Goal: Information Seeking & Learning: Learn about a topic

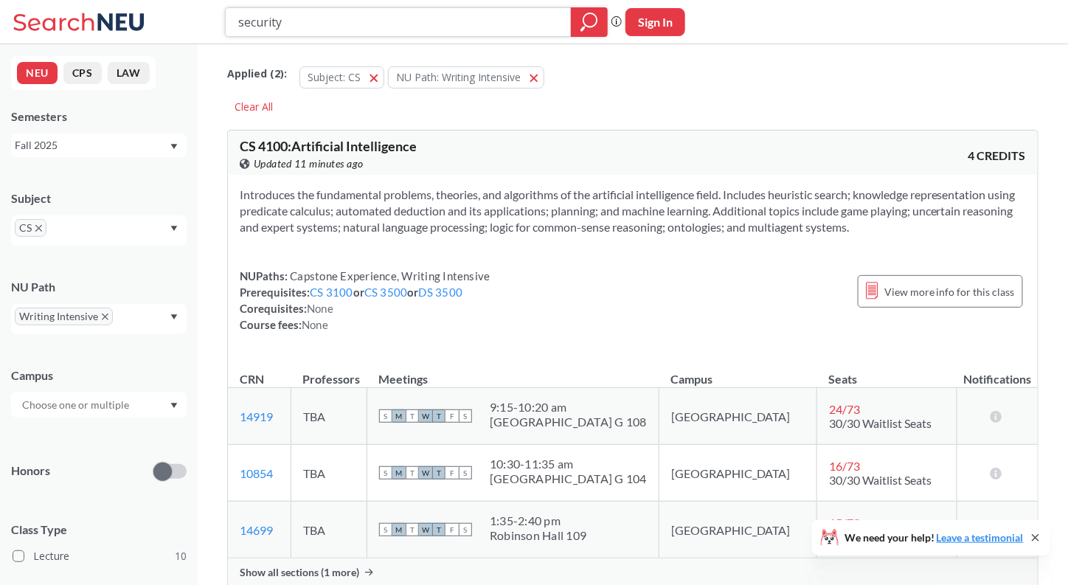
paste input "ENGW3302"
type input "ENGW3302"
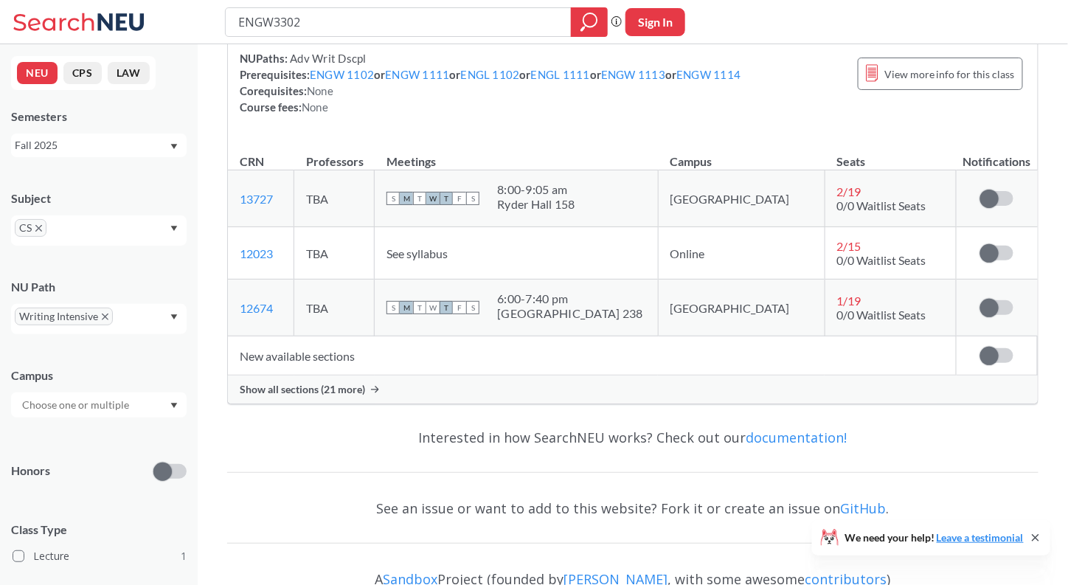
scroll to position [246, 0]
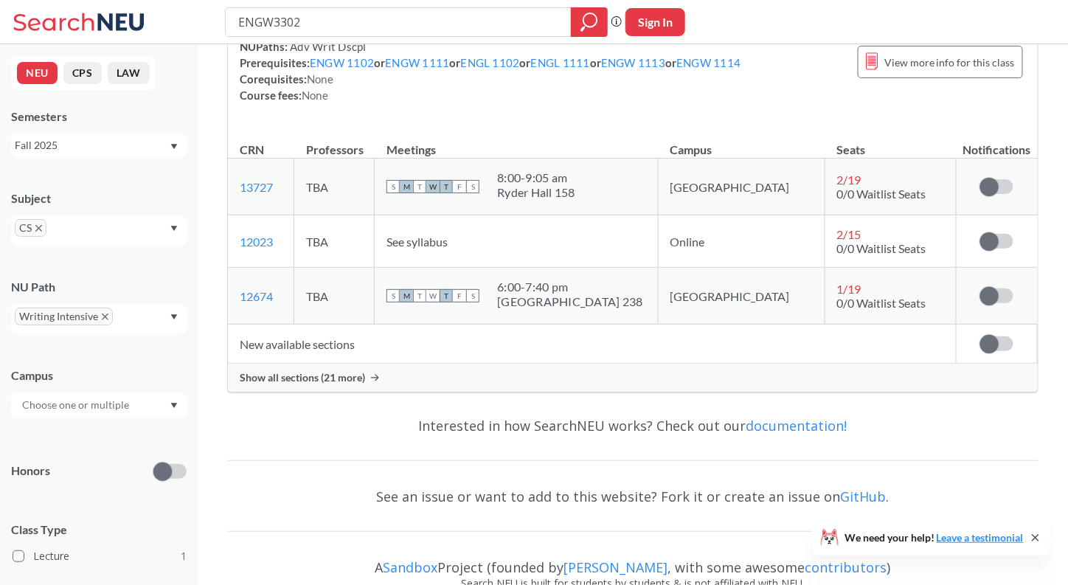
click at [483, 376] on div "Show all sections (21 more)" at bounding box center [633, 378] width 810 height 28
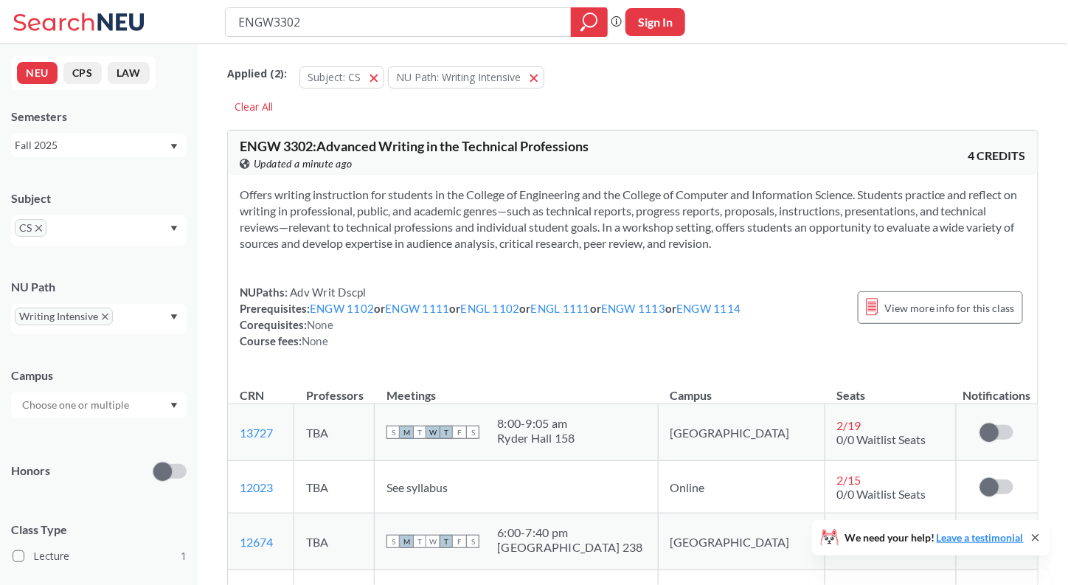
scroll to position [1, 0]
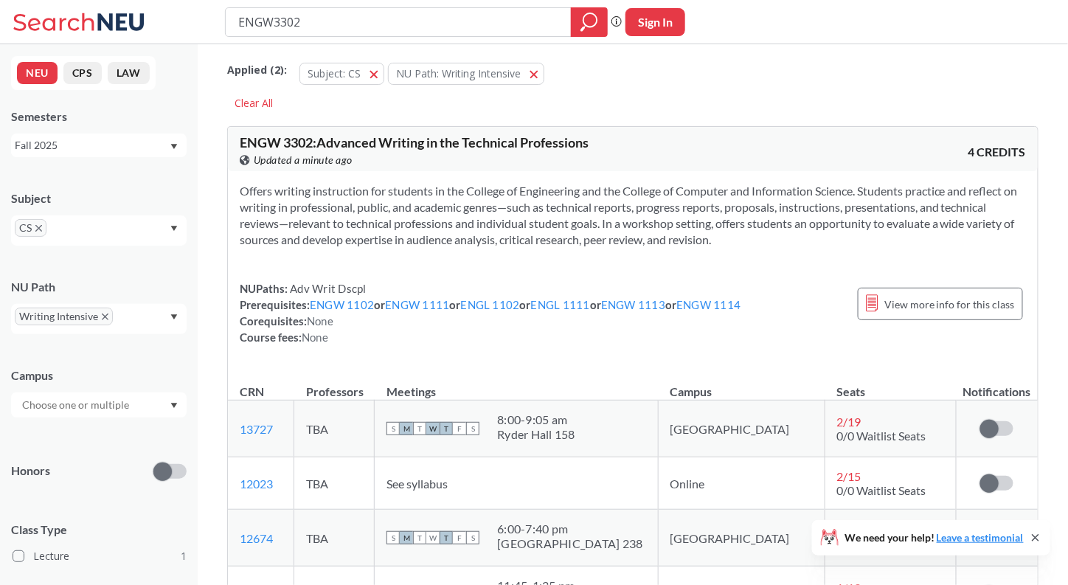
scroll to position [3, 0]
click at [407, 288] on div "NUPaths: Adv Writ Dscpl Prerequisites: ENGW 1102 or ENGW 1111 or ENGL 1102 or E…" at bounding box center [491, 313] width 502 height 65
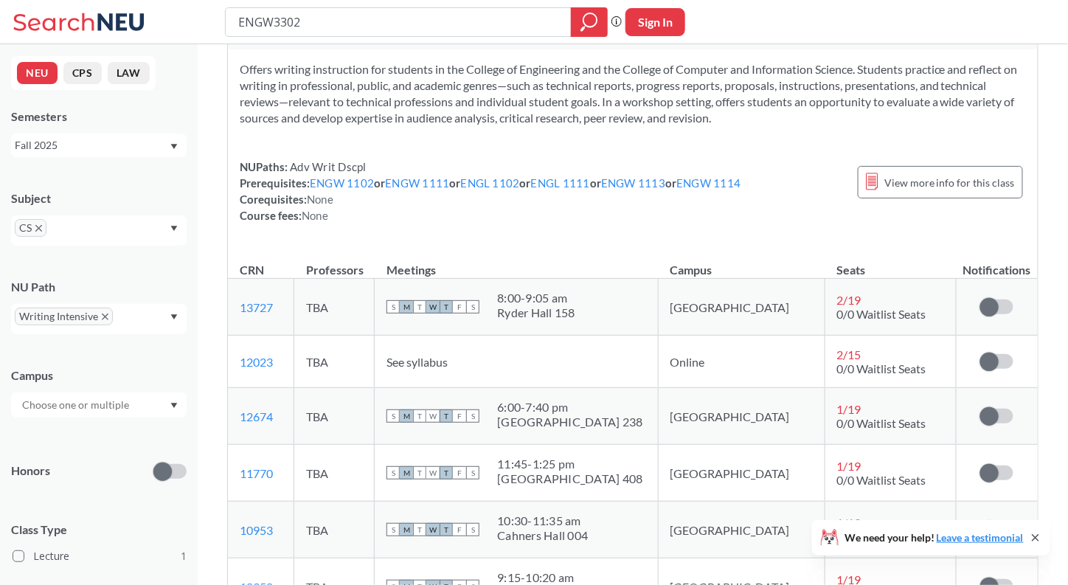
scroll to position [89, 0]
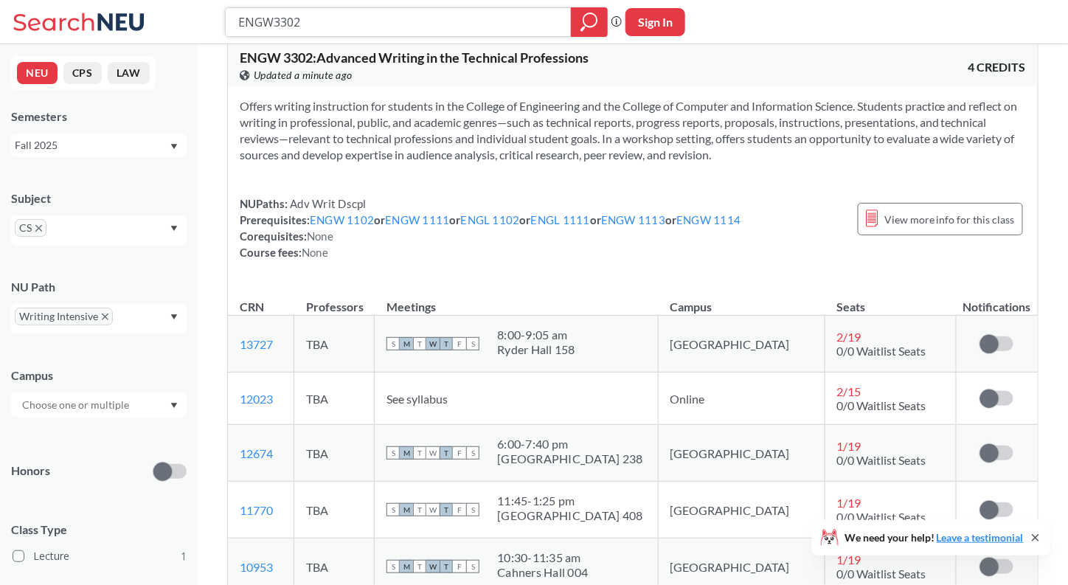
drag, startPoint x: 494, startPoint y: 33, endPoint x: 178, endPoint y: 34, distance: 315.8
click at [178, 34] on div "ENGW3302 Phrase search guarantees the exact search appears in the results. Ex. …" at bounding box center [534, 22] width 1068 height 44
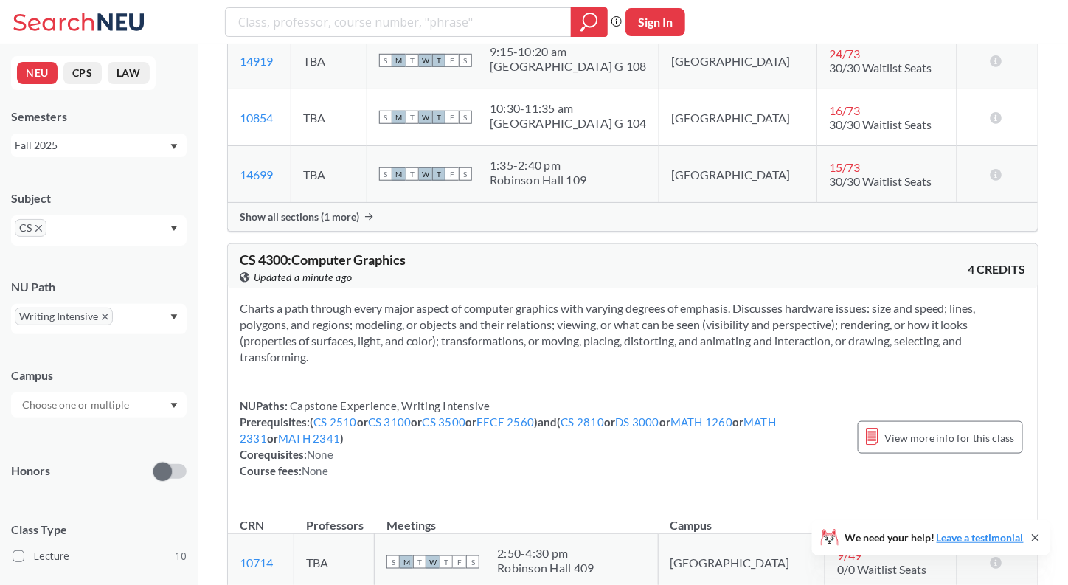
scroll to position [384, 0]
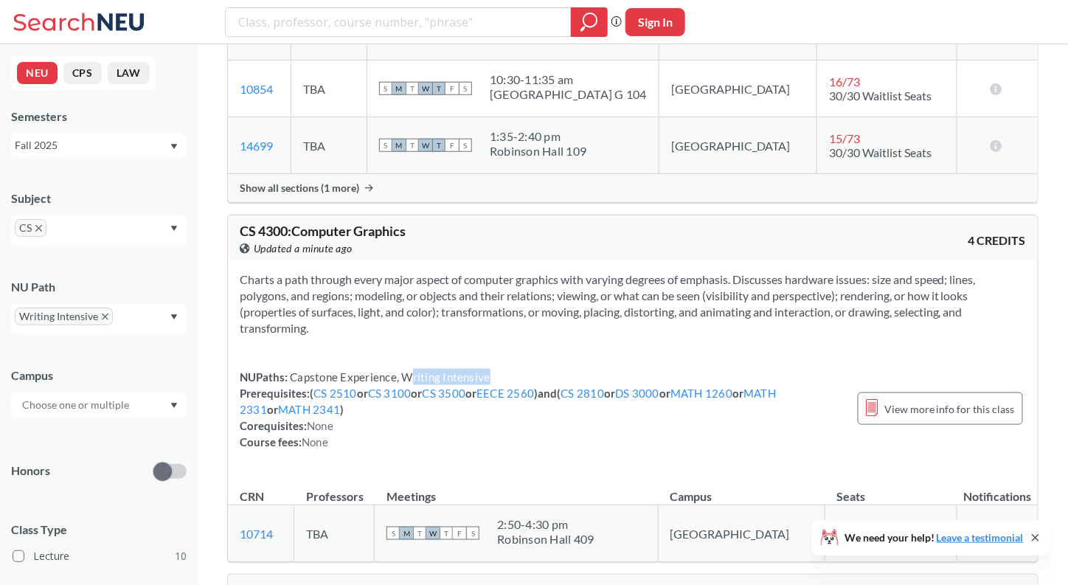
drag, startPoint x: 406, startPoint y: 378, endPoint x: 539, endPoint y: 378, distance: 132.8
click at [539, 378] on div "NUPaths: Capstone Experience, Writing Intensive Prerequisites: ( CS 2510 or CS …" at bounding box center [541, 409] width 603 height 81
drag, startPoint x: 519, startPoint y: 378, endPoint x: 404, endPoint y: 377, distance: 115.1
click at [404, 377] on div "NUPaths: Capstone Experience, Writing Intensive Prerequisites: ( CS 2510 or CS …" at bounding box center [541, 409] width 603 height 81
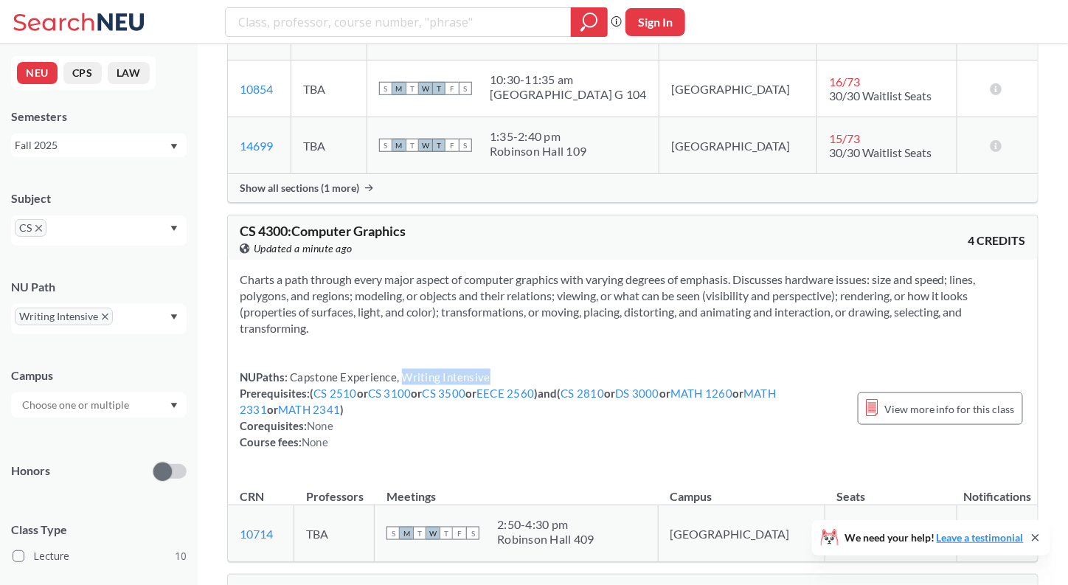
copy span "Writing Intensive"
click at [547, 316] on section "Charts a path through every major aspect of computer graphics with varying degr…" at bounding box center [633, 303] width 786 height 65
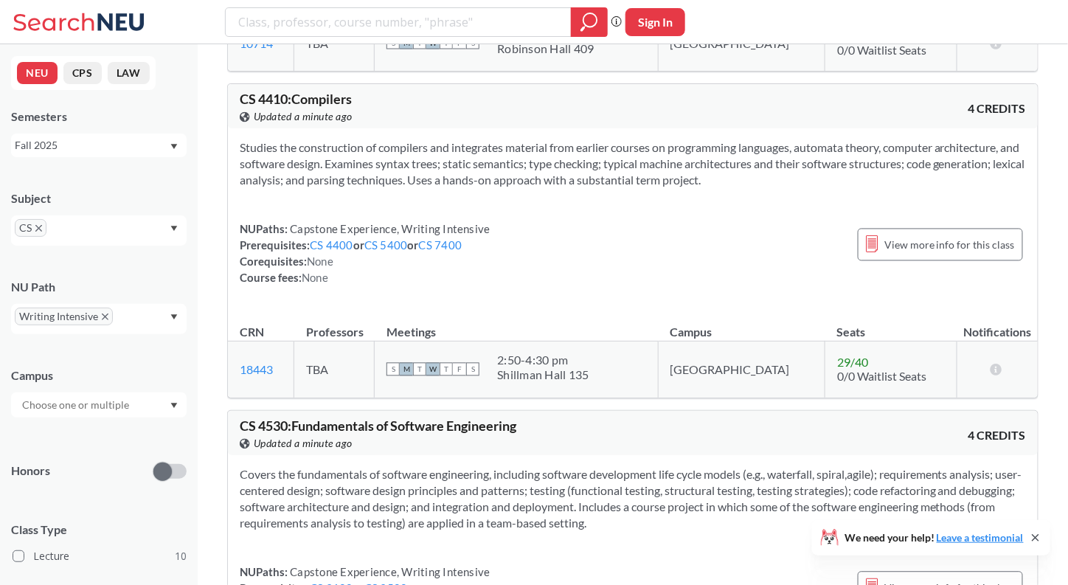
scroll to position [874, 0]
click at [615, 295] on div "Studies the construction of compilers and integrates material from earlier cour…" at bounding box center [633, 219] width 810 height 181
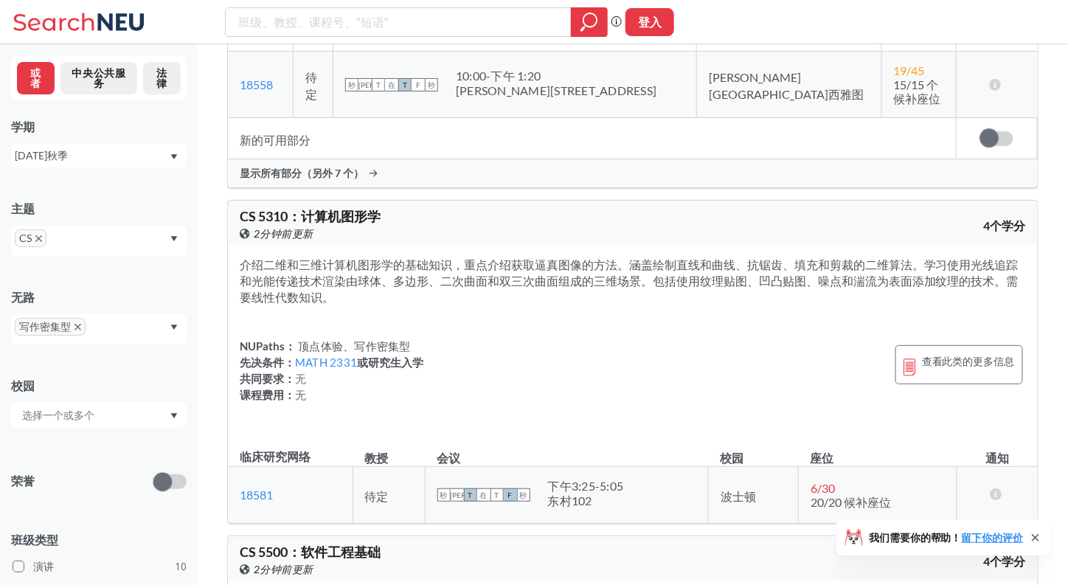
scroll to position [2525, 0]
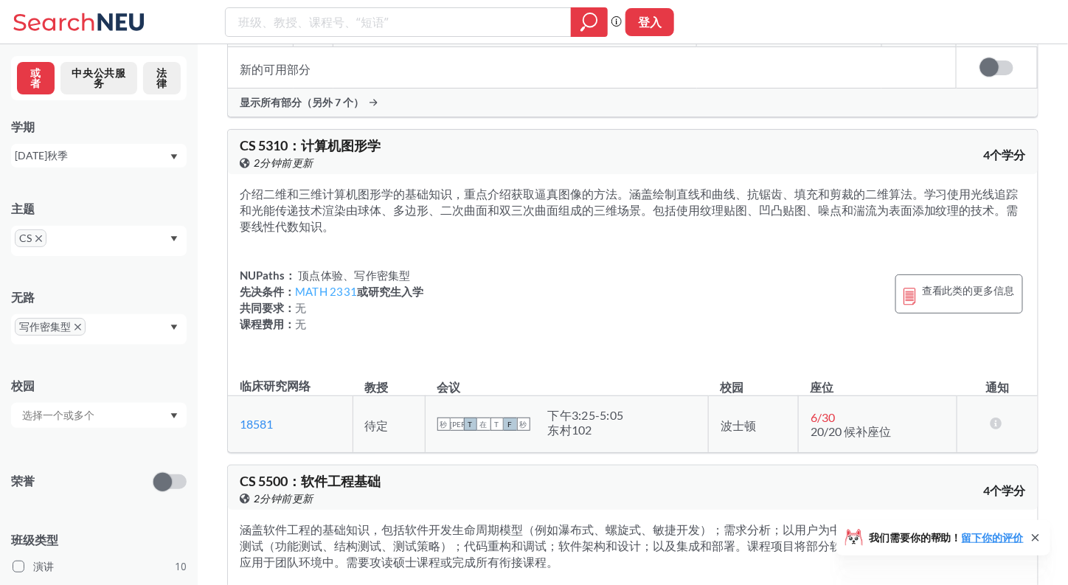
click at [347, 292] on font "MATH 2331" at bounding box center [326, 291] width 62 height 13
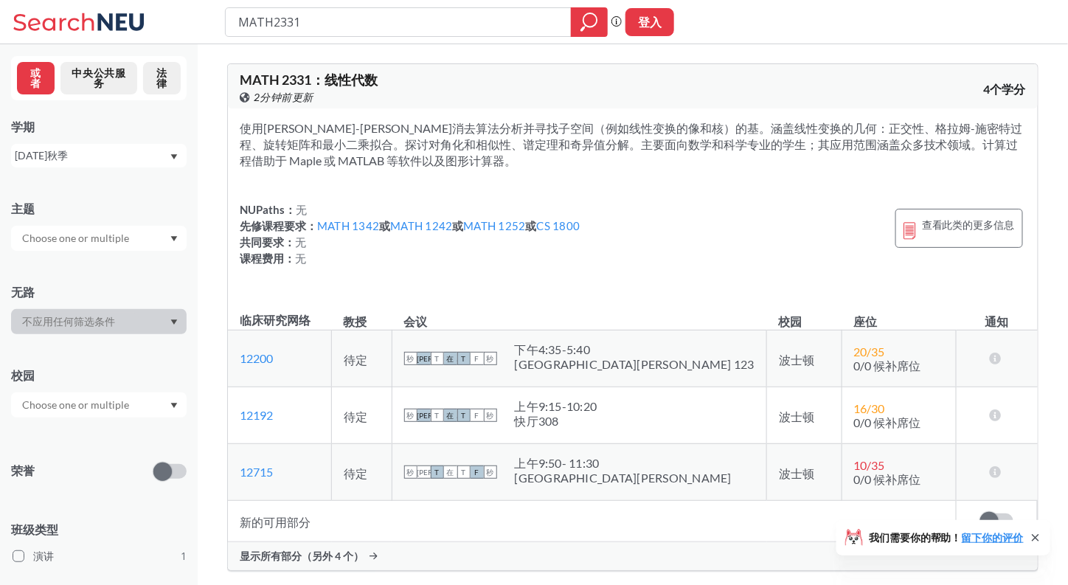
click at [292, 83] on font "2331" at bounding box center [297, 80] width 30 height 16
copy font "2331"
click at [559, 288] on div "使用[PERSON_NAME]-[PERSON_NAME]消去算法分析并寻找子空间（例如线性变换的像和核）的基。涵盖线性变换的几何：正交性、格拉姆-施密特过程…" at bounding box center [633, 202] width 810 height 188
type input "ENGW3302"
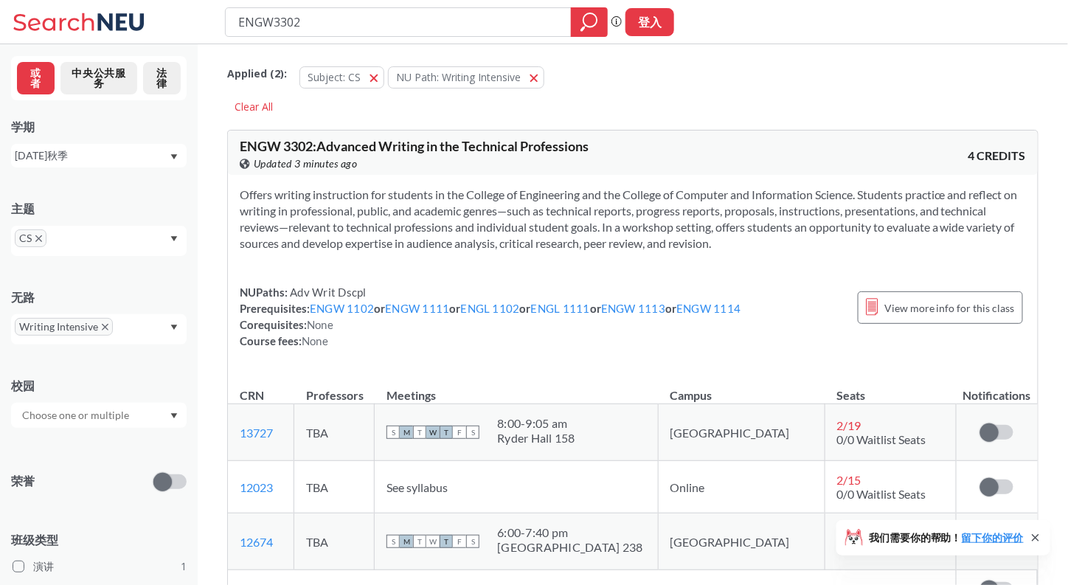
scroll to position [89, 0]
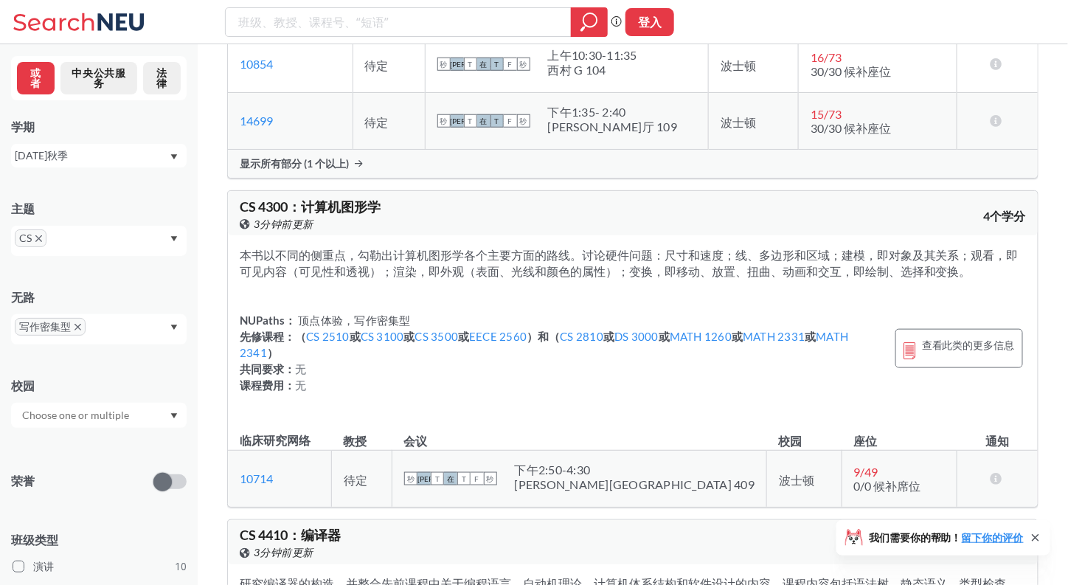
scroll to position [367, 0]
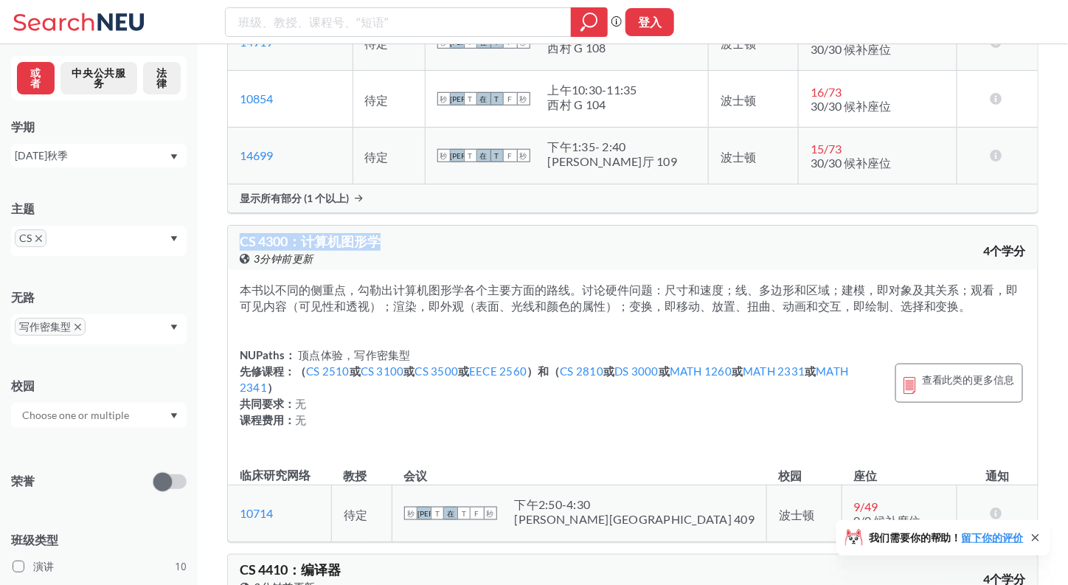
drag, startPoint x: 390, startPoint y: 266, endPoint x: 234, endPoint y: 265, distance: 155.7
click at [234, 265] on div "CS 4300 ： 计算机图形学 在 Banner 上查看此课程。 3分钟前更新 4个学分" at bounding box center [633, 248] width 810 height 44
copy span "CS 4300 ： 计算机图形学"
click at [373, 212] on div "显示所有部分 (1 个以上)" at bounding box center [633, 198] width 810 height 28
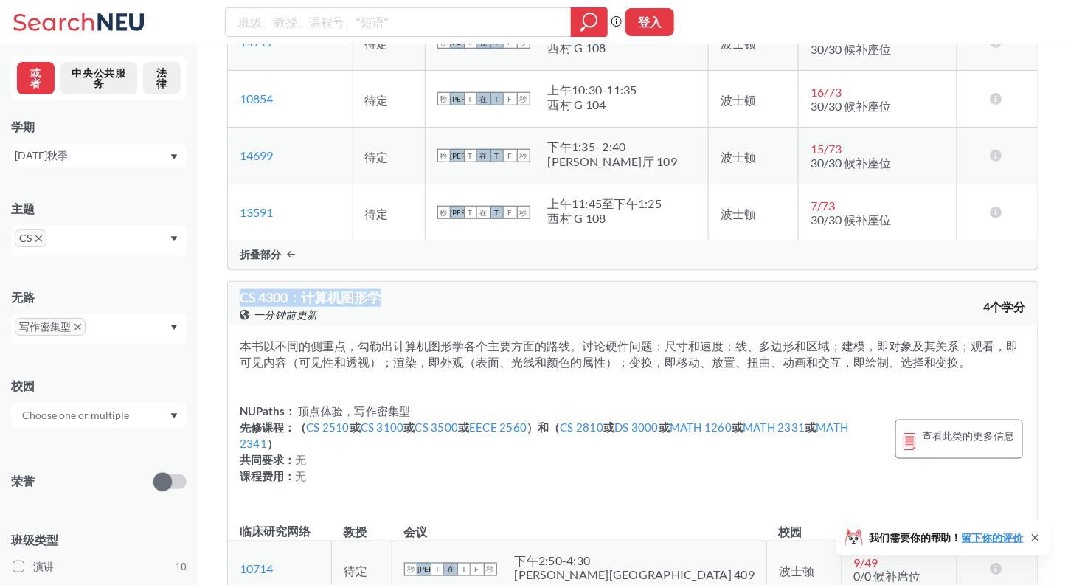
drag, startPoint x: 234, startPoint y: 314, endPoint x: 388, endPoint y: 309, distance: 154.3
click at [388, 309] on div "CS 4300 ： 计算机图形学 在 Banner 上查看此课程。 一分钟前更新 4个学分" at bounding box center [633, 304] width 810 height 44
copy span "CS 4300 ： 计算机图形学"
click at [367, 14] on input "search" at bounding box center [399, 22] width 324 height 25
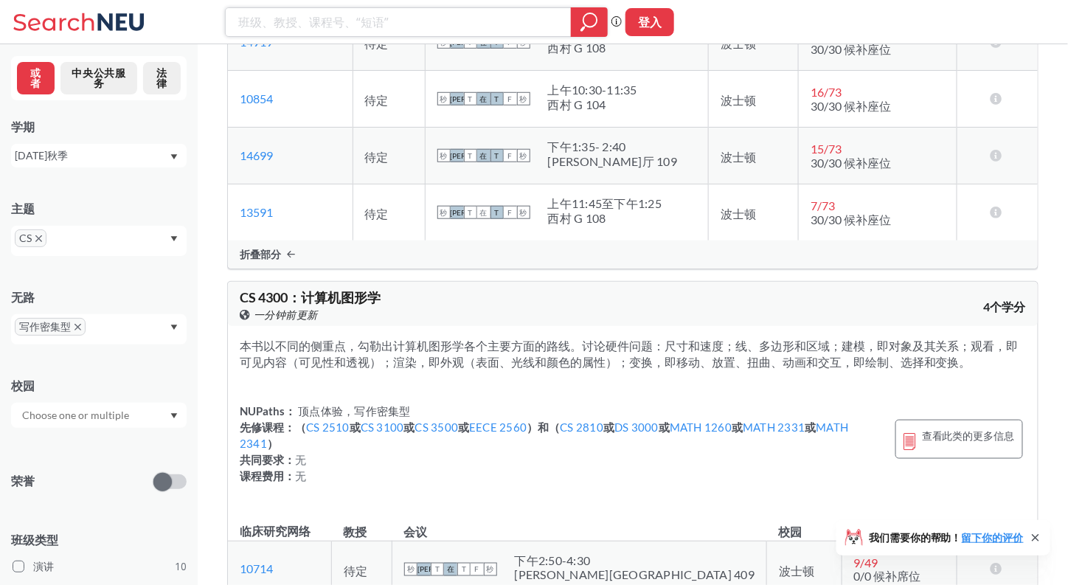
paste input "CS 3800"
type input "CS 3800"
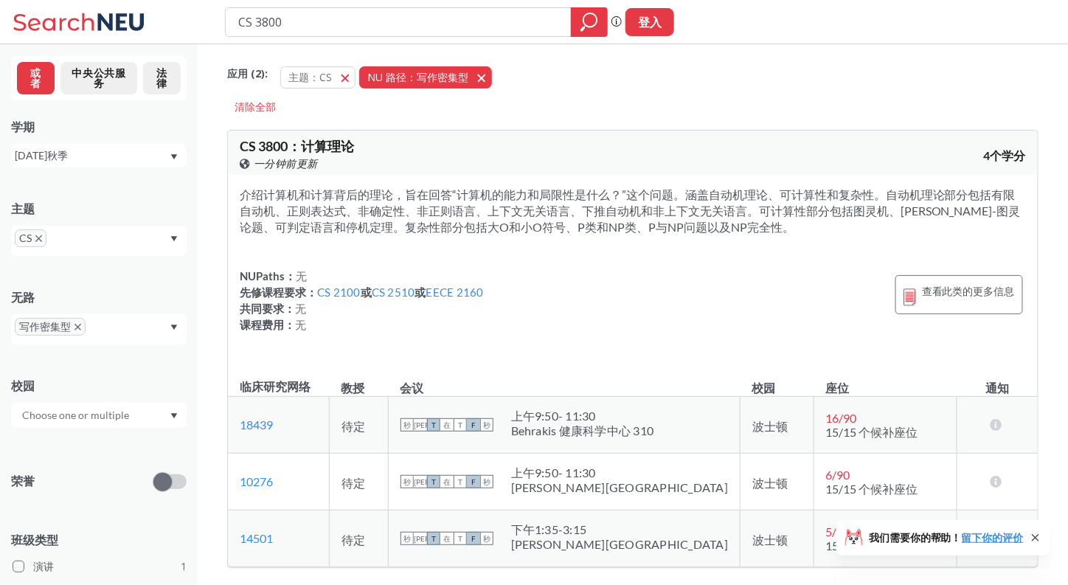
click at [477, 72] on button "NU 路径：写作密集型 写作密集型" at bounding box center [425, 77] width 133 height 22
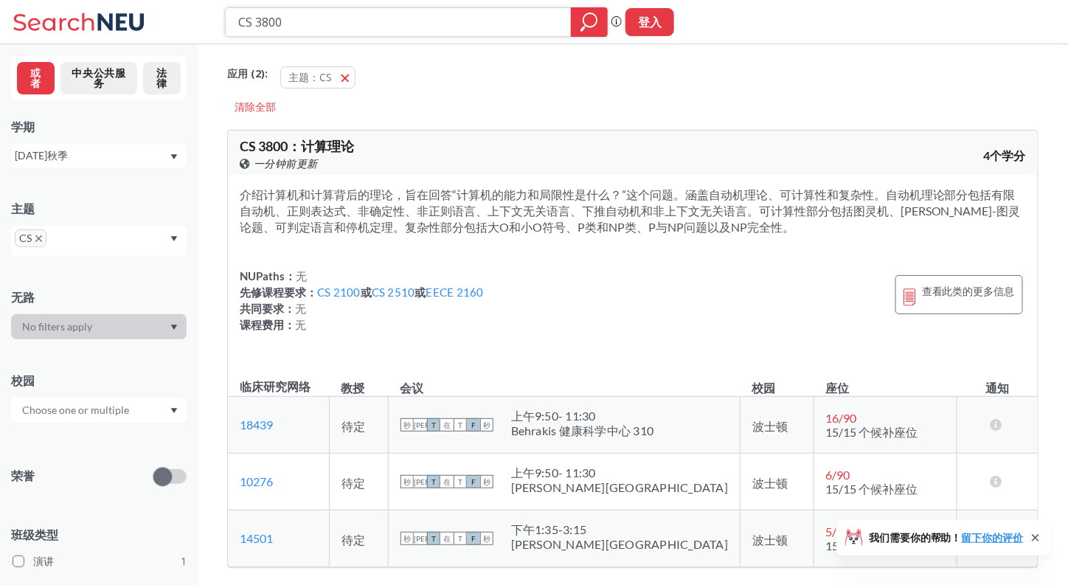
drag, startPoint x: 257, startPoint y: 22, endPoint x: 434, endPoint y: 24, distance: 177.1
click at [434, 24] on input "CS 3800" at bounding box center [399, 22] width 324 height 25
type input "CS 4500"
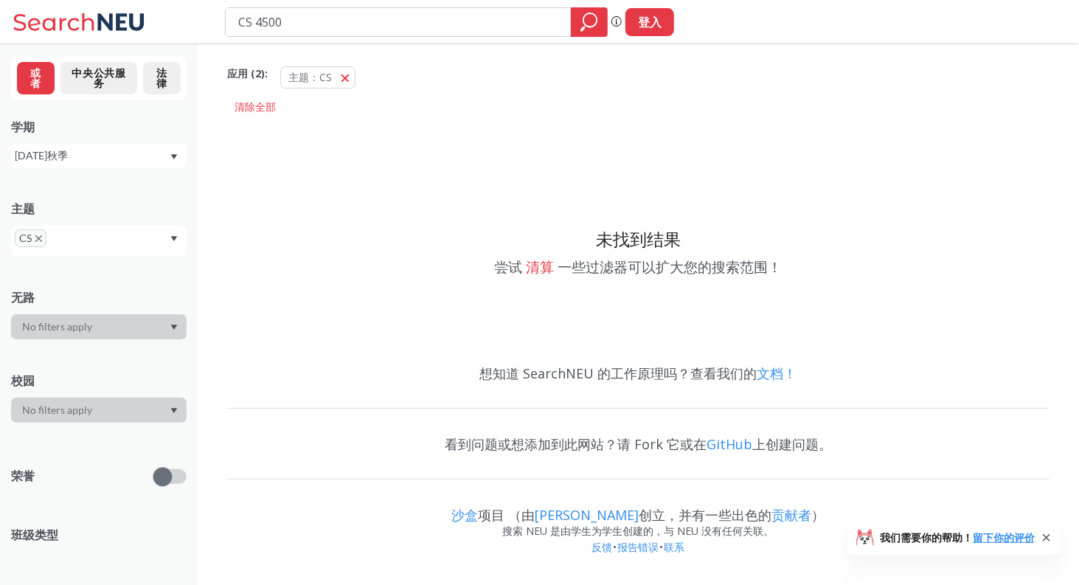
click at [38, 235] on icon "X 取出药丸" at bounding box center [38, 238] width 7 height 7
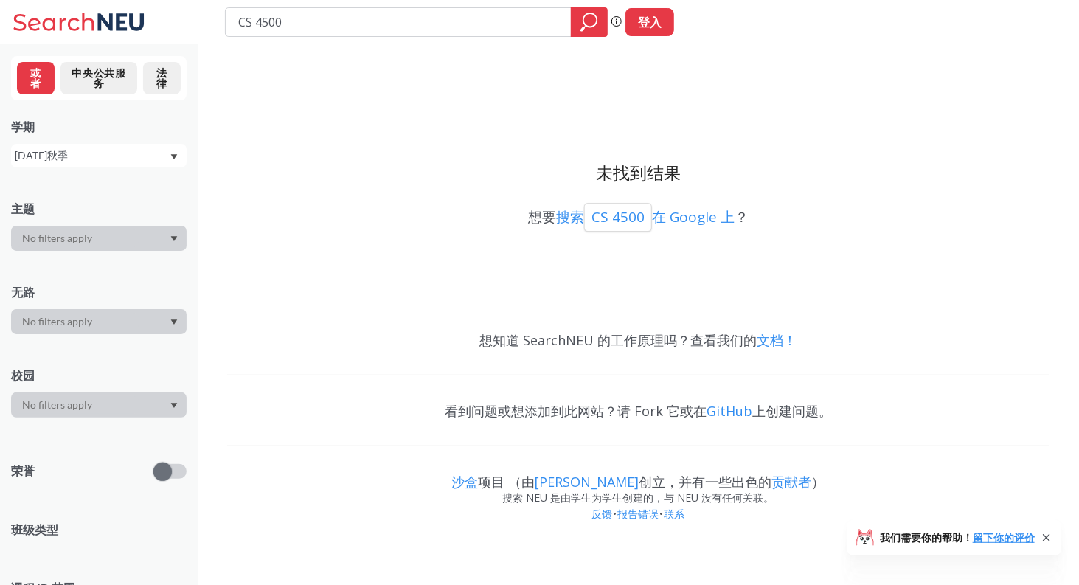
click at [82, 162] on div "[DATE]秋季" at bounding box center [92, 156] width 154 height 16
click at [342, 287] on div "未找到结果 想要 搜索 CS 4500 在 Google 上 ？" at bounding box center [638, 185] width 823 height 267
drag, startPoint x: 326, startPoint y: 21, endPoint x: 190, endPoint y: 21, distance: 135.7
click at [190, 21] on div "CS 4500 短语搜索可确保搜索结果中显示精确的搜索词。例如，如果您希望“工作室设计”这个精确的短语出现在搜索结果中，请将其括在引号中。 登入" at bounding box center [539, 22] width 1079 height 44
click at [336, 30] on input "CS 4500" at bounding box center [399, 22] width 324 height 25
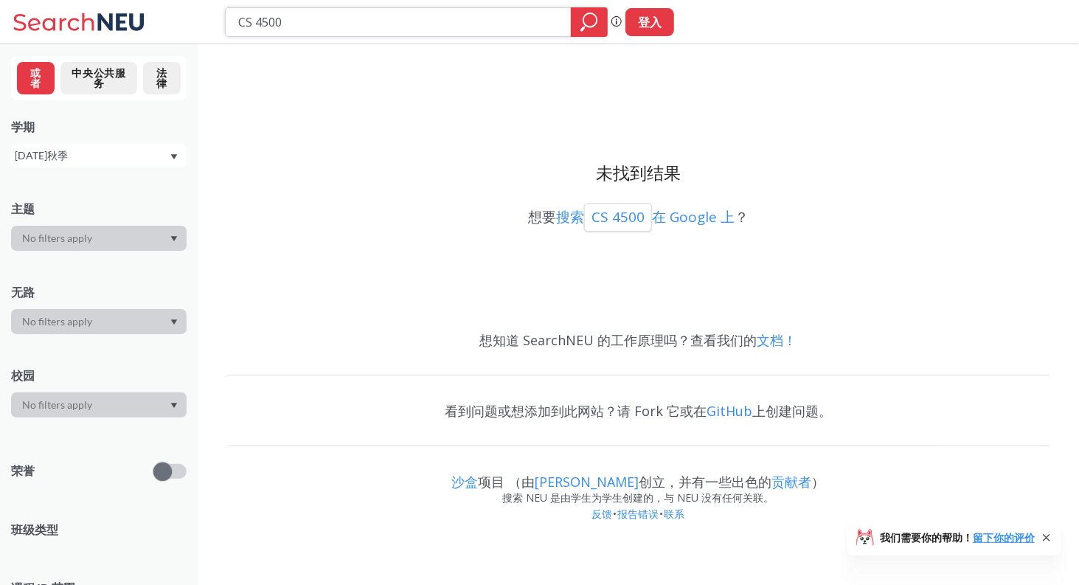
paste input "software engineering"
type input "software engineering"
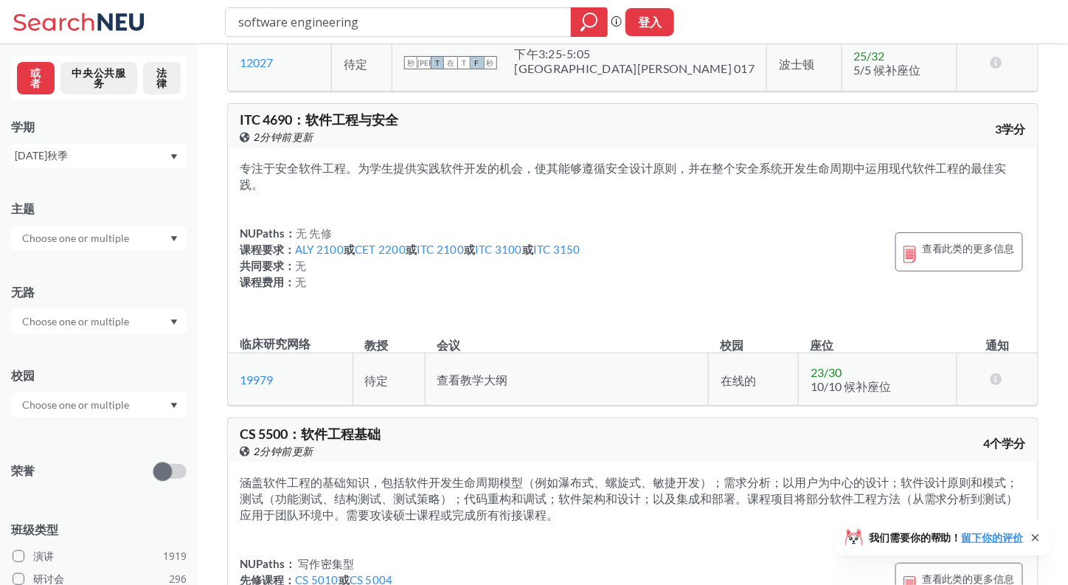
click at [451, 173] on div "专注于安全软件工程。为学生提供实践软件开发的机会，使其能够遵循安全设计原则，并在整个安全系统开发生命周期中运用现代软件工程的最佳实践。 NUPaths： 无 …" at bounding box center [633, 234] width 810 height 172
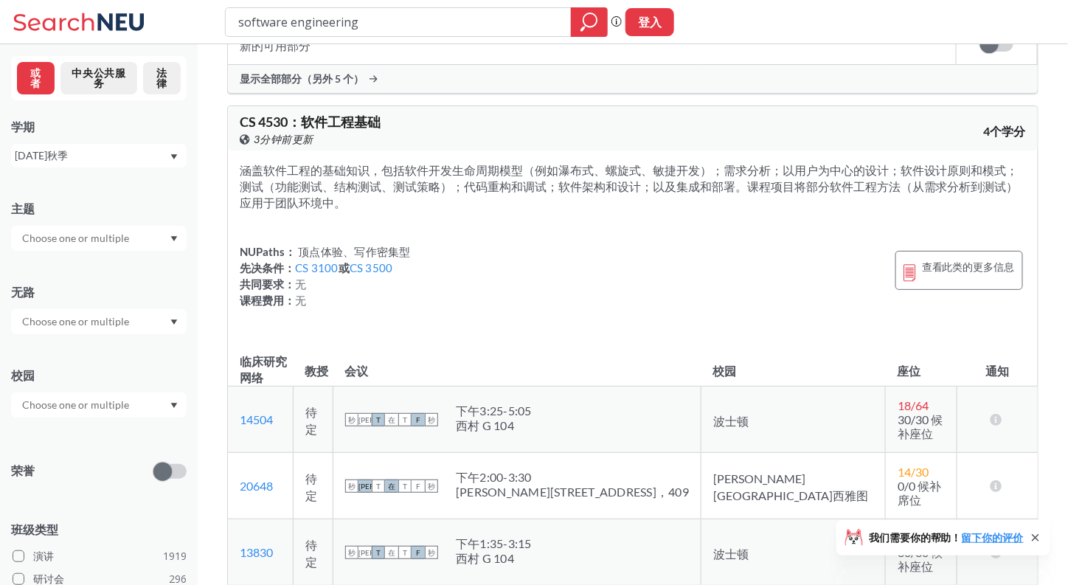
scroll to position [1778, 0]
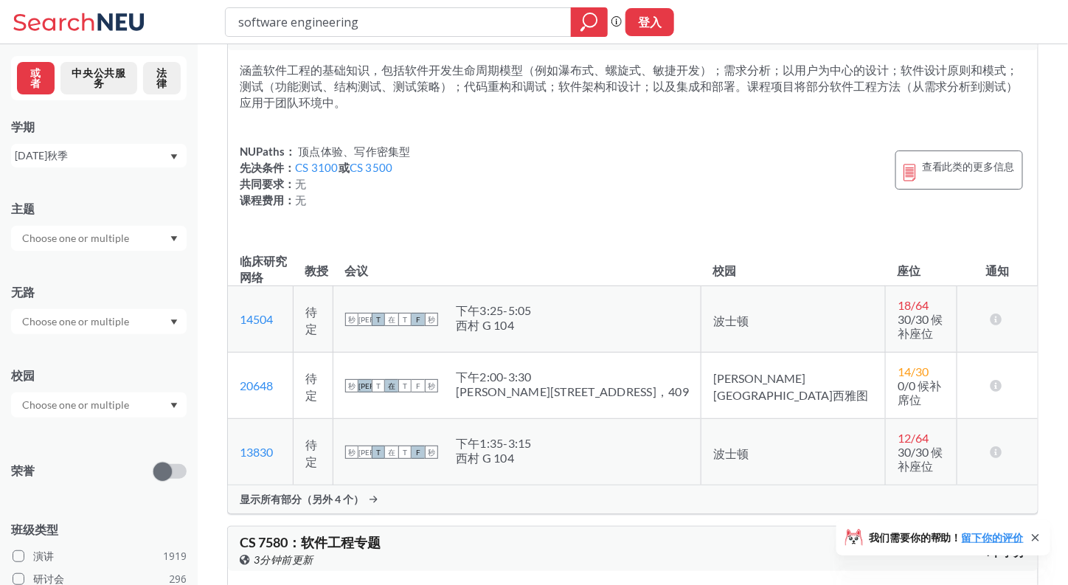
click at [359, 493] on font "显示所有部分（另外 4 个）" at bounding box center [302, 499] width 124 height 13
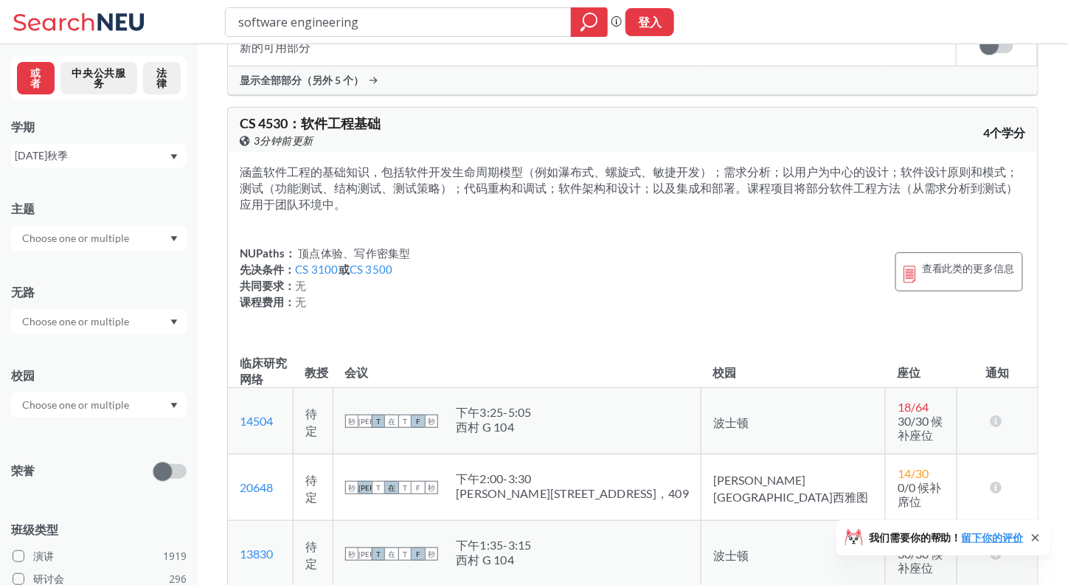
scroll to position [1678, 0]
drag, startPoint x: 414, startPoint y: 89, endPoint x: 239, endPoint y: 91, distance: 174.9
click at [239, 106] on div "CS 4530 ： 软件工程基础 在 Banner 上查看此课程。 3分钟前更新 4个学分" at bounding box center [633, 128] width 810 height 44
copy span "CS 4530 ： 软件工程基础"
drag, startPoint x: 385, startPoint y: 30, endPoint x: 48, endPoint y: 53, distance: 338.0
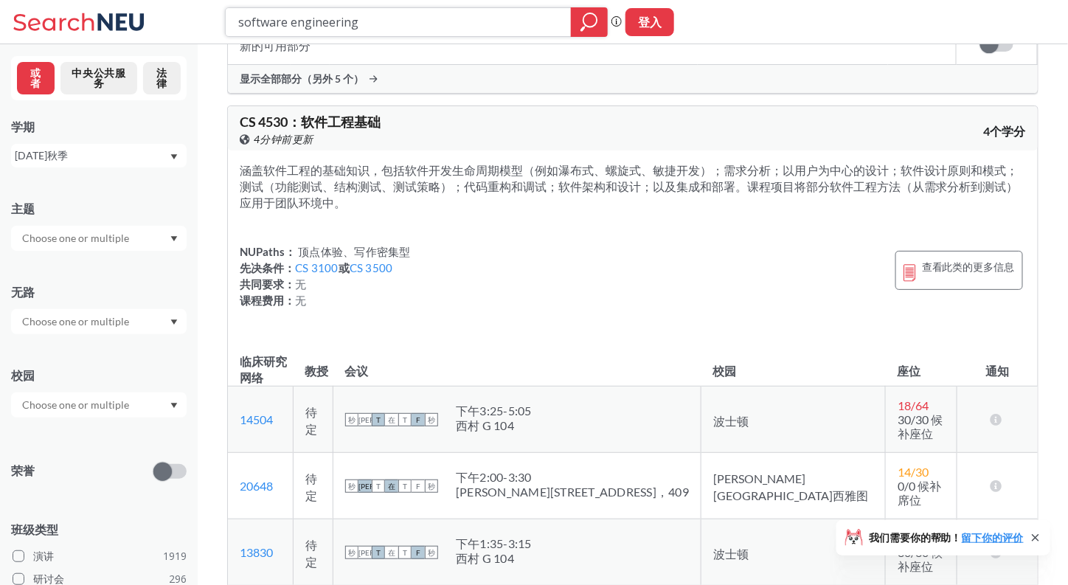
paste input "CS 3800,"
type input "CS 380"
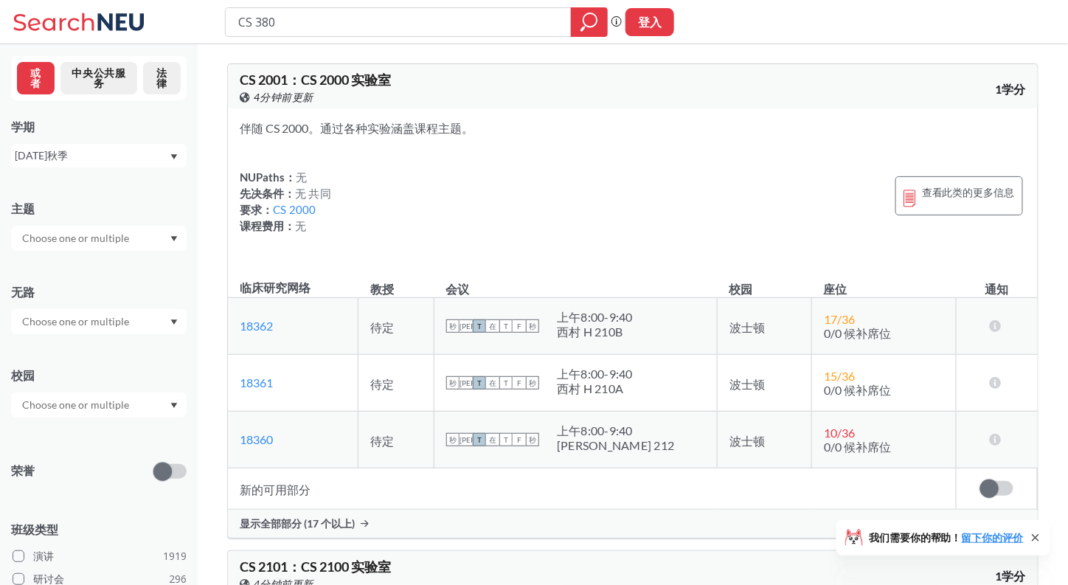
type input "CS 3800"
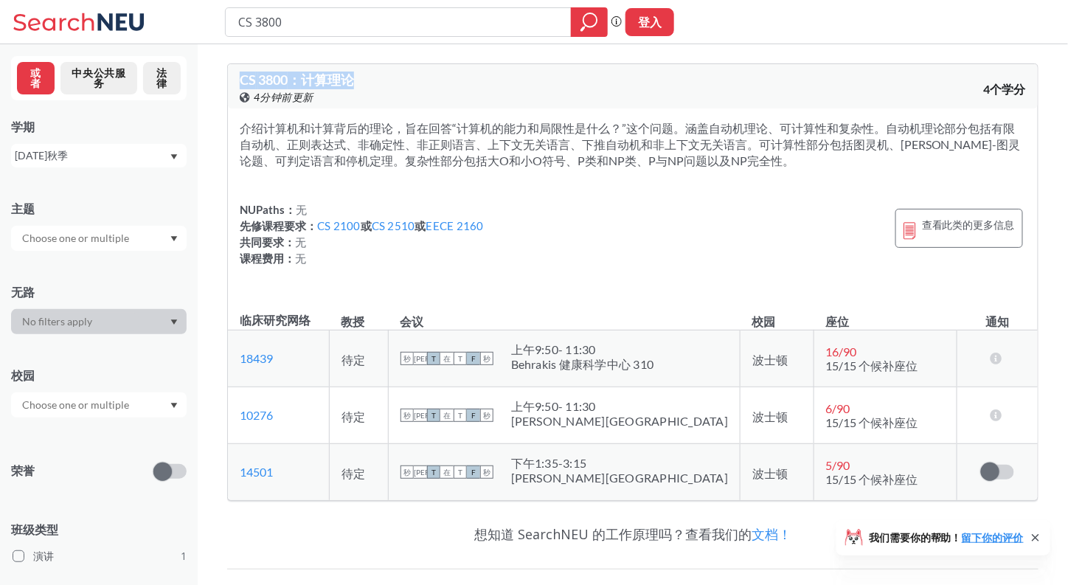
drag, startPoint x: 376, startPoint y: 68, endPoint x: 224, endPoint y: 77, distance: 152.3
click at [224, 77] on div "CS 3800 ： 计算理论 在 Banner 上查看此课程。 4分钟前更新 4个学分 介绍计算机和计算背后的理论，旨在回答“计算机的能力和局限性是什么？”这…" at bounding box center [633, 391] width 871 height 694
copy span "CS 3800 ： 计算理论"
drag, startPoint x: 363, startPoint y: 21, endPoint x: 210, endPoint y: 23, distance: 152.7
click at [210, 23] on div "CS 3800 短语搜索可确保搜索结果中显示精确的搜索词。例如，如果您希望“工作室设计”这个精确的短语出现在搜索结果中，请将其括在引号中。 登入" at bounding box center [534, 22] width 1068 height 44
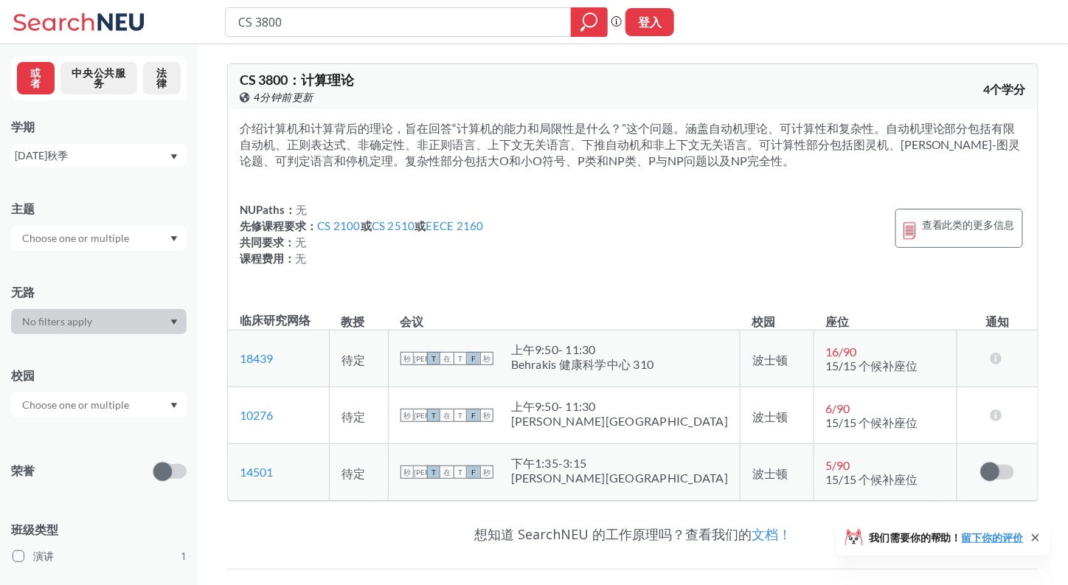
click at [210, 21] on div "CS 3800 短语搜索可确保搜索结果中显示精确的搜索词。例如，如果您希望“工作室设计”这个精确的短语出现在搜索结果中，请将其括在引号中。 登入" at bounding box center [534, 22] width 1068 height 44
click at [255, 18] on input "CS 3800" at bounding box center [399, 22] width 324 height 25
paste input "Y 255"
type input "CY 2550"
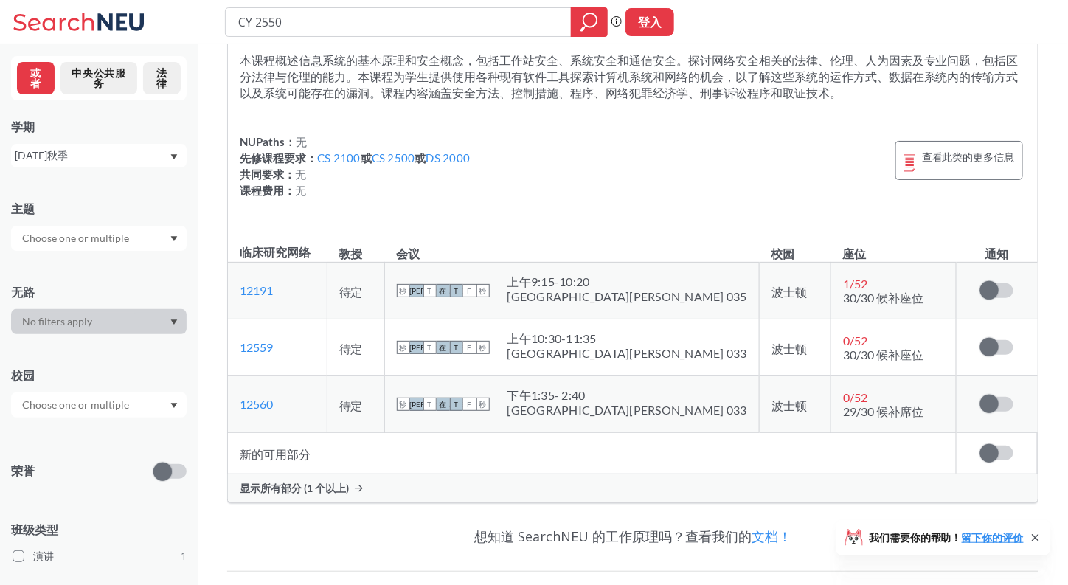
scroll to position [69, 0]
click at [395, 481] on div "显示所有部分 (1 个以上)" at bounding box center [633, 488] width 810 height 28
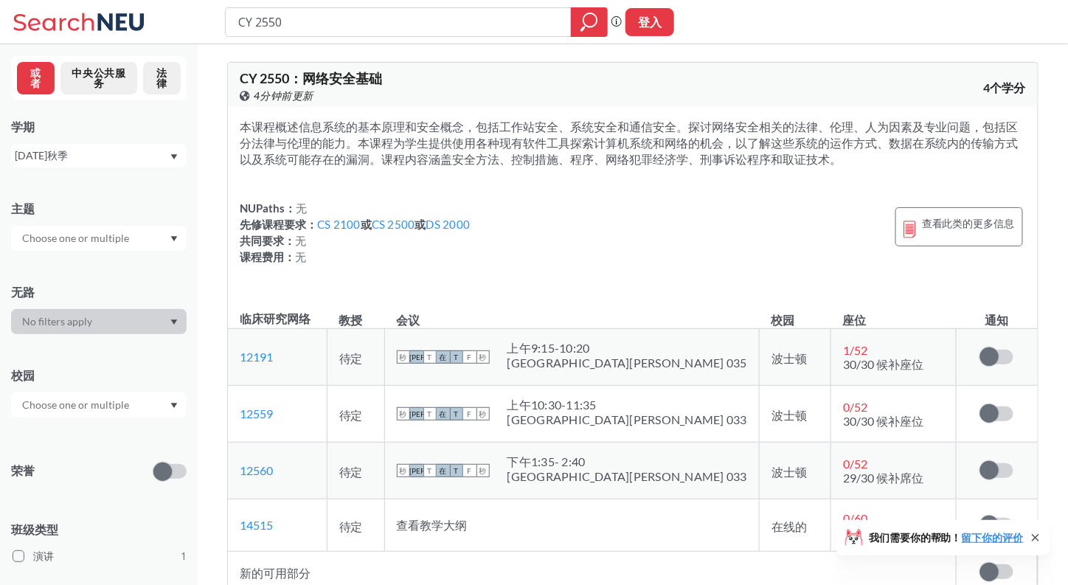
scroll to position [1, 0]
drag, startPoint x: 233, startPoint y: 76, endPoint x: 411, endPoint y: 80, distance: 177.8
click at [411, 80] on div "CY 2550 ： 网络安全基础 在 Banner 上查看此课程。 4分钟前更新 4个学分" at bounding box center [633, 85] width 810 height 44
copy span "CY 2550 ： 网络安全基础"
drag, startPoint x: 387, startPoint y: 24, endPoint x: 161, endPoint y: 54, distance: 228.4
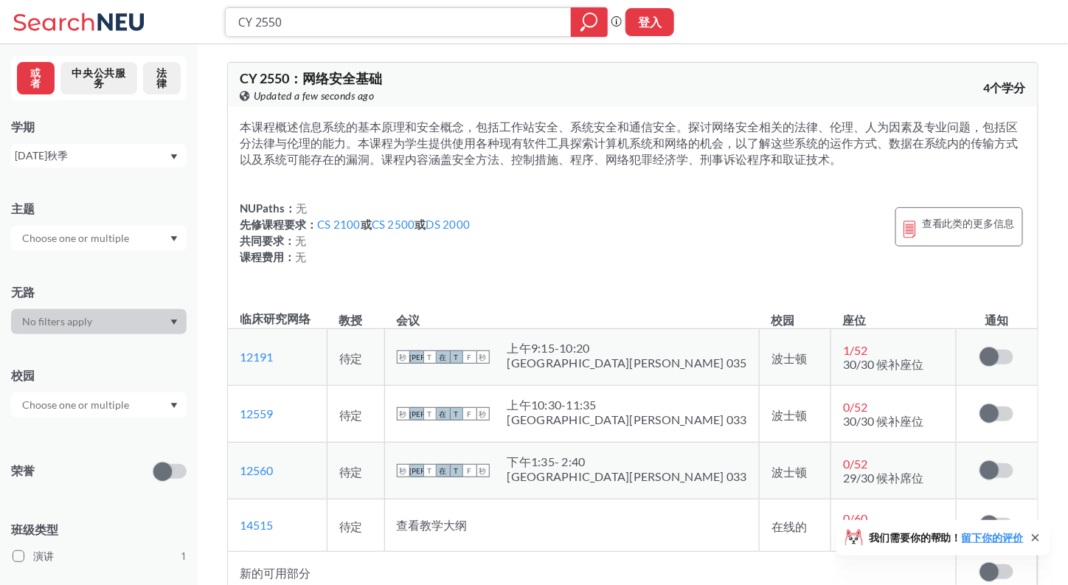
click at [161, 54] on div "CY 2550 短语搜索可确保搜索结果中显示精确的搜索词。例如，如果您希望“工作室设计”这个精确的短语出现在搜索结果中，请将其括在引号中。 登入 我们需要你的…" at bounding box center [534, 429] width 1068 height 861
paste input "DS 250"
type input "DS 2500"
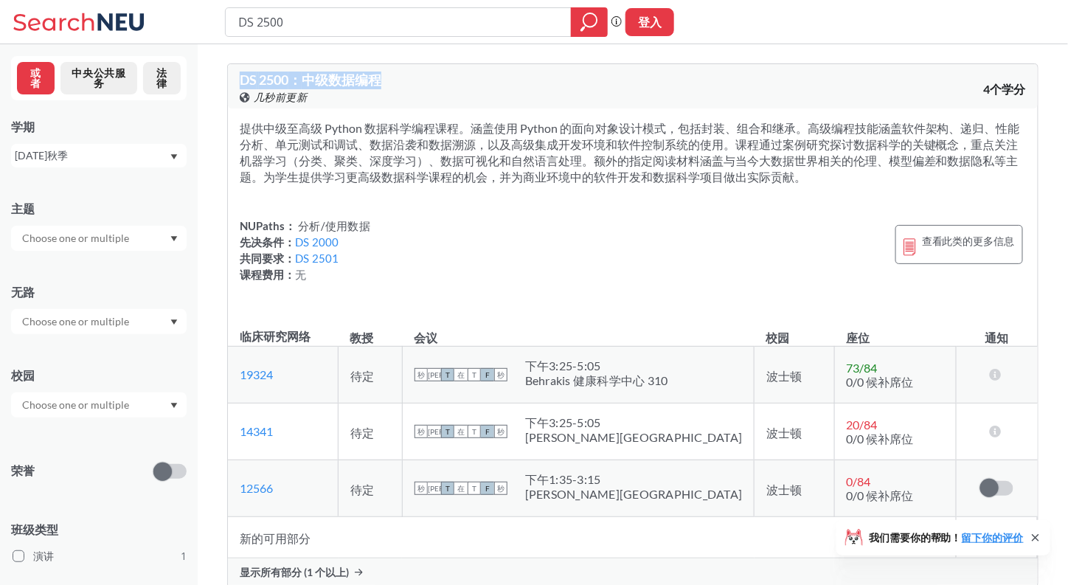
drag, startPoint x: 399, startPoint y: 80, endPoint x: 235, endPoint y: 85, distance: 164.6
click at [235, 85] on div "DS 2500 ： 中级数据编程 在 Banner 上查看此课程。 几秒前更新 4个学分" at bounding box center [633, 86] width 810 height 44
copy span "DS 2500 ： 中级数据编程"
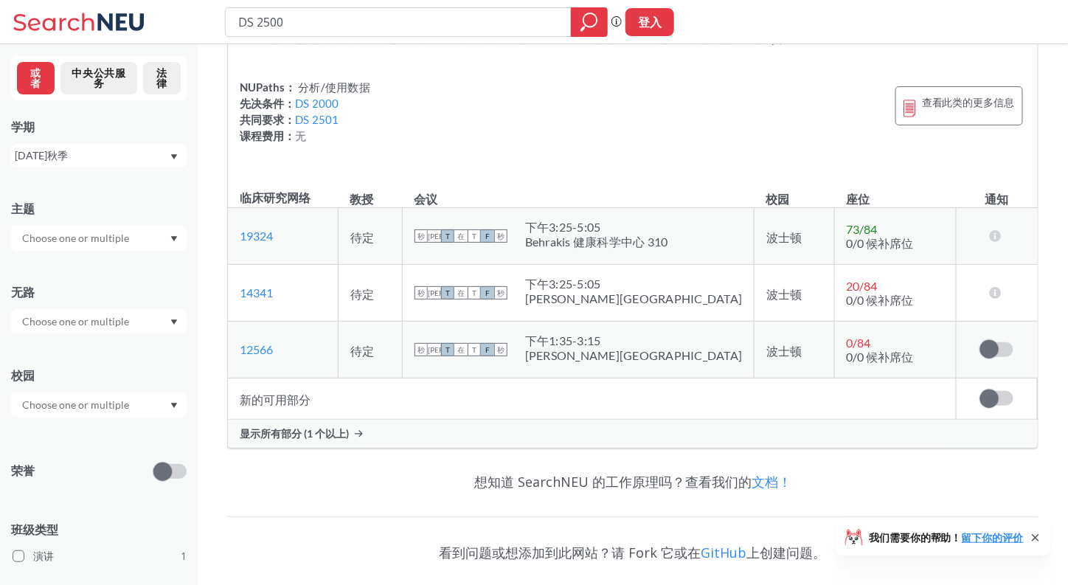
scroll to position [139, 0]
click at [329, 460] on div "DS 2500 ： 中级数据编程 在 Banner 上查看此课程。 几秒前更新 4个学分 提供中级至高级 Python 数据科学编程课程。涵盖使用 Pytho…" at bounding box center [633, 185] width 812 height 547
click at [344, 439] on font "显示所有部分 (1 个以上)" at bounding box center [294, 432] width 109 height 13
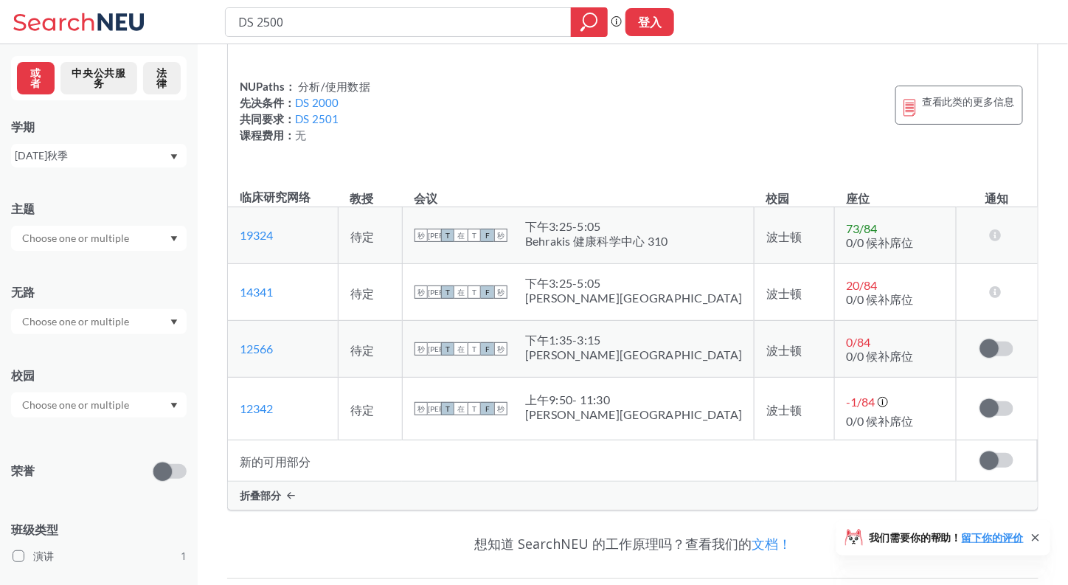
scroll to position [0, 0]
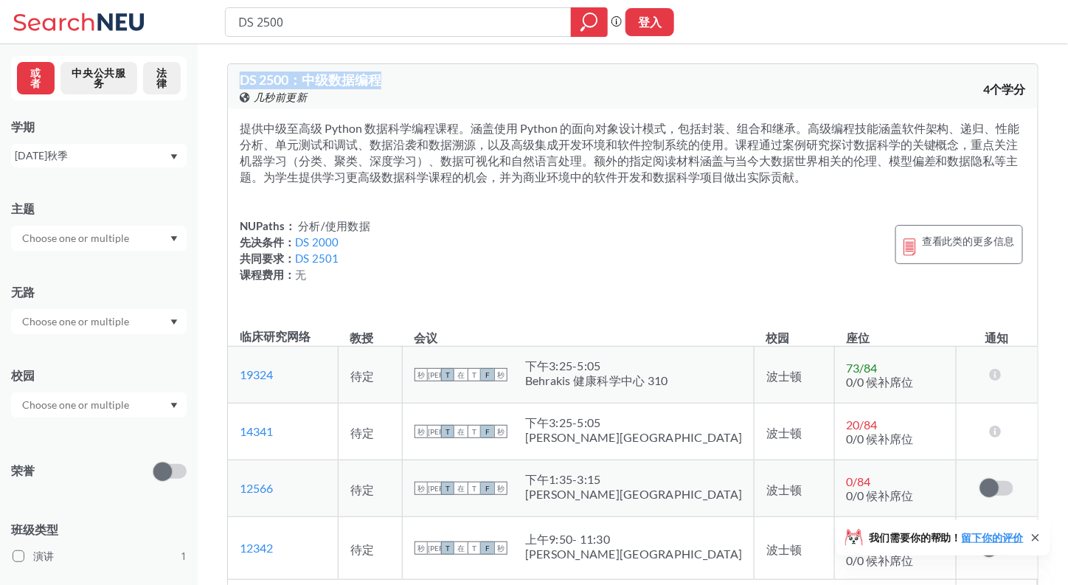
drag, startPoint x: 384, startPoint y: 83, endPoint x: 226, endPoint y: 79, distance: 157.9
click at [226, 79] on div "DS 2500 ： 中级数据编程 在 Banner 上查看此课程。 几秒前更新 4个学分 提供中级至高级 Python 数据科学编程课程。涵盖使用 Pytho…" at bounding box center [633, 465] width 871 height 843
copy span "DS 2500 ： 中级数据编程"
click at [443, 98] on div "在 Banner 上查看此课程。 一分钟前更新" at bounding box center [436, 97] width 393 height 16
click at [257, 26] on input "DS 2500" at bounding box center [399, 22] width 324 height 25
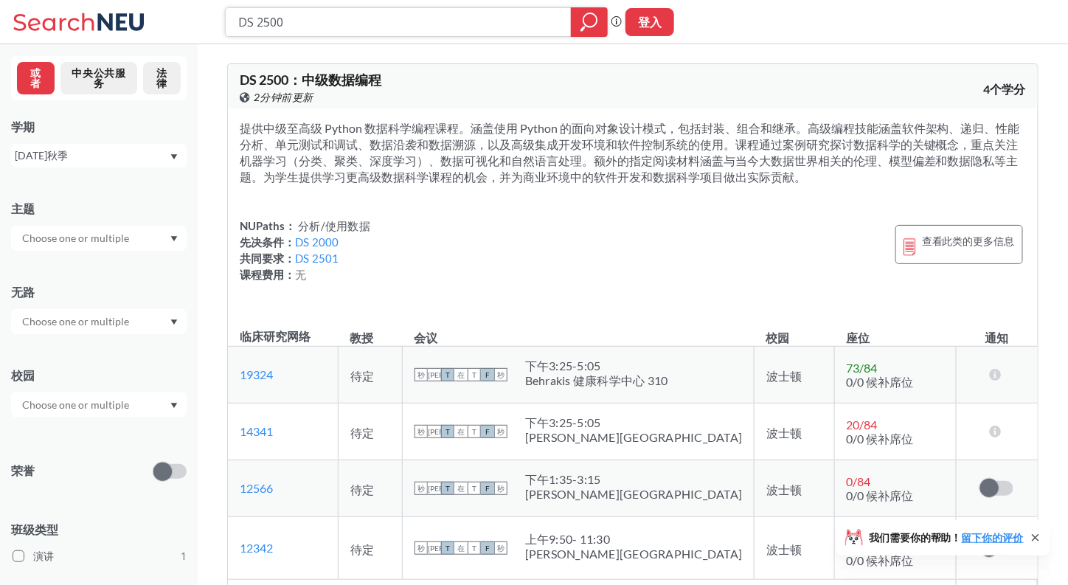
drag, startPoint x: 317, startPoint y: 11, endPoint x: 212, endPoint y: 24, distance: 105.5
click at [212, 24] on div "DS 2500 短语搜索可确保搜索结果中显示精确的搜索词。例如，如果您希望“工作室设计”这个精确的短语出现在搜索结果中，请将其括在引号中。 登入" at bounding box center [534, 22] width 1068 height 44
paste input "4530"
type input "cs 4530"
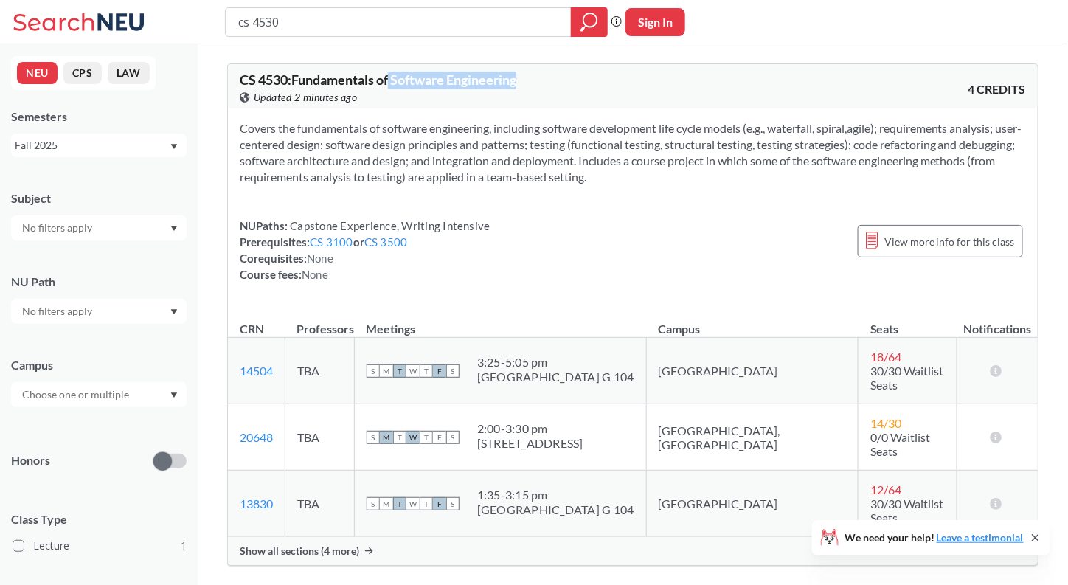
drag, startPoint x: 394, startPoint y: 83, endPoint x: 545, endPoint y: 83, distance: 151.2
click at [545, 83] on div "CS 4530 : Fundamentals of Software Engineering View this course on Banner. Upda…" at bounding box center [436, 89] width 393 height 32
drag, startPoint x: 302, startPoint y: 33, endPoint x: 179, endPoint y: 30, distance: 123.3
click at [179, 30] on div "cs 4530 Phrase search guarantees the exact search appears in the results. Ex. I…" at bounding box center [534, 22] width 1068 height 44
paste input "EECE231"
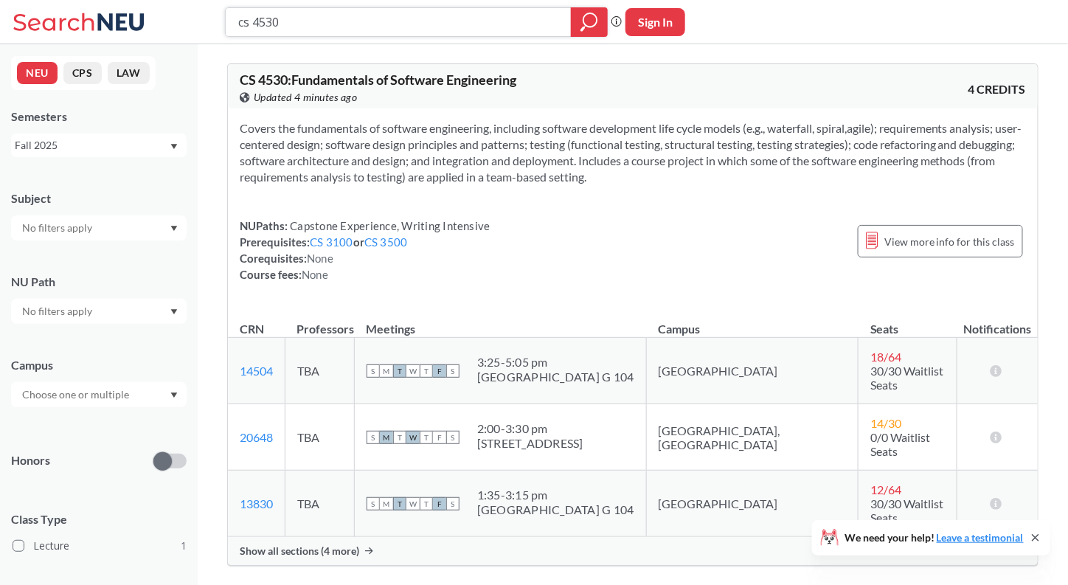
type input "EECE2310"
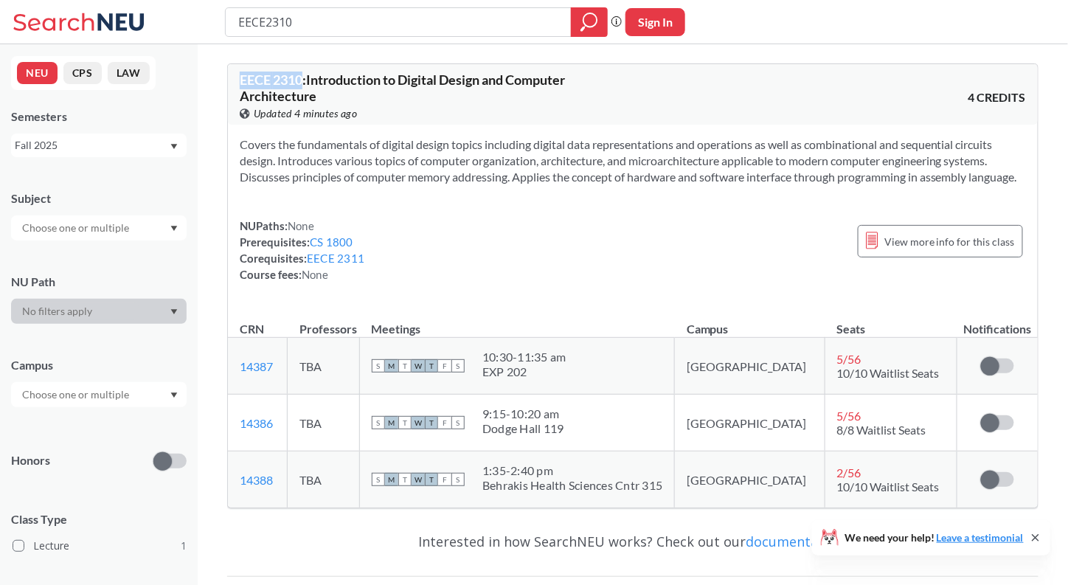
drag, startPoint x: 302, startPoint y: 81, endPoint x: 242, endPoint y: 75, distance: 60.1
click at [242, 75] on span "EECE 2310 : Introduction to Digital Design and Computer Architecture" at bounding box center [402, 88] width 325 height 32
click at [542, 107] on div "View this course on Banner. Updated 4 minutes ago" at bounding box center [436, 113] width 393 height 16
click at [494, 139] on section "Covers the fundamentals of digital design topics including digital data represe…" at bounding box center [633, 160] width 786 height 49
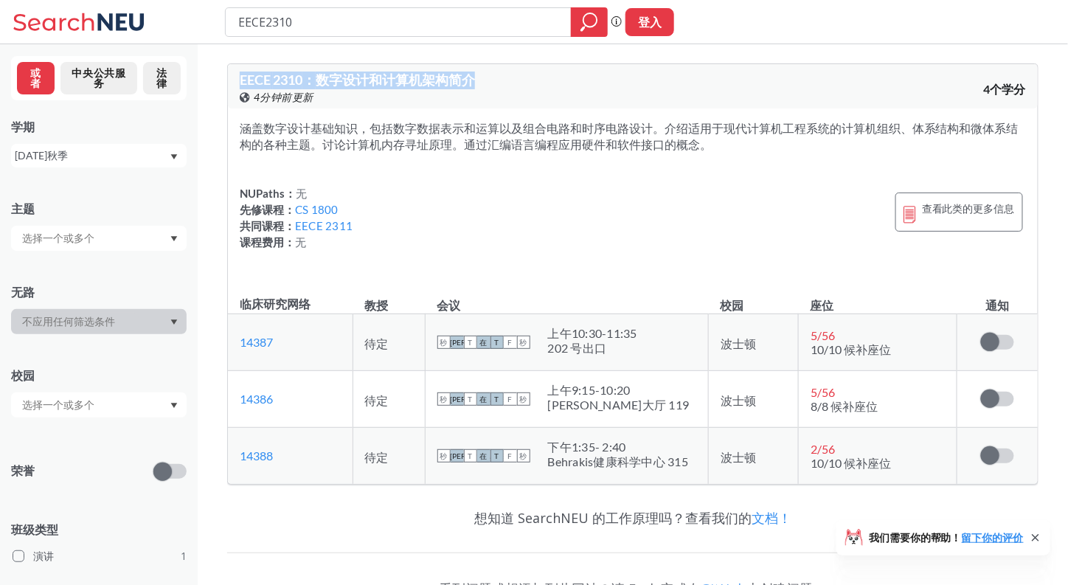
drag, startPoint x: 542, startPoint y: 74, endPoint x: 237, endPoint y: 81, distance: 304.8
click at [237, 81] on div "EECE 2310 ： 数字设计和计算机架构简介 在 Banner 上查看此课程。 4分钟前更新 4个学分" at bounding box center [633, 86] width 810 height 44
click at [508, 85] on div "EECE 2310 ： 数字设计和计算机架构简介 在 Banner 上查看此课程。 4分钟前更新" at bounding box center [436, 89] width 393 height 32
click at [405, 21] on input "EECE2310" at bounding box center [399, 22] width 324 height 25
paste input "PHYS 1145"
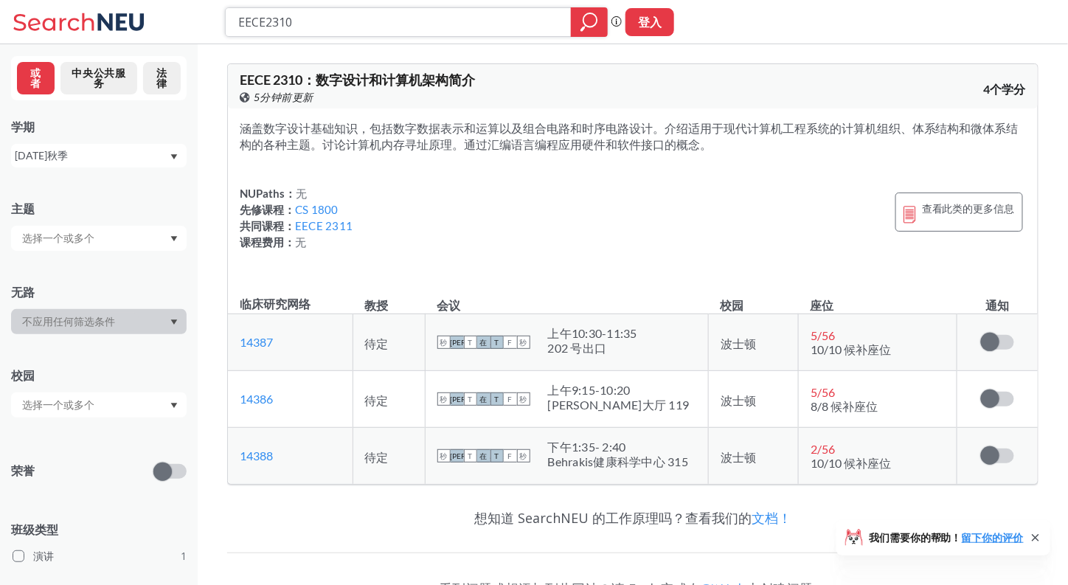
type input "PHYS 1145"
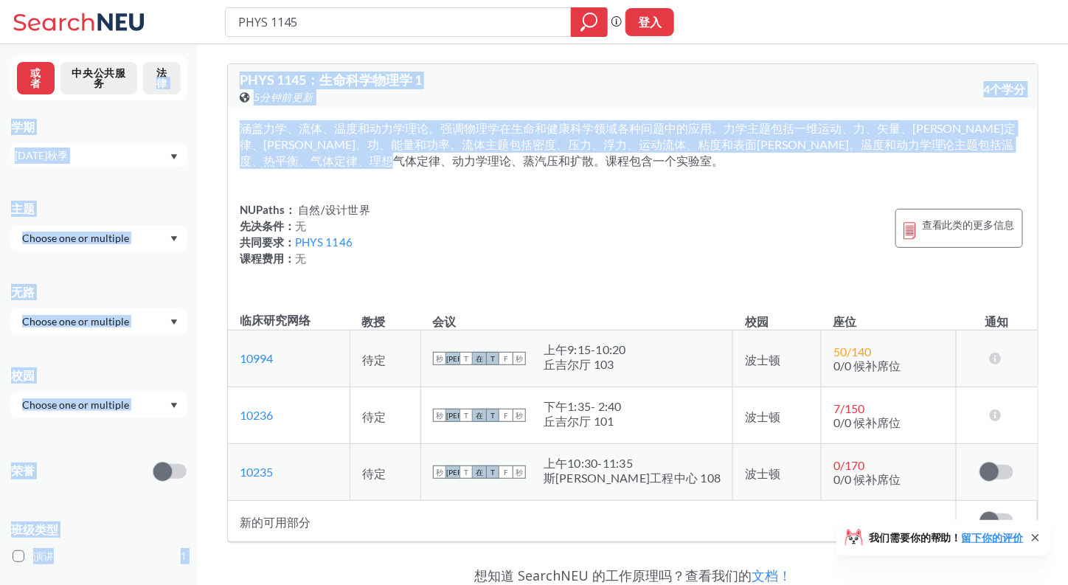
drag, startPoint x: 596, startPoint y: 166, endPoint x: 158, endPoint y: 100, distance: 443.2
click at [158, 100] on div "或者 中央公共服务 法律 学期 [DATE]秋季 主题 无路 校园 荣誉 班级类型 演讲 1 课程 ID 范围 1000 2000 3000 4000 500…" at bounding box center [534, 390] width 1068 height 780
click at [402, 129] on font "涵盖力学、流体、温度和动力学理论。强调物理学在生命和健康科学领域各种问题中的应用。力学主题包括一维运动、力、矢量、[PERSON_NAME]定律、[PERSO…" at bounding box center [628, 144] width 777 height 46
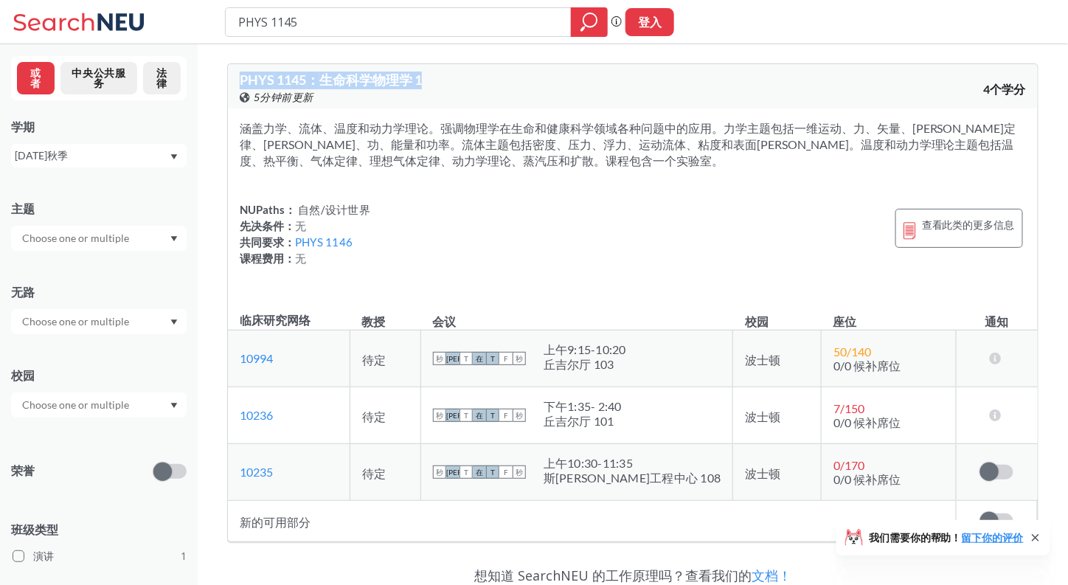
drag, startPoint x: 229, startPoint y: 72, endPoint x: 459, endPoint y: 84, distance: 230.5
click at [459, 84] on div "PHYS 1145 ： 生命科学物理学 1 在 Banner 上查看此课程。 5分钟前更新 4个学分" at bounding box center [633, 86] width 810 height 44
drag, startPoint x: 345, startPoint y: 24, endPoint x: 97, endPoint y: 44, distance: 248.0
click at [97, 44] on div "PHYS 1145 短语搜索可确保搜索结果中显示精确的搜索词。例如，如果您希望“工作室设计”这个精确的短语出现在搜索结果中，请将其括在引号中。 登入 我们需要…" at bounding box center [534, 390] width 1068 height 780
type input "singing"
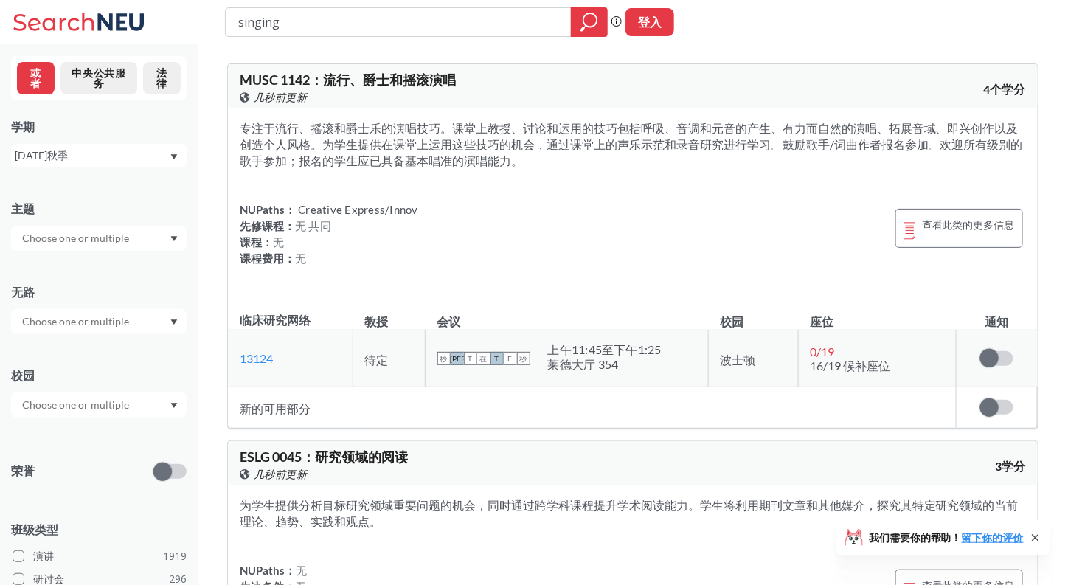
drag, startPoint x: 300, startPoint y: 23, endPoint x: 117, endPoint y: 40, distance: 184.5
click at [117, 40] on div "singing 短语搜索可确保搜索结果中显示精确的搜索词。例如，如果您希望“工作室设计”这个精确的短语出现在搜索结果中，请将其括在引号中。 登入" at bounding box center [534, 22] width 1068 height 44
type input "musc"
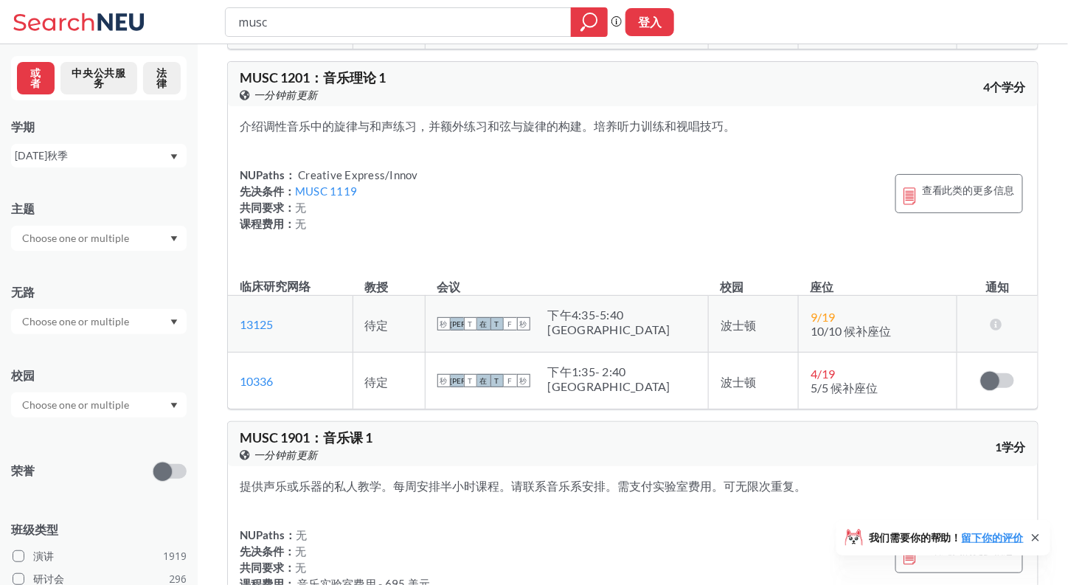
scroll to position [5430, 0]
drag, startPoint x: 467, startPoint y: 201, endPoint x: 421, endPoint y: 184, distance: 48.8
click at [421, 131] on font "介绍调性音乐中的旋律与和声练习，并额外练习和弦与旋律的构建。培养听力训练和视唱技巧。" at bounding box center [488, 124] width 496 height 14
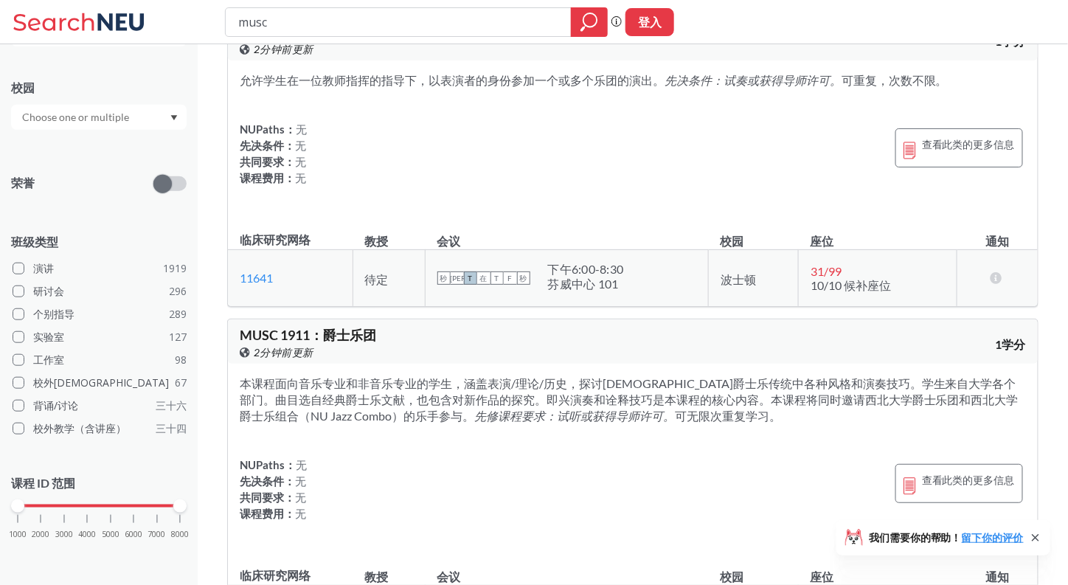
scroll to position [0, 0]
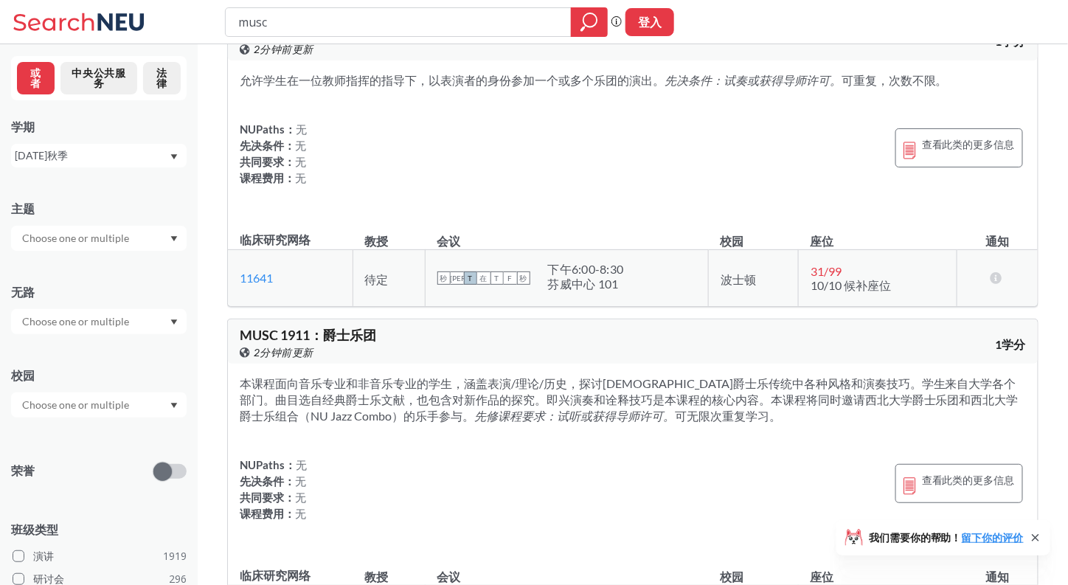
click at [107, 322] on input "text" at bounding box center [77, 322] width 124 height 18
click at [142, 297] on div "无路" at bounding box center [99, 292] width 176 height 16
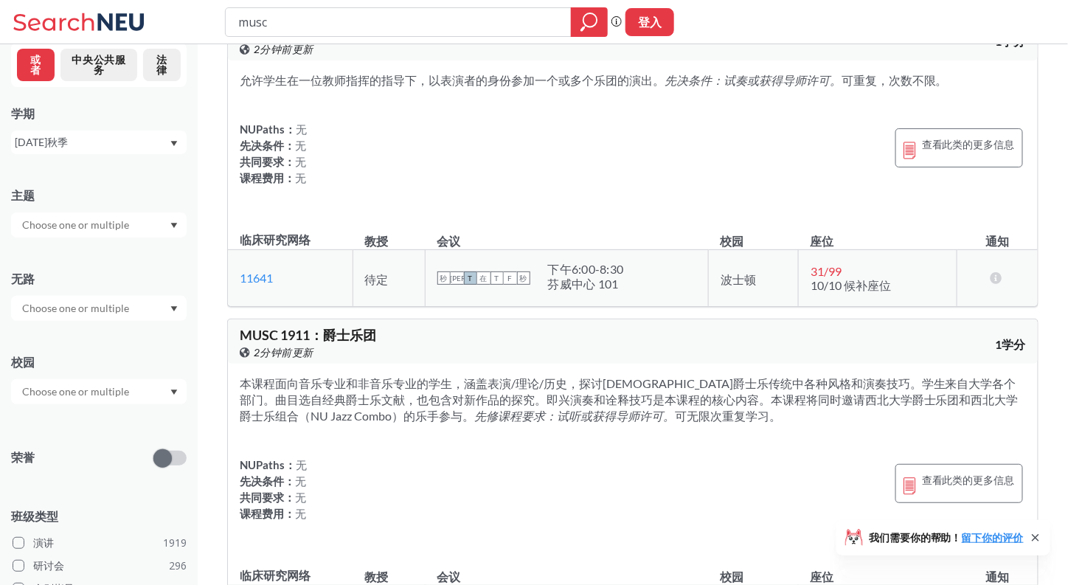
scroll to position [9, 0]
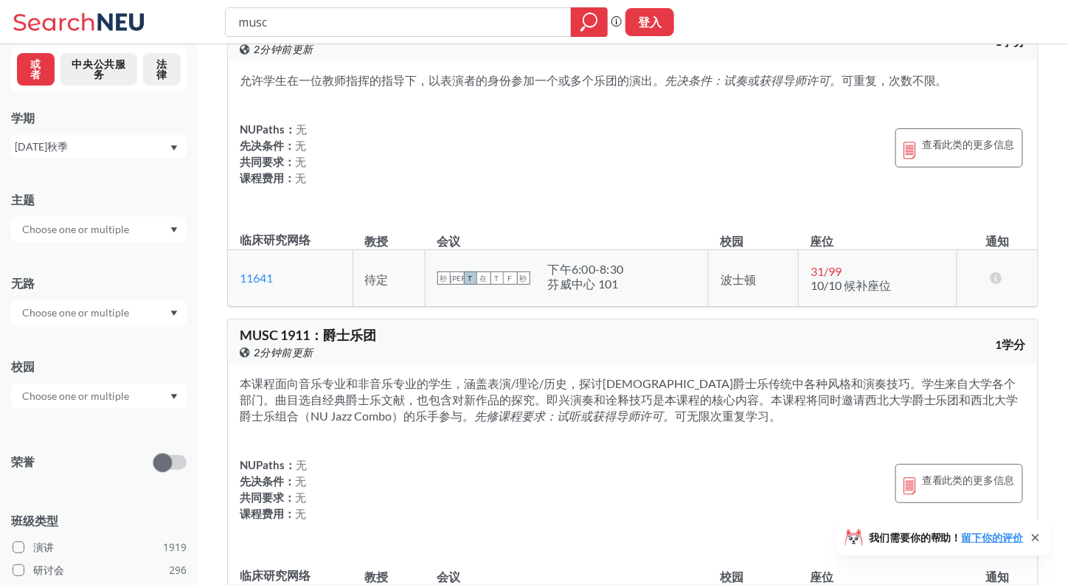
click at [148, 234] on div at bounding box center [99, 229] width 176 height 25
click at [145, 165] on div "或者 中央公共服务 法律 学期 [DATE]秋季 主题 CS ( 115 ) Computer Science NRSG ( 76 ) Nursing EEC…" at bounding box center [99, 314] width 198 height 541
click at [130, 402] on input "text" at bounding box center [77, 396] width 124 height 18
click at [148, 373] on div "校园" at bounding box center [99, 367] width 176 height 16
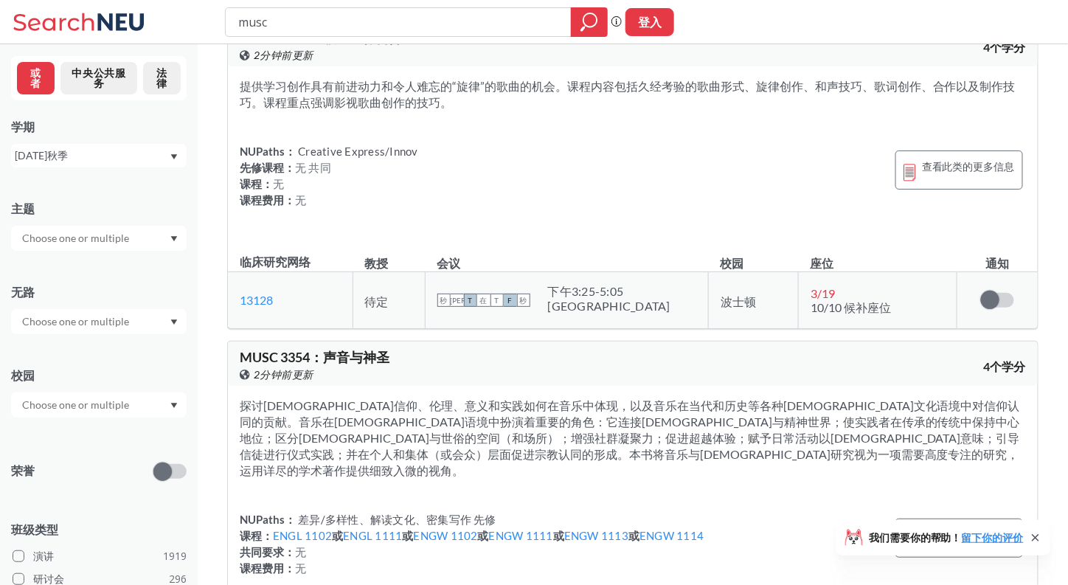
scroll to position [14281, 0]
drag, startPoint x: 976, startPoint y: 190, endPoint x: 1040, endPoint y: 198, distance: 64.0
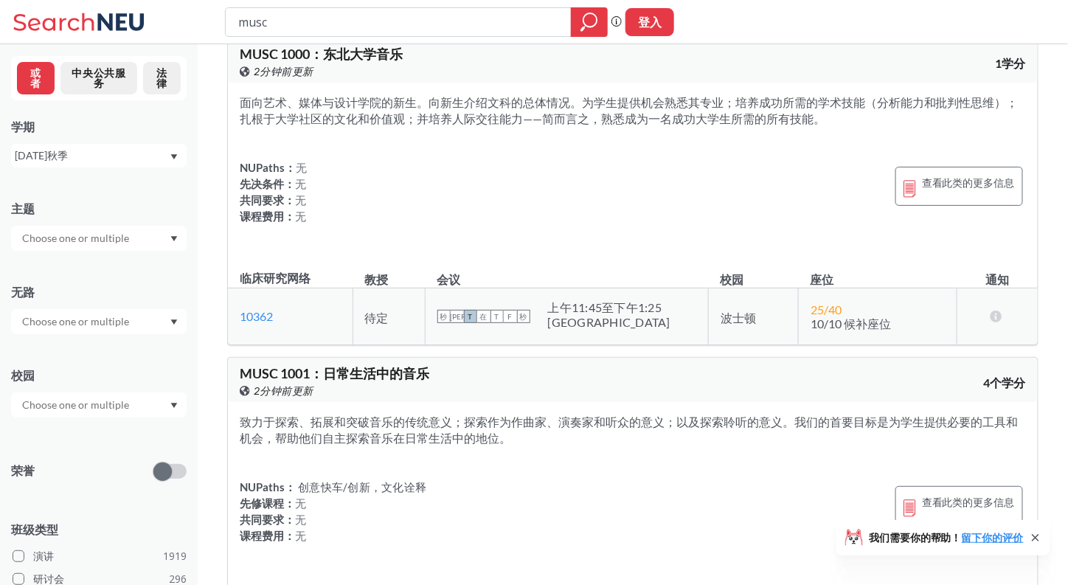
scroll to position [0, 0]
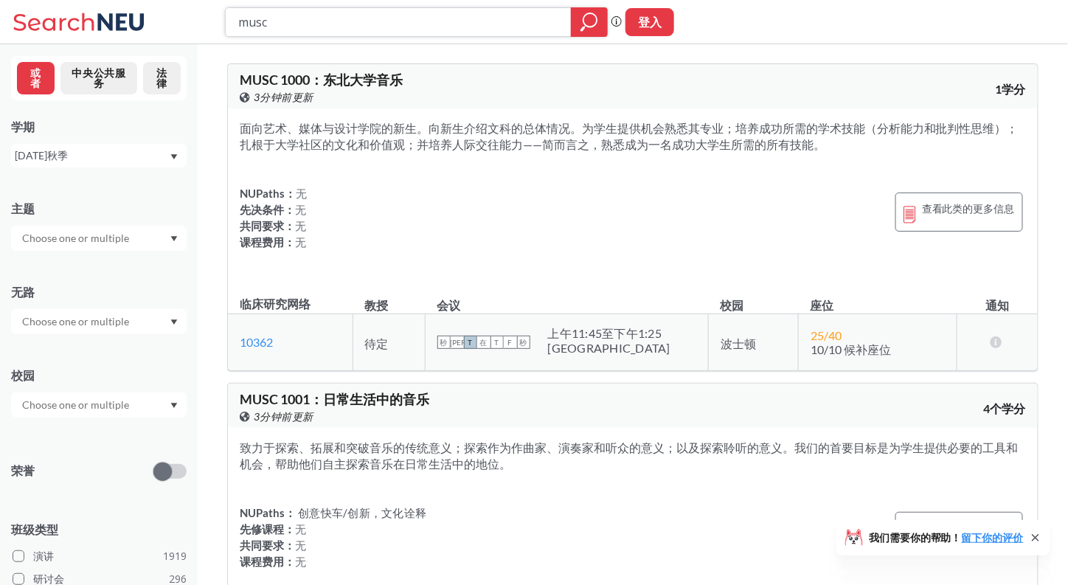
click at [347, 22] on input "musc" at bounding box center [399, 22] width 324 height 25
paste input "painting"
type input "painting"
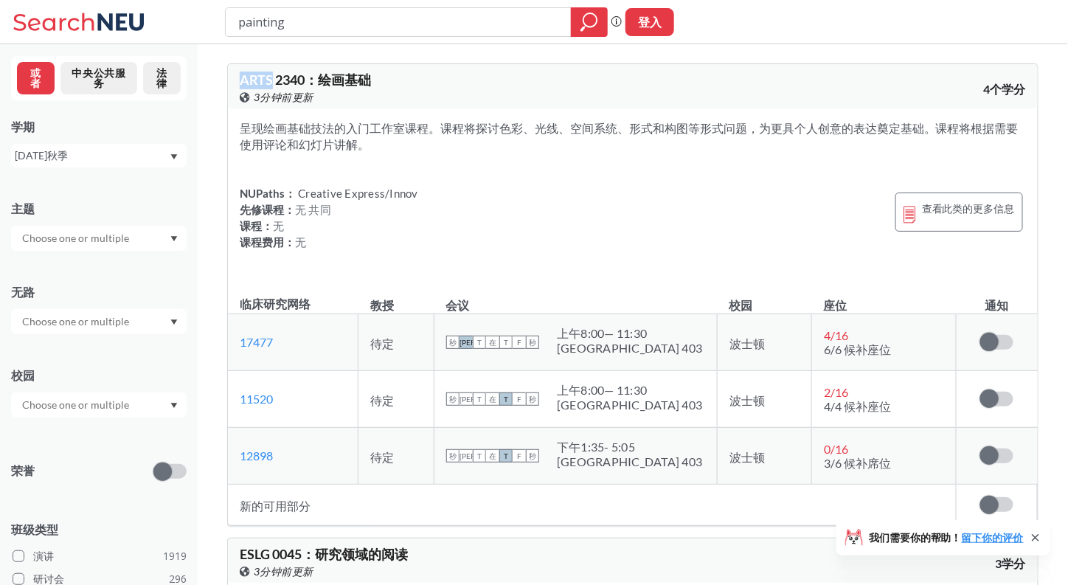
drag, startPoint x: 270, startPoint y: 80, endPoint x: 236, endPoint y: 80, distance: 33.9
click at [236, 80] on div "ARTS 2340 ： 绘画基础 在 Banner 上查看此课程。 3分钟前更新 4个学分" at bounding box center [633, 86] width 810 height 44
drag, startPoint x: 332, startPoint y: 20, endPoint x: 152, endPoint y: 7, distance: 180.4
click at [152, 7] on div "painting 短语搜索可确保搜索结果中显示精确的搜索词。例如，如果您希望“工作室设计”这个精确的短语出现在搜索结果中，请将其括在引号中。 登入" at bounding box center [534, 22] width 1068 height 44
paste input "ARTS"
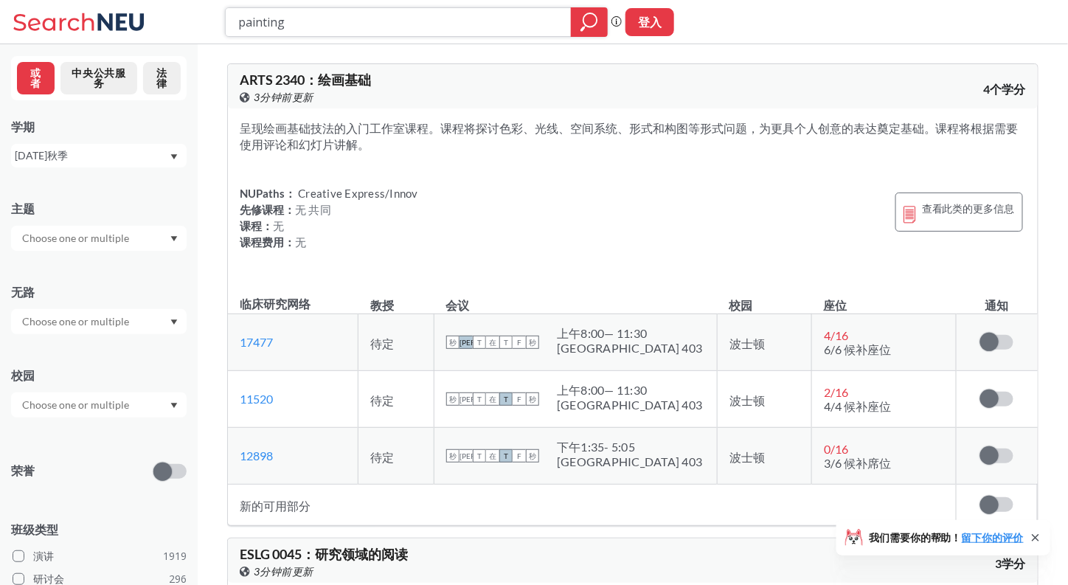
type input "ARTS"
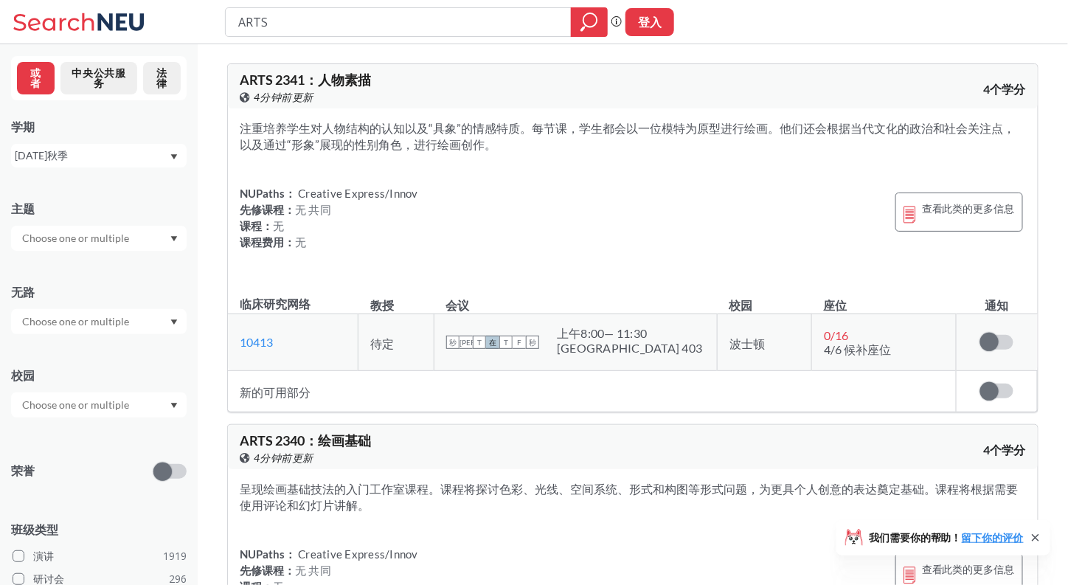
click at [300, 35] on div "ARTS" at bounding box center [416, 22] width 383 height 30
drag, startPoint x: 297, startPoint y: 29, endPoint x: 175, endPoint y: 38, distance: 122.8
click at [175, 38] on div "ARTS 短语搜索可确保搜索结果中显示精确的搜索词。例如，如果您希望“工作室设计”这个精确的短语出现在搜索结果中，请将其括在引号中。 登入" at bounding box center [534, 22] width 1068 height 44
type input "chinese"
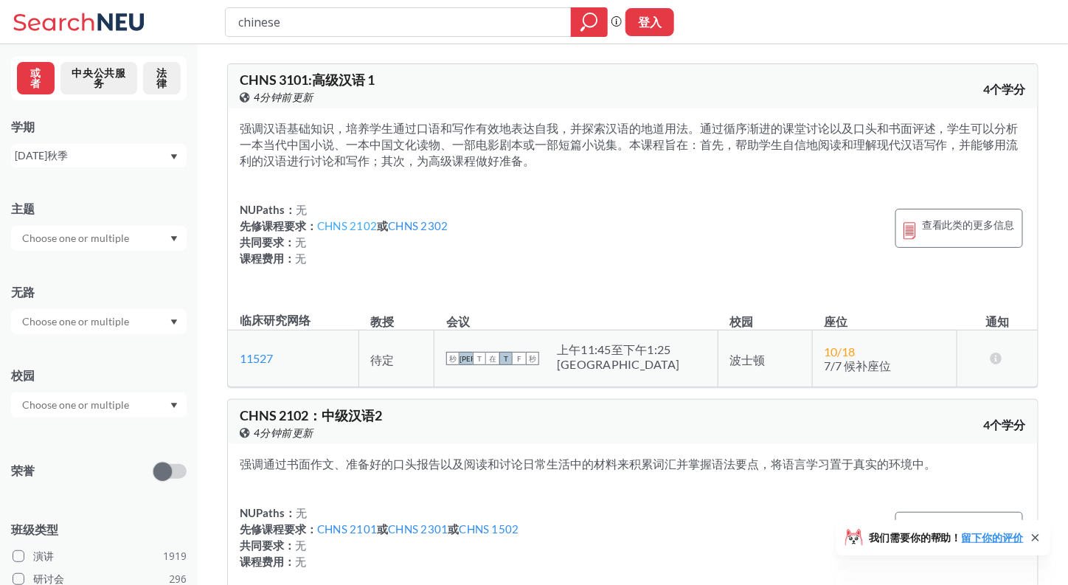
click at [350, 224] on font "CHNS 2102" at bounding box center [347, 225] width 60 height 13
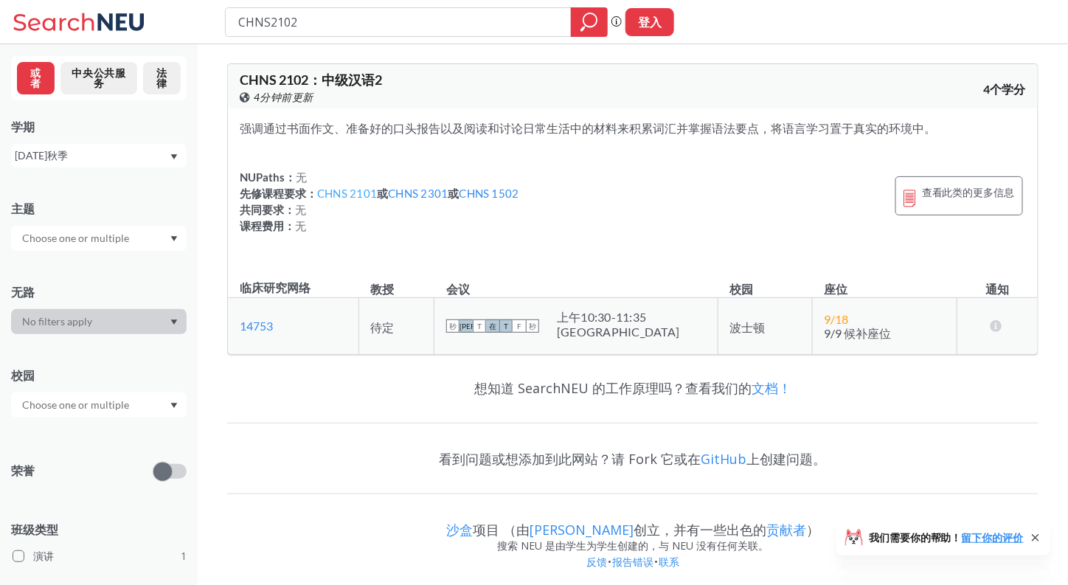
click at [355, 194] on font "CHNS 2101" at bounding box center [347, 193] width 60 height 13
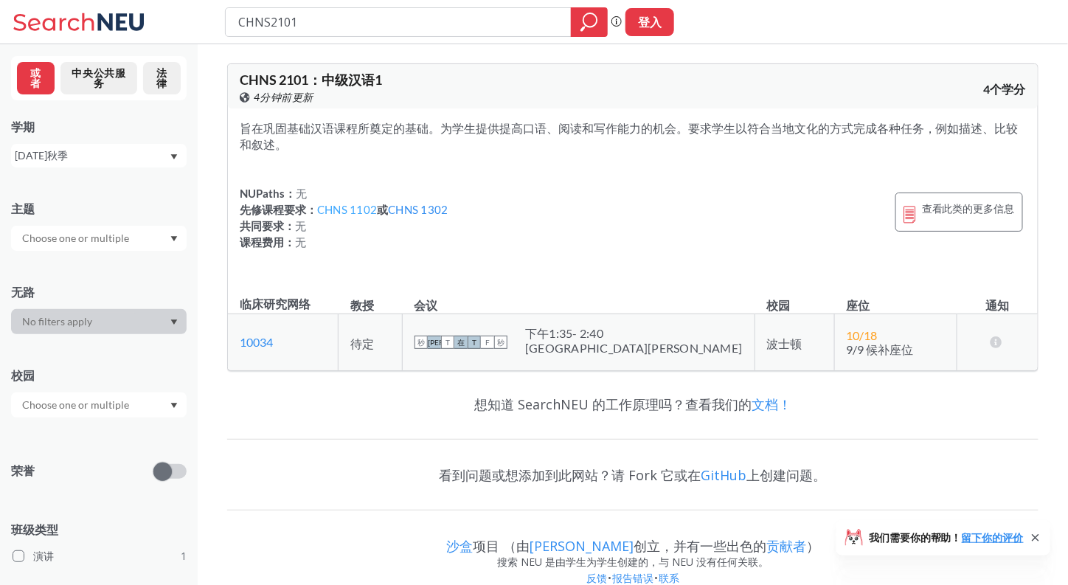
click at [355, 207] on font "CHNS 1102" at bounding box center [347, 209] width 60 height 13
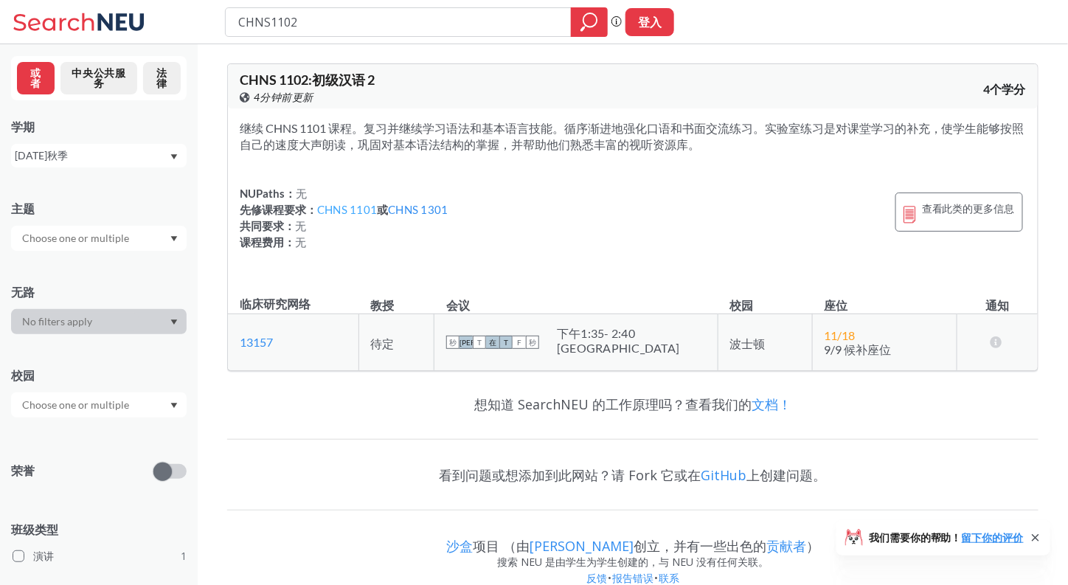
click at [344, 203] on font "CHNS 1101" at bounding box center [347, 209] width 60 height 13
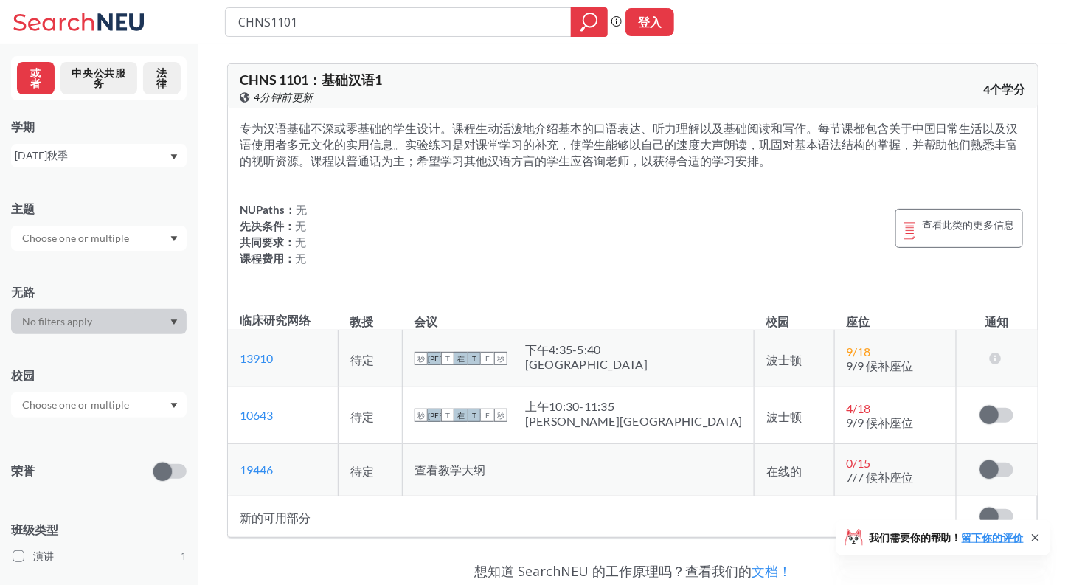
drag, startPoint x: 784, startPoint y: 165, endPoint x: 314, endPoint y: 114, distance: 472.7
click at [314, 114] on div "专为汉语基础不深或零基础的学生设计。课程生动活泼地介绍基本的口语表达、听力理解以及基础阅读和写作。每节课都包含关于中国日常生活以及汉语使用者多元文化的实用信息…" at bounding box center [633, 202] width 810 height 188
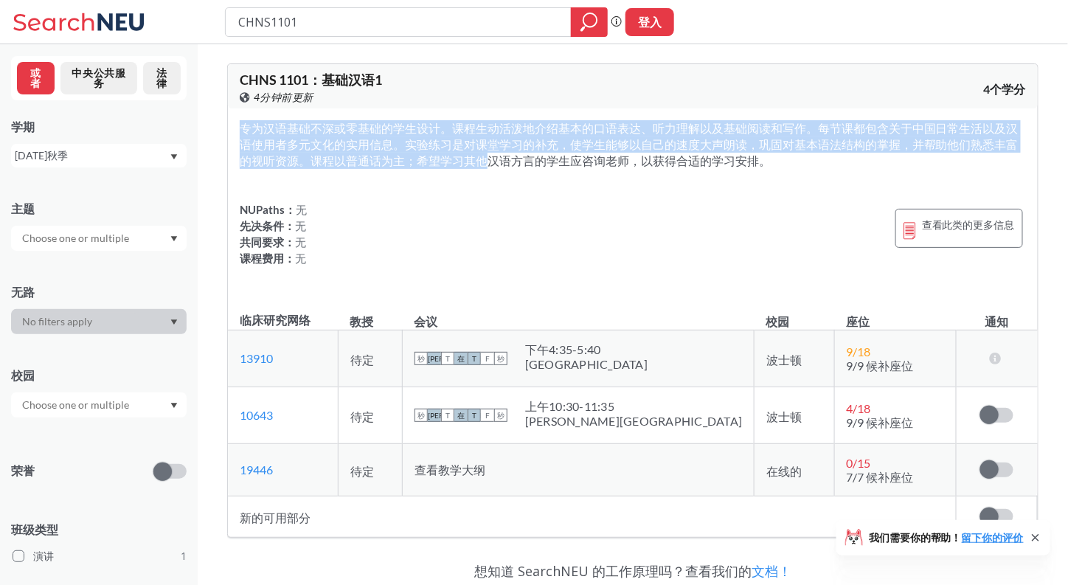
drag, startPoint x: 430, startPoint y: 165, endPoint x: 772, endPoint y: 169, distance: 342.3
click at [772, 169] on div "专为汉语基础不深或零基础的学生设计。课程生动活泼地介绍基本的口语表达、听力理解以及基础阅读和写作。每节课都包含关于中国日常生活以及汉语使用者多元文化的实用信息…" at bounding box center [633, 202] width 810 height 188
click at [772, 167] on section "专为汉语基础不深或零基础的学生设计。课程生动活泼地介绍基本的口语表达、听力理解以及基础阅读和写作。每节课都包含关于中国日常生活以及汉语使用者多元文化的实用信息…" at bounding box center [633, 144] width 786 height 49
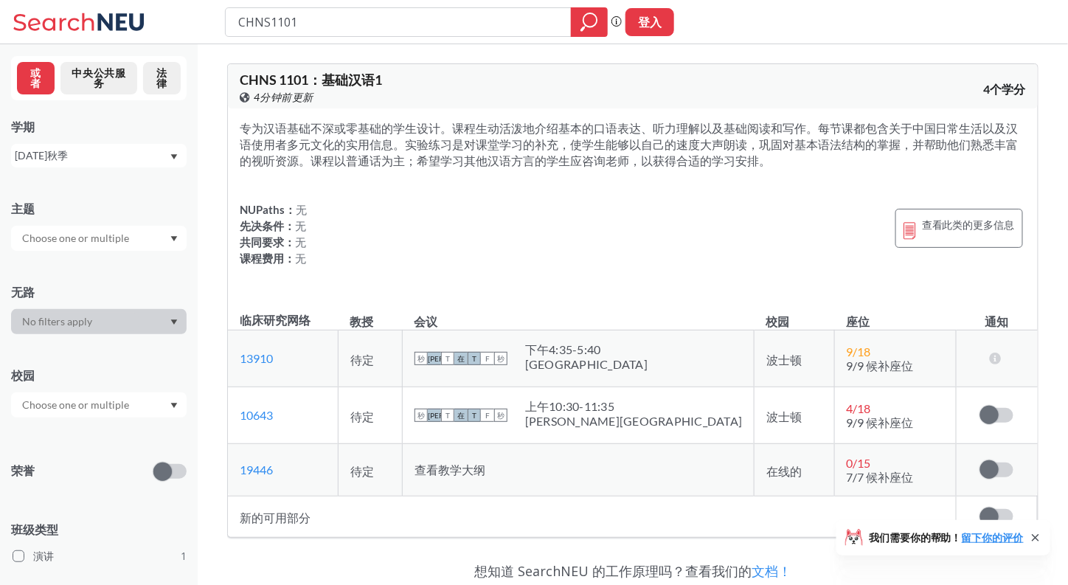
drag, startPoint x: 785, startPoint y: 166, endPoint x: 259, endPoint y: 122, distance: 527.9
click at [259, 127] on section "专为汉语基础不深或零基础的学生设计。课程生动活泼地介绍基本的口语表达、听力理解以及基础阅读和写作。每节课都包含关于中国日常生活以及汉语使用者多元文化的实用信息…" at bounding box center [633, 144] width 786 height 49
click at [489, 170] on div "专为汉语基础不深或零基础的学生设计。课程生动活泼地介绍基本的口语表达、听力理解以及基础阅读和写作。每节课都包含关于中国日常生活以及汉语使用者多元文化的实用信息…" at bounding box center [633, 202] width 810 height 188
drag, startPoint x: 307, startPoint y: 78, endPoint x: 214, endPoint y: 77, distance: 93.0
click at [214, 77] on div "CHNS 1101 ： 基础汉语1 在 Banner 上查看此课程。 4分钟前更新 4个学分 专为汉语基础不深或零基础的学生设计。课程生动活泼地介绍基本的口语…" at bounding box center [633, 409] width 871 height 731
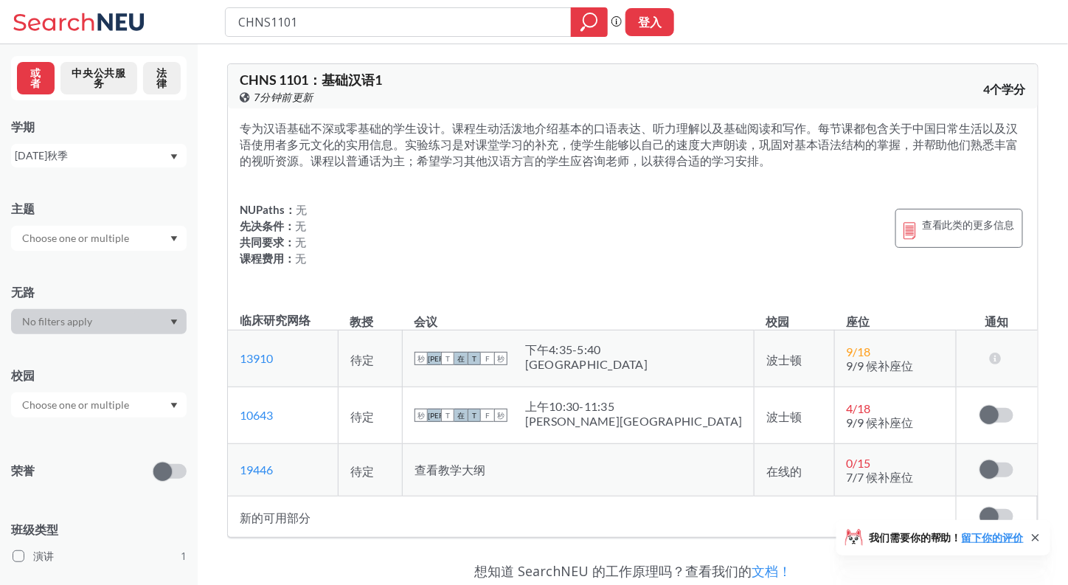
click at [505, 173] on div "专为汉语基础不深或零基础的学生设计。课程生动活泼地介绍基本的口语表达、听力理解以及基础阅读和写作。每节课都包含关于中国日常生活以及汉语使用者多元文化的实用信息…" at bounding box center [633, 202] width 810 height 188
click at [962, 244] on div "查看此类的更多信息" at bounding box center [960, 228] width 128 height 39
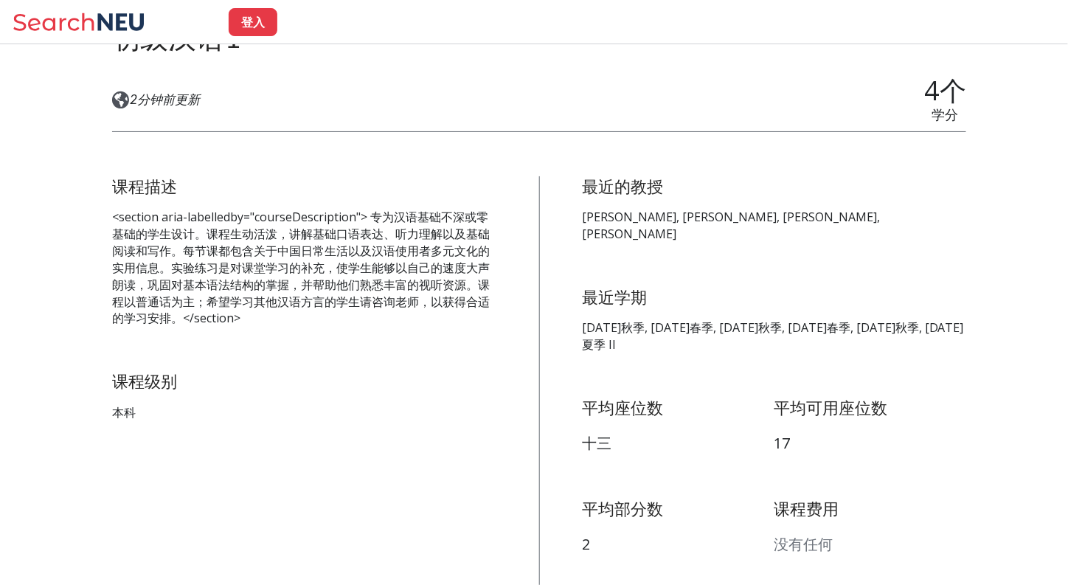
scroll to position [181, 0]
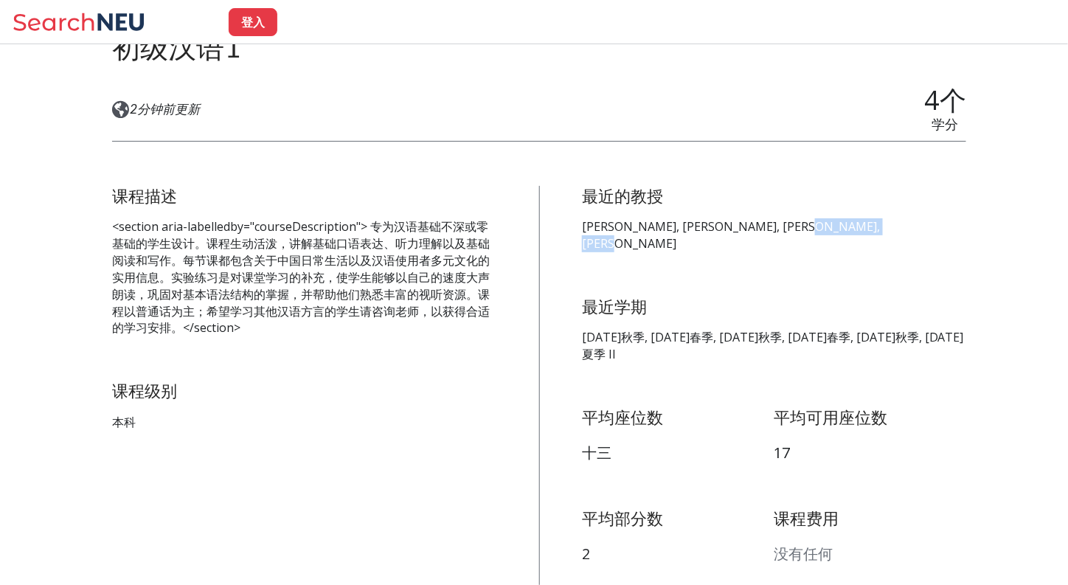
drag, startPoint x: 893, startPoint y: 229, endPoint x: 792, endPoint y: 228, distance: 101.1
click at [792, 228] on p "[PERSON_NAME], [PERSON_NAME], [PERSON_NAME], [PERSON_NAME]" at bounding box center [774, 235] width 384 height 34
click at [792, 232] on p "[PERSON_NAME], [PERSON_NAME], [PERSON_NAME], [PERSON_NAME]" at bounding box center [774, 235] width 384 height 34
click at [347, 327] on p "<section aria-labelledby="courseDescription"> 专为汉语基础不深或零基础的学生设计。课程生动活泼，讲解基础口语表达…" at bounding box center [304, 277] width 384 height 118
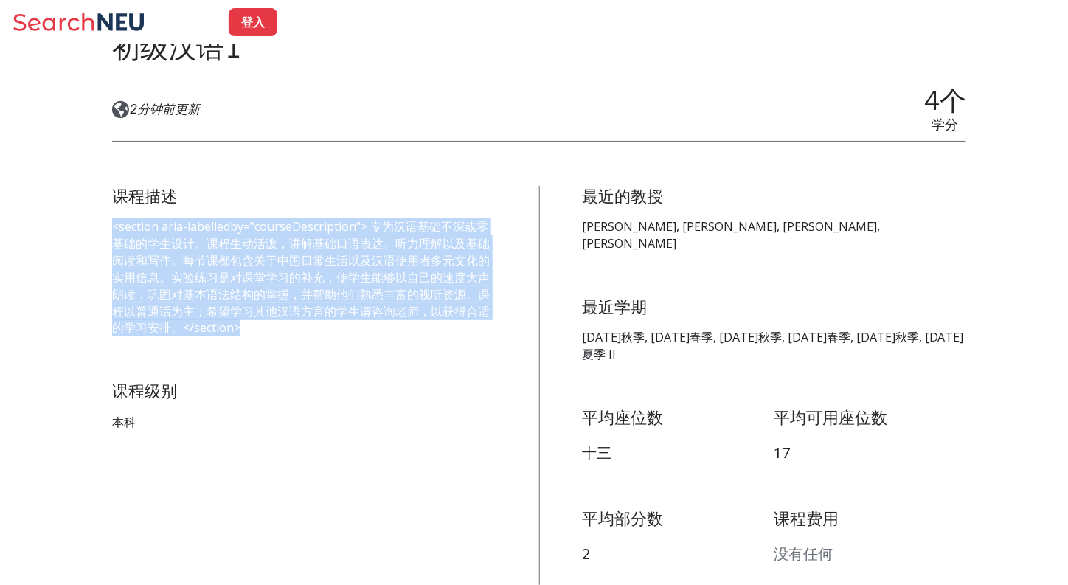
drag, startPoint x: 347, startPoint y: 327, endPoint x: 87, endPoint y: 227, distance: 278.1
drag, startPoint x: 308, startPoint y: 336, endPoint x: 86, endPoint y: 231, distance: 245.9
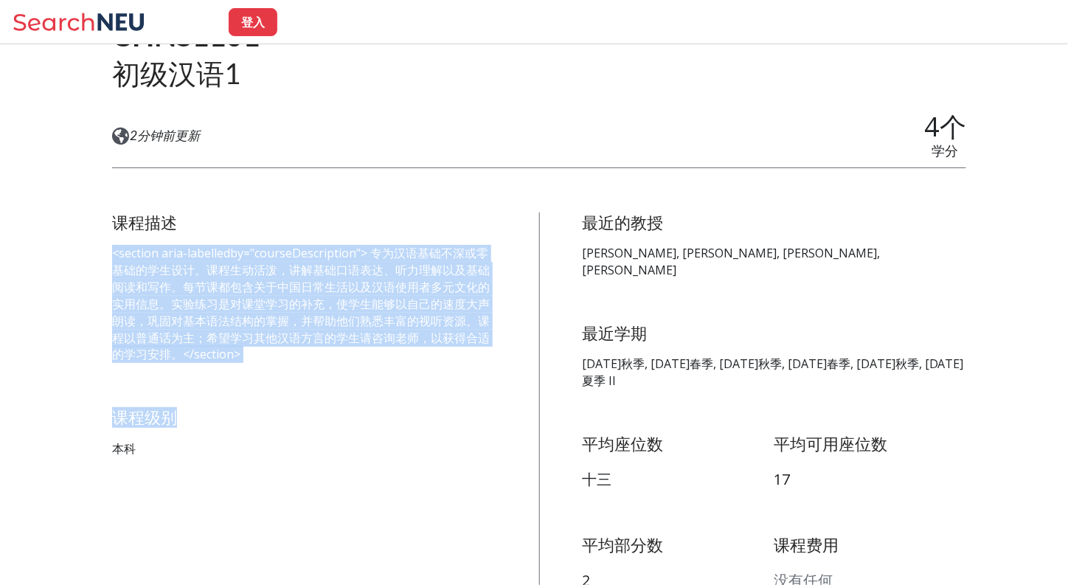
scroll to position [0, 0]
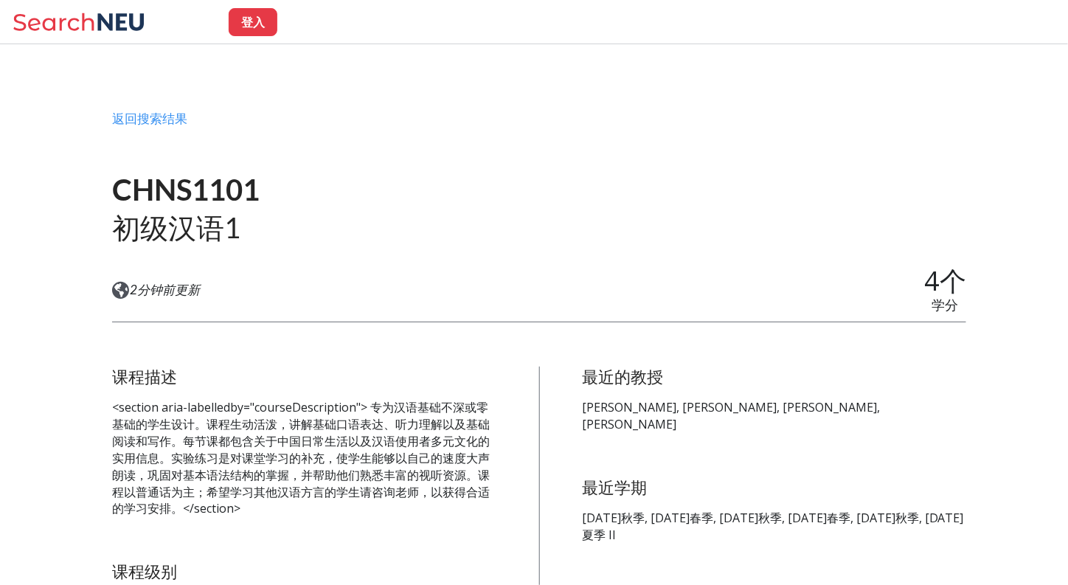
click at [76, 0] on div "登入" at bounding box center [534, 22] width 1068 height 44
click at [86, 25] on icon at bounding box center [81, 22] width 137 height 30
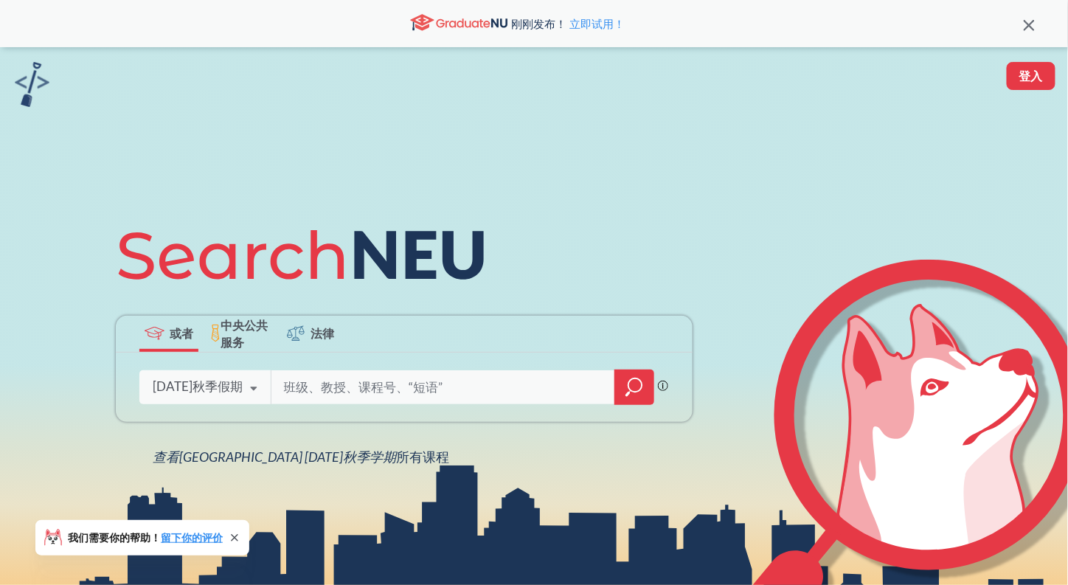
click at [620, 398] on div at bounding box center [635, 387] width 40 height 35
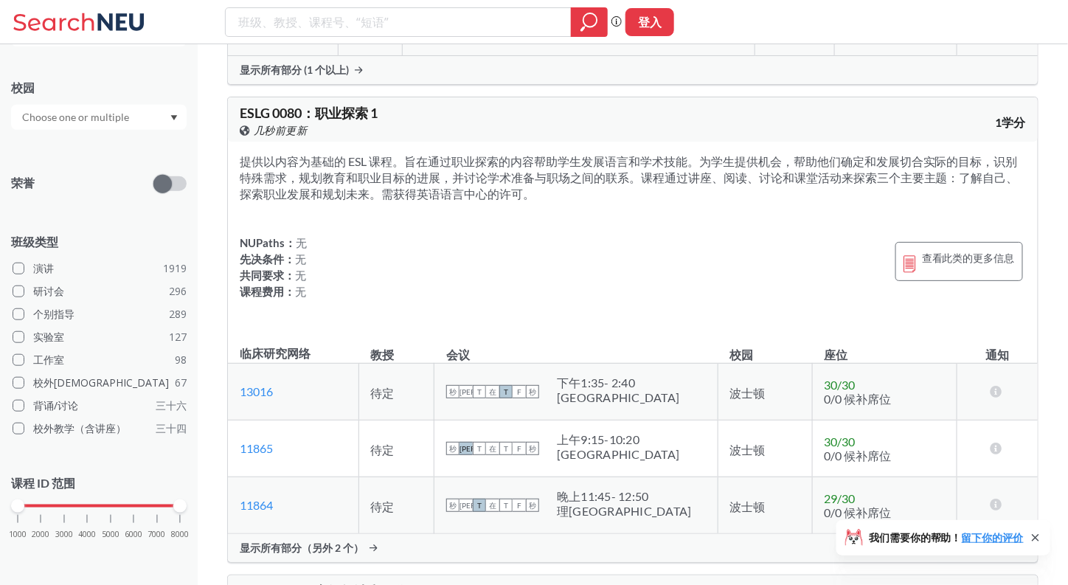
scroll to position [558, 0]
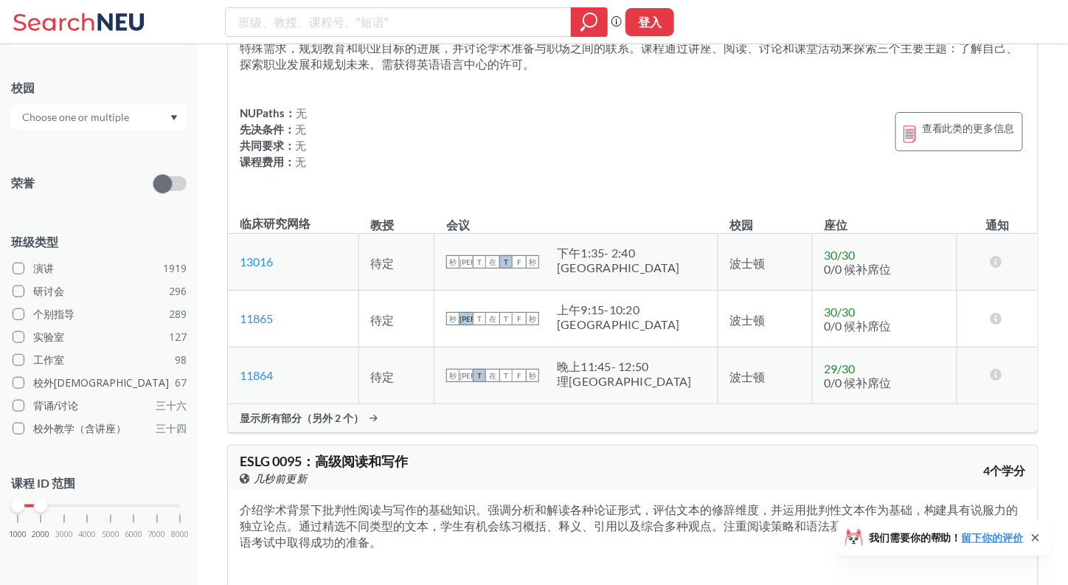
drag, startPoint x: 177, startPoint y: 504, endPoint x: 34, endPoint y: 494, distance: 143.5
click at [34, 494] on div "课程 ID 范围 1000 2000 3000 4000 5000 6000 7000 8000" at bounding box center [99, 513] width 176 height 107
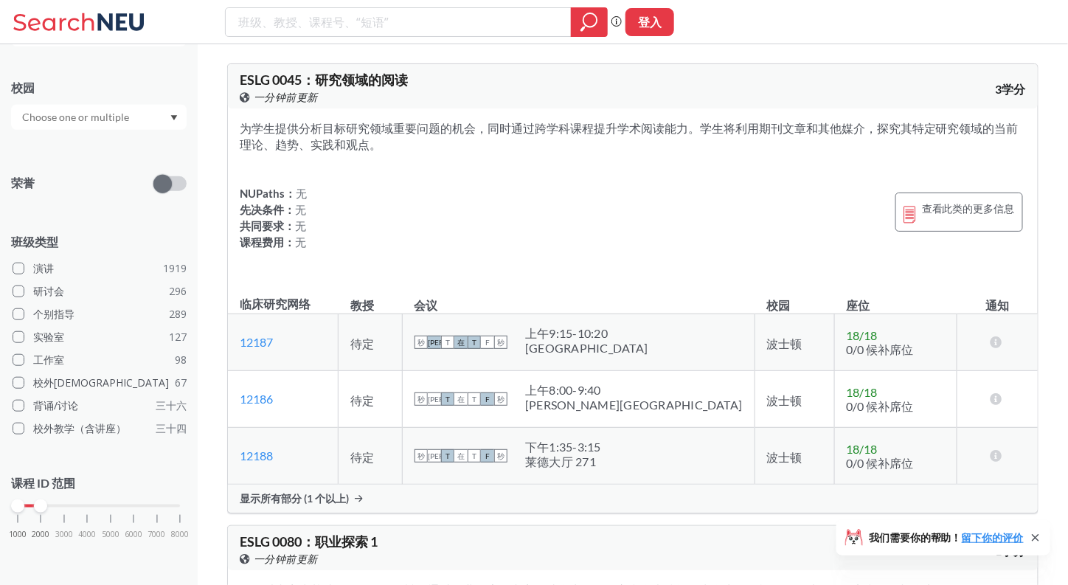
click at [618, 147] on section "为学生提供分析目标研究领域重要问题的机会，同时通过跨学科课程提升学术阅读能力。学生将利用期刊文章和其他媒介，探究其特定研究领域的当前理论、趋势、实践和观点。" at bounding box center [633, 136] width 786 height 32
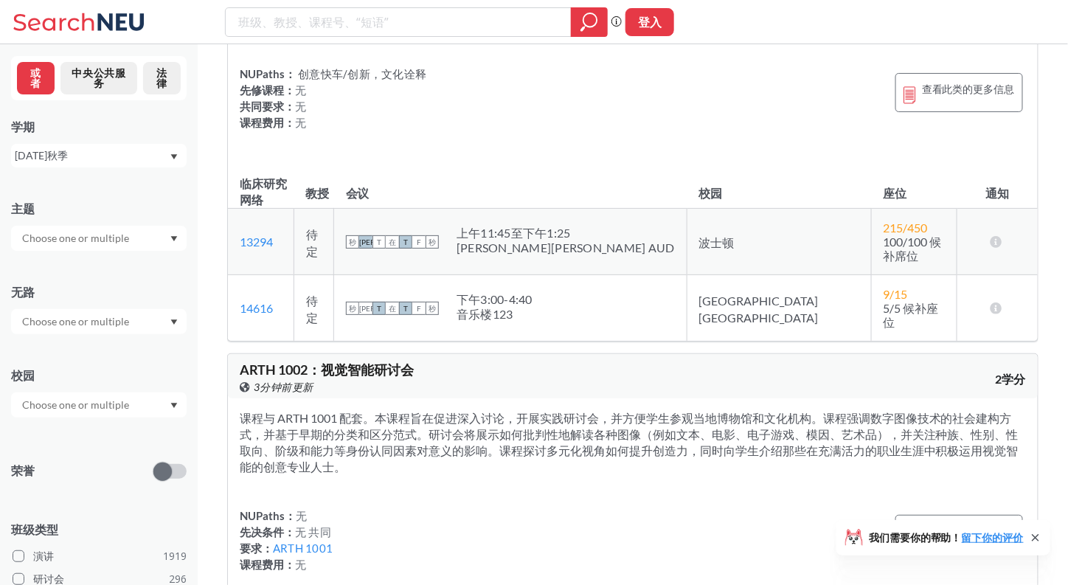
click at [114, 417] on div at bounding box center [99, 404] width 176 height 25
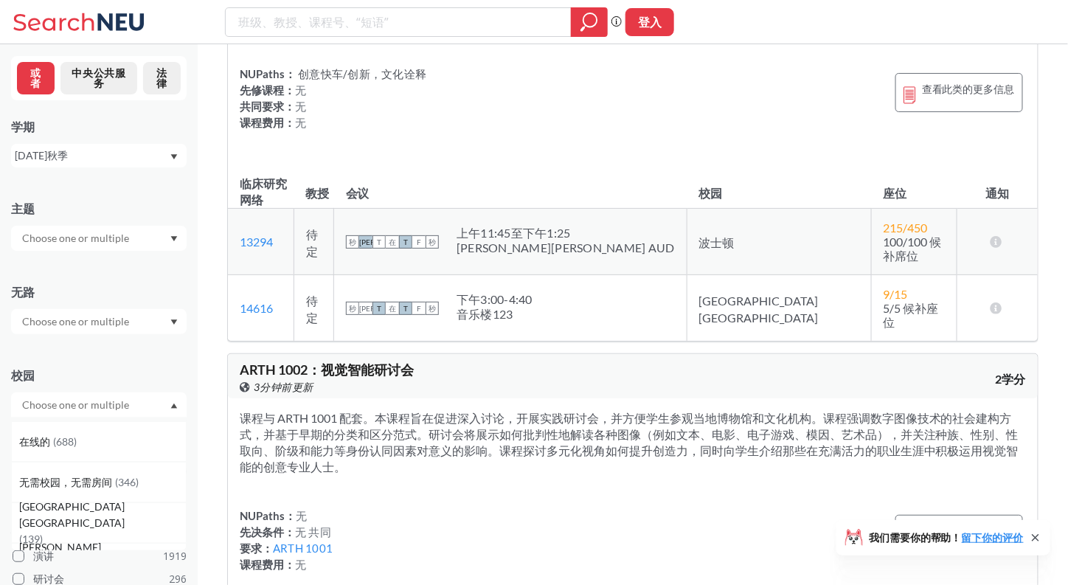
scroll to position [38, 0]
click at [102, 513] on span "[GEOGRAPHIC_DATA][GEOGRAPHIC_DATA]" at bounding box center [102, 513] width 167 height 32
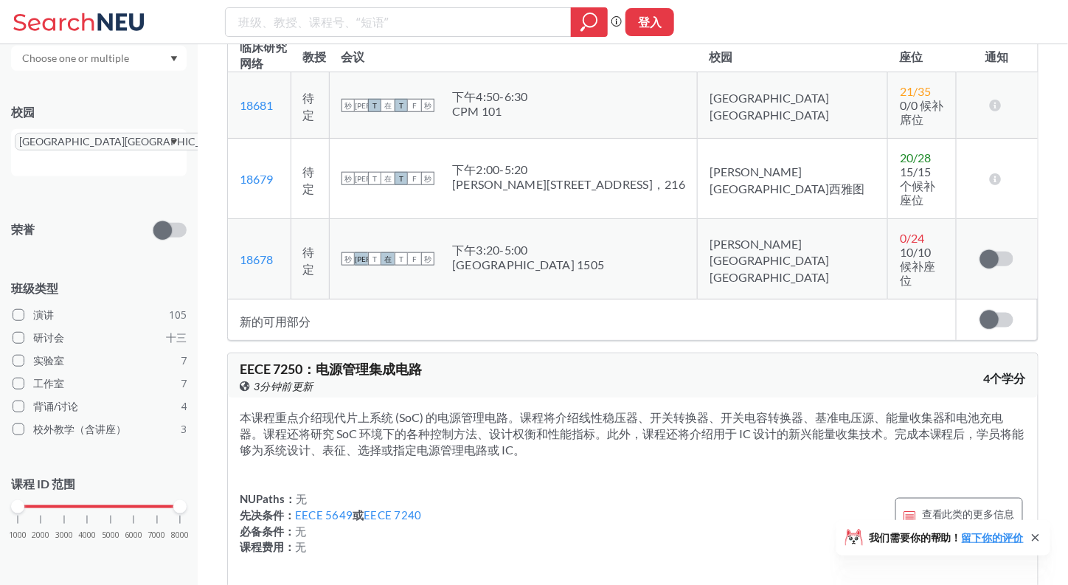
scroll to position [67734, 0]
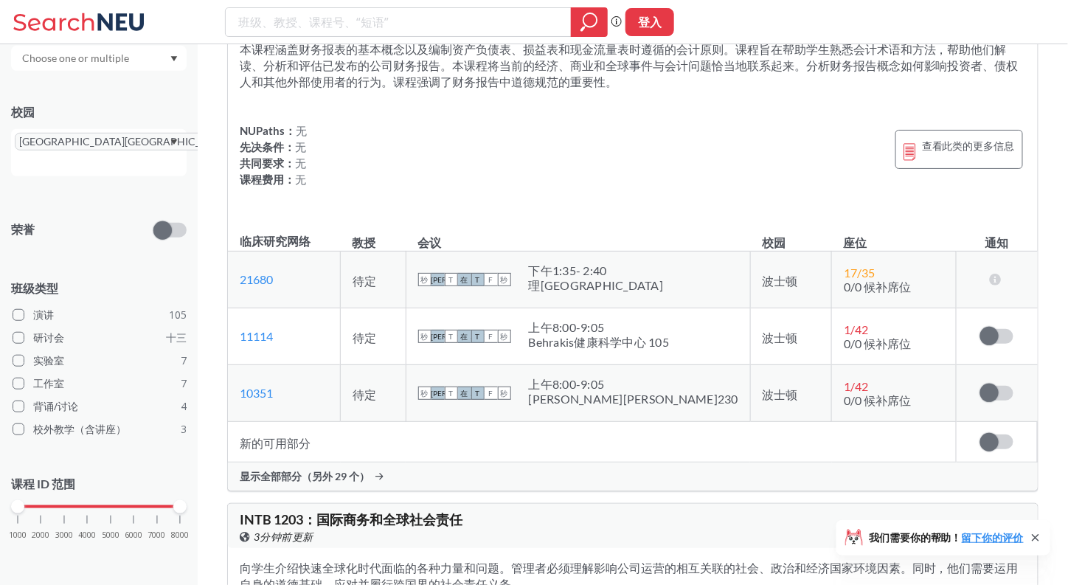
scroll to position [17261, 0]
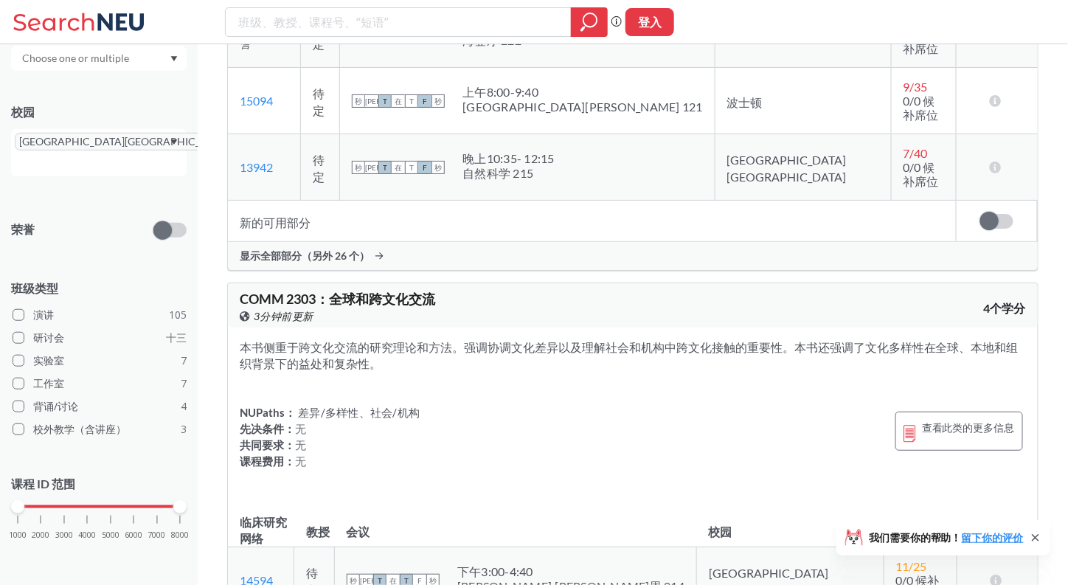
scroll to position [31781, 0]
click at [380, 29] on input "search" at bounding box center [399, 22] width 324 height 25
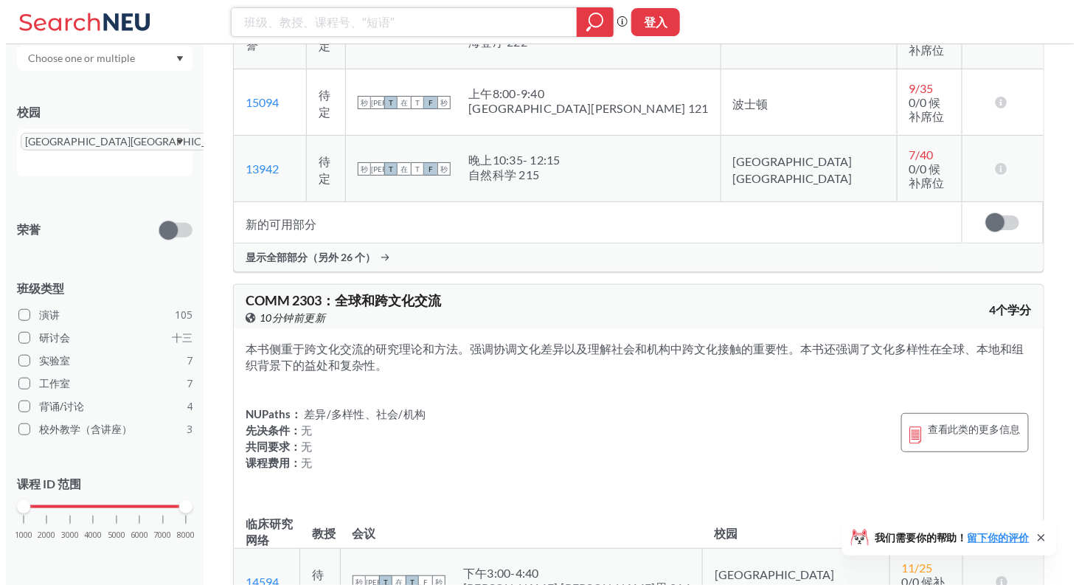
scroll to position [0, 0]
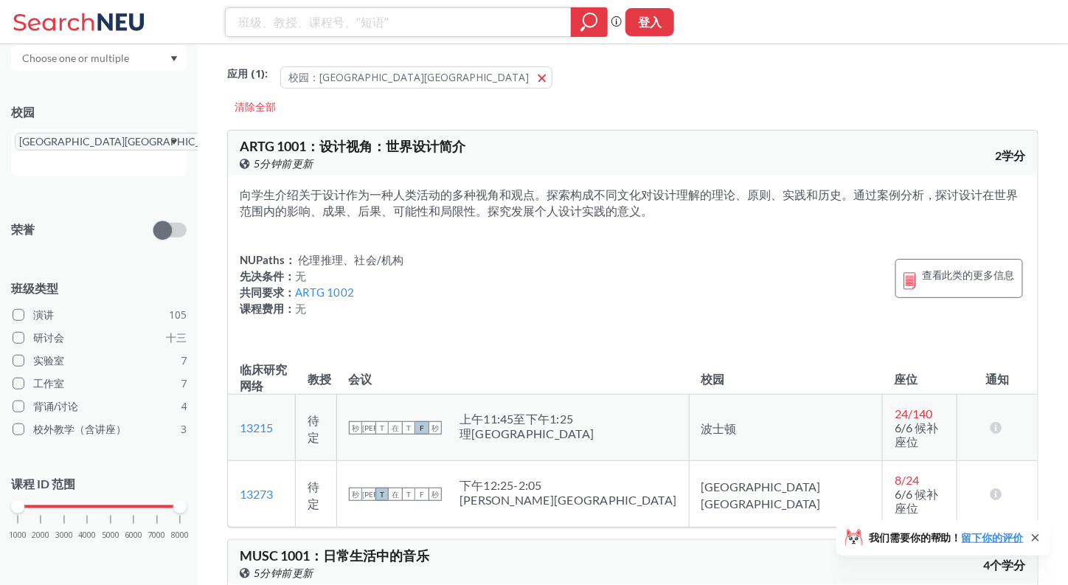
paste input "CS 3800"
type input "CS 3800"
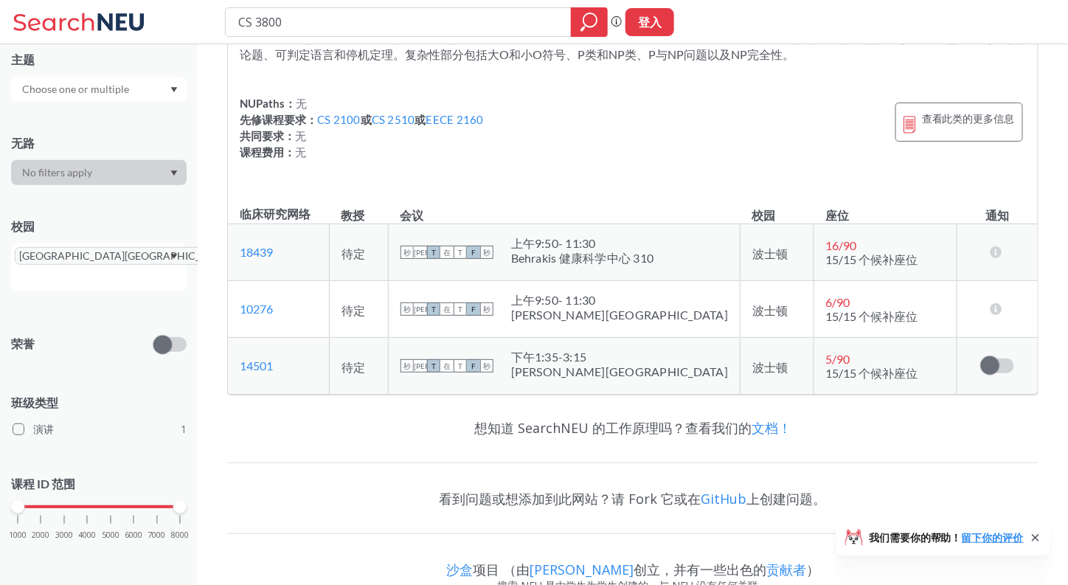
scroll to position [177, 0]
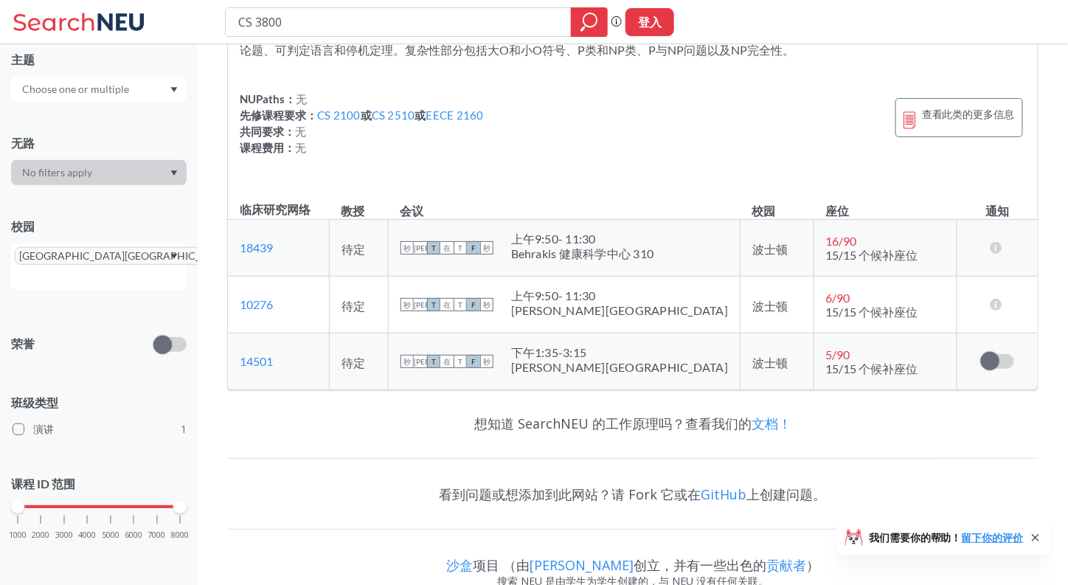
drag, startPoint x: 593, startPoint y: 303, endPoint x: 598, endPoint y: 289, distance: 14.9
drag, startPoint x: 255, startPoint y: 21, endPoint x: 558, endPoint y: 73, distance: 308.3
click at [558, 73] on div "CS 3800 短语搜索可确保搜索结果中显示精确的搜索词。例如，如果您希望“工作室设计”这个精确的短语出现在搜索结果中，请将其括在引号中。 登入 我们需要你的…" at bounding box center [534, 225] width 1068 height 805
paste input "4530"
type input "CS 4530"
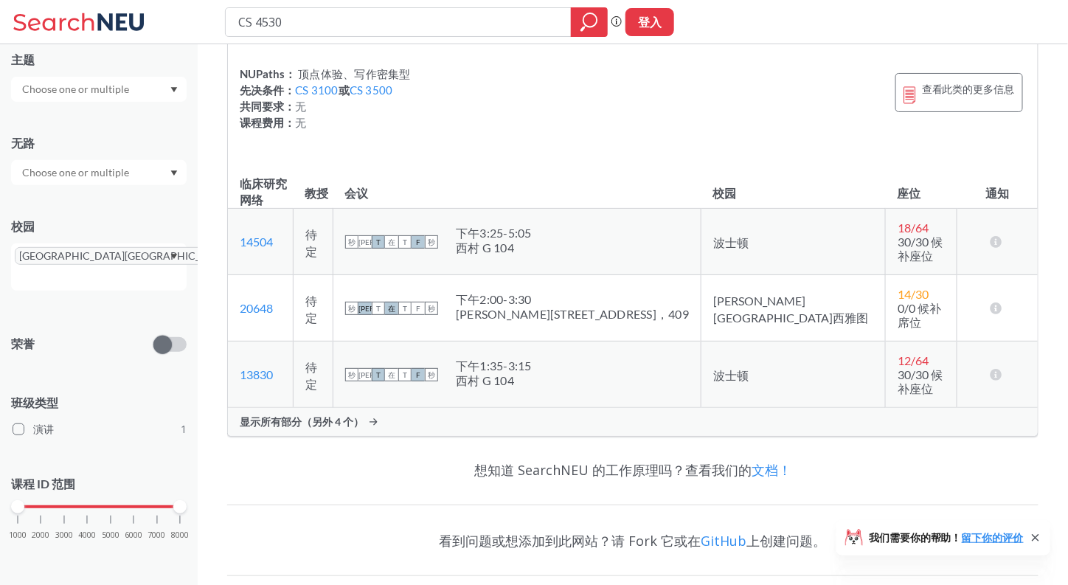
scroll to position [202, 0]
drag, startPoint x: 294, startPoint y: 32, endPoint x: 192, endPoint y: 21, distance: 102.3
click at [192, 21] on div "CS 4530 短语搜索可确保搜索结果中显示精确的搜索词。例如，如果您希望“工作室设计”这个精确的短语出现在搜索结果中，请将其括在引号中。 登入" at bounding box center [534, 22] width 1068 height 44
paste input "Y 255"
type input "CY 2550"
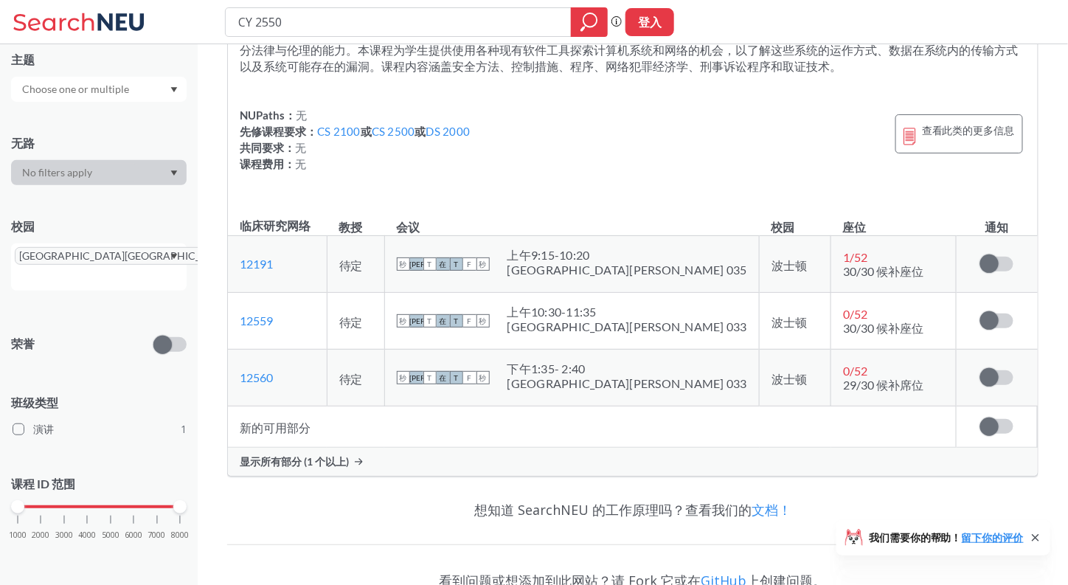
scroll to position [162, 0]
click at [316, 466] on div "显示所有部分 (1 个以上)" at bounding box center [633, 460] width 810 height 28
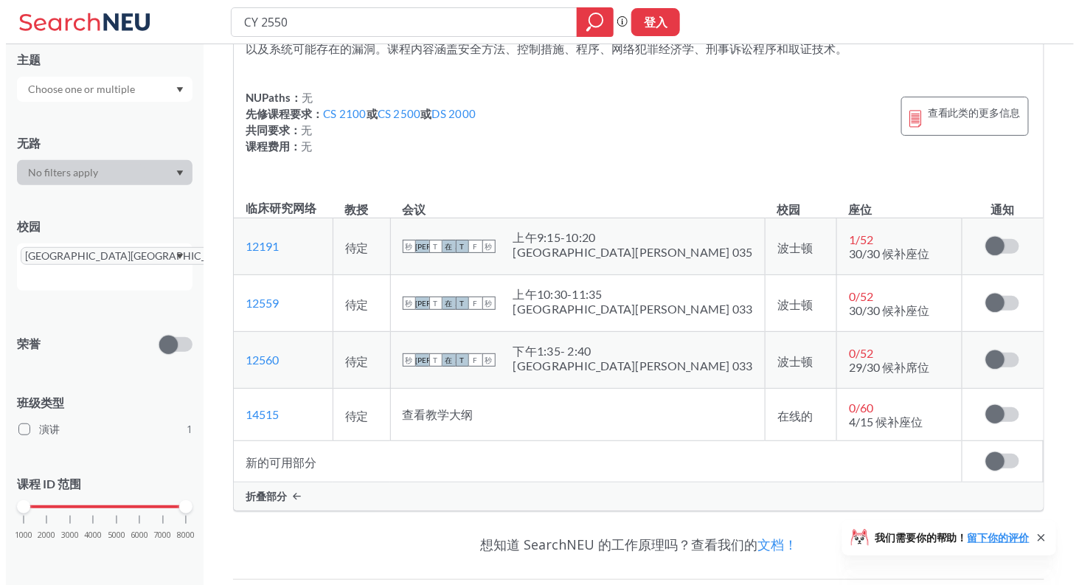
scroll to position [0, 0]
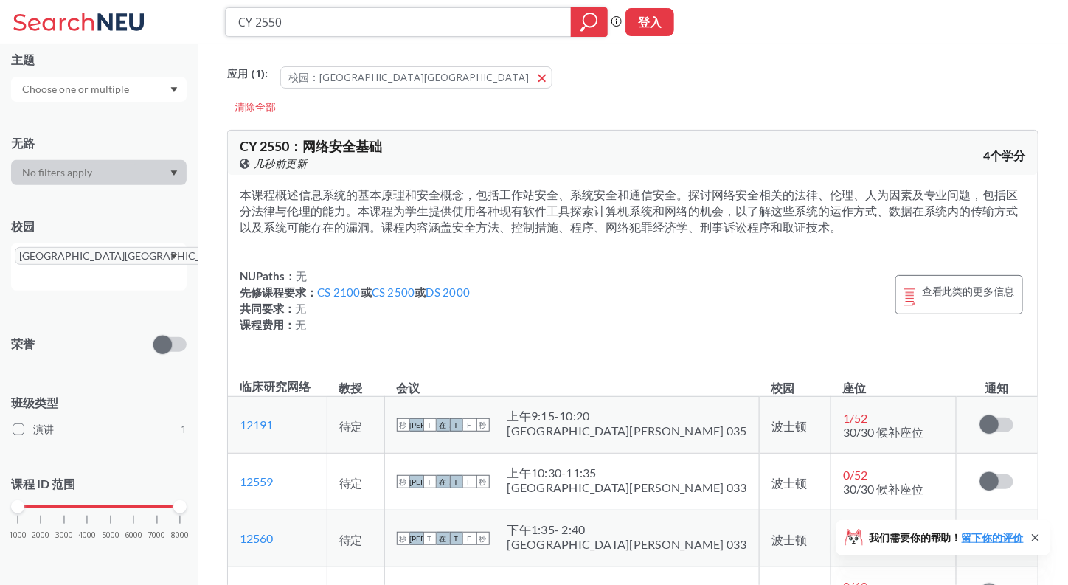
drag, startPoint x: 259, startPoint y: 21, endPoint x: 328, endPoint y: 29, distance: 69.7
click at [328, 29] on input "CY 2550" at bounding box center [399, 22] width 324 height 25
type input "CY 3740"
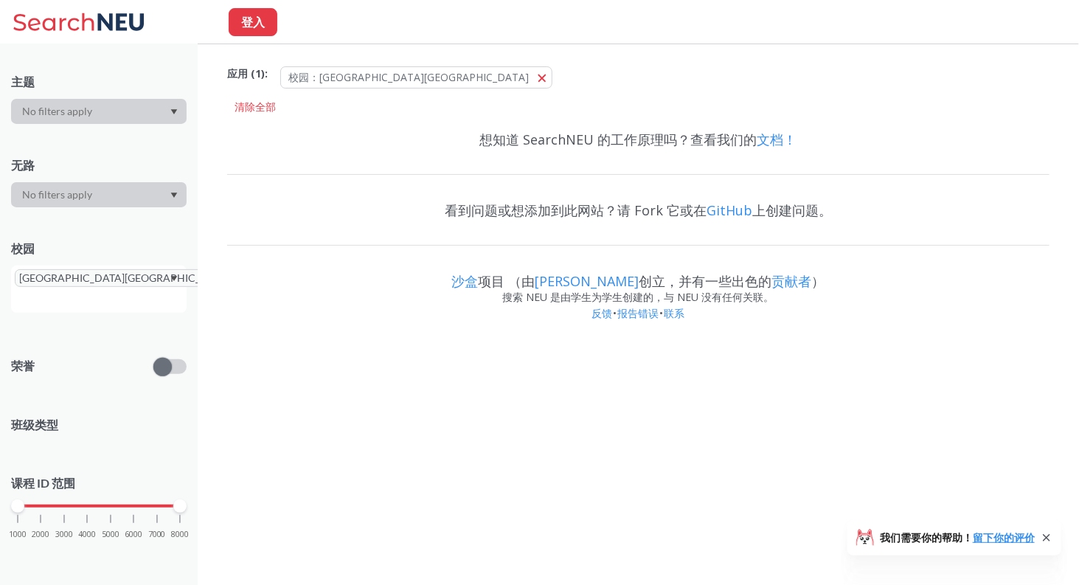
scroll to position [149, 0]
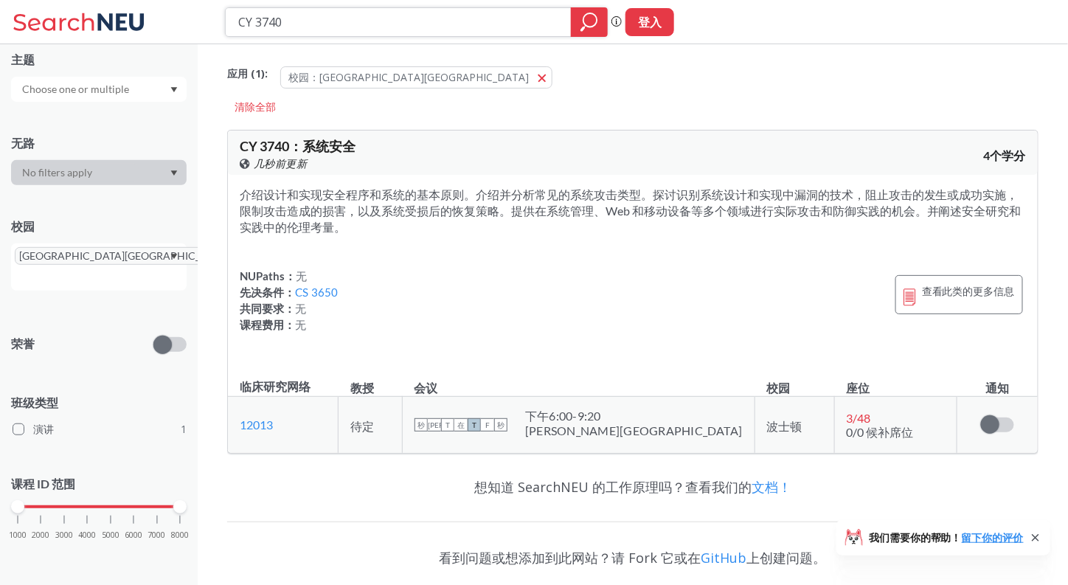
drag, startPoint x: 260, startPoint y: 27, endPoint x: 419, endPoint y: 37, distance: 159.7
click at [419, 37] on div "CY 3740 短语搜索可确保搜索结果中显示精确的搜索词。例如，如果您希望“工作室设计”这个精确的短语出现在搜索结果中，请将其括在引号中。 登入" at bounding box center [534, 22] width 1068 height 44
type input "CY 4740"
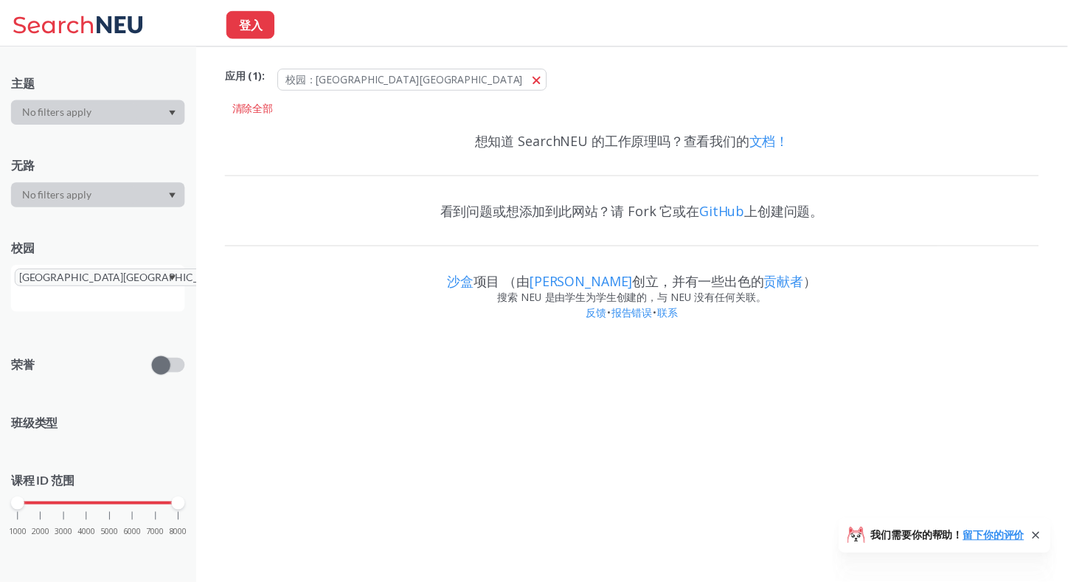
scroll to position [127, 0]
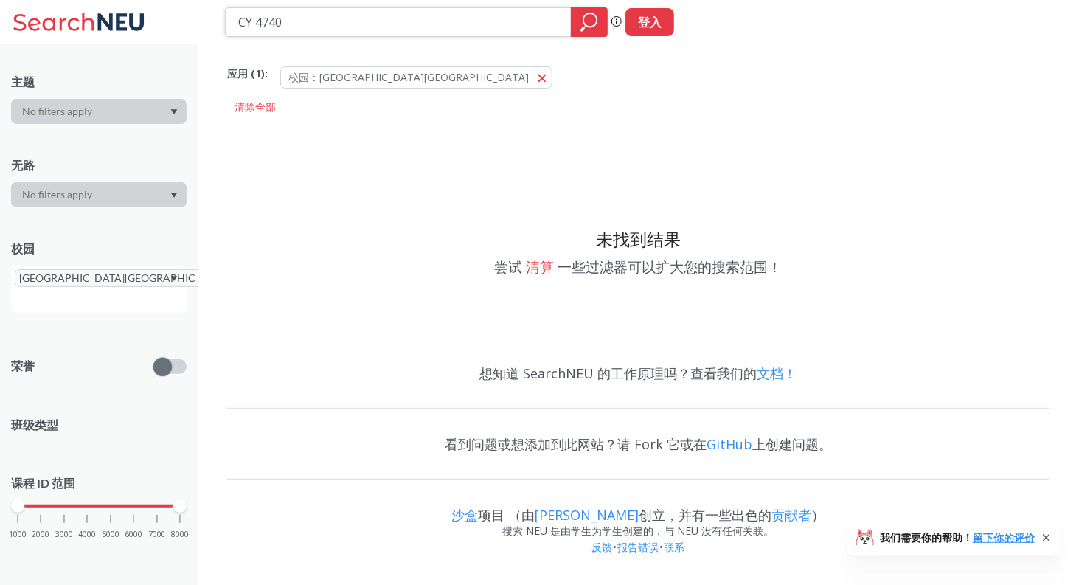
paste input "DS 250"
type input "DS 2500"
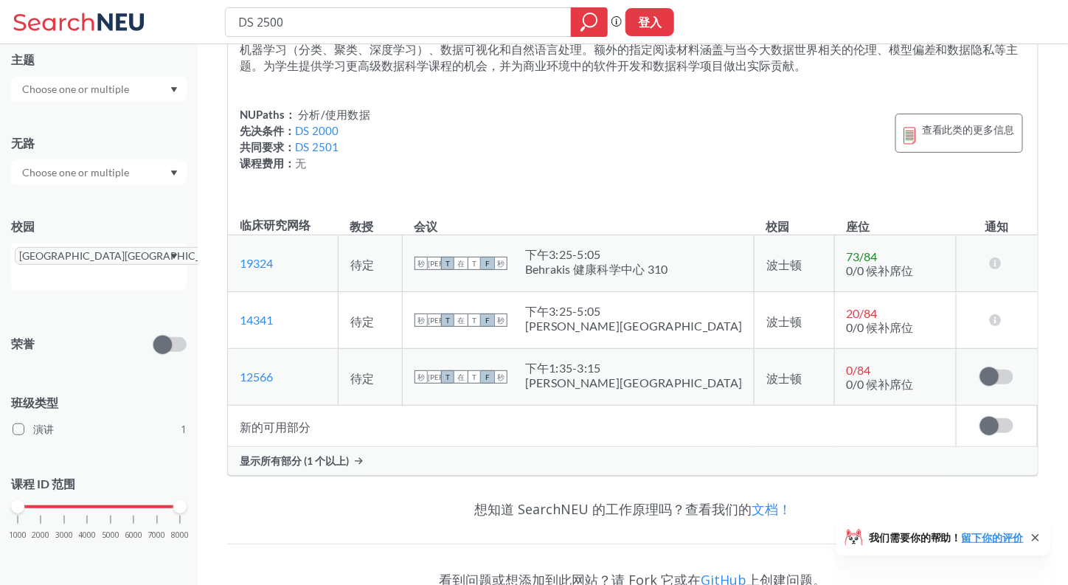
scroll to position [176, 0]
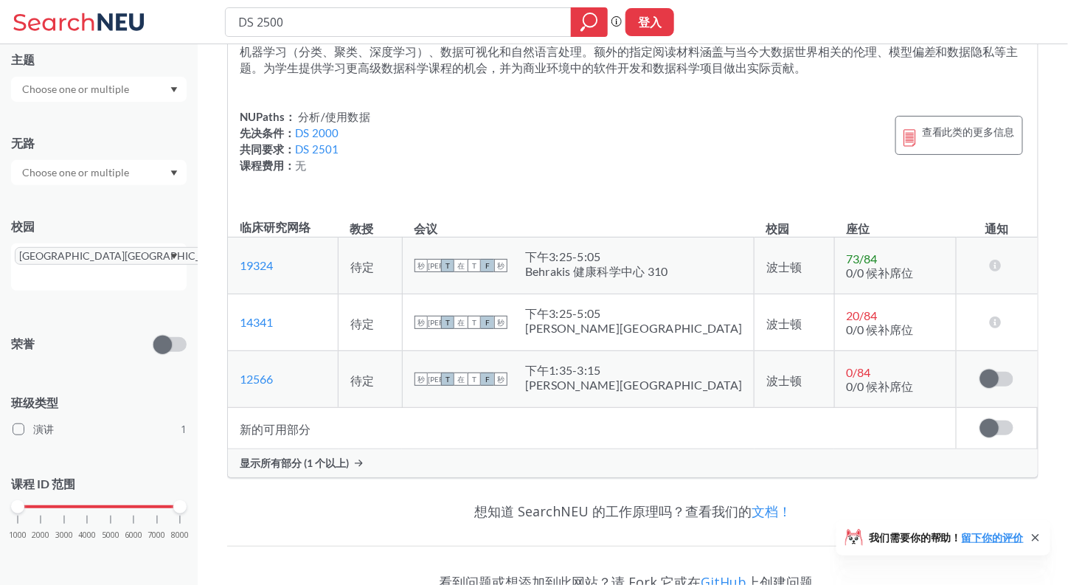
click at [330, 469] on font "显示所有部分 (1 个以上)" at bounding box center [294, 463] width 109 height 13
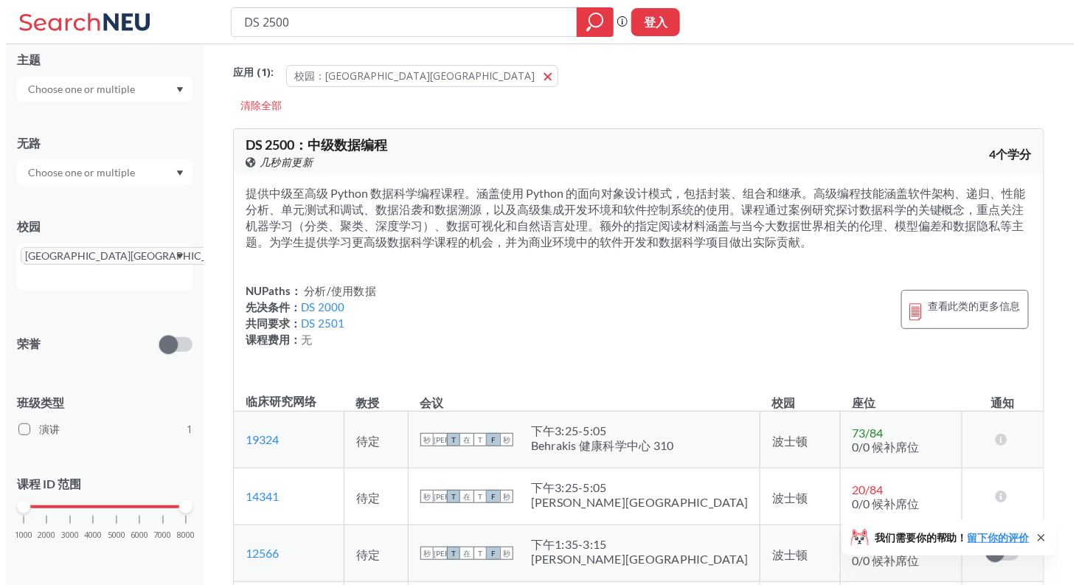
scroll to position [0, 0]
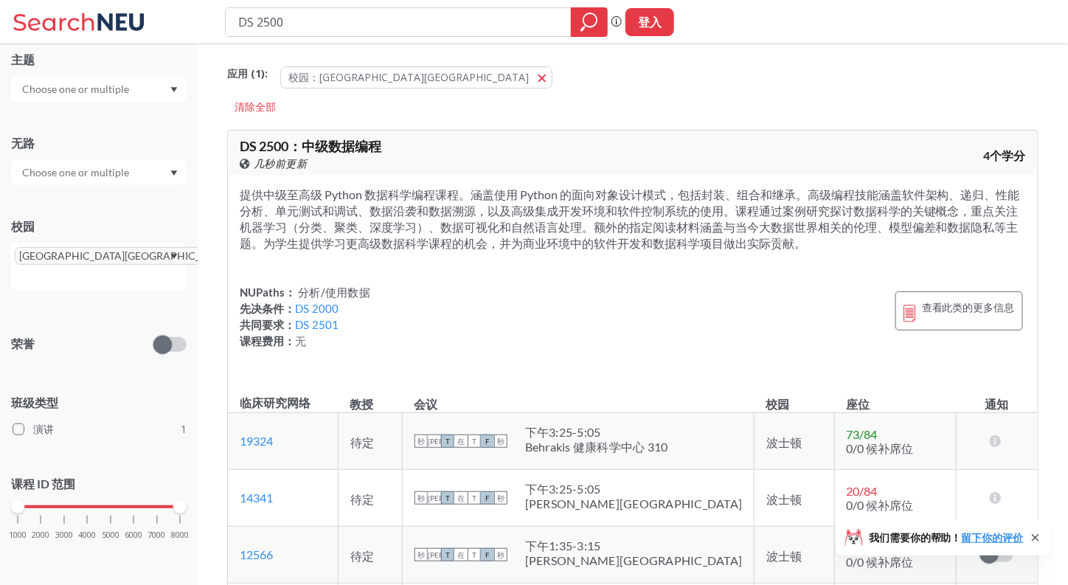
click at [317, 7] on div "DS 2500" at bounding box center [416, 22] width 383 height 30
drag, startPoint x: 318, startPoint y: 21, endPoint x: 215, endPoint y: 41, distance: 105.2
click at [218, 43] on div "DS 2500 短语搜索可确保搜索结果中显示精确的搜索词。例如，如果您希望“工作室设计”这个精确的短语出现在搜索结果中，请将其括在引号中。 登入" at bounding box center [534, 22] width 1068 height 44
paste input "EECE 231"
type input "EECE 2310"
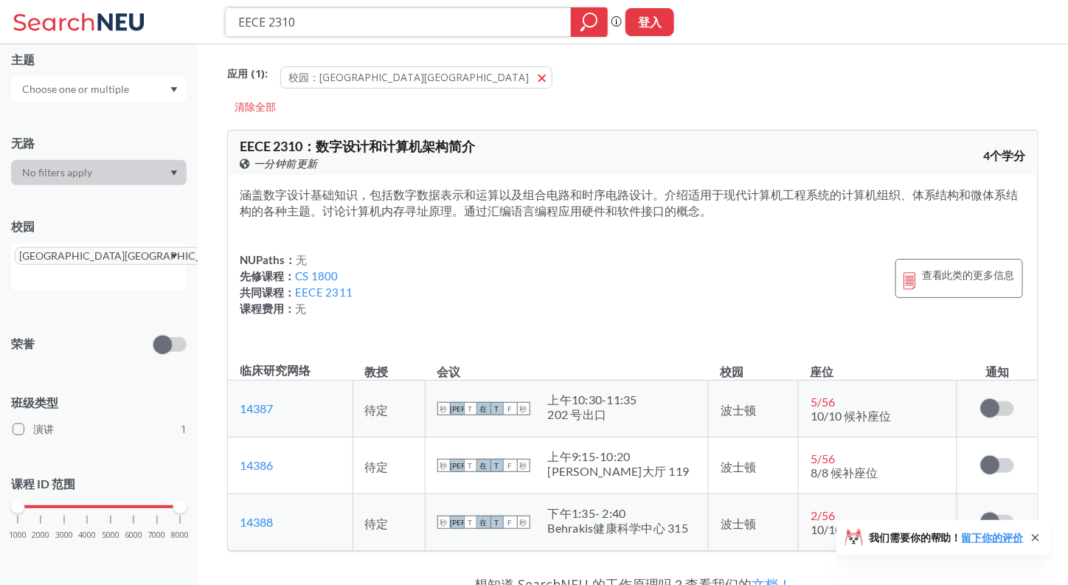
paste input "PHYS 1145"
type input "PHYS 1145"
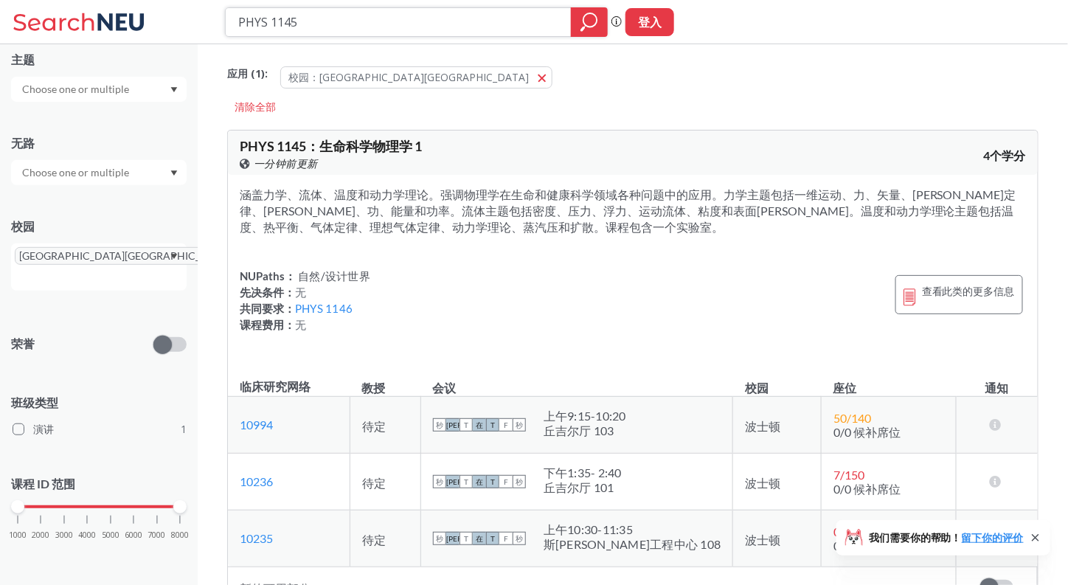
paste input "EECE 2310"
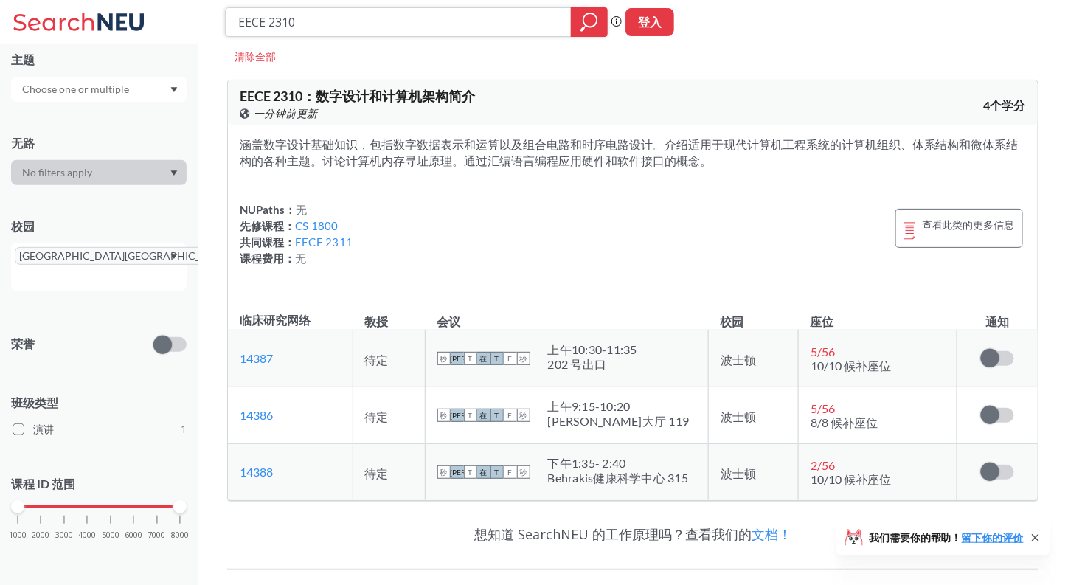
scroll to position [46, 0]
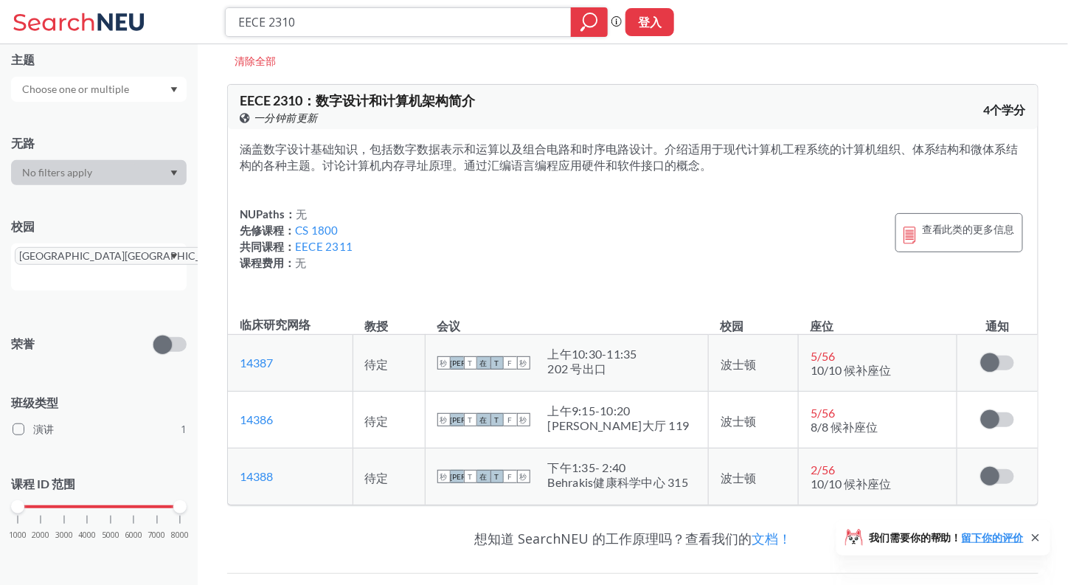
paste input "CS 430"
type input "CS 4300"
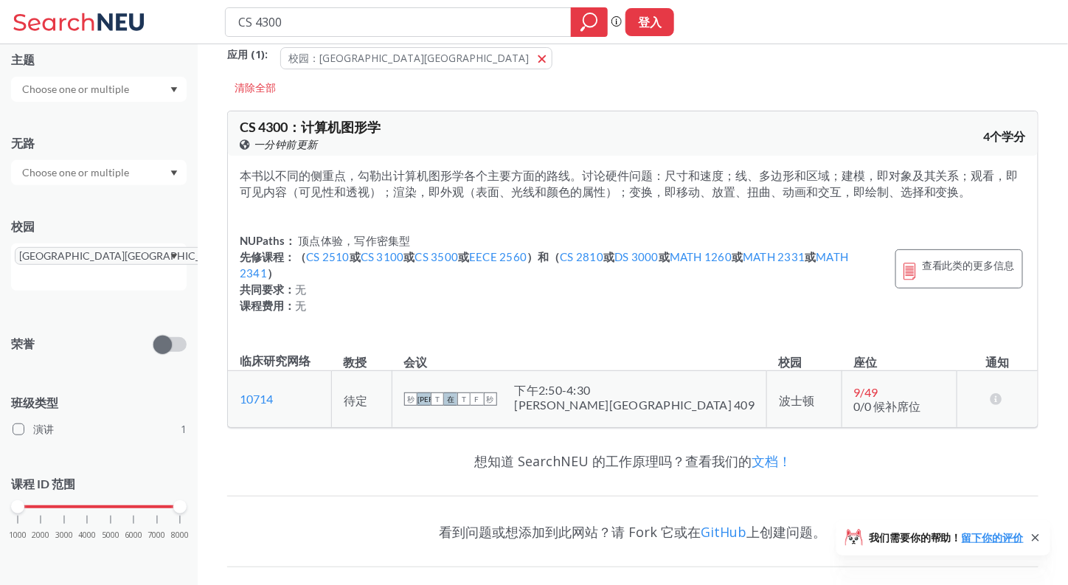
scroll to position [19, 0]
click at [119, 250] on span "[GEOGRAPHIC_DATA][GEOGRAPHIC_DATA]" at bounding box center [130, 256] width 230 height 18
click at [234, 253] on icon "X 取出药丸" at bounding box center [237, 256] width 7 height 7
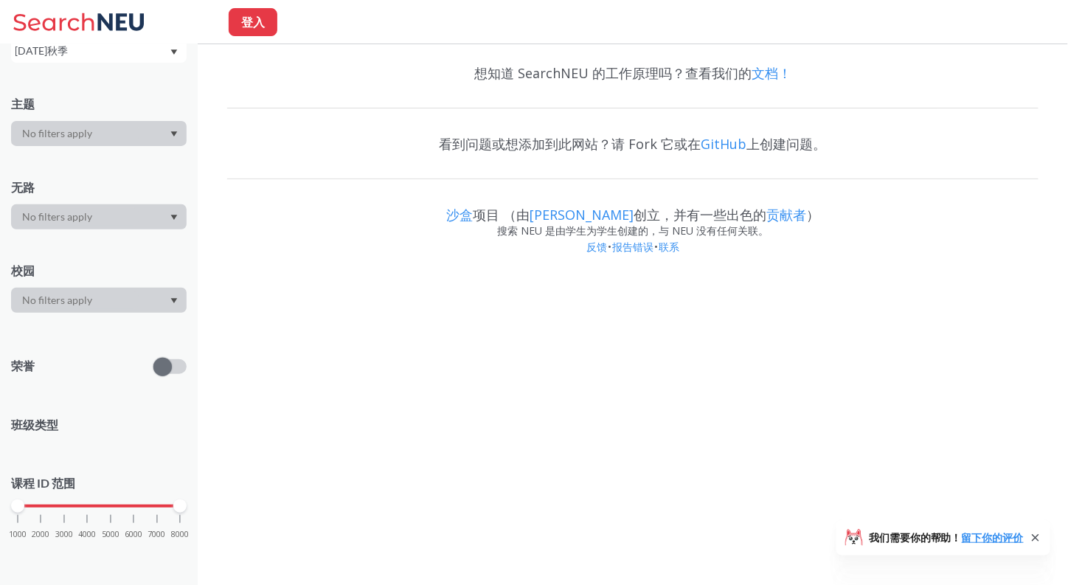
scroll to position [128, 0]
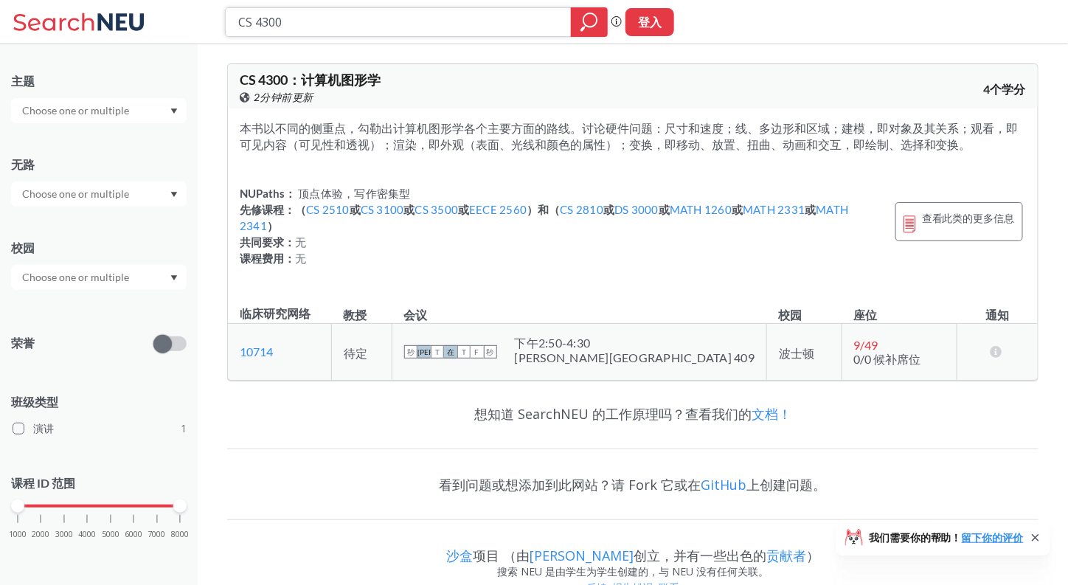
click at [588, 14] on icon "放大镜" at bounding box center [590, 22] width 18 height 21
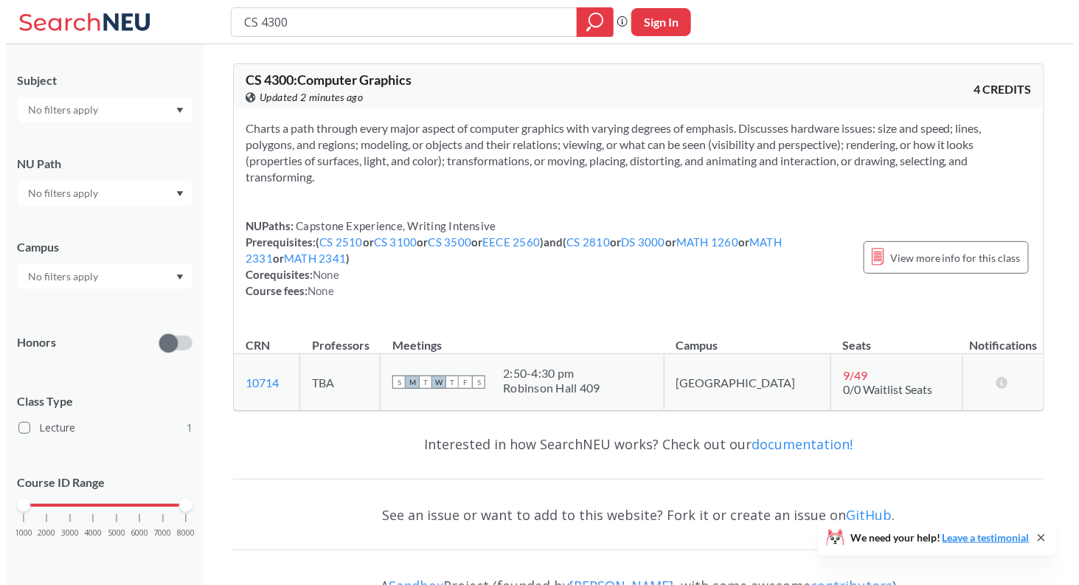
scroll to position [117, 0]
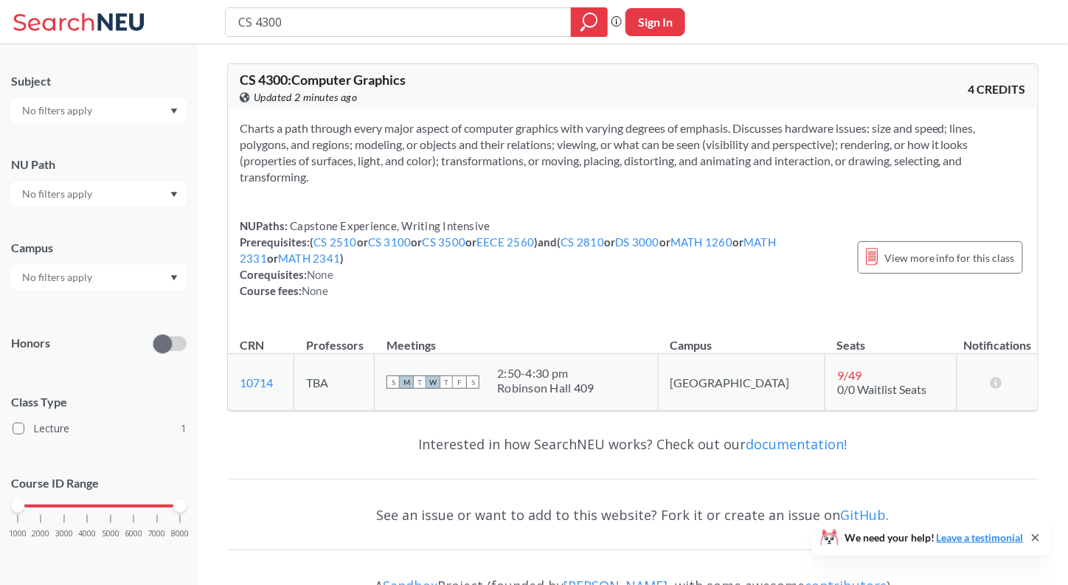
click at [165, 190] on div at bounding box center [99, 193] width 176 height 25
click at [121, 265] on div "Writing Intensive ( 1 )" at bounding box center [102, 268] width 167 height 16
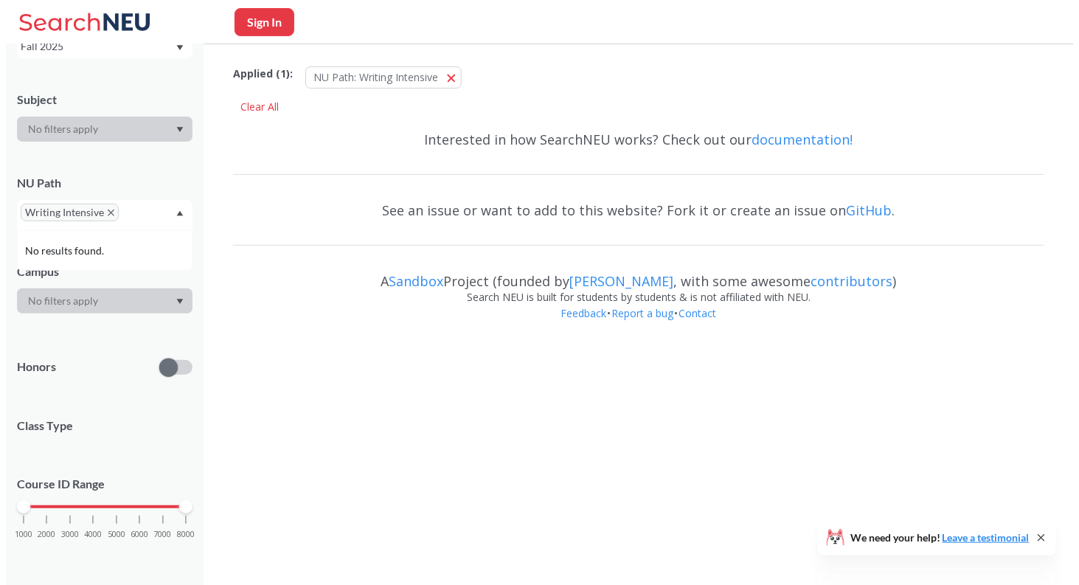
scroll to position [117, 0]
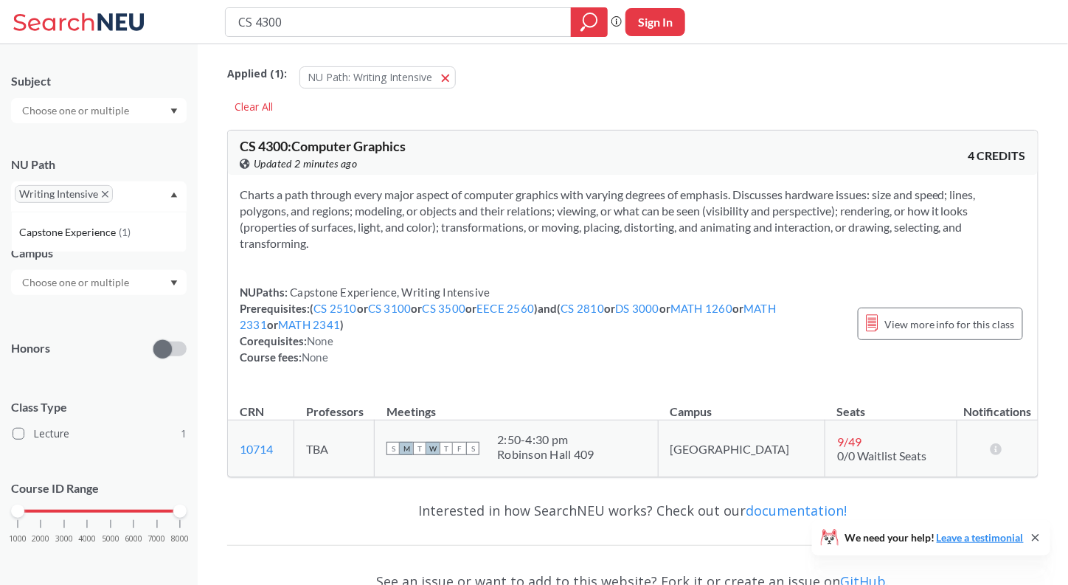
click at [157, 111] on div at bounding box center [99, 110] width 176 height 25
click at [115, 139] on div "CS ( 1 )" at bounding box center [102, 136] width 167 height 16
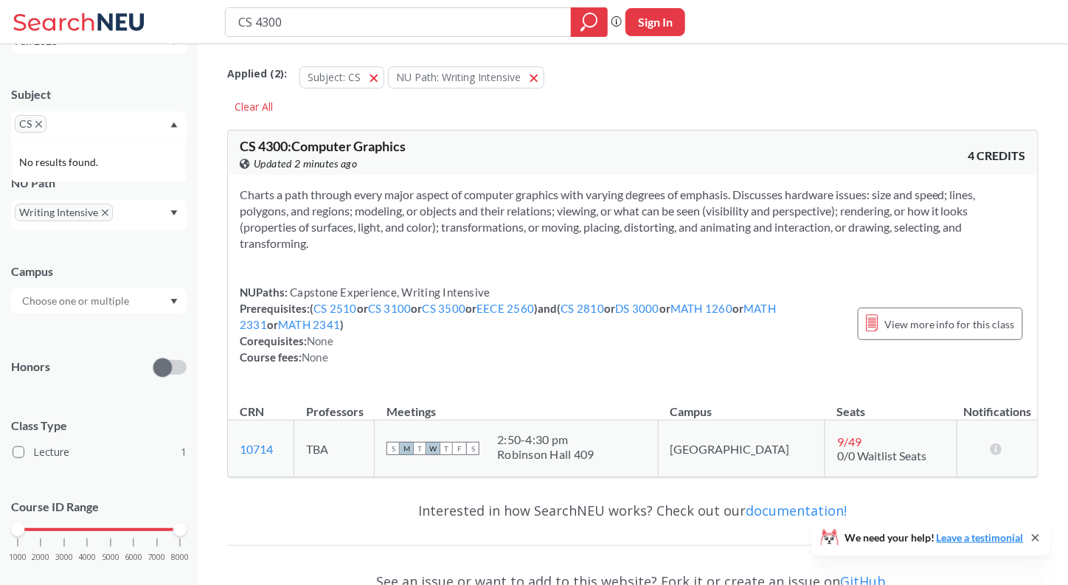
scroll to position [117, 0]
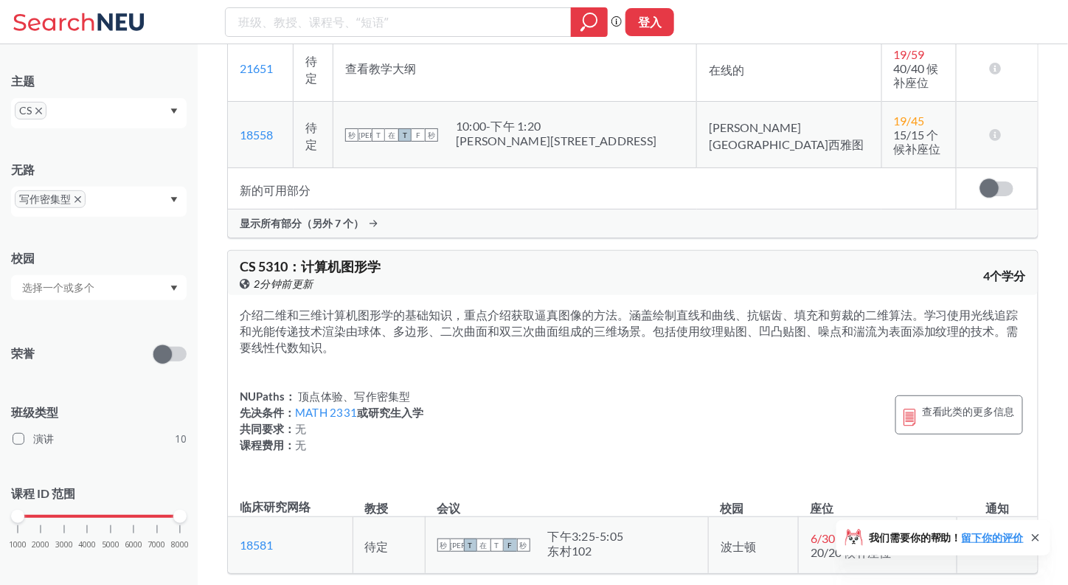
scroll to position [2432, 0]
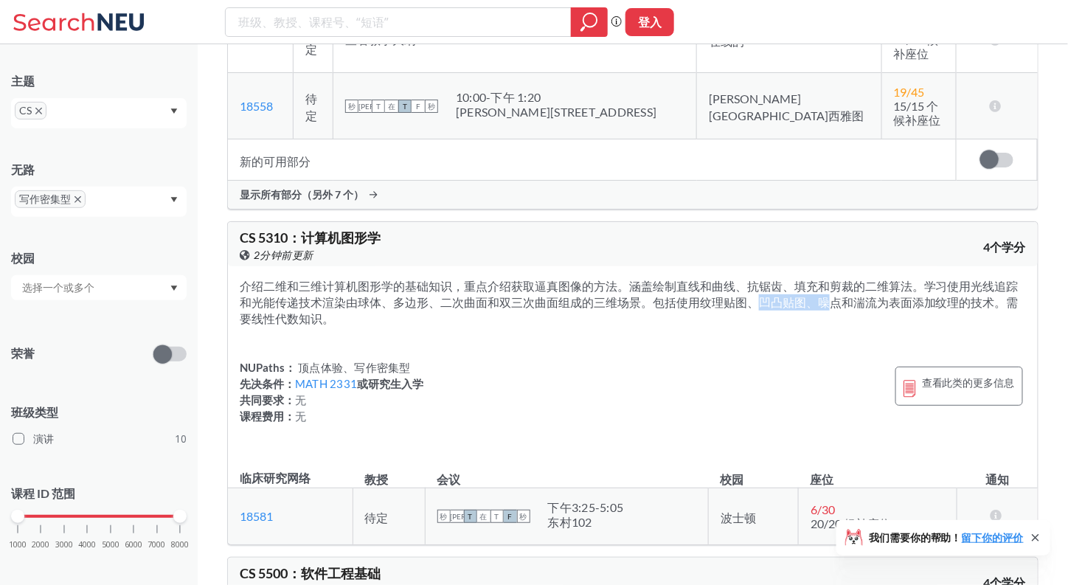
drag, startPoint x: 703, startPoint y: 305, endPoint x: 772, endPoint y: 307, distance: 68.6
click at [772, 307] on font "介绍二维和三维计算机图形学的基础知识，重点介绍获取逼真图像的方法。涵盖绘制直线和曲线、抗锯齿、填充和剪裁的二维算法。学习使用光线追踪和光能传递技术渲染由球体、…" at bounding box center [629, 302] width 779 height 46
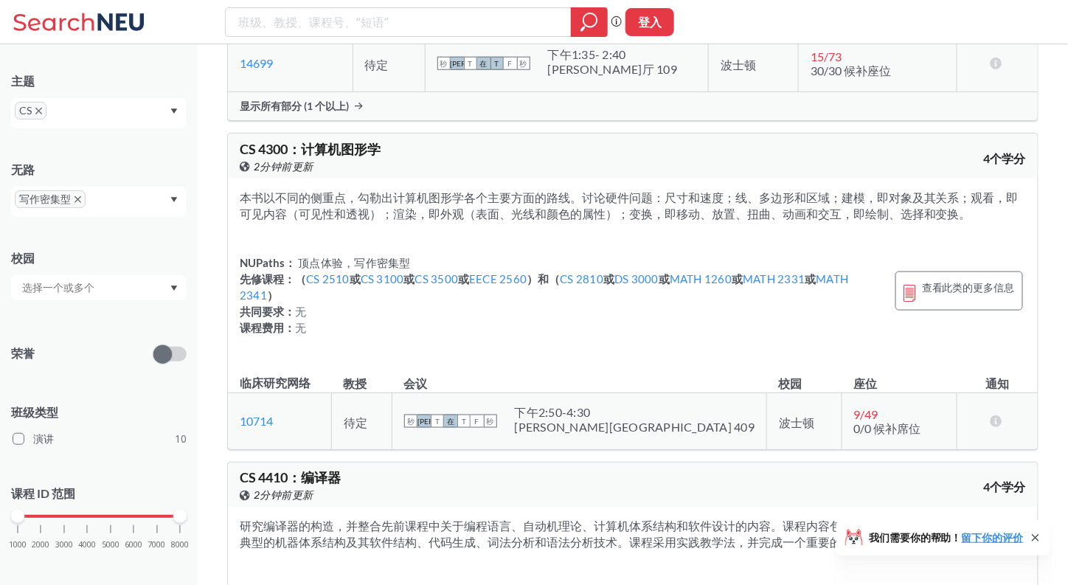
scroll to position [459, 0]
click at [651, 437] on div "秒 米 T 在 T F 秒 下午2:50 - 4:30 [PERSON_NAME]厅 409" at bounding box center [579, 421] width 351 height 32
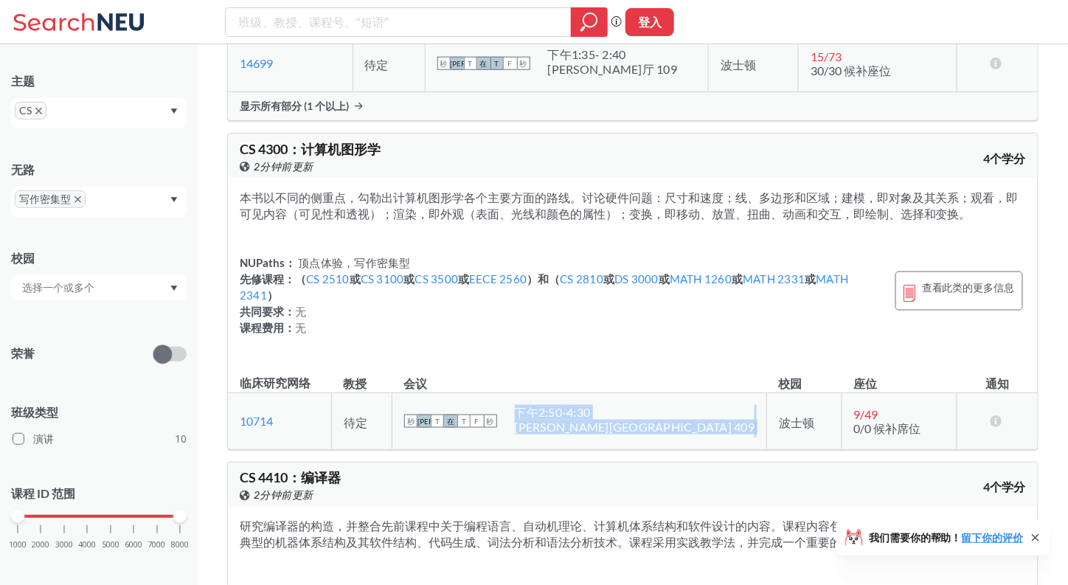
click at [651, 437] on div "秒 米 T 在 T F 秒 下午2:50 - 4:30 [PERSON_NAME]厅 409" at bounding box center [579, 421] width 351 height 32
click at [539, 381] on th "会议" at bounding box center [580, 375] width 376 height 33
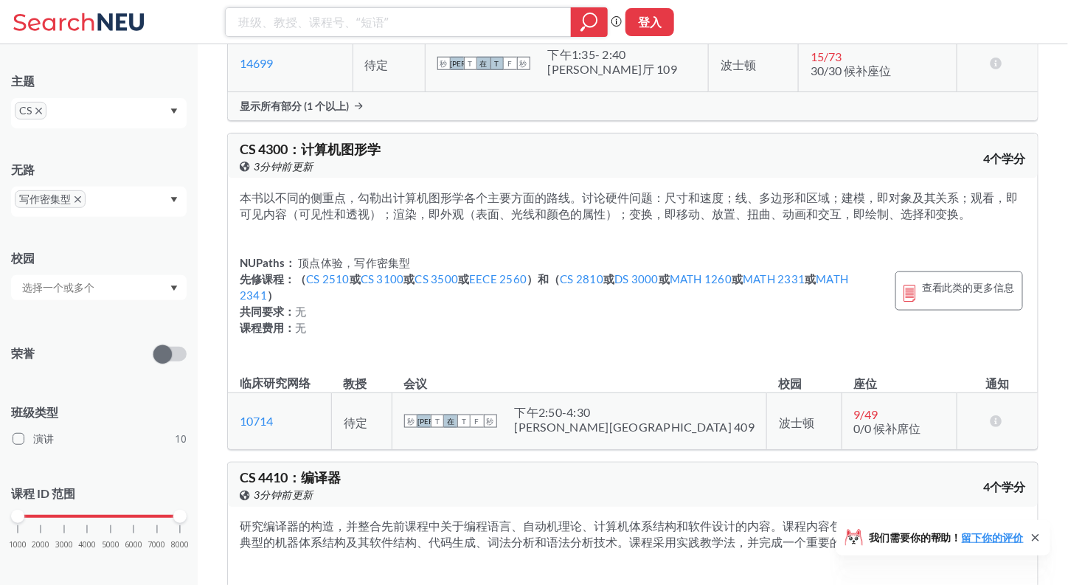
click at [362, 20] on input "search" at bounding box center [399, 22] width 324 height 25
type input "japanese"
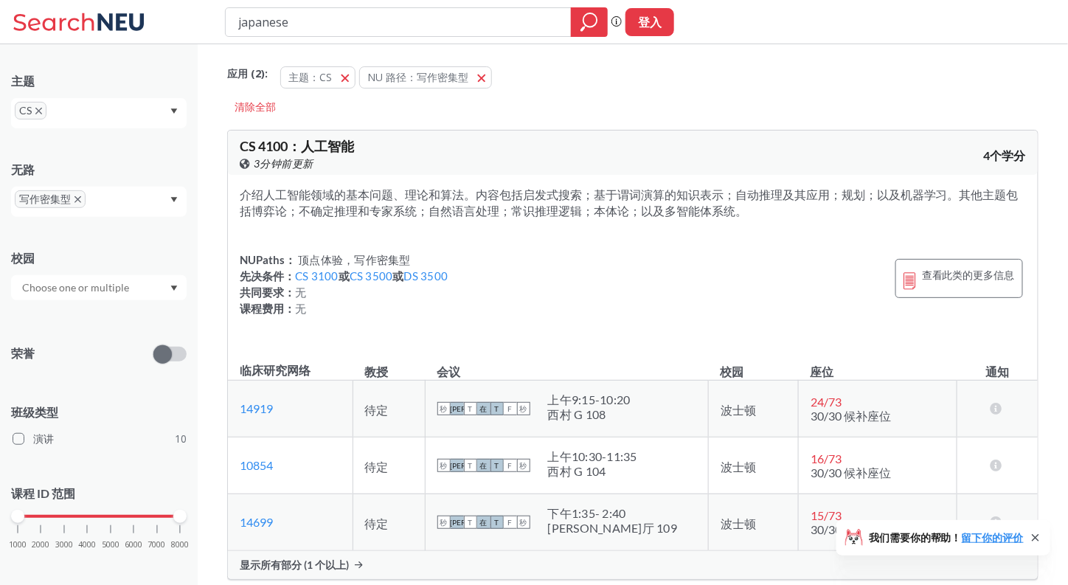
click at [68, 195] on font "写作密集型" at bounding box center [45, 199] width 52 height 13
click at [73, 196] on span "写作密集型" at bounding box center [50, 199] width 71 height 18
click at [77, 194] on span "写作密集型" at bounding box center [50, 199] width 71 height 18
click at [34, 113] on span "CS" at bounding box center [31, 111] width 32 height 18
click at [103, 33] on icon at bounding box center [81, 22] width 137 height 30
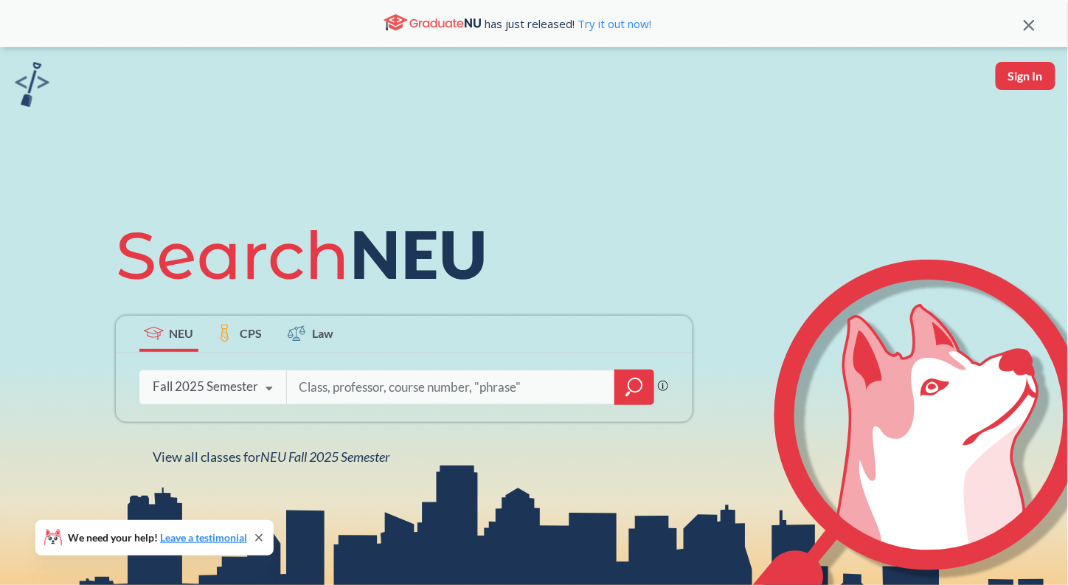
click at [464, 369] on div "Phrase search guarantees the exact search appears in the results. Ex. If you wa…" at bounding box center [404, 387] width 577 height 69
click at [436, 387] on input "search" at bounding box center [451, 387] width 307 height 31
type input "japanese"
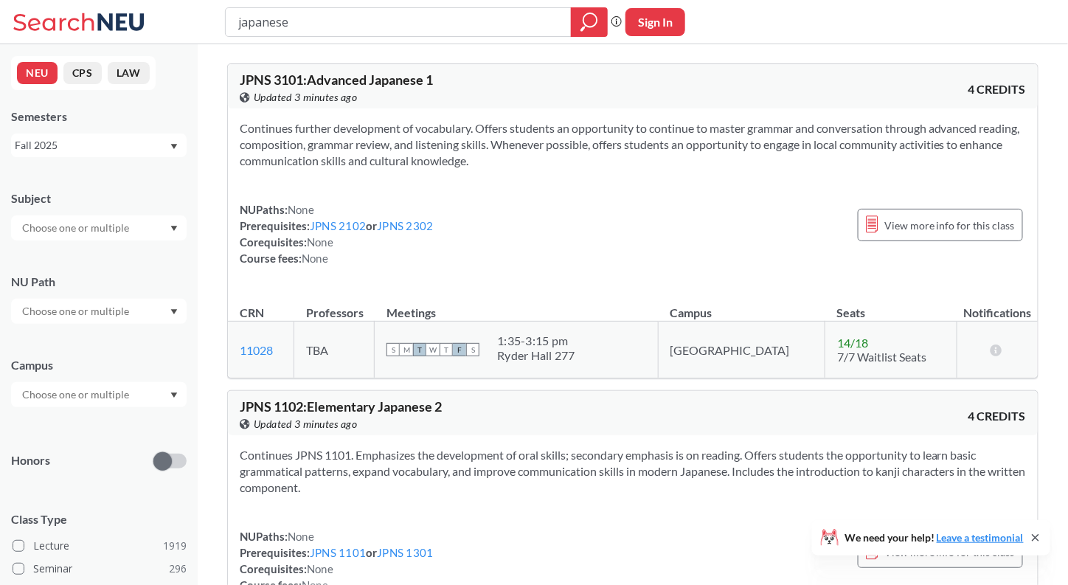
click at [538, 226] on div "NUPaths: None Prerequisites: JPNS 2102 or JPNS 2302 Corequisites: None Course f…" at bounding box center [633, 233] width 786 height 65
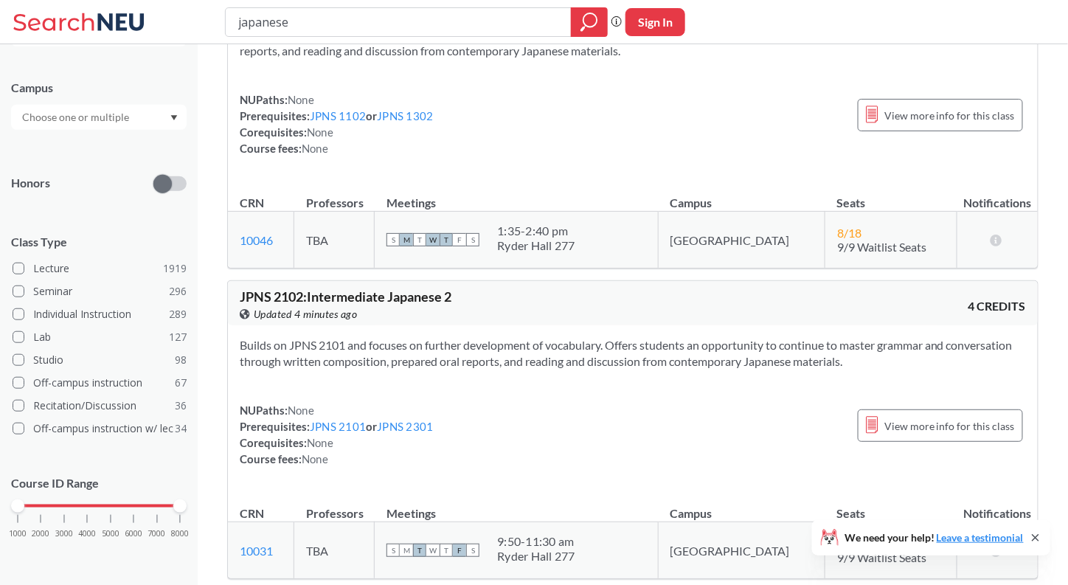
scroll to position [1303, 0]
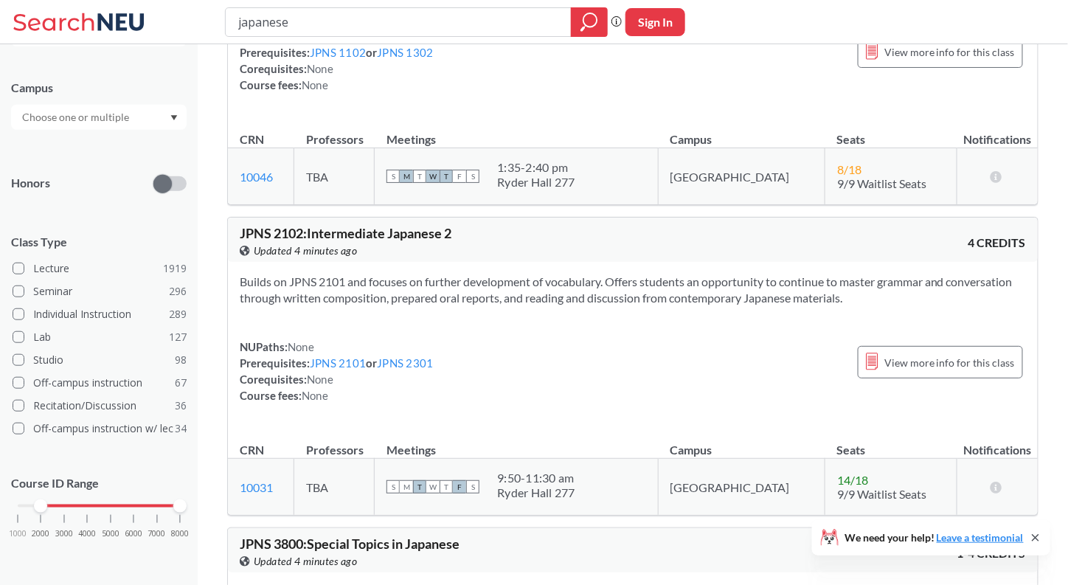
click at [42, 502] on div "1000 2000 3000 4000 5000 6000 7000 8000" at bounding box center [99, 506] width 162 height 10
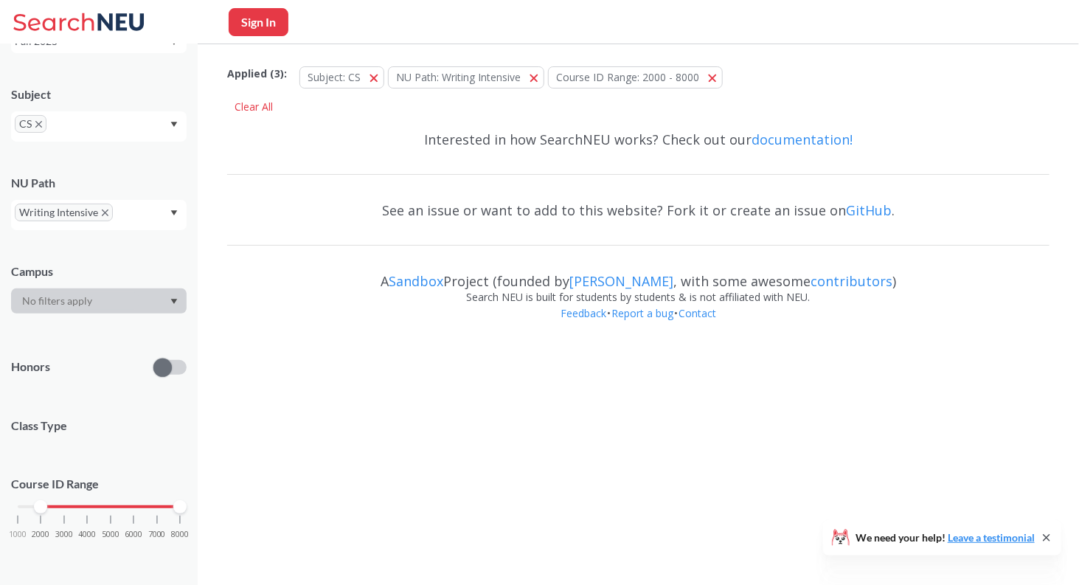
scroll to position [127, 0]
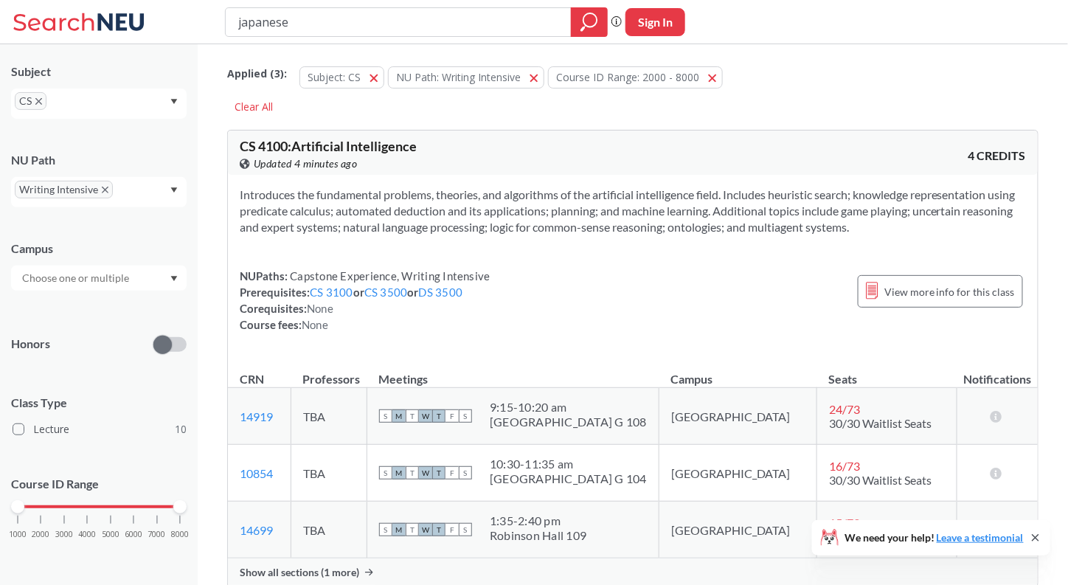
drag, startPoint x: 39, startPoint y: 502, endPoint x: 0, endPoint y: 494, distance: 40.1
click at [0, 494] on div "NEU CPS LAW Semesters Fall 2025 Subject CS NU Path Writing Intensive Campus Hon…" at bounding box center [99, 314] width 198 height 541
drag, startPoint x: 184, startPoint y: 502, endPoint x: 45, endPoint y: 491, distance: 139.8
click at [45, 491] on div "Course ID Range 1000 2000 3000 4000 5000 6000 7000 8000" at bounding box center [99, 514] width 176 height 107
click at [370, 336] on div "Introduces the fundamental problems, theories, and algorithms of the artificial…" at bounding box center [633, 265] width 810 height 181
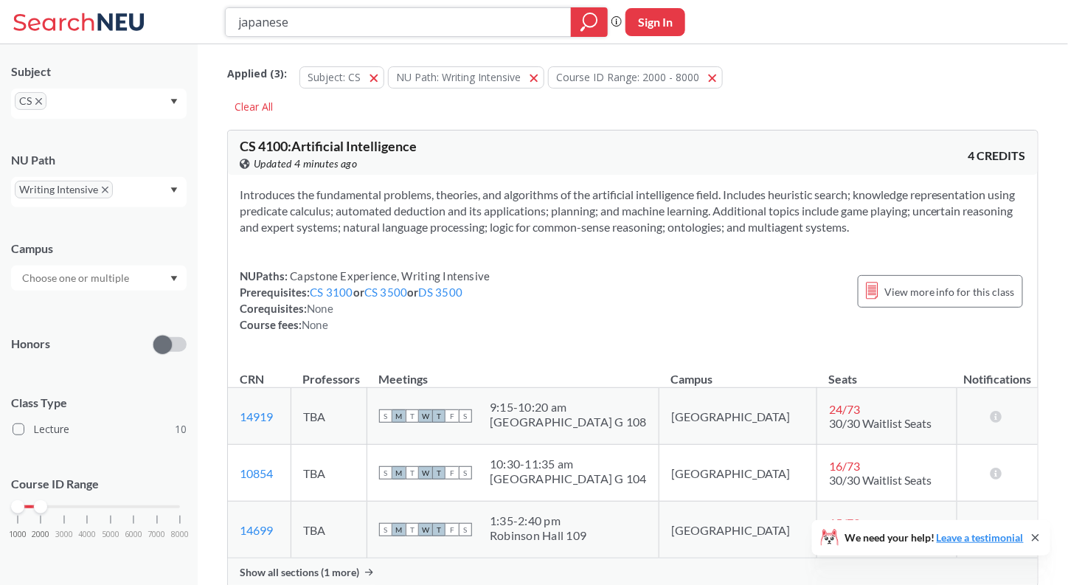
click at [580, 32] on div at bounding box center [589, 22] width 37 height 30
click at [539, 77] on span "button" at bounding box center [539, 77] width 0 height 14
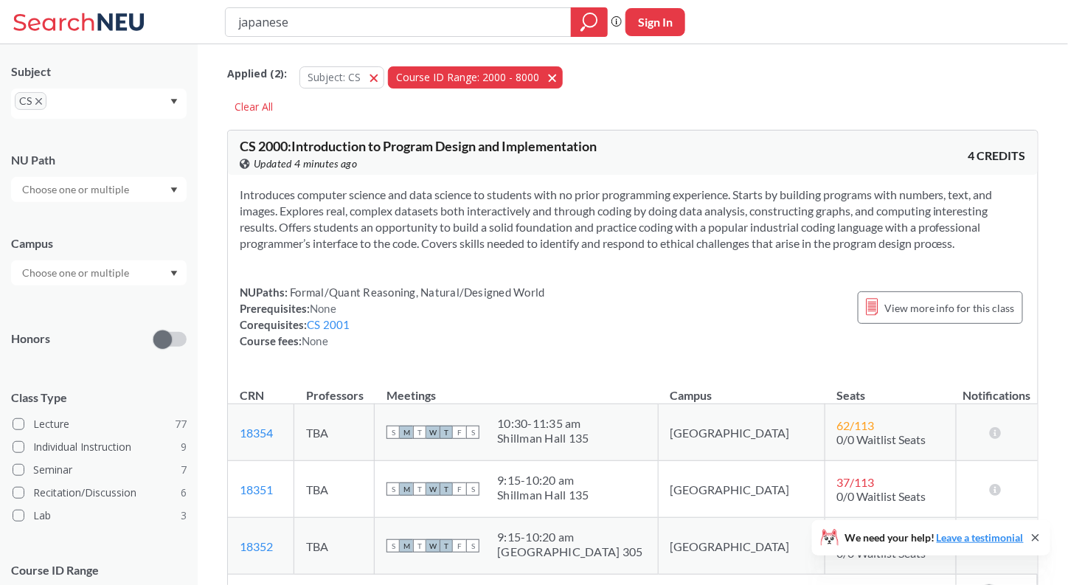
click at [548, 80] on button "Course ID Range: 2000 - 8000 2000 - 8000" at bounding box center [475, 77] width 175 height 22
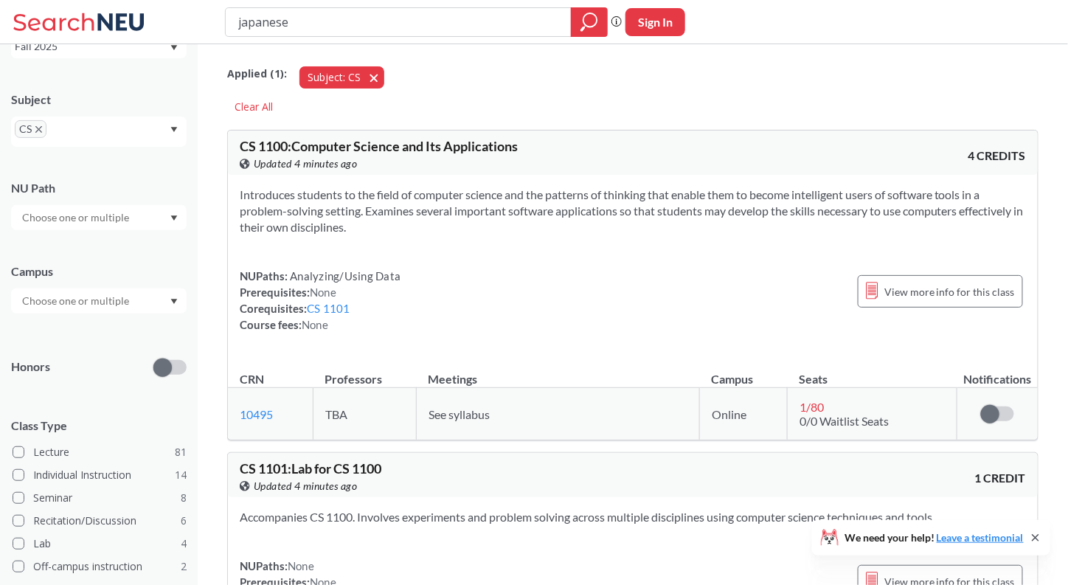
scroll to position [127, 0]
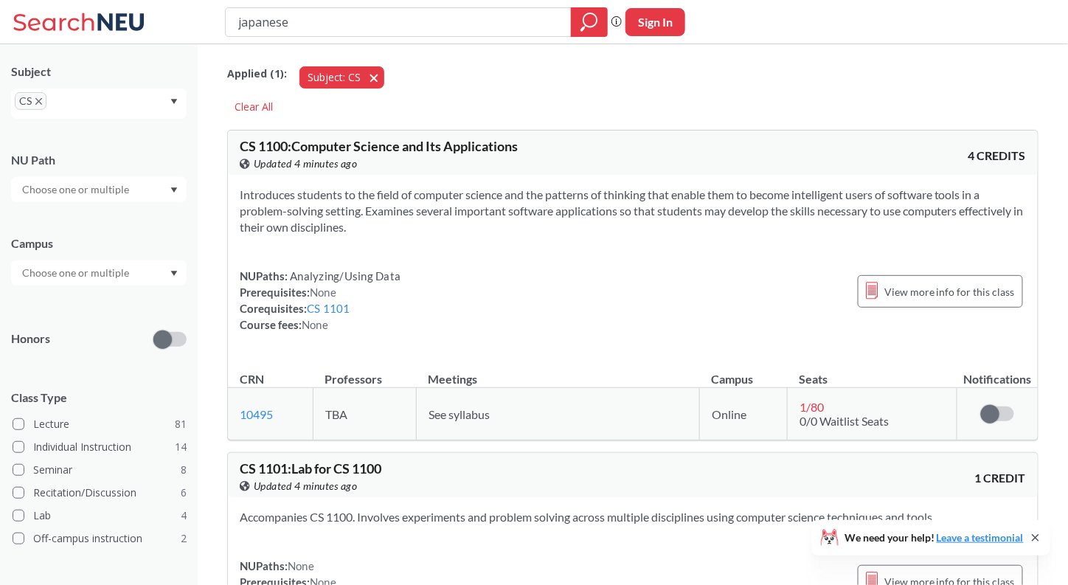
click at [376, 77] on button "Subject: CS CS" at bounding box center [342, 77] width 85 height 22
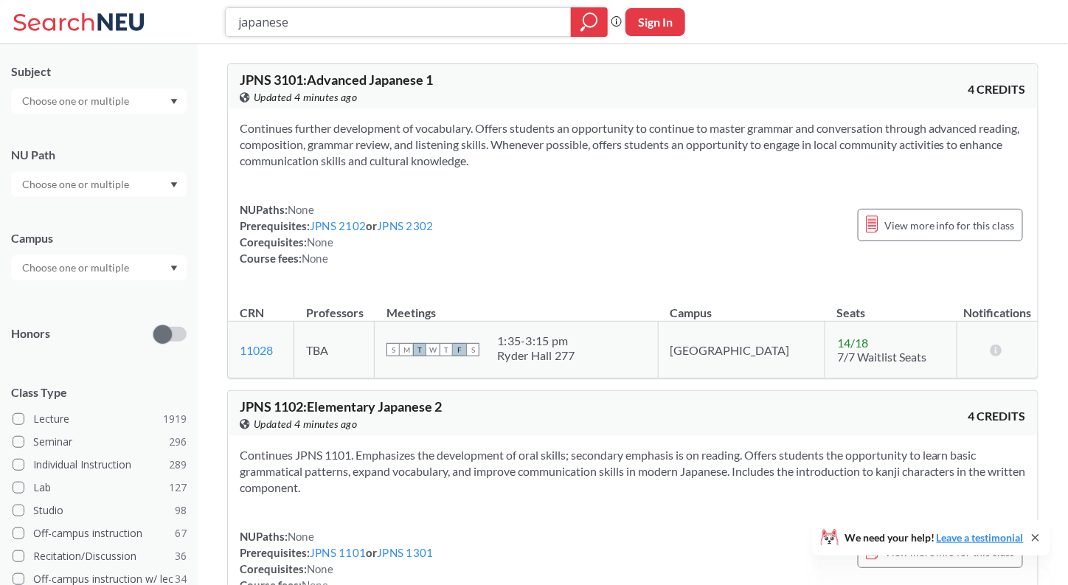
drag, startPoint x: 337, startPoint y: 22, endPoint x: 192, endPoint y: 49, distance: 147.9
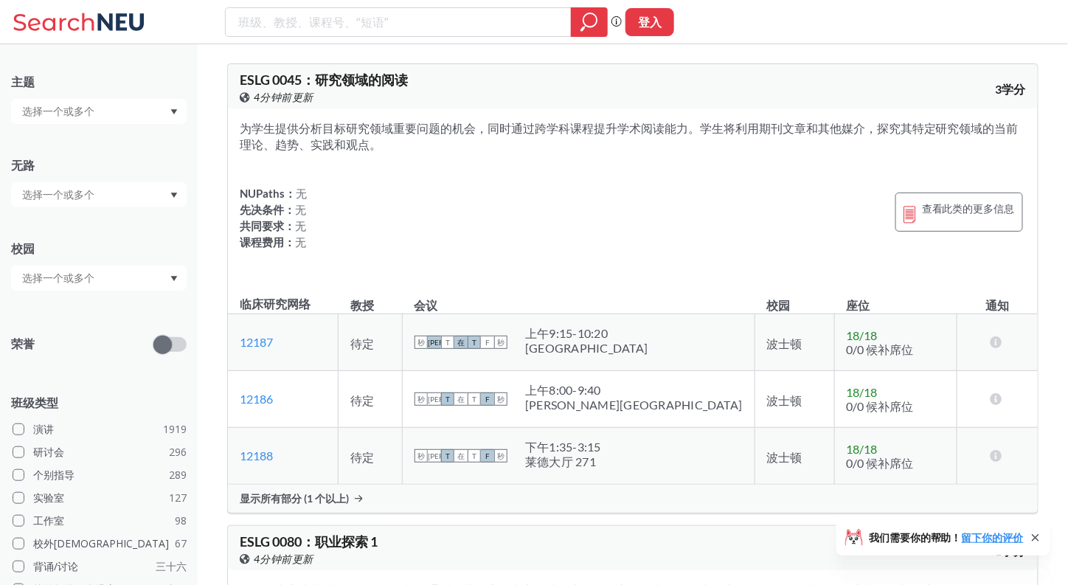
scroll to position [136, 0]
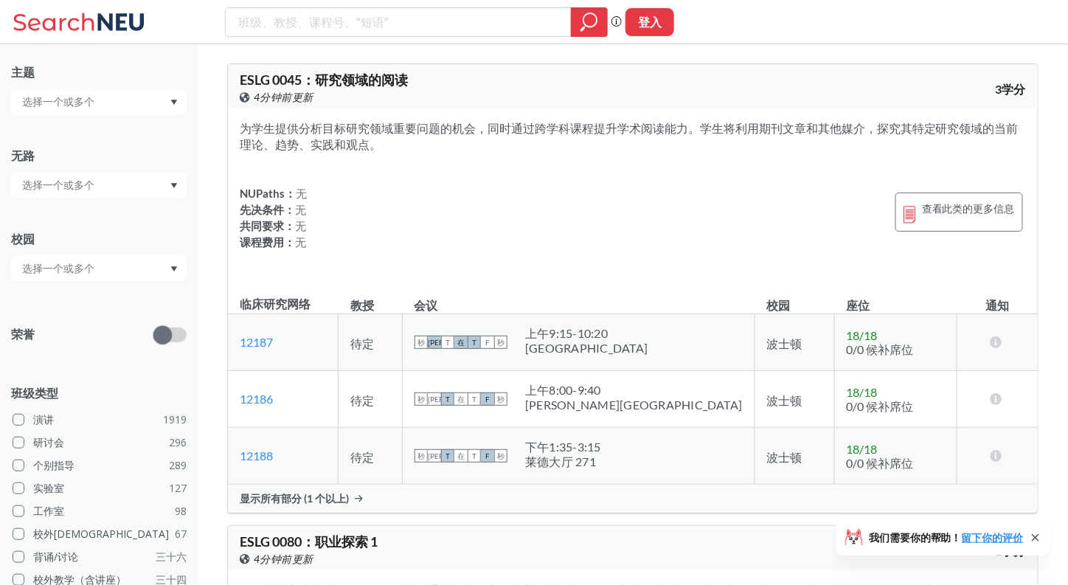
click at [626, 280] on th "会议" at bounding box center [579, 296] width 353 height 33
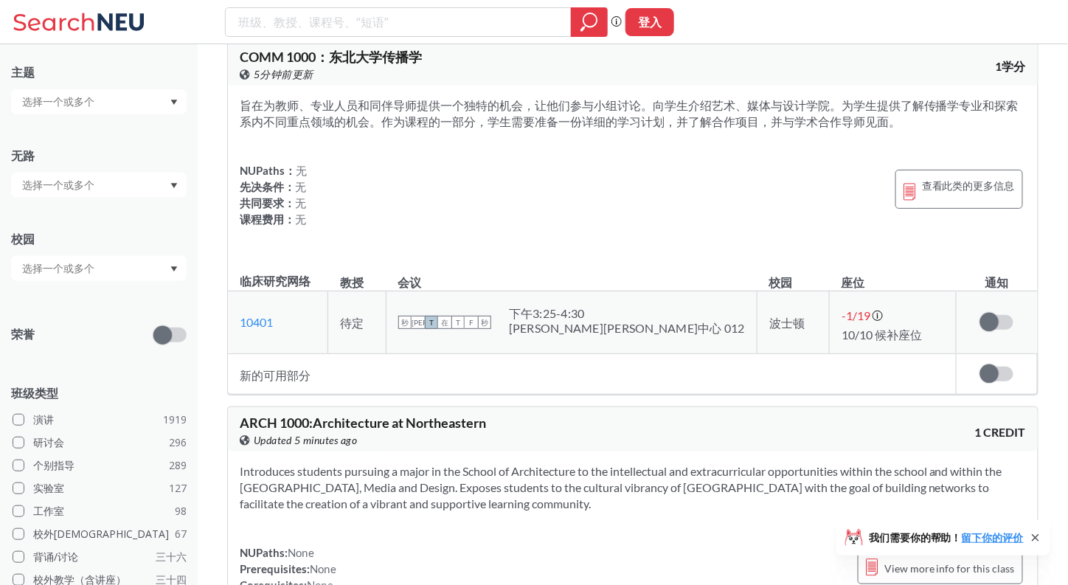
scroll to position [11419, 0]
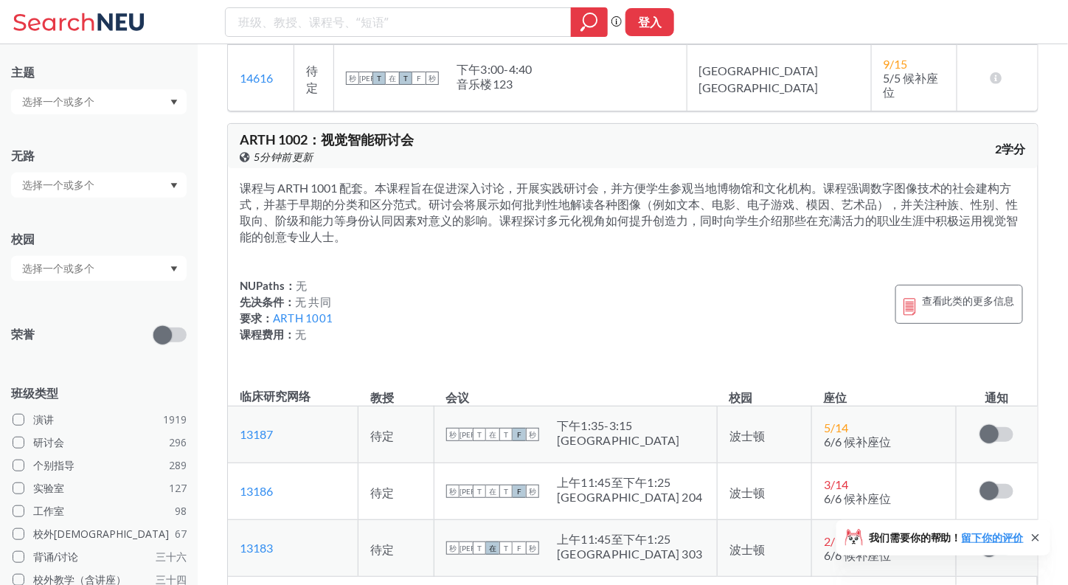
scroll to position [15731, 0]
drag, startPoint x: 310, startPoint y: 144, endPoint x: 239, endPoint y: 139, distance: 71.0
click at [393, 15] on input "search" at bounding box center [399, 22] width 324 height 25
paste input "MUSC1113"
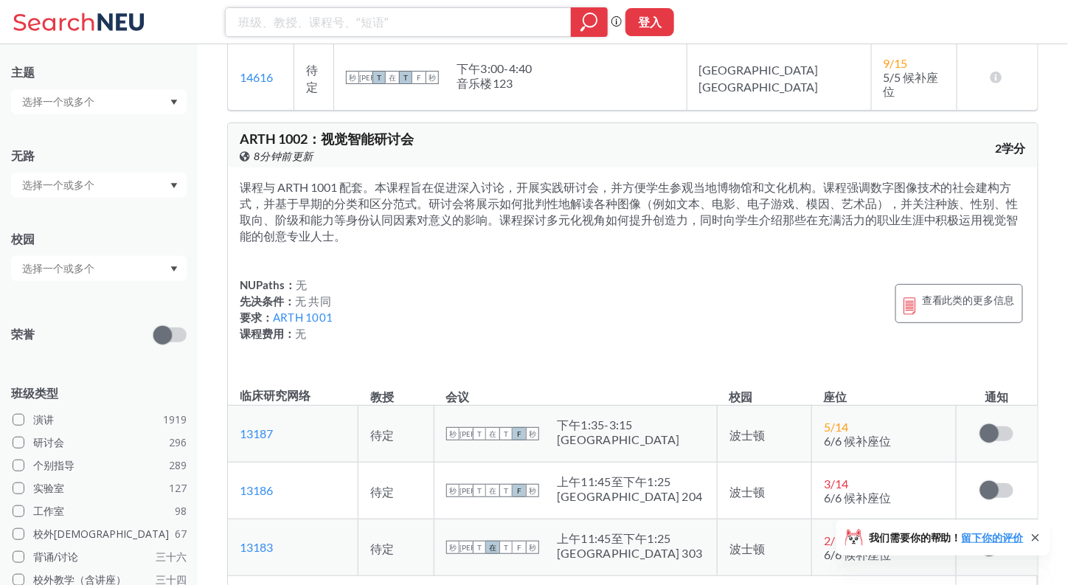
type input "MUSC1113"
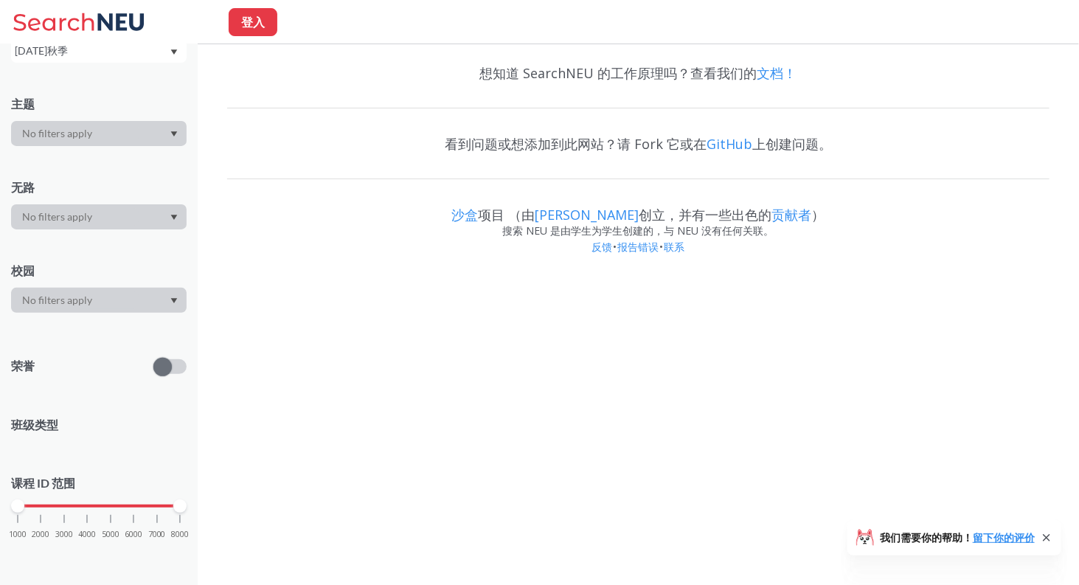
scroll to position [128, 0]
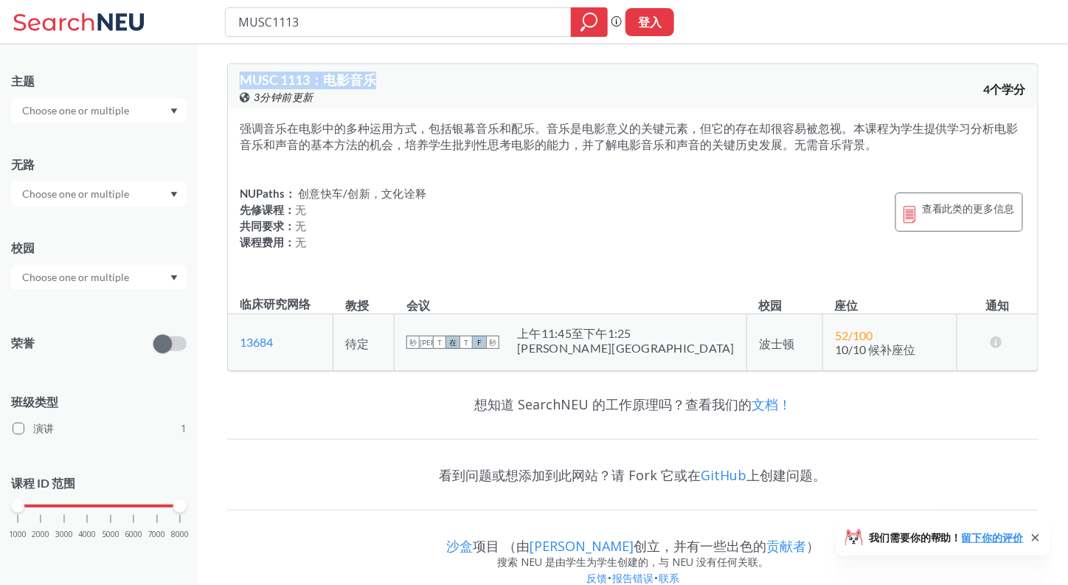
drag, startPoint x: 383, startPoint y: 80, endPoint x: 199, endPoint y: 75, distance: 183.8
click at [199, 75] on div "MUSC 1113 ： 电影音乐 在 Banner 上查看此课程。 3分钟前更新 4个学分 强调音乐在电影中的多种运用方式，包括银幕音乐和配乐。音乐是电影意义…" at bounding box center [633, 326] width 871 height 564
drag, startPoint x: 376, startPoint y: 32, endPoint x: 224, endPoint y: 28, distance: 152.8
click at [224, 28] on div "MUSC1113 短语搜索可确保搜索结果中显示精确的搜索词。例如，如果您希望“工作室设计”这个精确的短语出现在搜索结果中，请将其括在引号中。 登入" at bounding box center [534, 22] width 1068 height 44
paste input "ENGW3302"
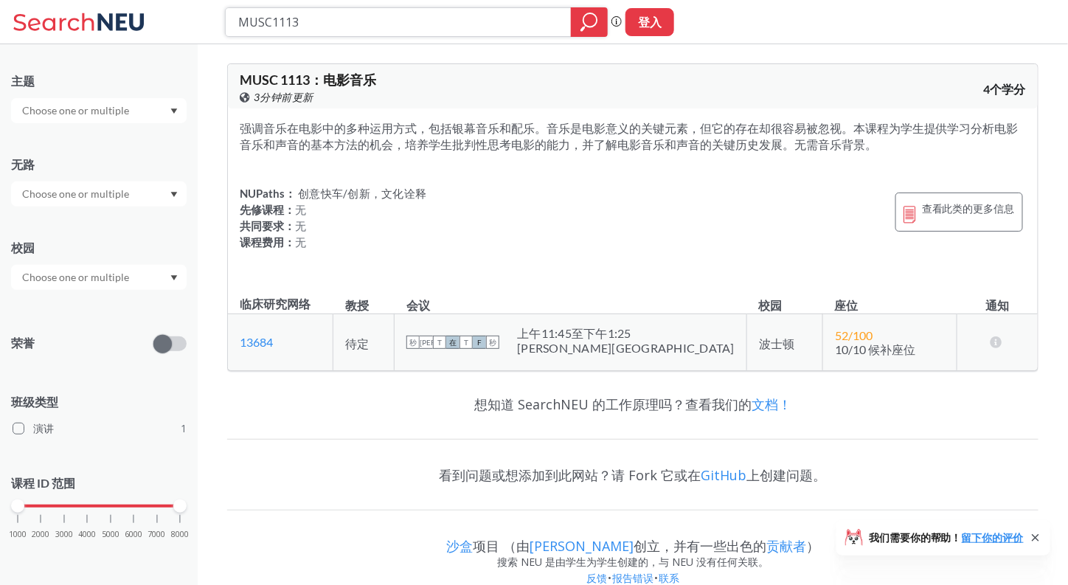
type input "ENGW3302"
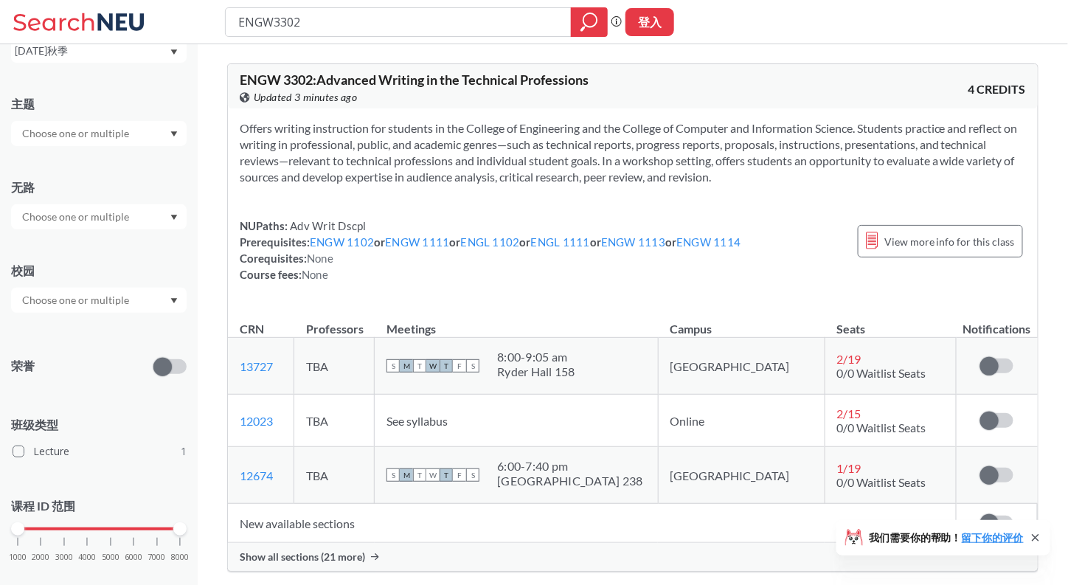
scroll to position [128, 0]
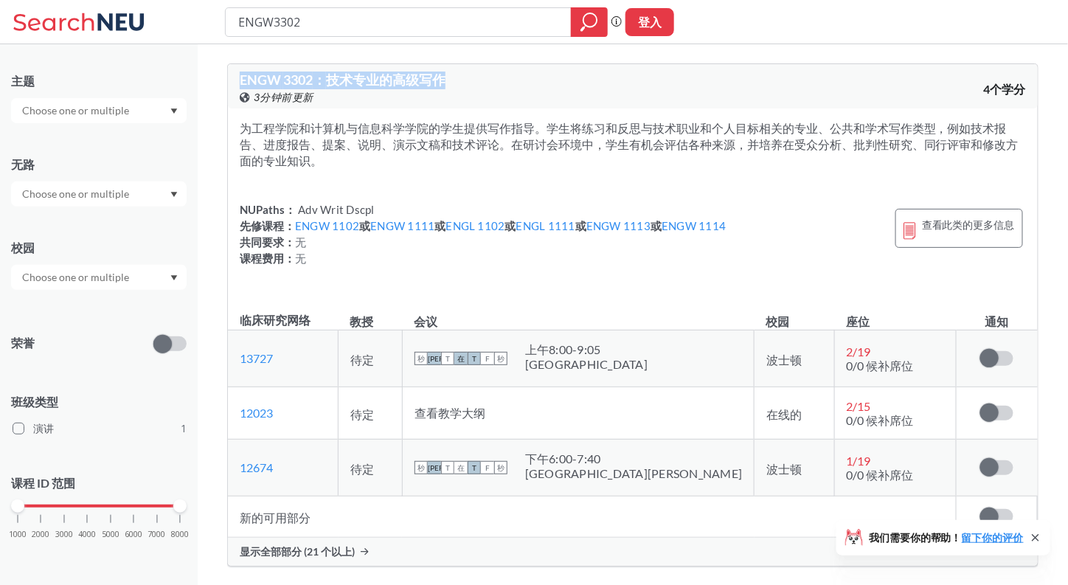
drag, startPoint x: 458, startPoint y: 80, endPoint x: 215, endPoint y: 77, distance: 242.7
click at [215, 77] on div "ENGW 3302 ： 技术专业的高级写作 在 Banner 上查看此课程。 3分钟前更新 4个学分 为工程学院和计算机与信息科学学院的学生提供写作指导。学生…" at bounding box center [633, 424] width 871 height 760
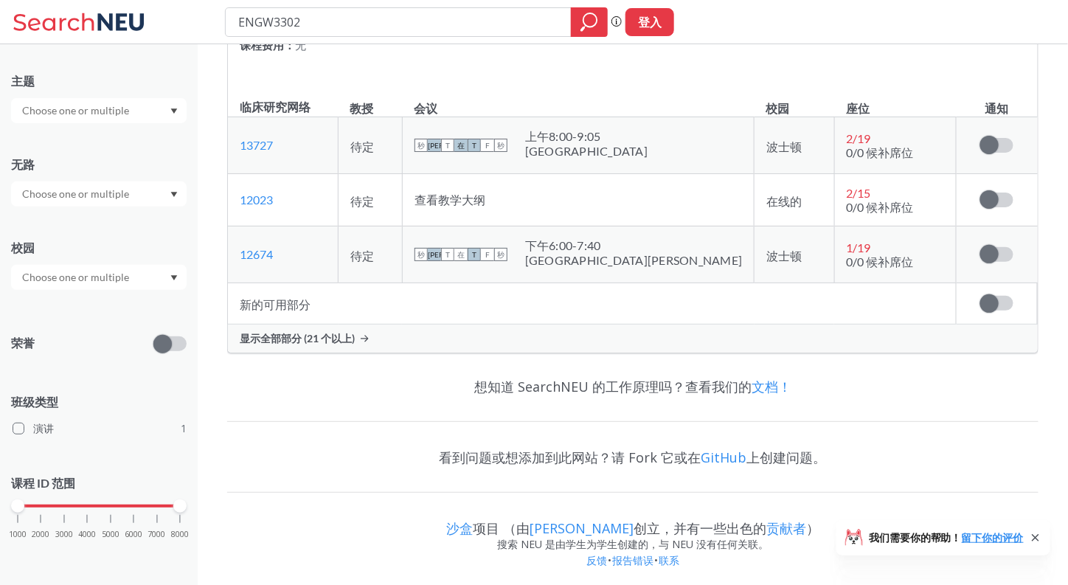
scroll to position [0, 0]
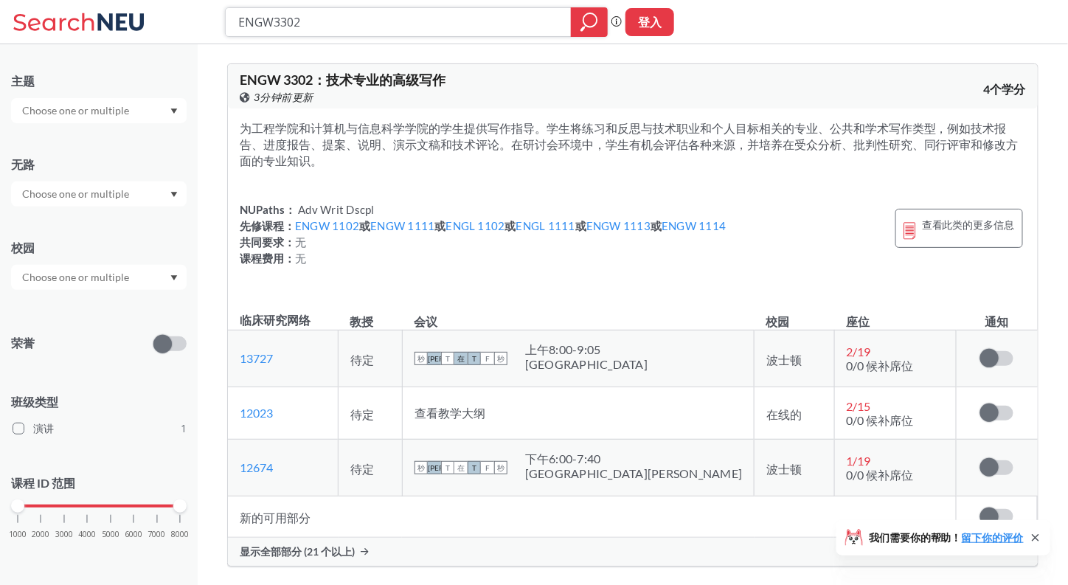
drag, startPoint x: 409, startPoint y: 25, endPoint x: 219, endPoint y: 23, distance: 189.6
click at [219, 23] on div "ENGW3302 短语搜索可确保搜索结果中显示精确的搜索词。例如，如果您希望“工作室设计”这个精确的短语出现在搜索结果中，请将其括在引号中。 登入" at bounding box center [534, 22] width 1068 height 44
paste input "CS 4300"
type input "CS 4300"
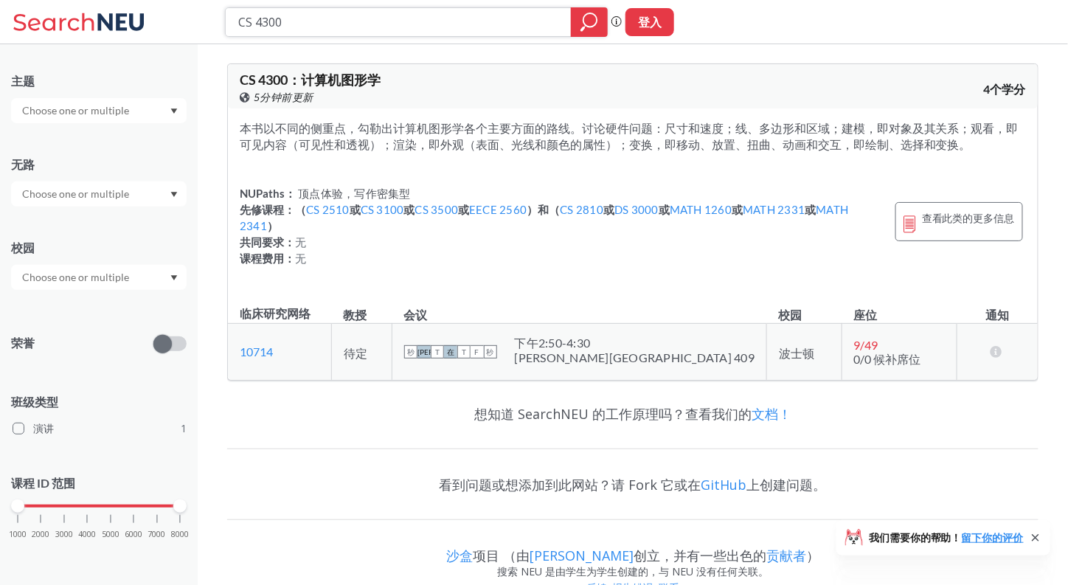
drag, startPoint x: 315, startPoint y: 37, endPoint x: 279, endPoint y: 27, distance: 37.6
click at [274, 27] on div "CS 4300 短语搜索可确保搜索结果中显示精确的搜索词。例如，如果您希望“工作室设计”这个精确的短语出现在搜索结果中，请将其括在引号中。 登入" at bounding box center [534, 22] width 1068 height 44
click at [292, 32] on input "CS 4300" at bounding box center [399, 22] width 324 height 25
drag, startPoint x: 305, startPoint y: 29, endPoint x: 209, endPoint y: 10, distance: 98.5
click at [209, 10] on div "CS 4300 短语搜索可确保搜索结果中显示精确的搜索词。例如，如果您希望“工作室设计”这个精确的短语出现在搜索结果中，请将其括在引号中。 登入" at bounding box center [534, 22] width 1068 height 44
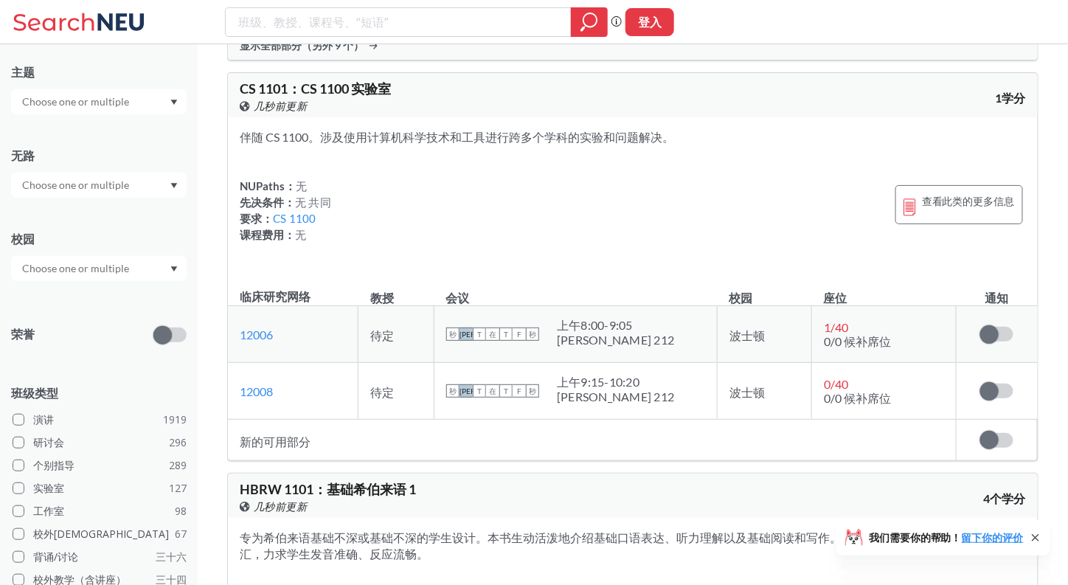
scroll to position [37975, 0]
drag, startPoint x: 241, startPoint y: 134, endPoint x: 305, endPoint y: 134, distance: 64.2
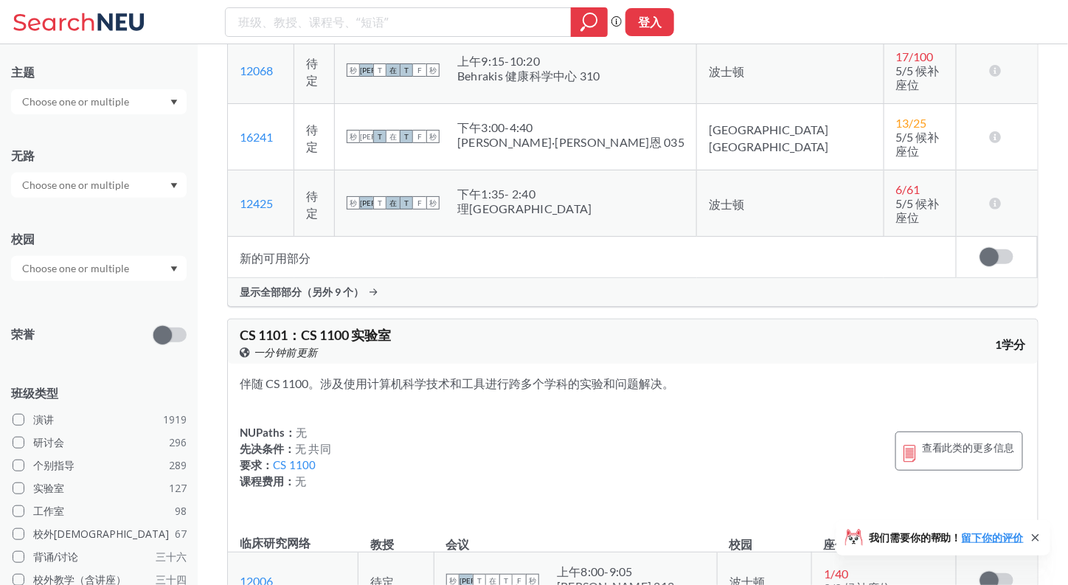
scroll to position [37577, 0]
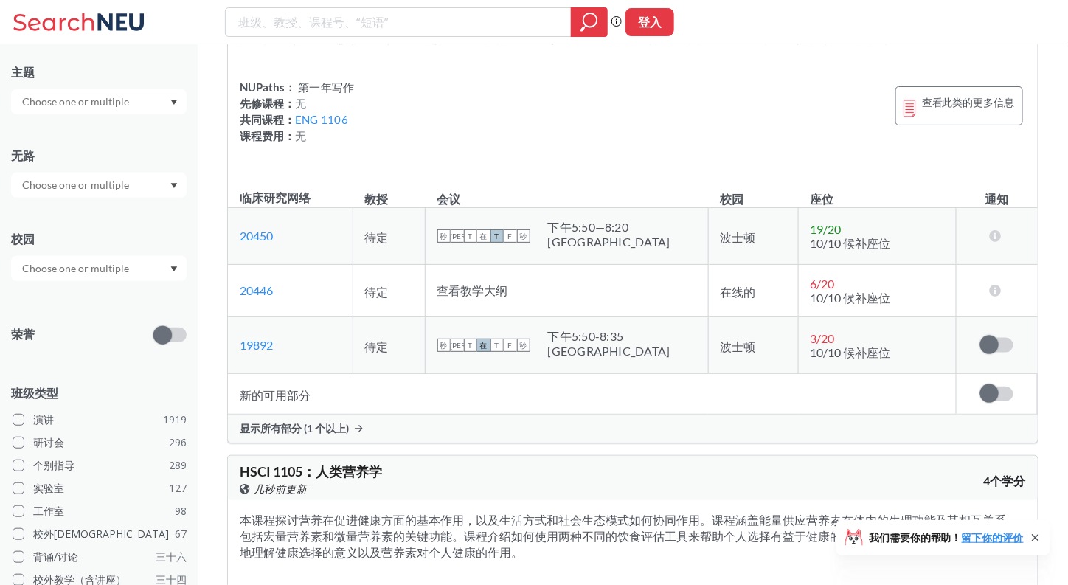
scroll to position [49108, 0]
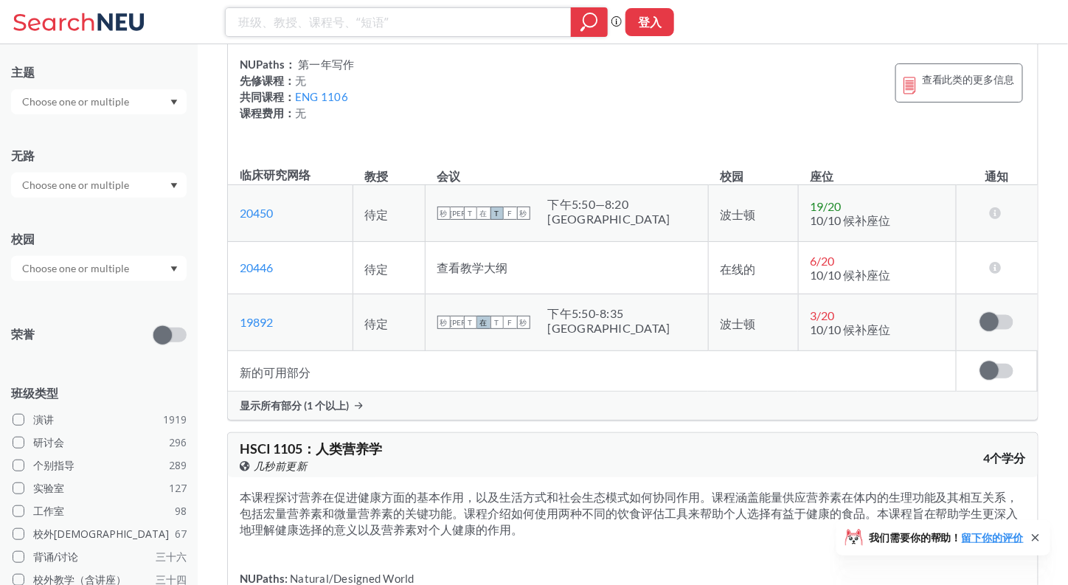
click at [443, 20] on input "search" at bounding box center [399, 22] width 324 height 25
paste input "SOCL"
type input "SOCL"
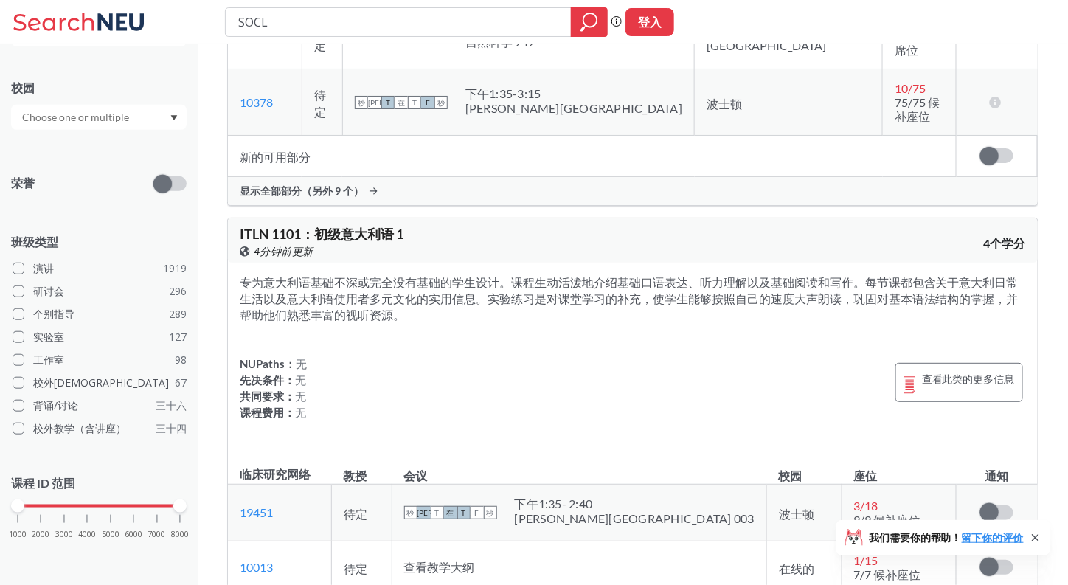
scroll to position [44888, 0]
drag, startPoint x: 322, startPoint y: 401, endPoint x: 210, endPoint y: 212, distance: 219.0
drag, startPoint x: 210, startPoint y: 212, endPoint x: 364, endPoint y: 412, distance: 252.5
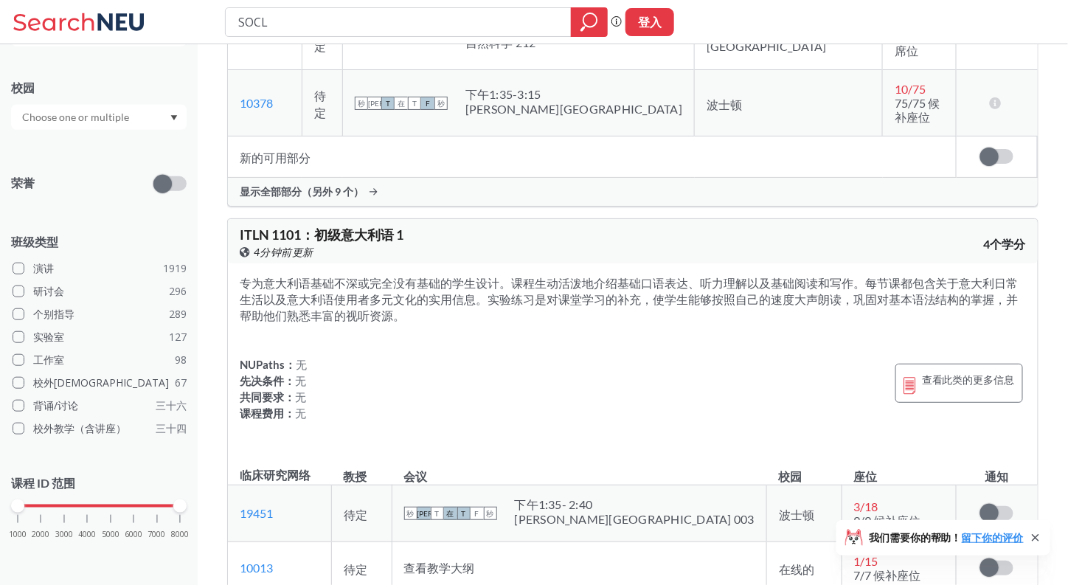
drag, startPoint x: 364, startPoint y: 412, endPoint x: 230, endPoint y: 230, distance: 226.4
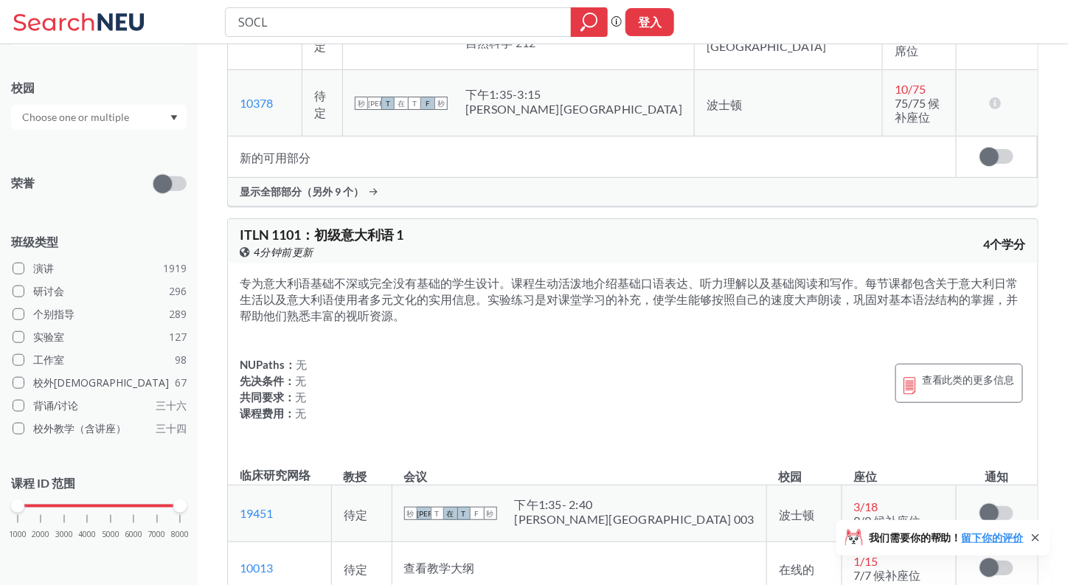
drag, startPoint x: 230, startPoint y: 230, endPoint x: 592, endPoint y: 286, distance: 365.7
drag, startPoint x: 945, startPoint y: 305, endPoint x: 268, endPoint y: 229, distance: 681.4
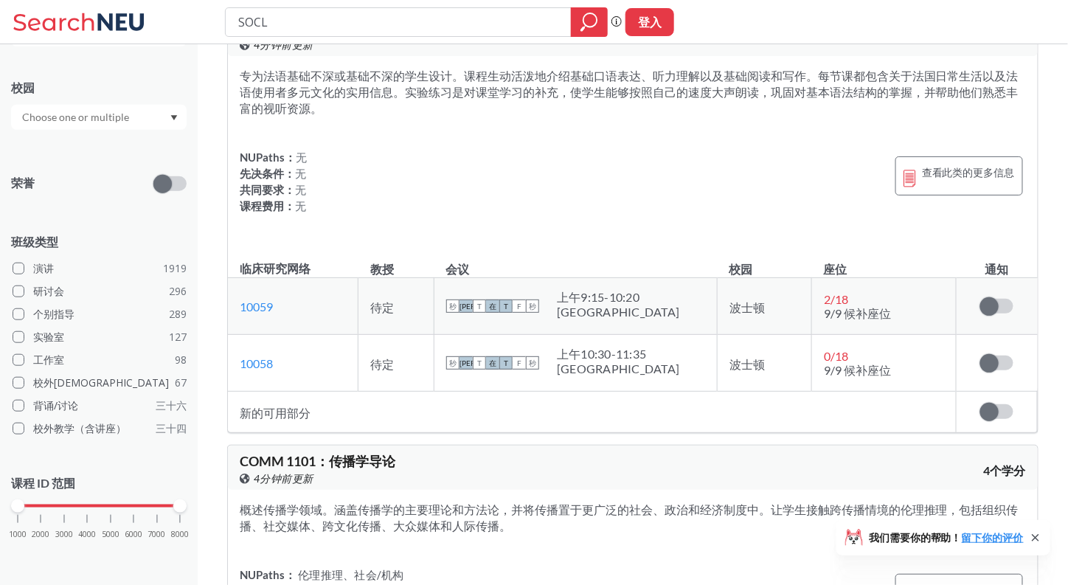
scroll to position [45431, 0]
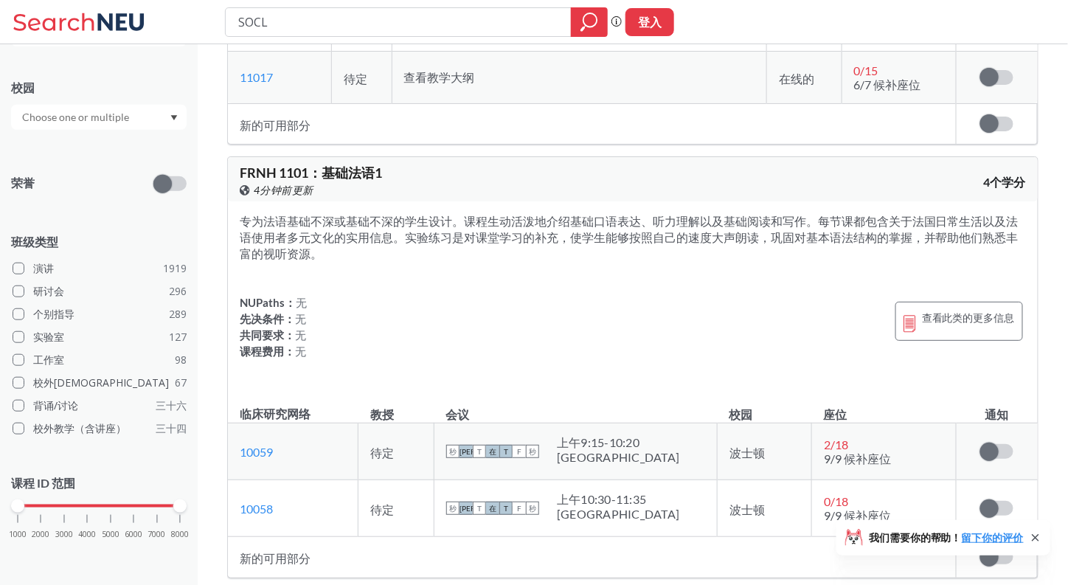
drag, startPoint x: 431, startPoint y: 299, endPoint x: 226, endPoint y: 207, distance: 224.6
drag, startPoint x: 226, startPoint y: 207, endPoint x: 435, endPoint y: 309, distance: 232.3
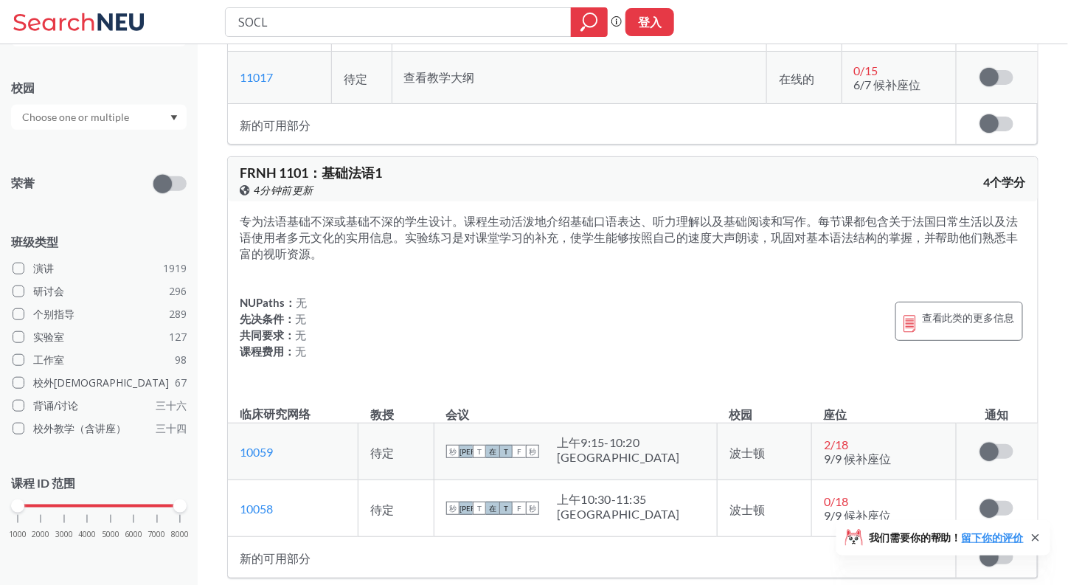
drag, startPoint x: 435, startPoint y: 309, endPoint x: 229, endPoint y: 212, distance: 227.7
drag, startPoint x: 432, startPoint y: 303, endPoint x: 224, endPoint y: 261, distance: 211.5
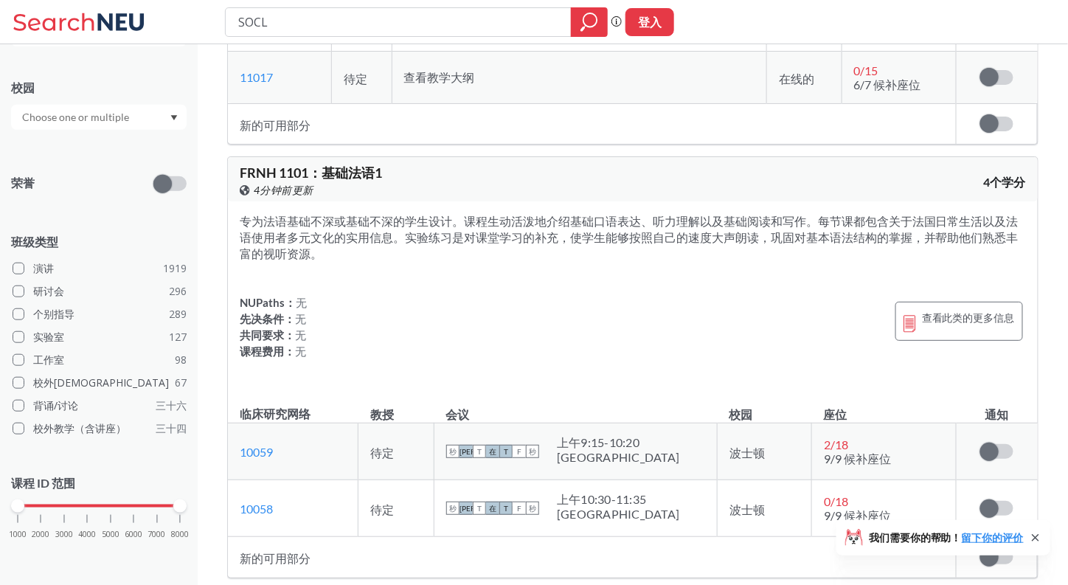
drag, startPoint x: 415, startPoint y: 291, endPoint x: 214, endPoint y: 210, distance: 217.1
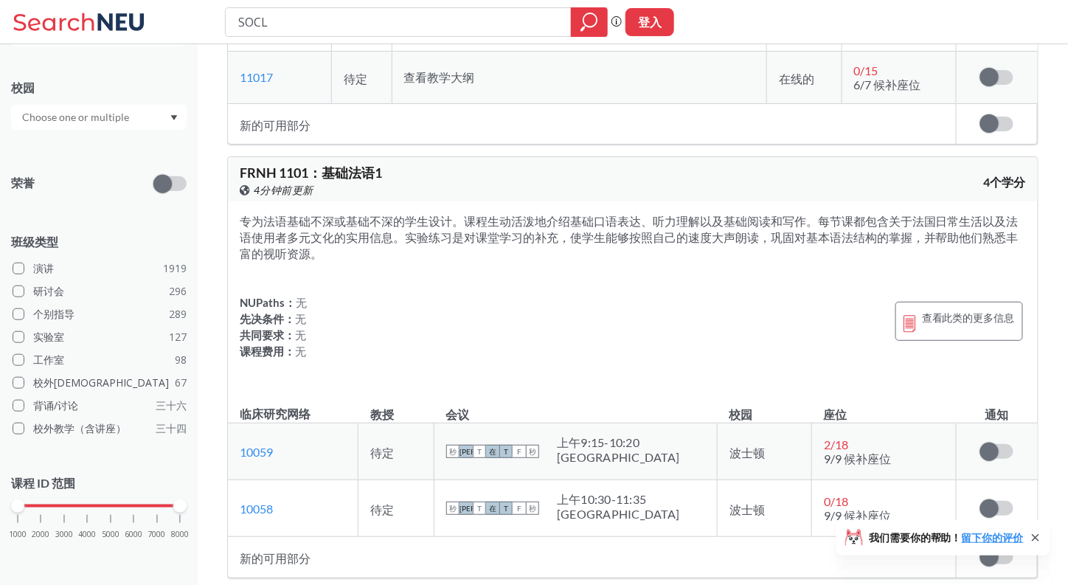
drag, startPoint x: 214, startPoint y: 210, endPoint x: 508, endPoint y: 328, distance: 316.2
drag, startPoint x: 371, startPoint y: 422, endPoint x: 212, endPoint y: 210, distance: 265.0
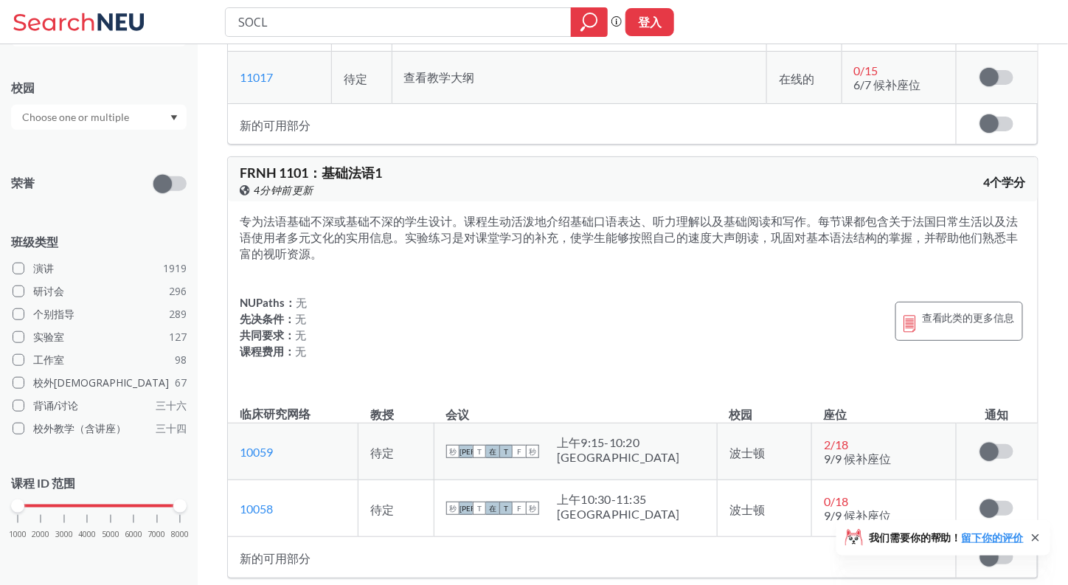
drag, startPoint x: 212, startPoint y: 210, endPoint x: 468, endPoint y: 305, distance: 273.6
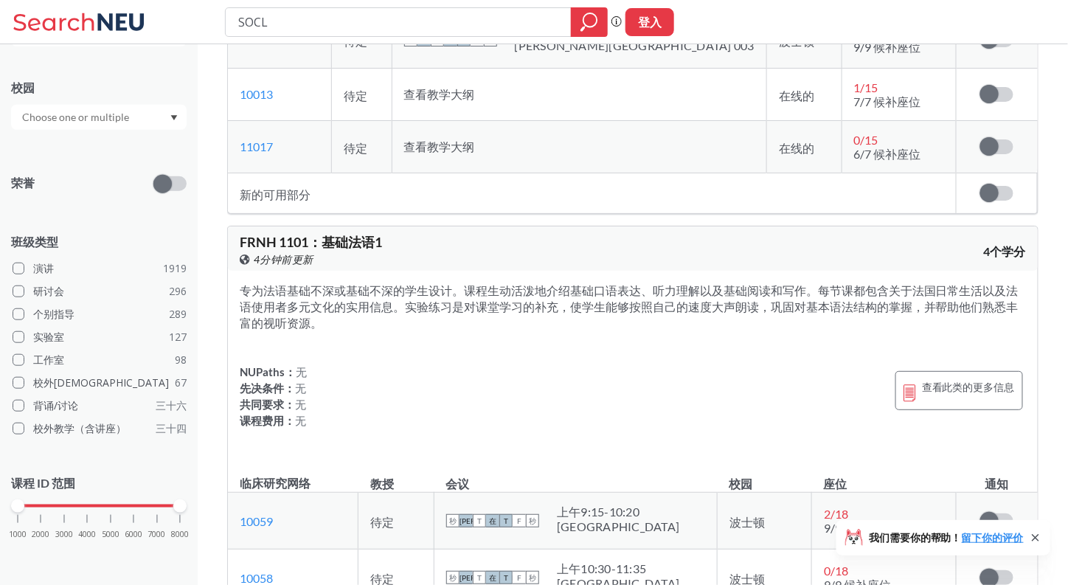
scroll to position [45361, 0]
drag, startPoint x: 373, startPoint y: 458, endPoint x: 221, endPoint y: 269, distance: 243.0
drag, startPoint x: 221, startPoint y: 269, endPoint x: 387, endPoint y: 464, distance: 256.5
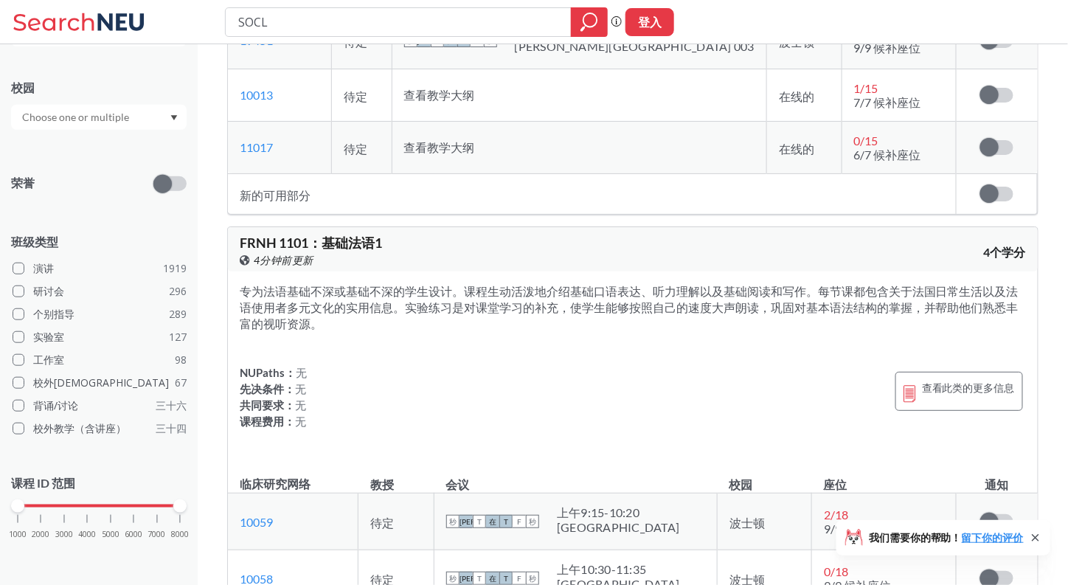
drag, startPoint x: 387, startPoint y: 464, endPoint x: 202, endPoint y: 280, distance: 260.8
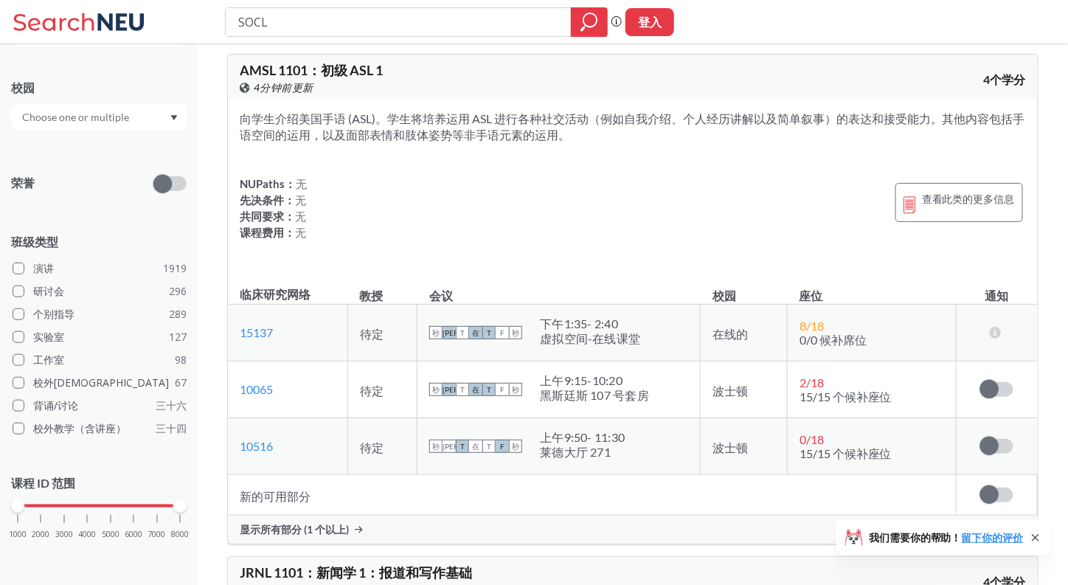
scroll to position [46385, 0]
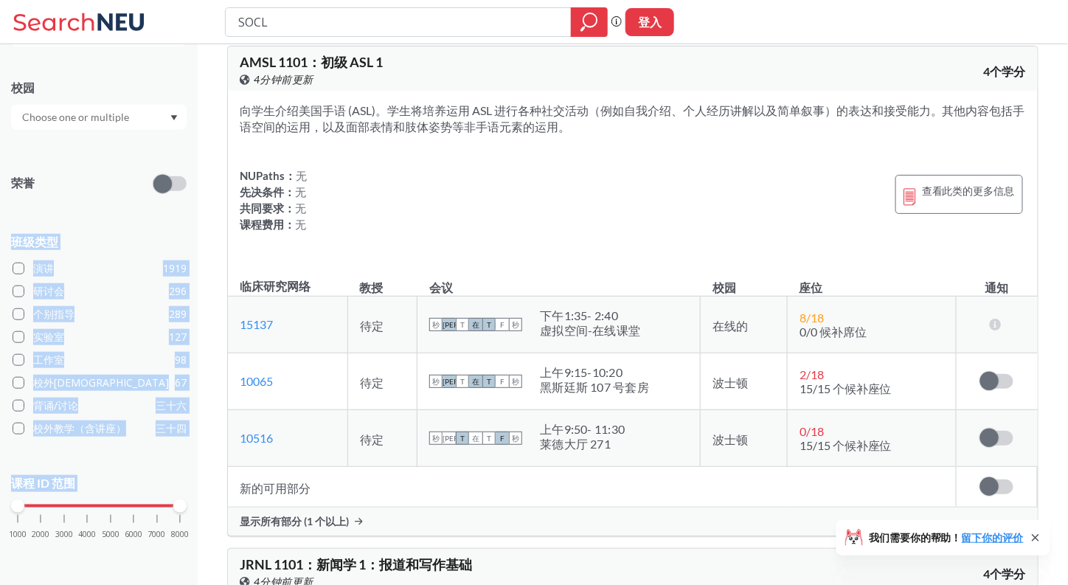
drag, startPoint x: 342, startPoint y: 331, endPoint x: 187, endPoint y: 155, distance: 233.7
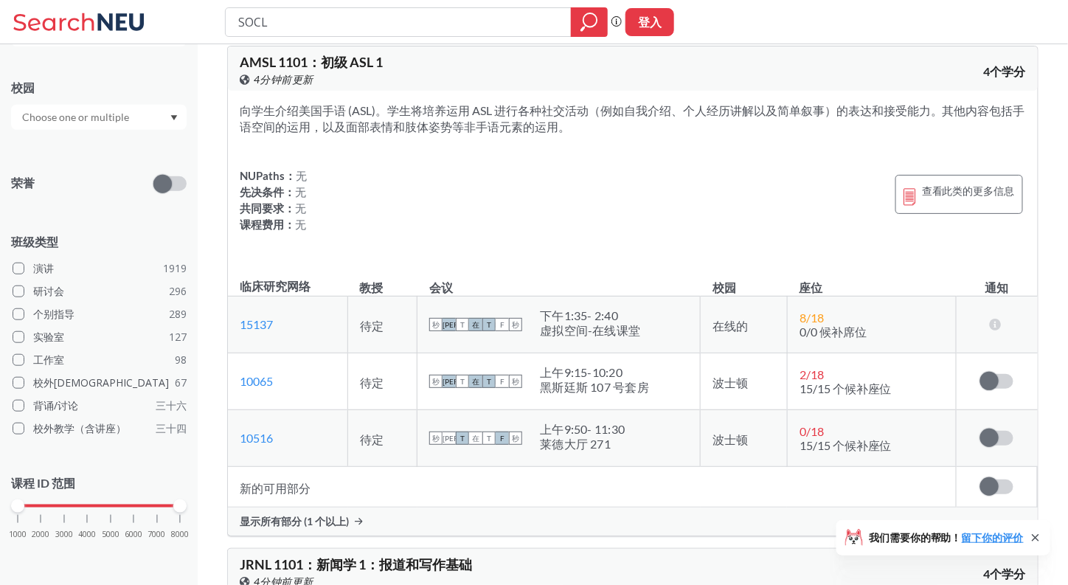
drag, startPoint x: 234, startPoint y: 168, endPoint x: 314, endPoint y: 219, distance: 95.2
drag, startPoint x: 357, startPoint y: 331, endPoint x: 225, endPoint y: 176, distance: 203.6
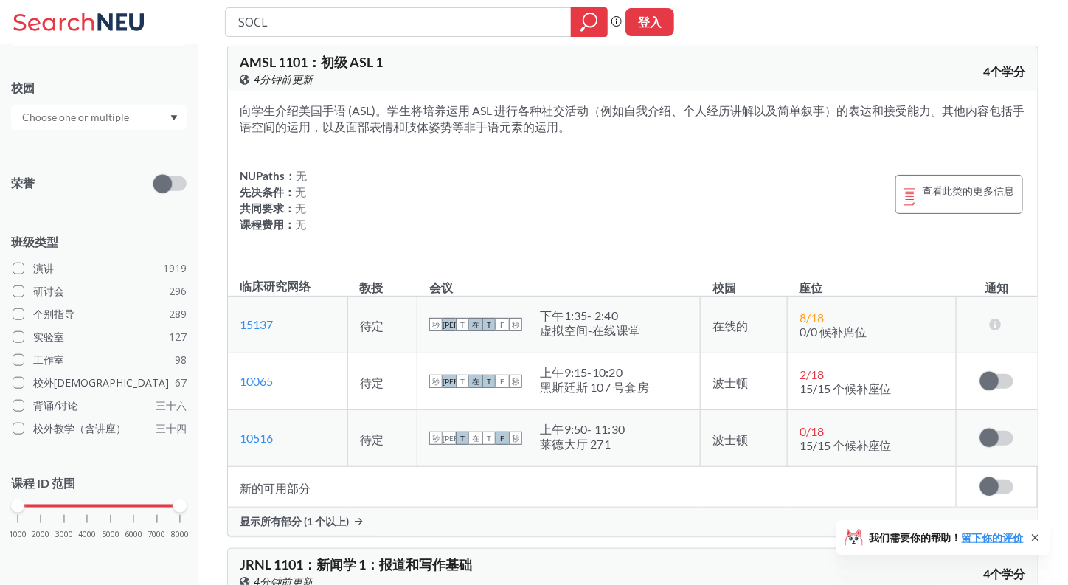
drag, startPoint x: 225, startPoint y: 176, endPoint x: 381, endPoint y: 364, distance: 243.6
drag, startPoint x: 381, startPoint y: 364, endPoint x: 201, endPoint y: 159, distance: 272.3
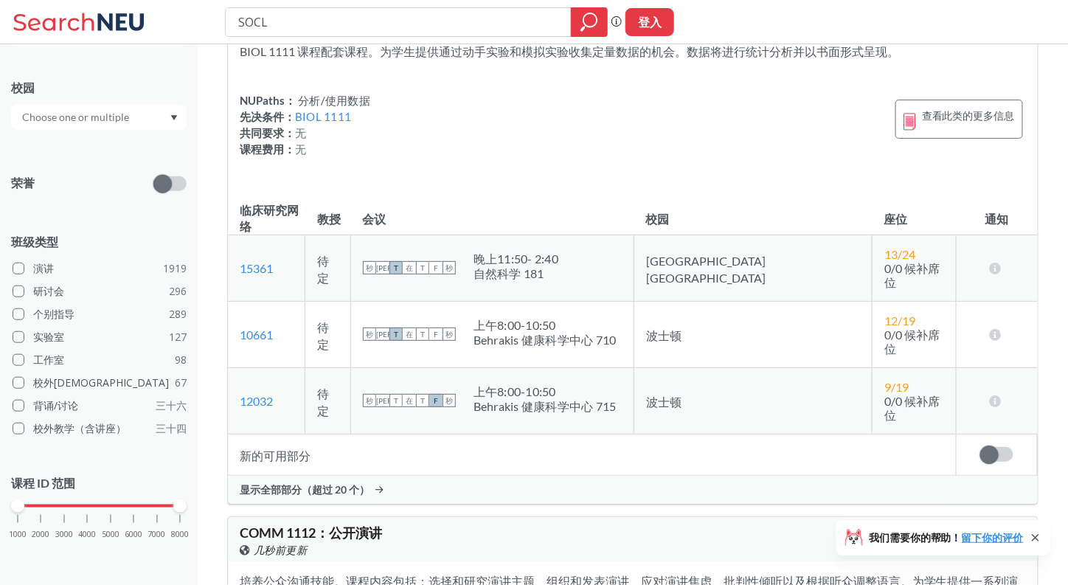
scroll to position [66803, 0]
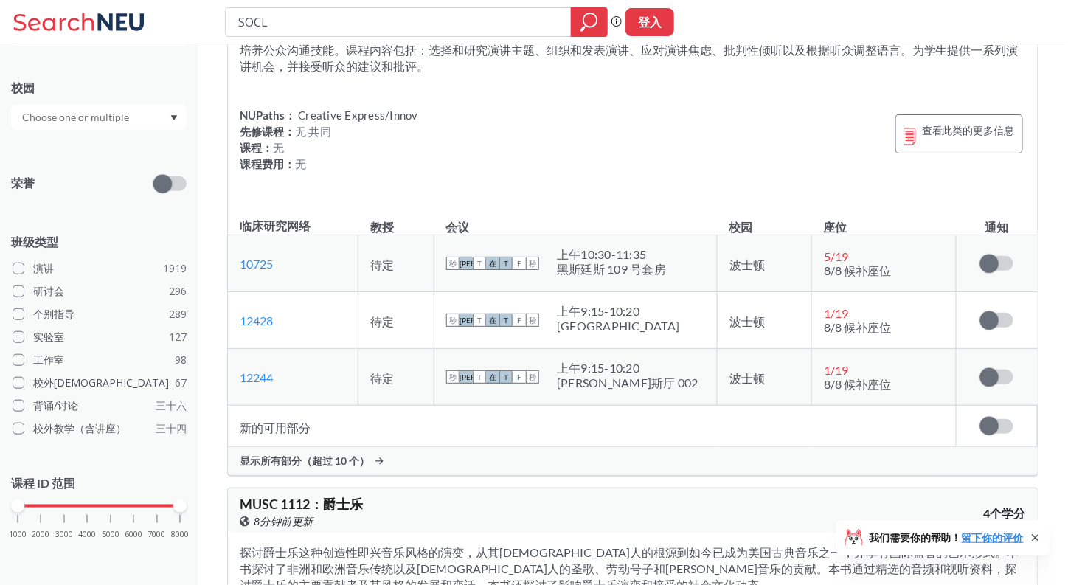
scroll to position [67110, 0]
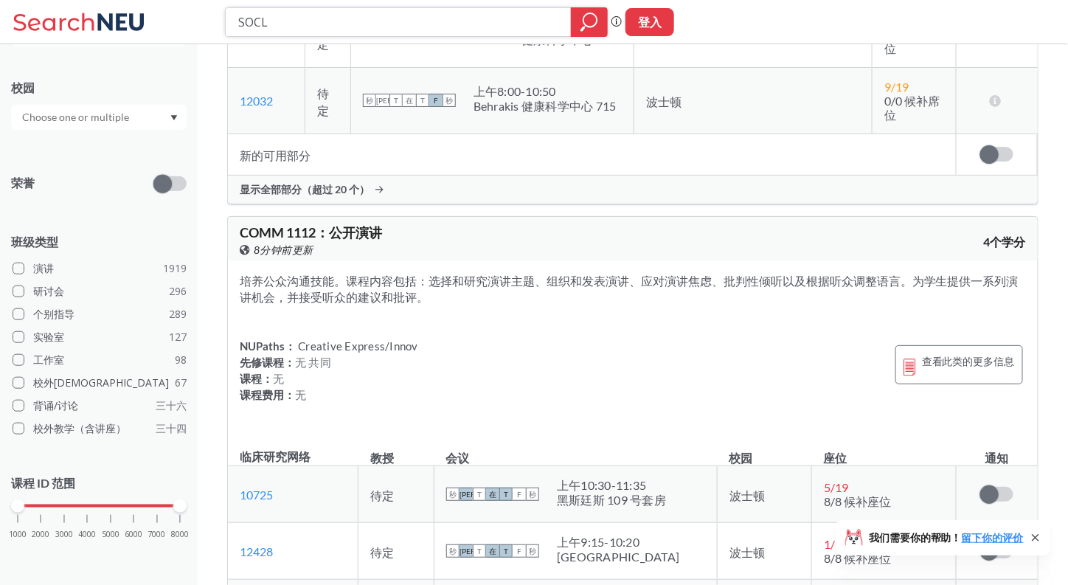
drag, startPoint x: 315, startPoint y: 23, endPoint x: 184, endPoint y: 58, distance: 135.1
paste input "MUSC 1113"
type input "MUSC 1113"
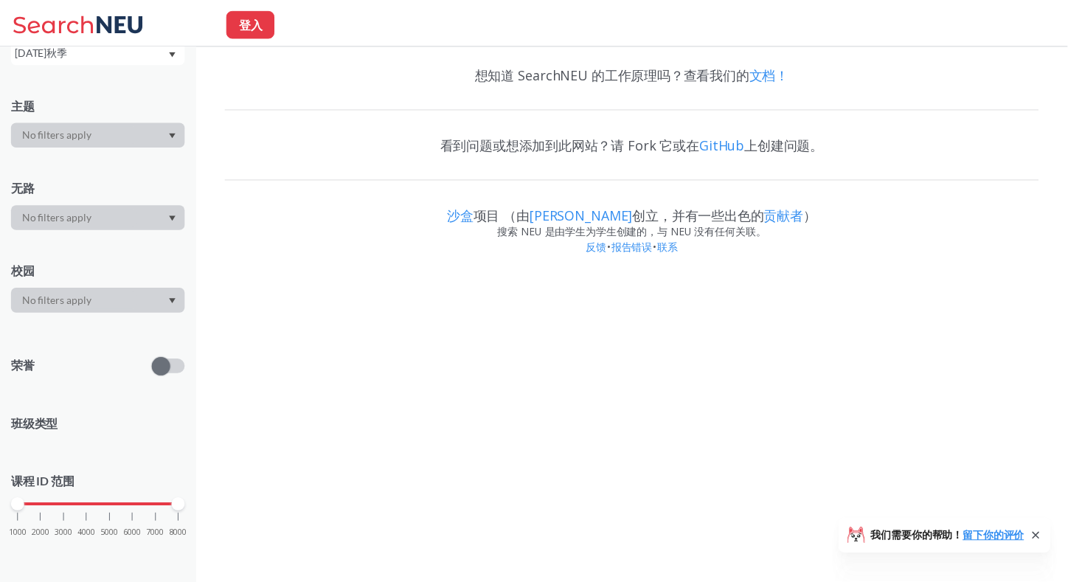
scroll to position [128, 0]
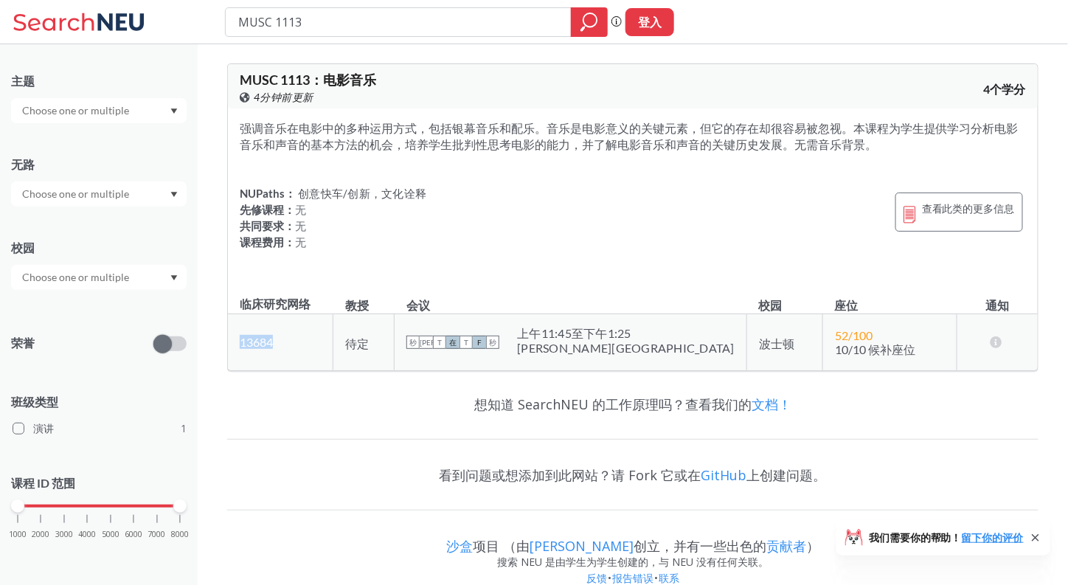
drag, startPoint x: 287, startPoint y: 348, endPoint x: 232, endPoint y: 345, distance: 55.4
click at [232, 345] on td "13684 在 Banner 上查看此部分。" at bounding box center [280, 342] width 105 height 57
drag, startPoint x: 341, startPoint y: 18, endPoint x: 210, endPoint y: 14, distance: 130.6
click at [215, 15] on div "MUSC 1113 短语搜索可确保搜索结果中显示精确的搜索词。例如，如果您希望“工作室设计”这个精确的短语出现在搜索结果中，请将其括在引号中。 登入" at bounding box center [534, 22] width 1068 height 44
paste input "CS 3800"
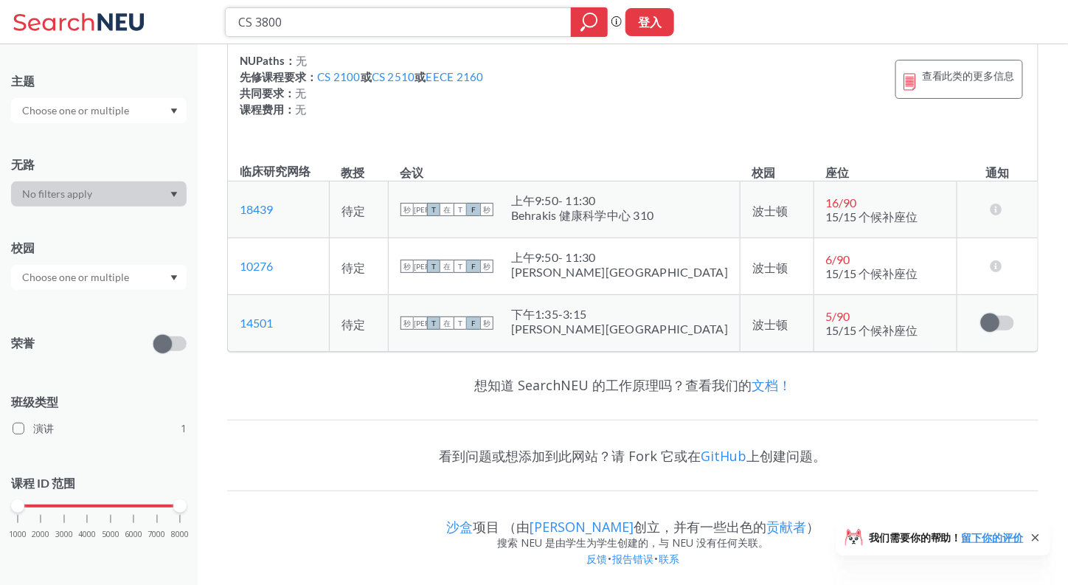
scroll to position [148, 0]
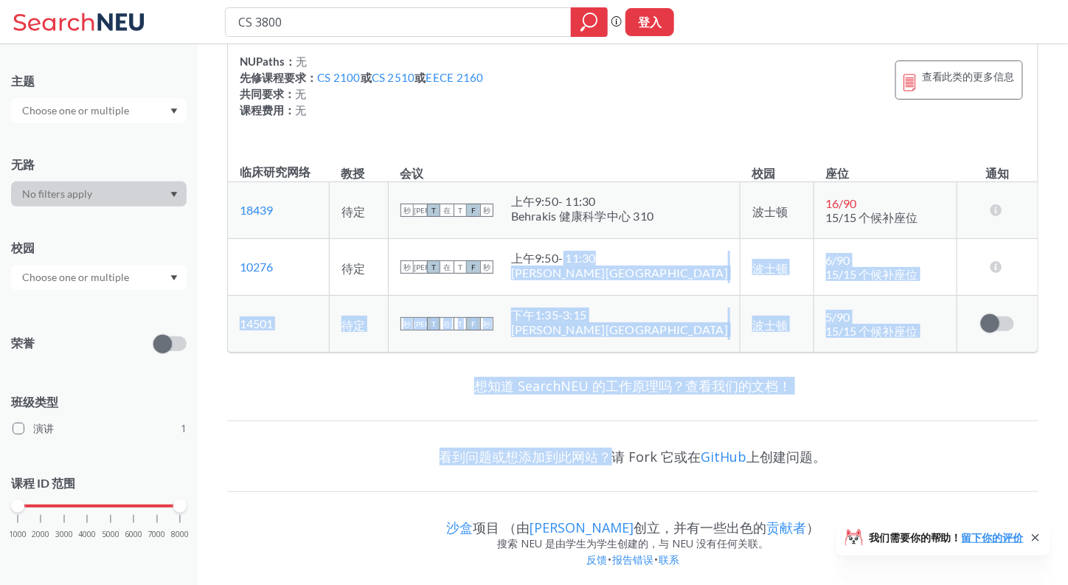
drag, startPoint x: 593, startPoint y: 260, endPoint x: 618, endPoint y: 452, distance: 194.2
click at [618, 452] on div "CS 3800 ： 计算理论 在 Banner 上查看此课程。 4分钟前更新 4个学分 介绍计算机和计算背后的理论，旨在回答“计算机的能力和局限性是什么？”这…" at bounding box center [633, 243] width 871 height 694
click at [618, 449] on font "看到问题或想添加到此网站？请 Fork 它或在" at bounding box center [571, 457] width 262 height 18
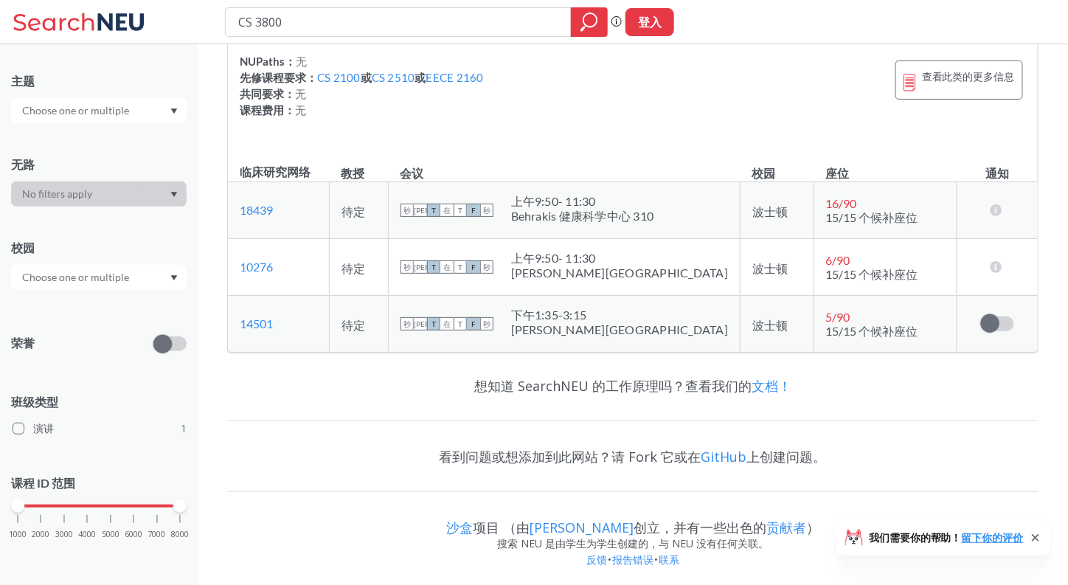
click at [542, 381] on font "想知道 SearchNEU 的工作原理吗？查看我们的" at bounding box center [612, 386] width 277 height 18
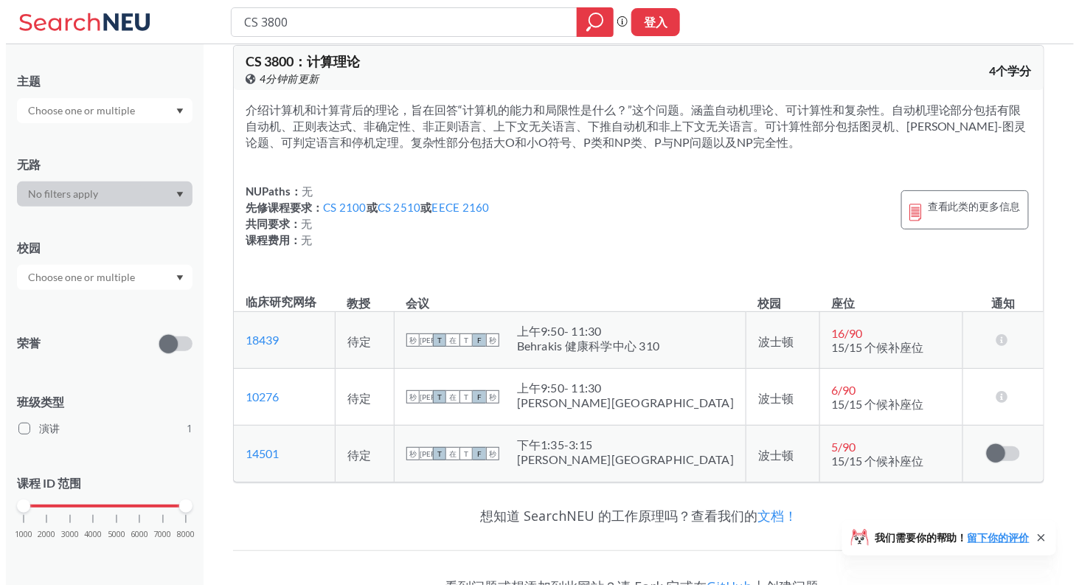
scroll to position [0, 0]
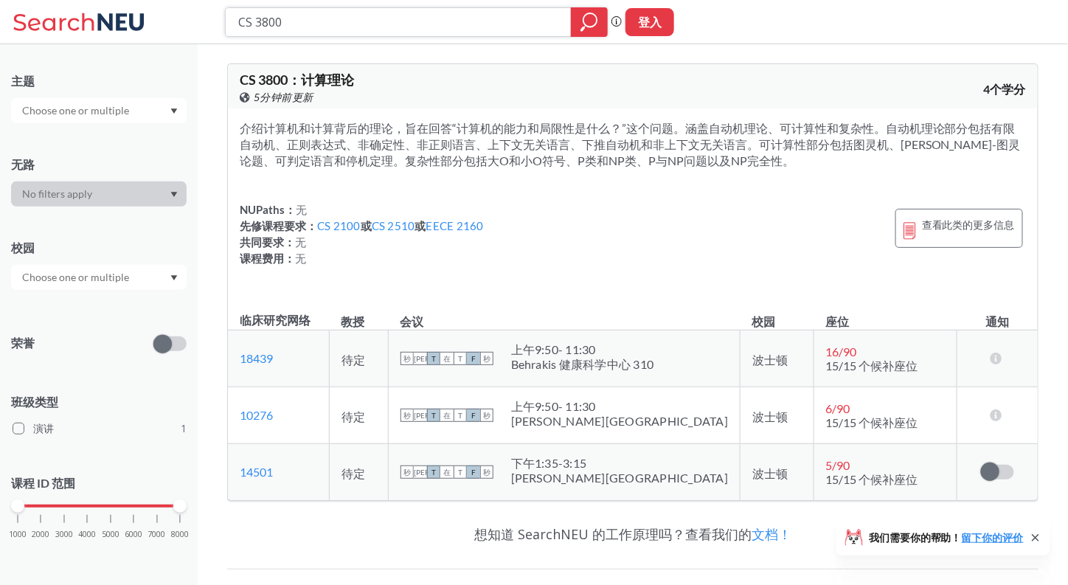
drag, startPoint x: 368, startPoint y: 29, endPoint x: 104, endPoint y: 46, distance: 264.7
click at [101, 47] on div "CS 3800 短语搜索可确保搜索结果中显示精确的搜索词。例如，如果您希望“工作室设计”这个精确的短语出现在搜索结果中，请将其括在引号中。 登入 我们需要你的…" at bounding box center [534, 369] width 1068 height 738
paste input "ENGW 3302"
type input "ENGW 3302"
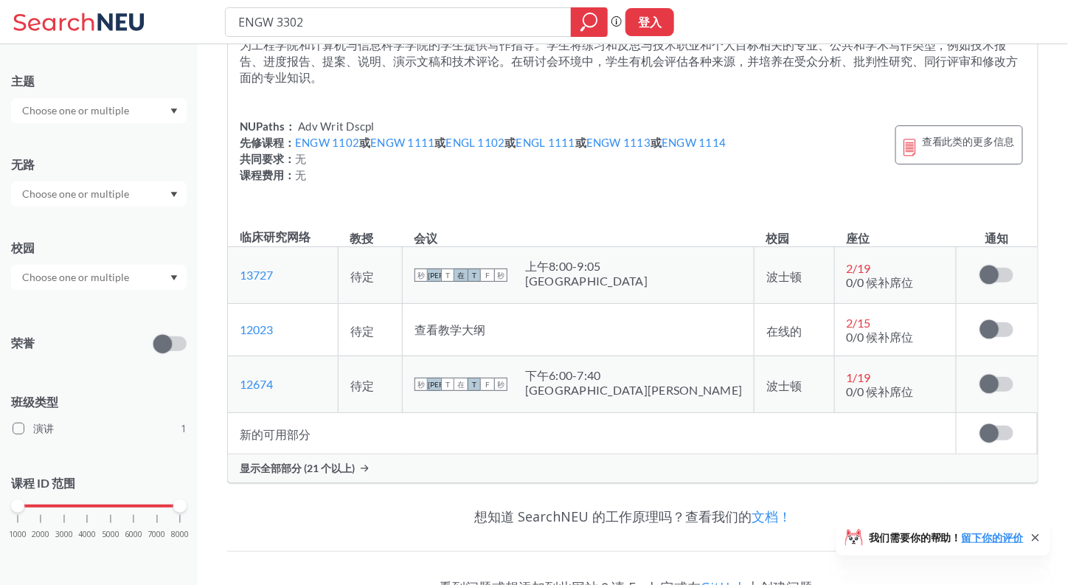
scroll to position [84, 0]
drag, startPoint x: 282, startPoint y: 268, endPoint x: 229, endPoint y: 266, distance: 53.2
click at [229, 266] on td "13727 在 Banner 上查看此部分。" at bounding box center [283, 274] width 111 height 57
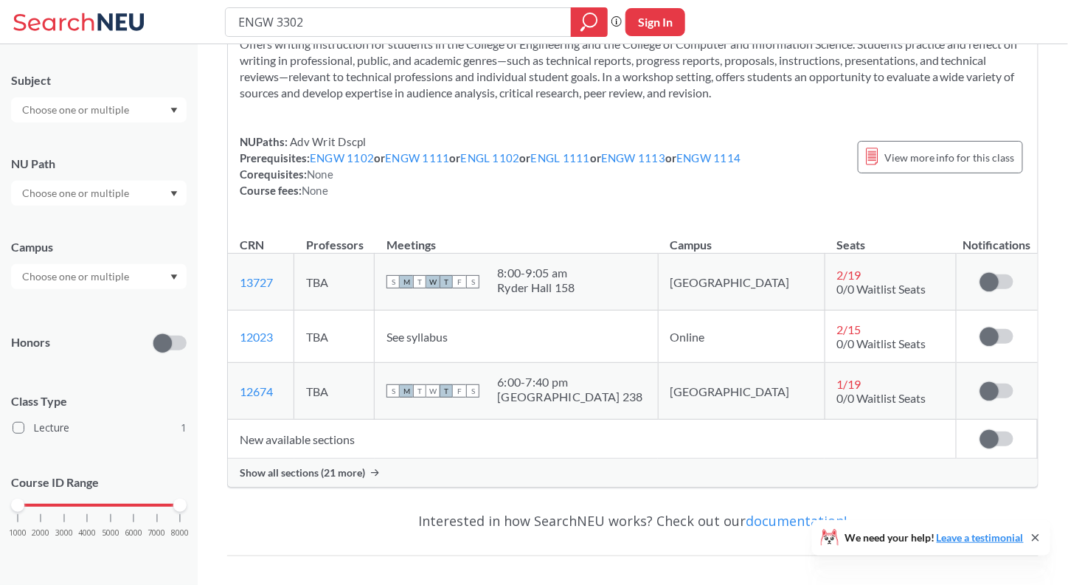
scroll to position [117, 0]
drag, startPoint x: 533, startPoint y: 401, endPoint x: 615, endPoint y: 401, distance: 81.9
click at [615, 401] on div "S M T W T F S 6:00 - 7:40 pm [GEOGRAPHIC_DATA]" at bounding box center [516, 391] width 259 height 32
click at [615, 401] on div "[GEOGRAPHIC_DATA] 238" at bounding box center [569, 397] width 145 height 15
drag, startPoint x: 623, startPoint y: 402, endPoint x: 539, endPoint y: 399, distance: 84.2
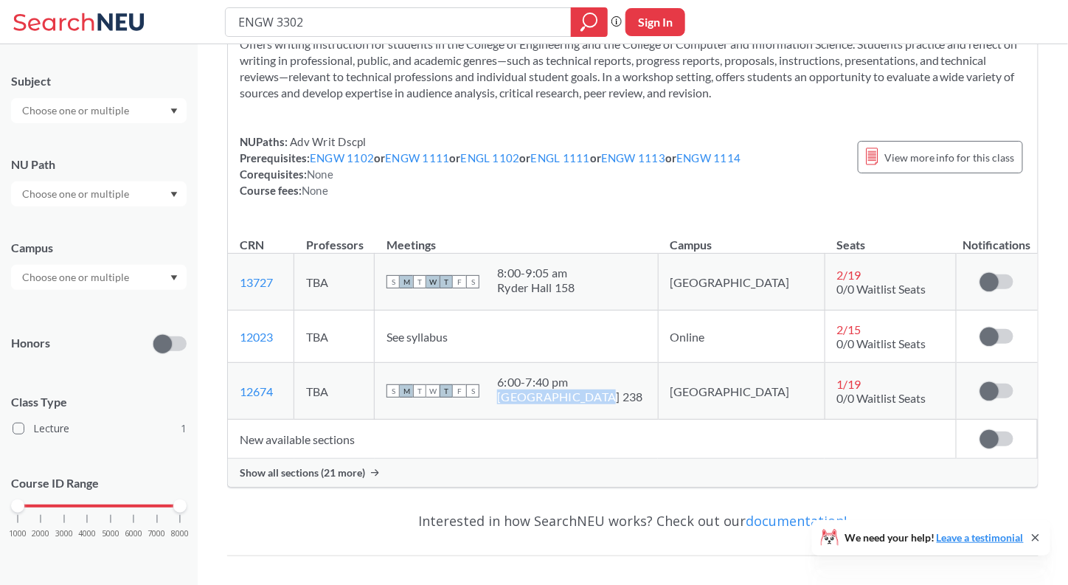
click at [539, 399] on div "[GEOGRAPHIC_DATA] 238" at bounding box center [569, 397] width 145 height 15
click at [350, 466] on span "Show all sections (21 more)" at bounding box center [302, 472] width 125 height 13
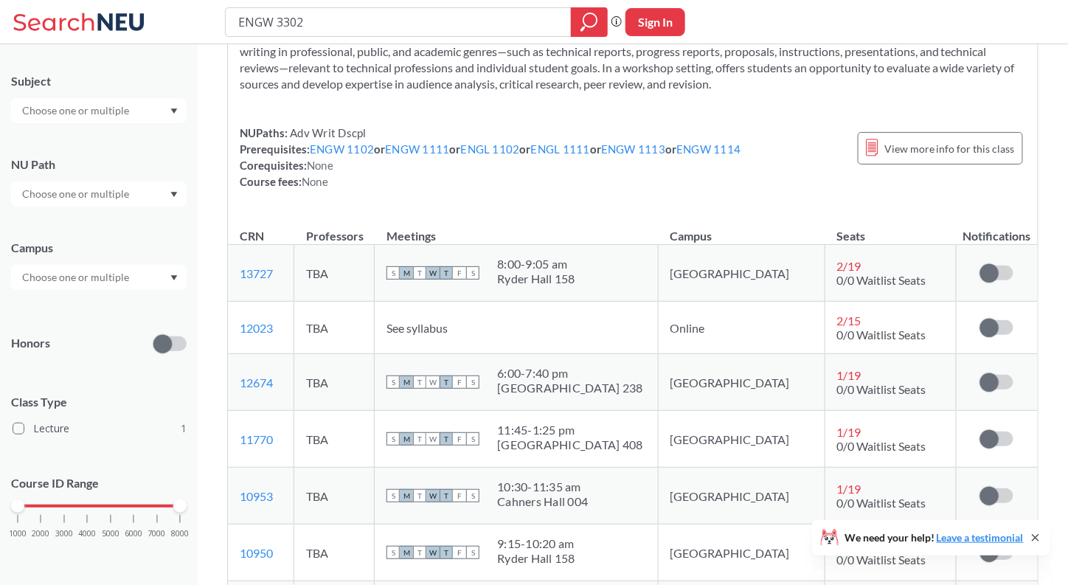
scroll to position [94, 0]
drag, startPoint x: 525, startPoint y: 370, endPoint x: 661, endPoint y: 373, distance: 136.5
click at [646, 373] on div "S M T W T F S 6:00 - 7:40 pm [GEOGRAPHIC_DATA]" at bounding box center [516, 380] width 259 height 32
drag, startPoint x: 284, startPoint y: 436, endPoint x: 237, endPoint y: 436, distance: 47.2
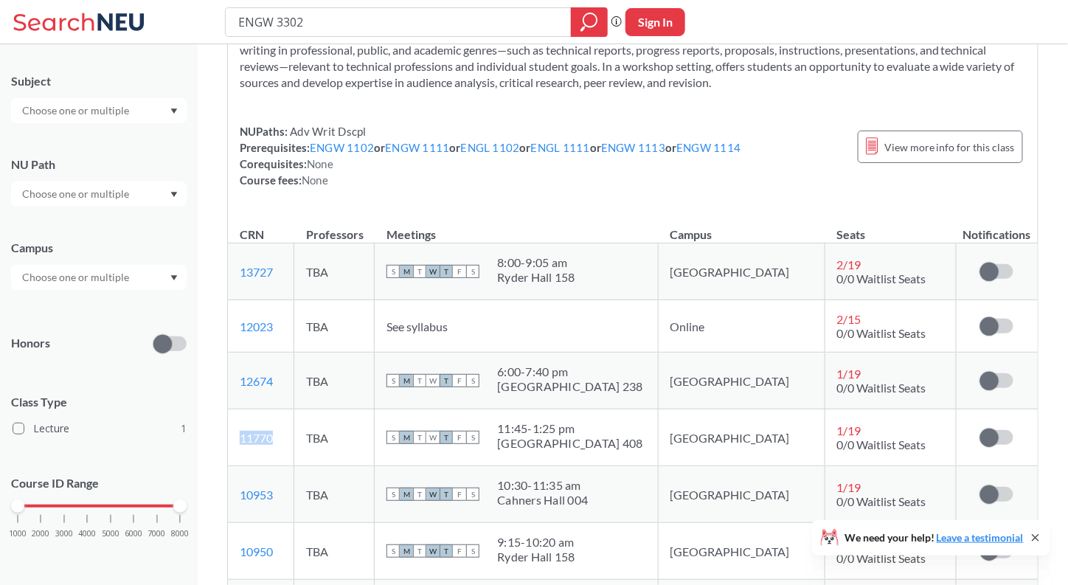
click at [237, 436] on td "11770 View this section on Banner." at bounding box center [261, 437] width 66 height 57
drag, startPoint x: 432, startPoint y: 10, endPoint x: 180, endPoint y: -30, distance: 255.3
click at [180, 0] on html "ENGW 3302 Phrase search guarantees the exact search appears in the results. Ex.…" at bounding box center [534, 198] width 1068 height 585
paste input "DS 2500"
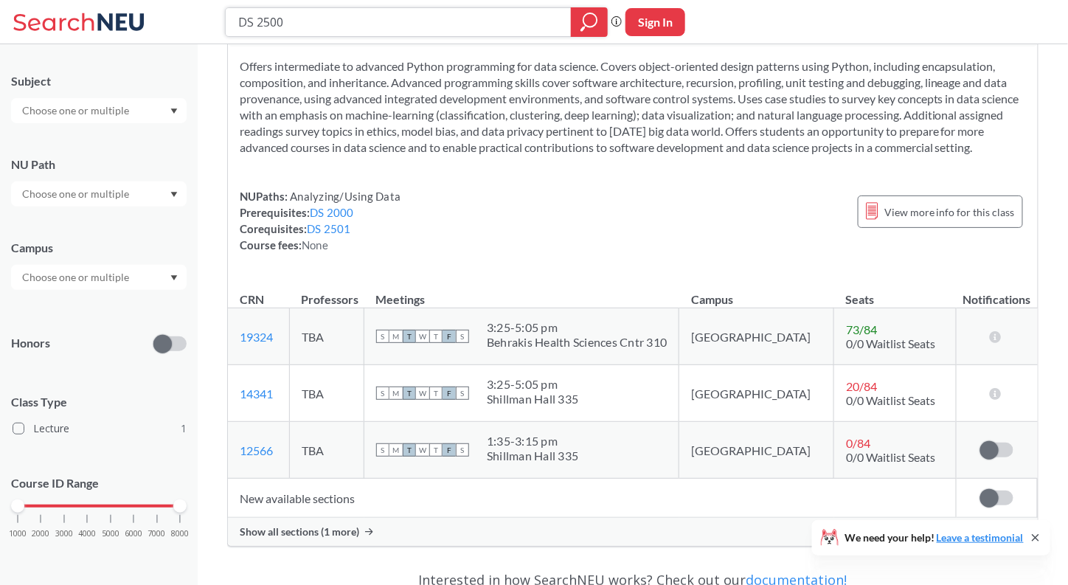
scroll to position [63, 0]
drag, startPoint x: 286, startPoint y: 389, endPoint x: 235, endPoint y: 389, distance: 51.6
click at [235, 389] on td "14341 View this section on Banner." at bounding box center [258, 392] width 61 height 57
click at [578, 400] on div "Shillman Hall 335" at bounding box center [532, 398] width 91 height 15
drag, startPoint x: 592, startPoint y: 398, endPoint x: 522, endPoint y: 396, distance: 70.1
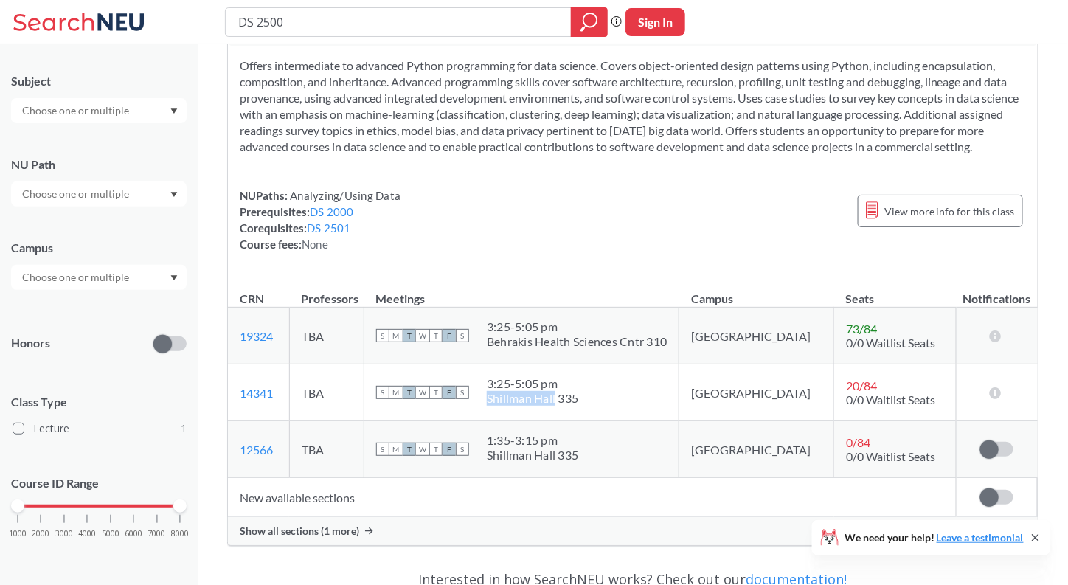
click at [522, 396] on div "Shillman Hall 335" at bounding box center [532, 398] width 91 height 15
drag, startPoint x: 293, startPoint y: 327, endPoint x: 233, endPoint y: 331, distance: 59.9
click at [233, 333] on td "19324 View this section on Banner." at bounding box center [258, 336] width 61 height 57
click at [292, 19] on input "DS 2500" at bounding box center [399, 22] width 324 height 25
type input "DS 2501"
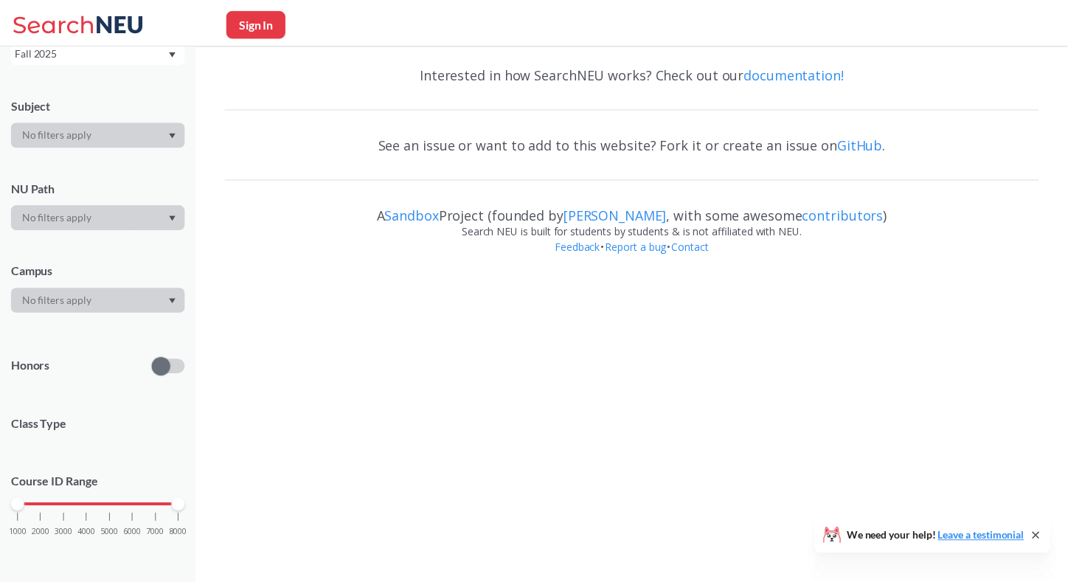
scroll to position [117, 0]
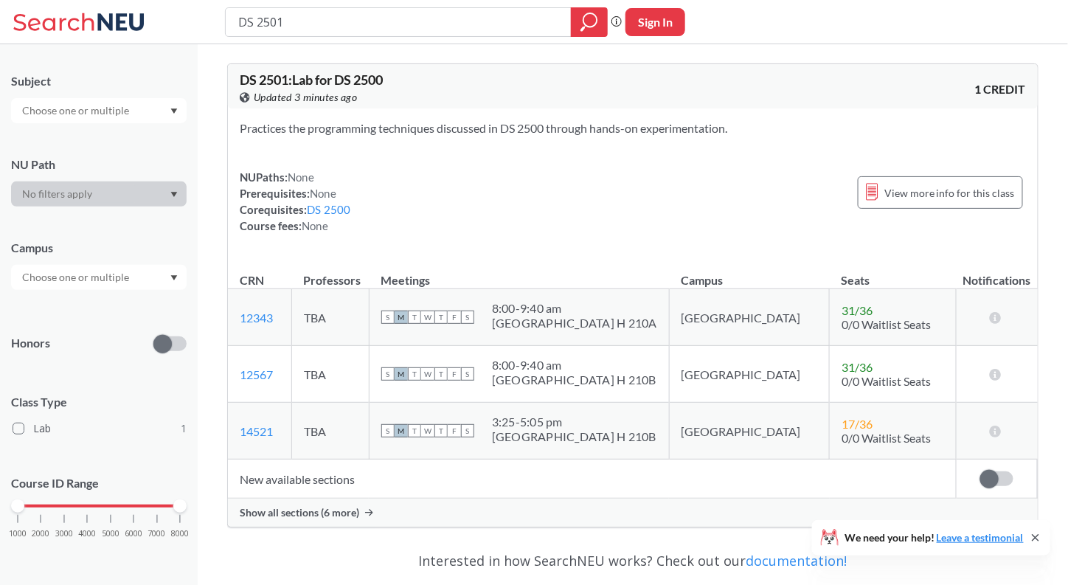
click at [376, 513] on div "Show all sections (6 more)" at bounding box center [633, 513] width 810 height 28
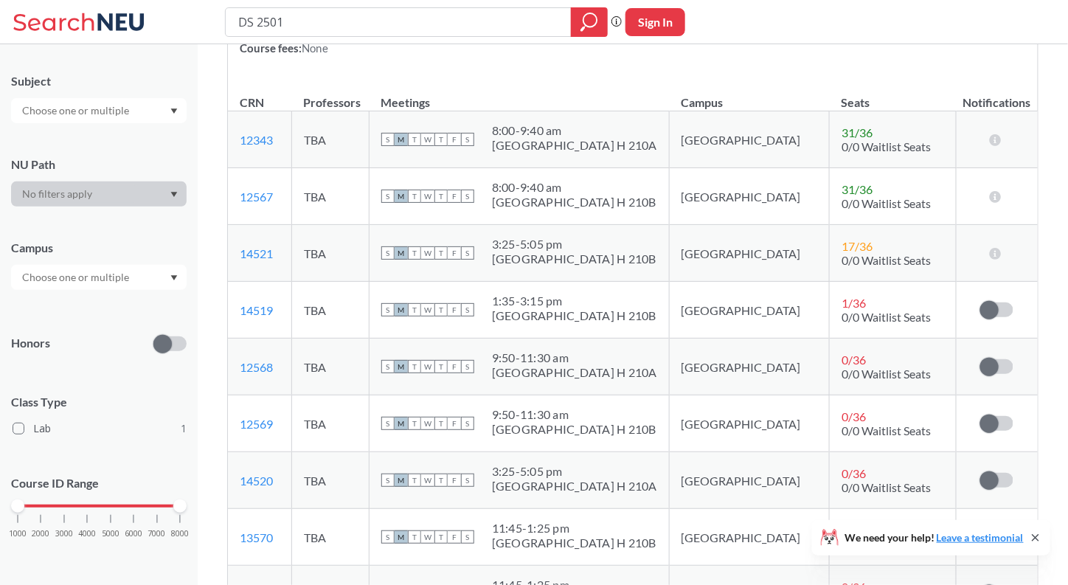
scroll to position [181, 0]
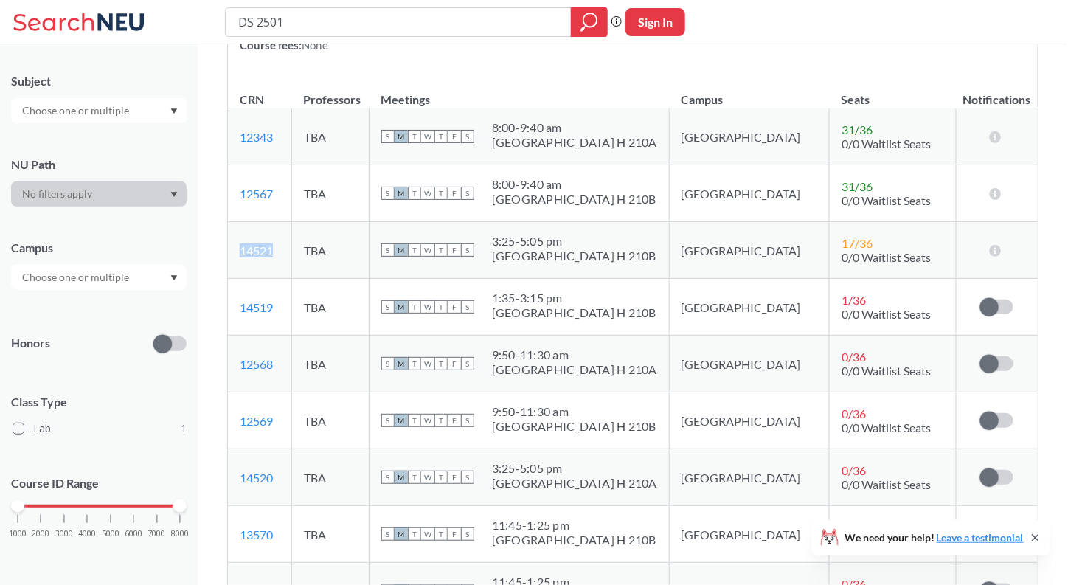
drag, startPoint x: 285, startPoint y: 247, endPoint x: 230, endPoint y: 253, distance: 54.9
click at [230, 253] on td "14521 View this section on Banner." at bounding box center [259, 250] width 63 height 57
drag, startPoint x: 355, startPoint y: 24, endPoint x: 339, endPoint y: 21, distance: 16.4
click at [339, 21] on input "DS 2501" at bounding box center [399, 22] width 324 height 25
type input "DS 2500"
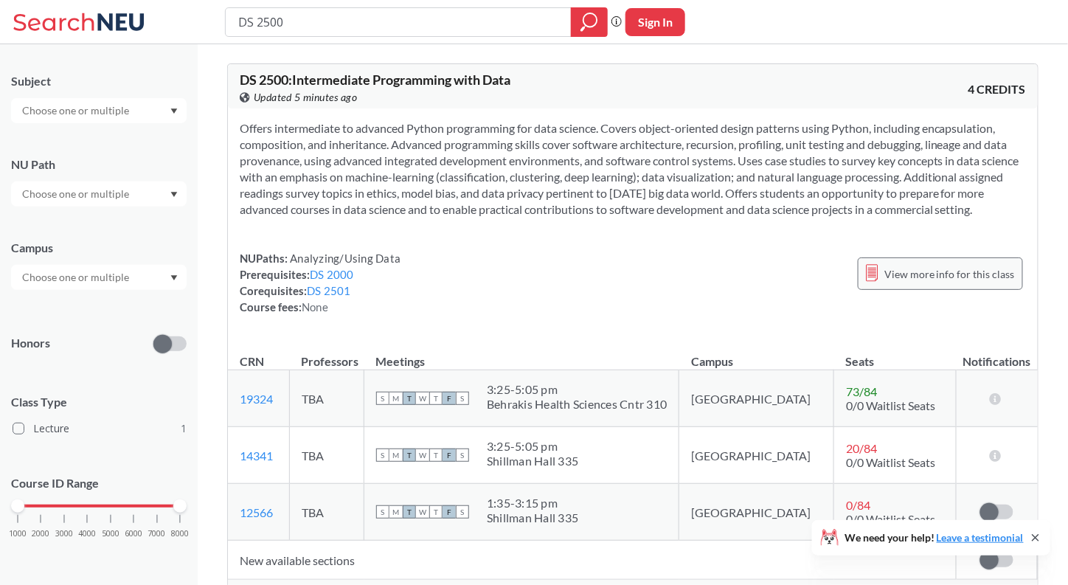
click at [908, 274] on span "View more info for this class" at bounding box center [950, 274] width 131 height 18
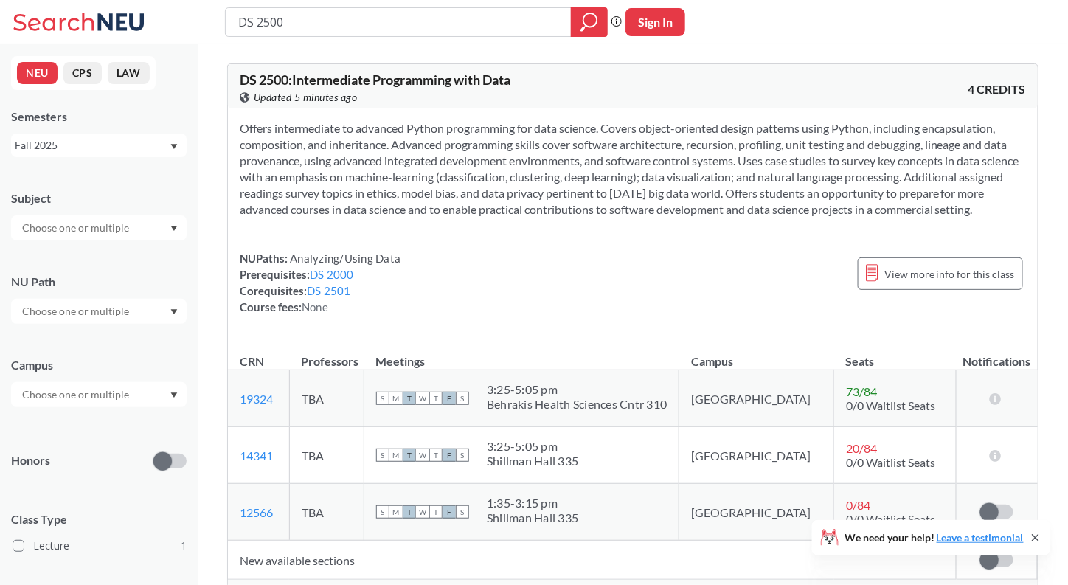
drag, startPoint x: 322, startPoint y: 30, endPoint x: 255, endPoint y: 27, distance: 68.0
click at [255, 27] on input "DS 2500" at bounding box center [399, 22] width 324 height 25
type input "DS"
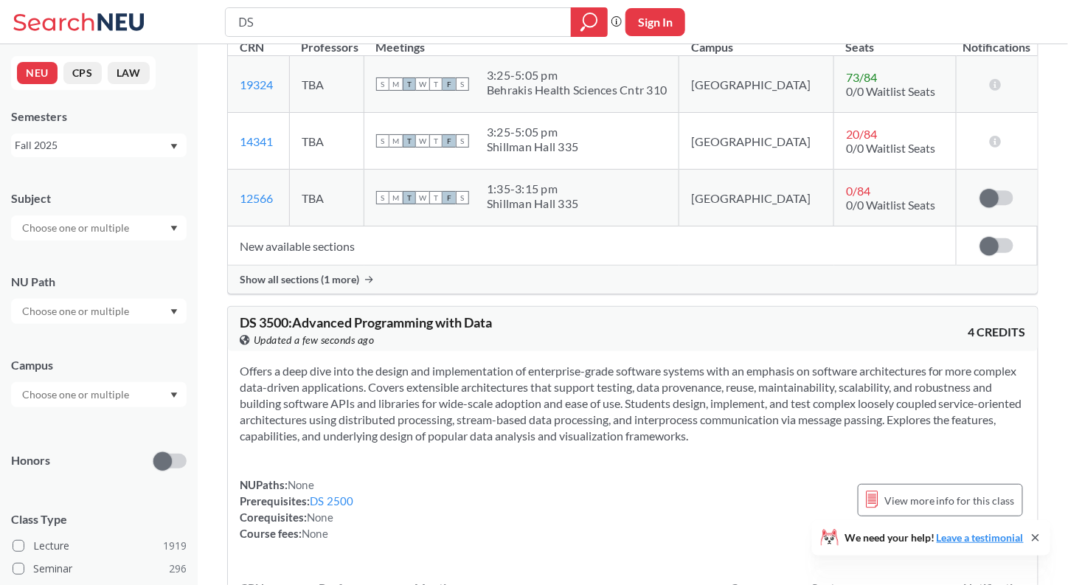
scroll to position [1375, 0]
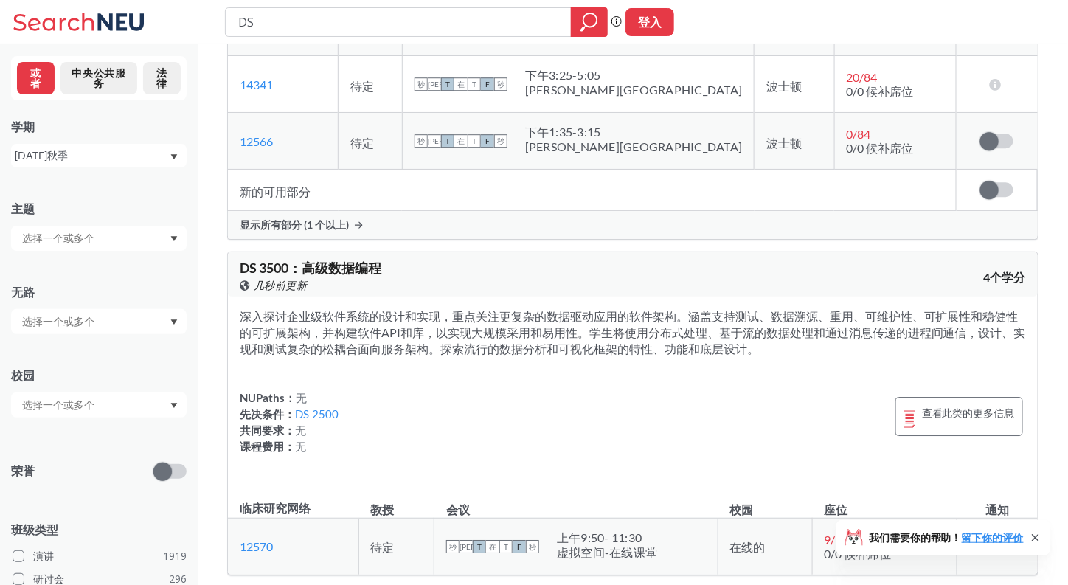
click at [584, 389] on div "深入探讨企业级软件系统的设计和实现，重点关注更复杂的数据驱动应用的软件架构。涵盖支持测试、数据溯源、重用、可维护性、可扩展性和稳健性的可扩展架构，并构建软件A…" at bounding box center [633, 391] width 810 height 188
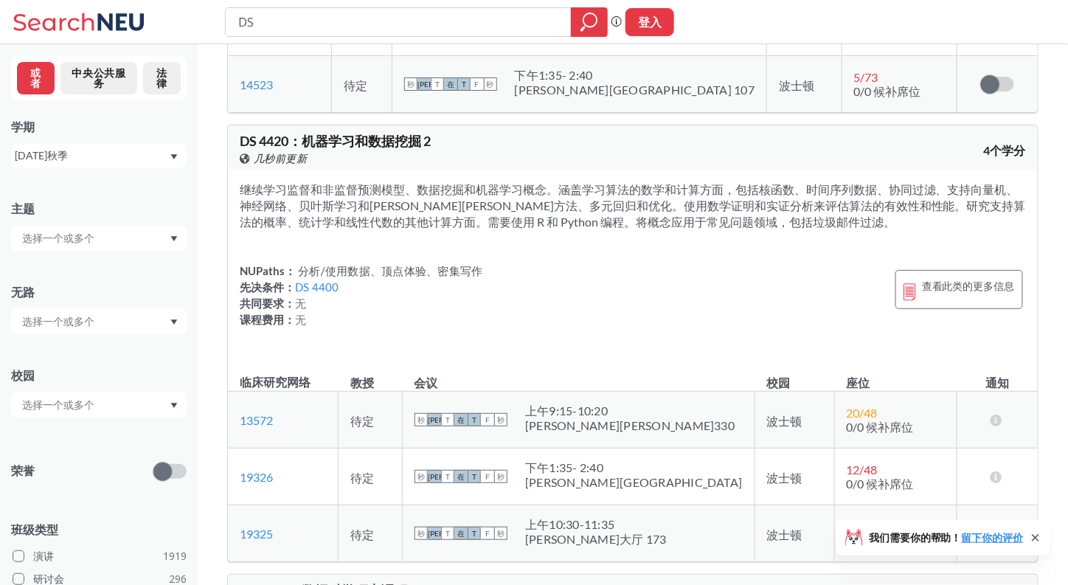
scroll to position [3737, 0]
drag, startPoint x: 362, startPoint y: 10, endPoint x: 210, endPoint y: 29, distance: 152.4
click at [218, 29] on div "DS 短语搜索可确保搜索结果中显示精确的搜索词。例如，如果您希望“工作室设计”这个精确的短语出现在搜索结果中，请将其括在引号中。 登入" at bounding box center [534, 22] width 1068 height 44
paste input "IS 2000"
type input "IS 2000"
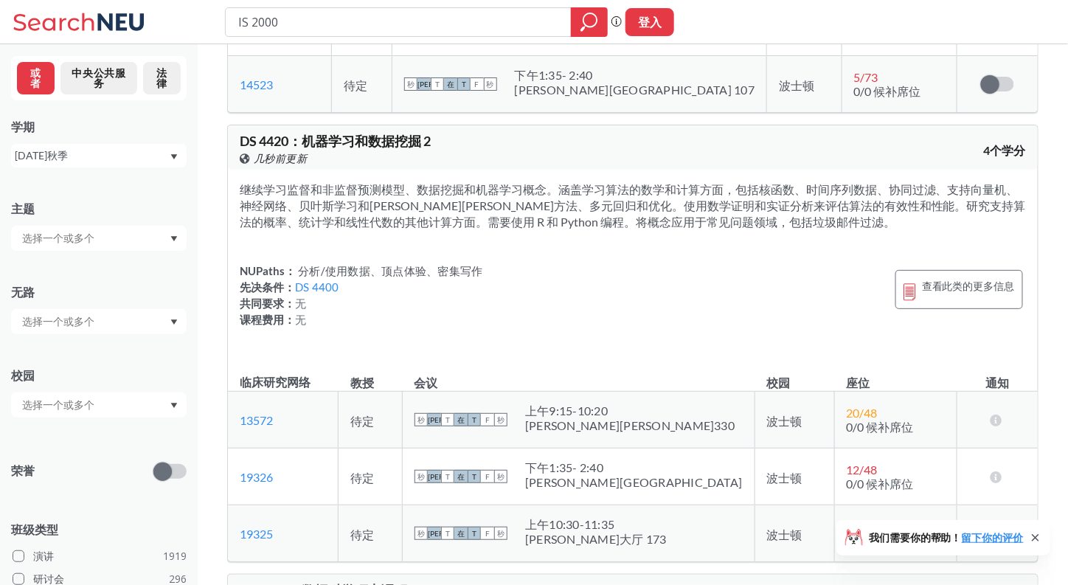
click at [196, 23] on div "IS 2000 短语搜索可确保搜索结果中显示精确的搜索词。例如，如果您希望“工作室设计”这个精确的短语出现在搜索结果中，请将其括在引号中。 登入" at bounding box center [534, 22] width 1068 height 44
click at [580, 18] on div at bounding box center [589, 22] width 37 height 30
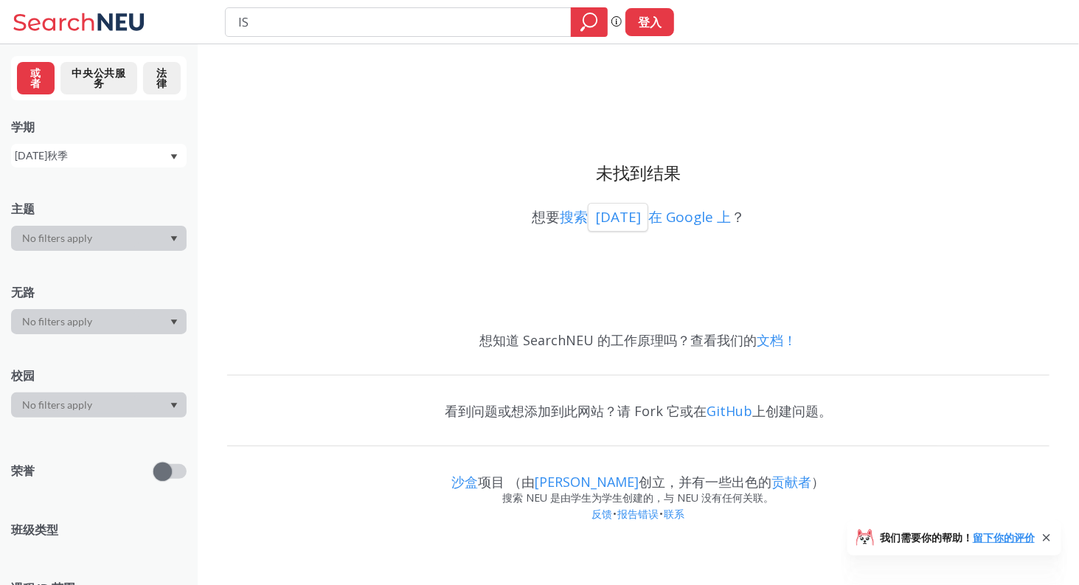
type input "IS"
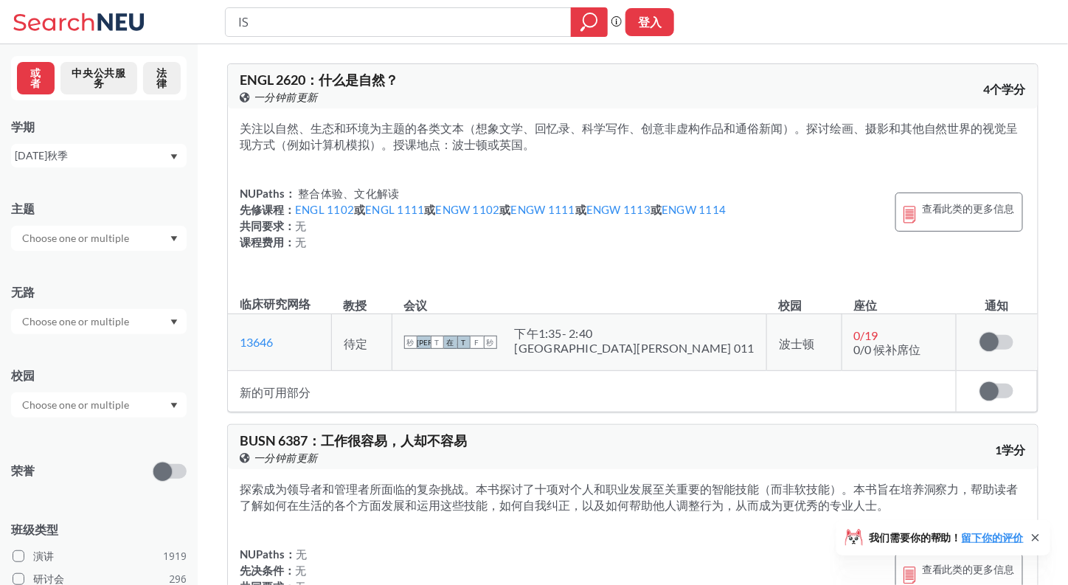
click at [72, 27] on icon at bounding box center [53, 22] width 80 height 18
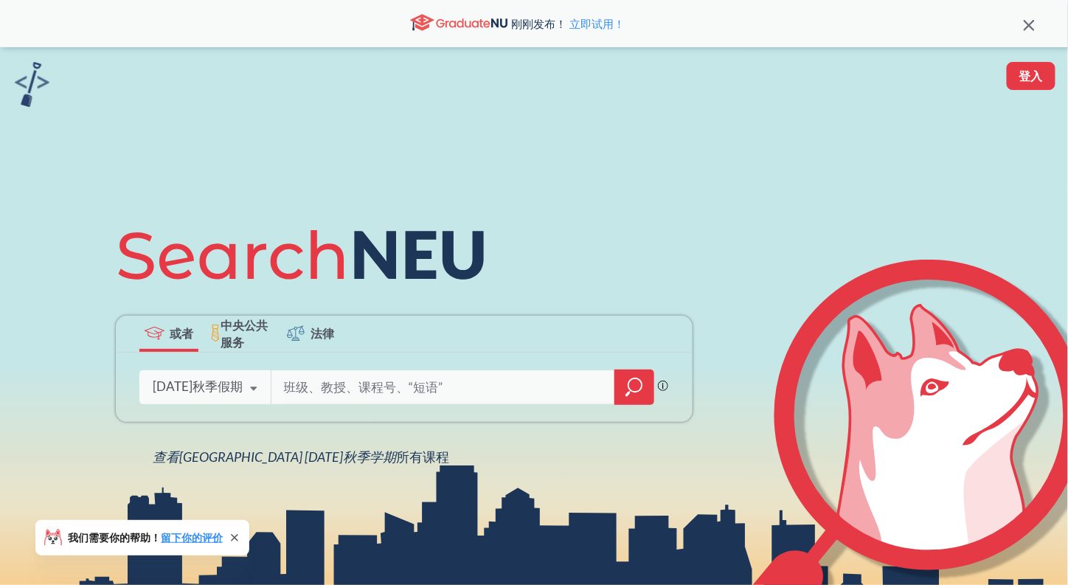
type input "IS 2000"
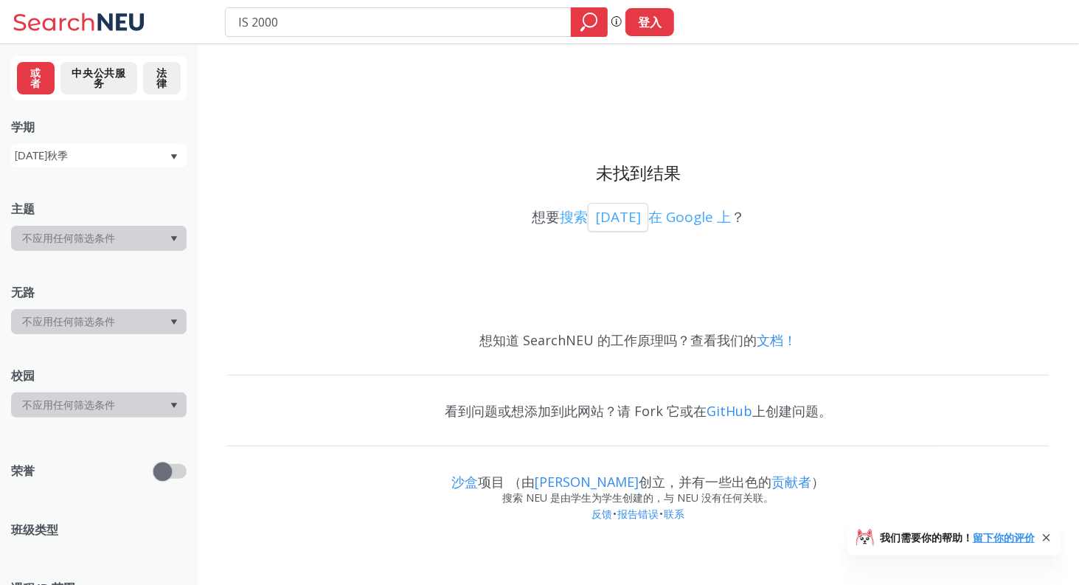
click at [704, 212] on font "在 Google 上" at bounding box center [689, 216] width 83 height 19
click at [432, 24] on input "IS 2000" at bounding box center [399, 22] width 324 height 25
paste input "information science"
type input "information science"
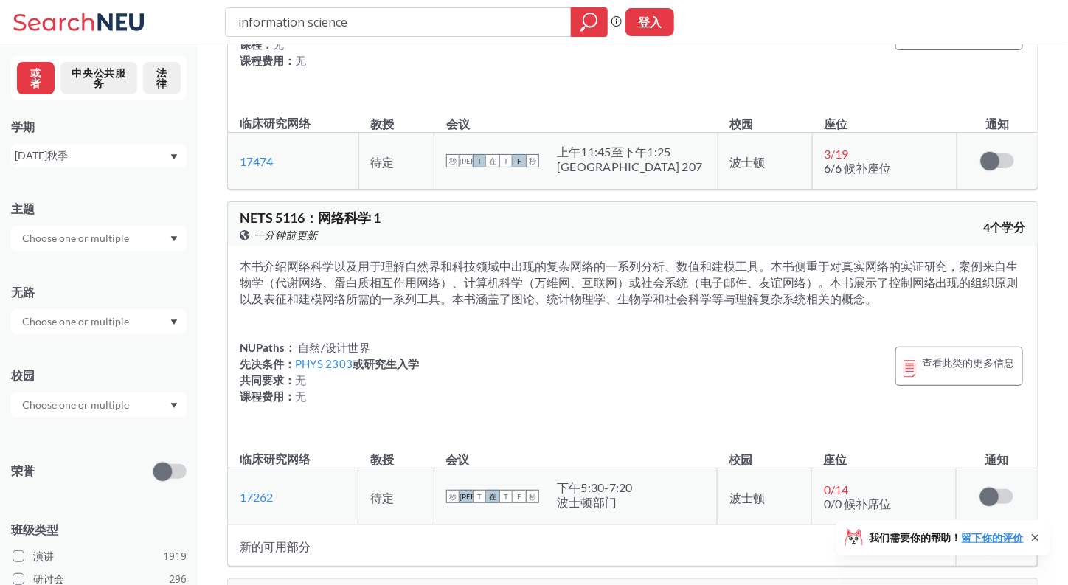
scroll to position [2046, 0]
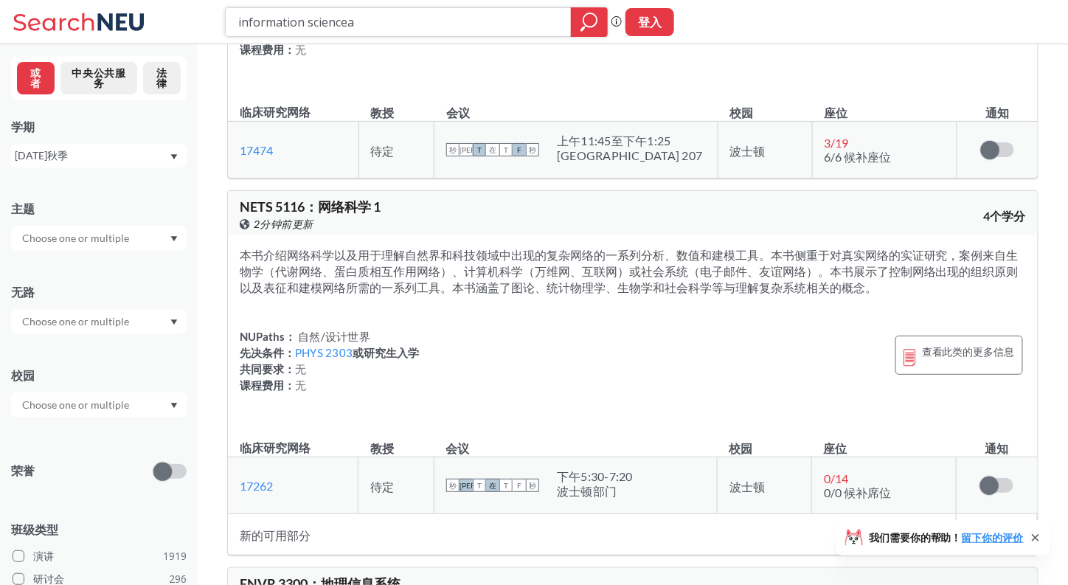
paste input "IS 2050"
type input "IS 2050"
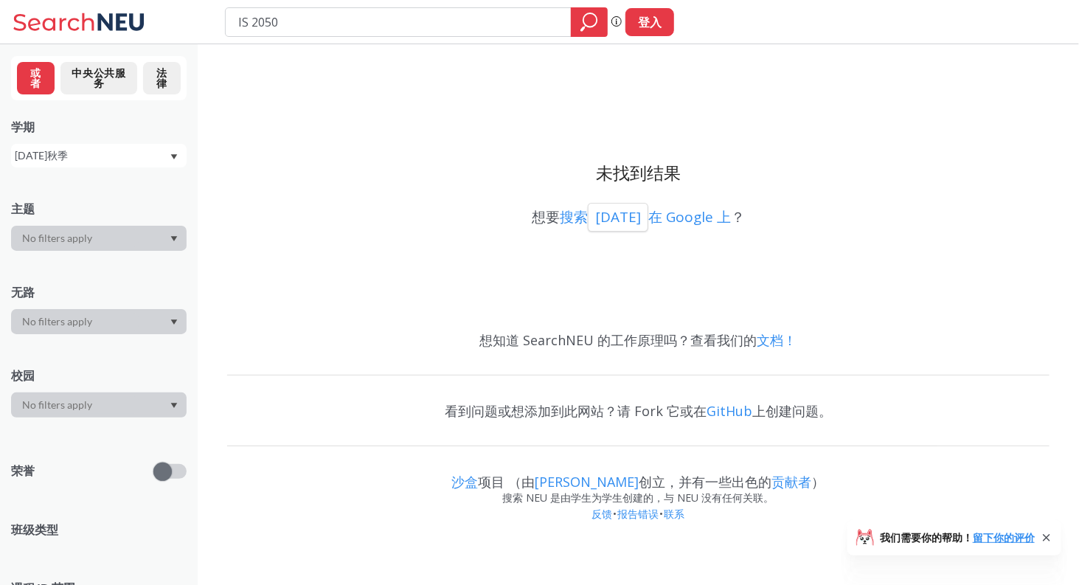
click at [152, 224] on div "主题" at bounding box center [99, 218] width 176 height 65
drag, startPoint x: 432, startPoint y: 14, endPoint x: 30, endPoint y: -4, distance: 402.5
click at [30, 0] on html "IS 2050 短语搜索可确保搜索结果中显示精确的搜索词。例如，如果您希望“工作室设计”这个精确的短语出现在搜索结果中，请将其括在引号中。 登入 我们需要你的…" at bounding box center [539, 292] width 1079 height 585
type input "\"
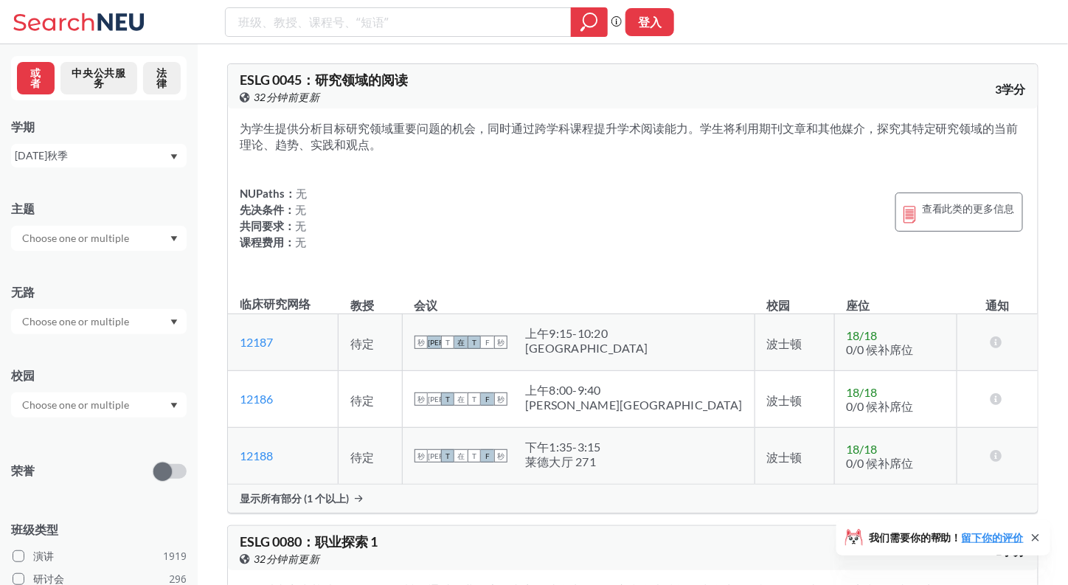
click at [75, 242] on input "text" at bounding box center [77, 238] width 124 height 18
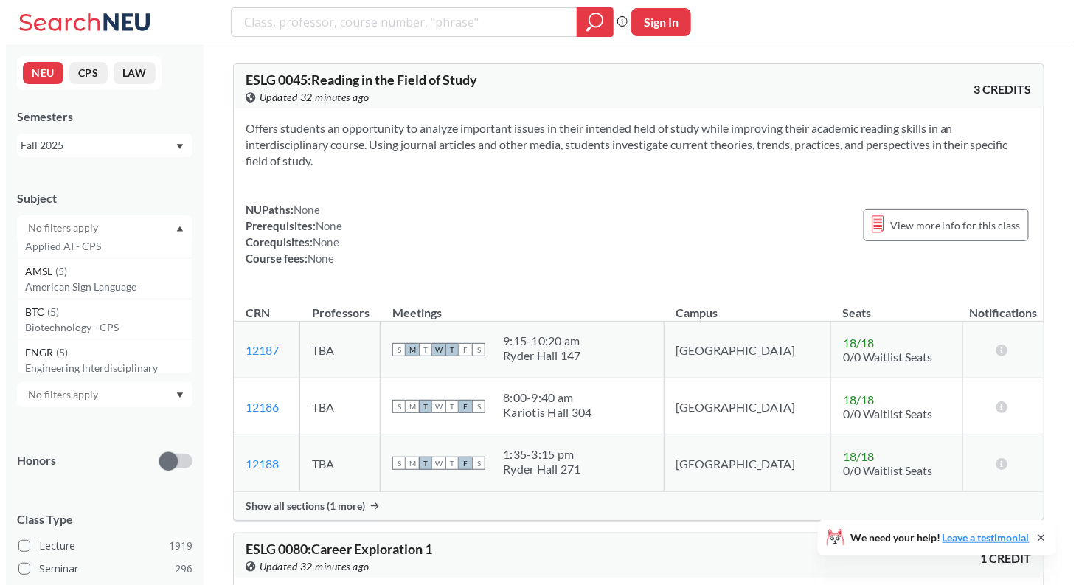
scroll to position [1285, 0]
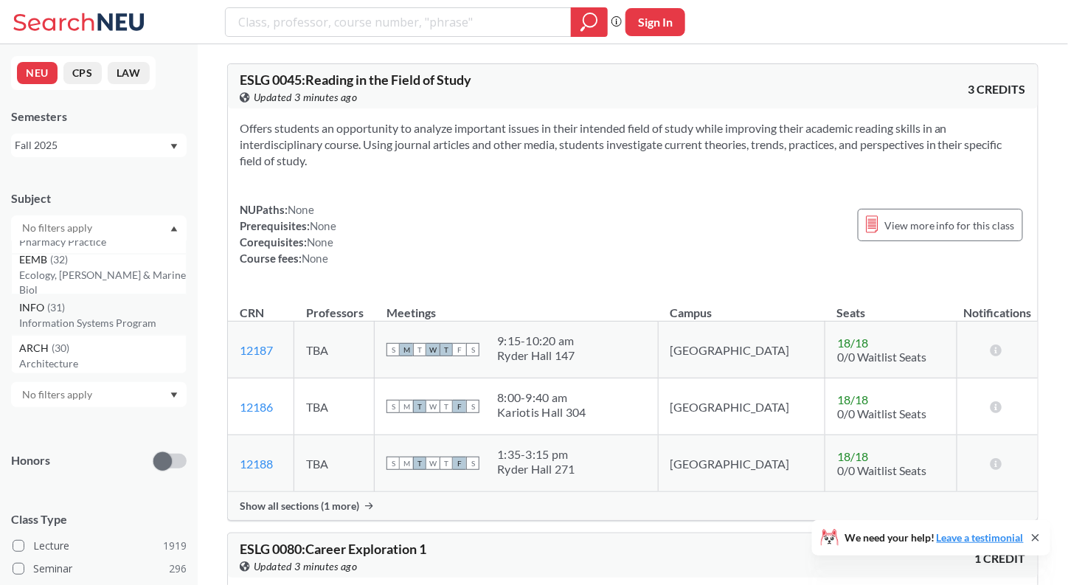
click at [134, 309] on div "INFO ( 31 )" at bounding box center [102, 308] width 167 height 16
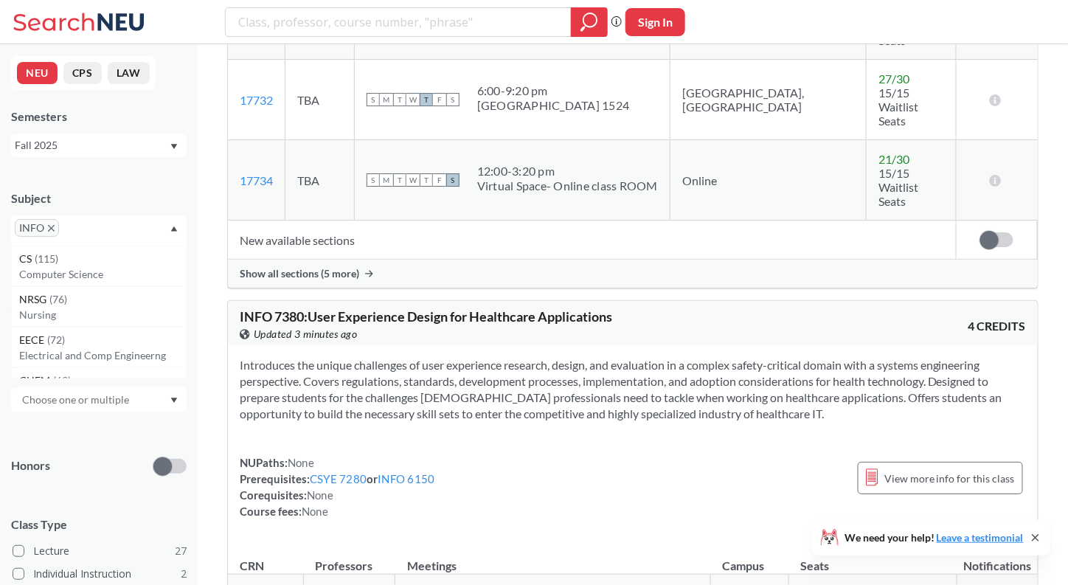
scroll to position [11179, 0]
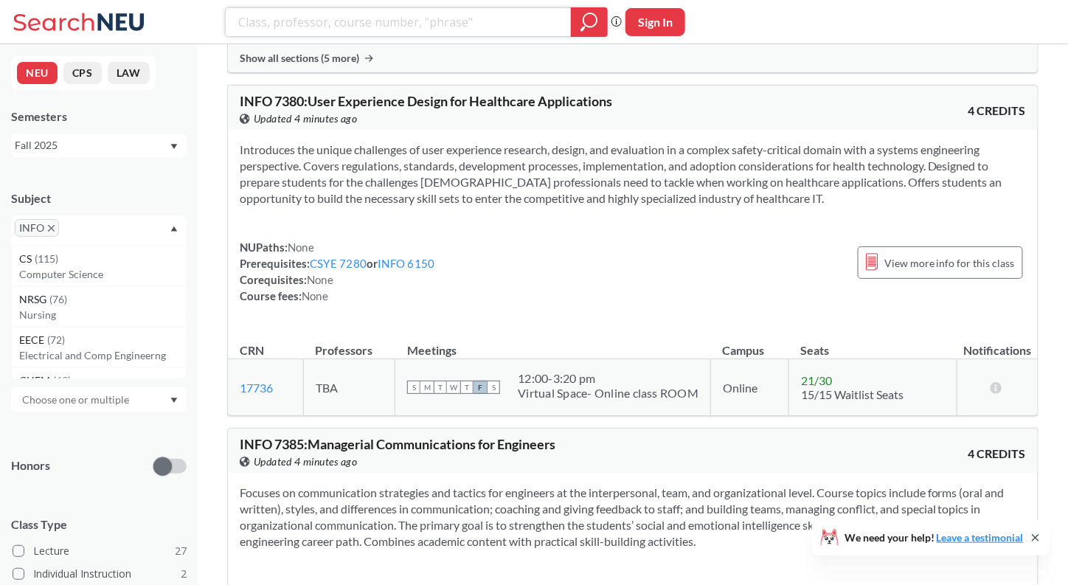
paste input "DS 2500"
type input "DS"
click at [52, 222] on span "INFO" at bounding box center [37, 228] width 44 height 18
click at [53, 237] on div "INFO" at bounding box center [99, 230] width 176 height 30
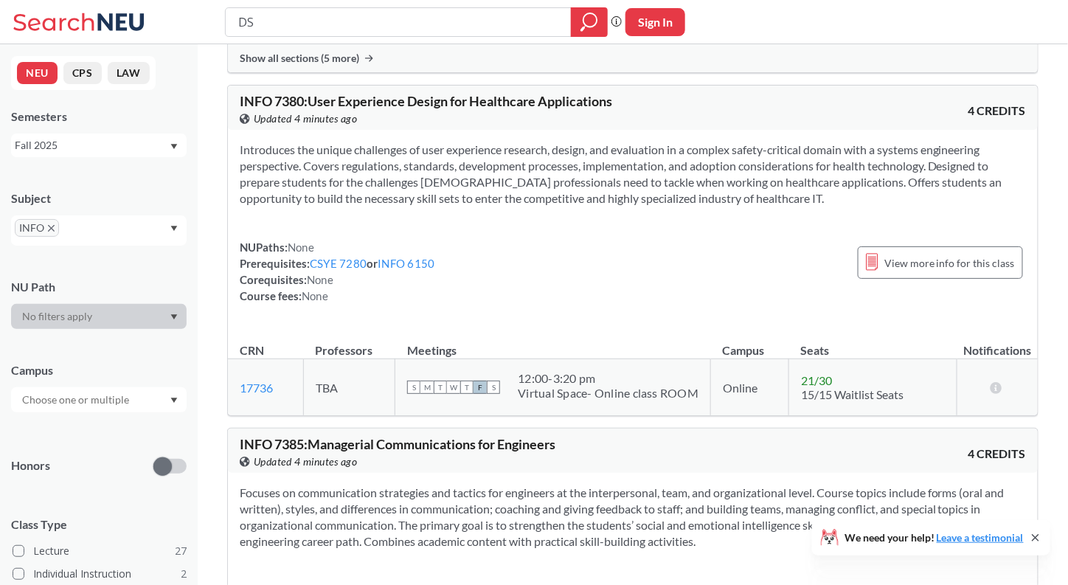
click at [50, 231] on icon "X to remove pill" at bounding box center [51, 228] width 7 height 7
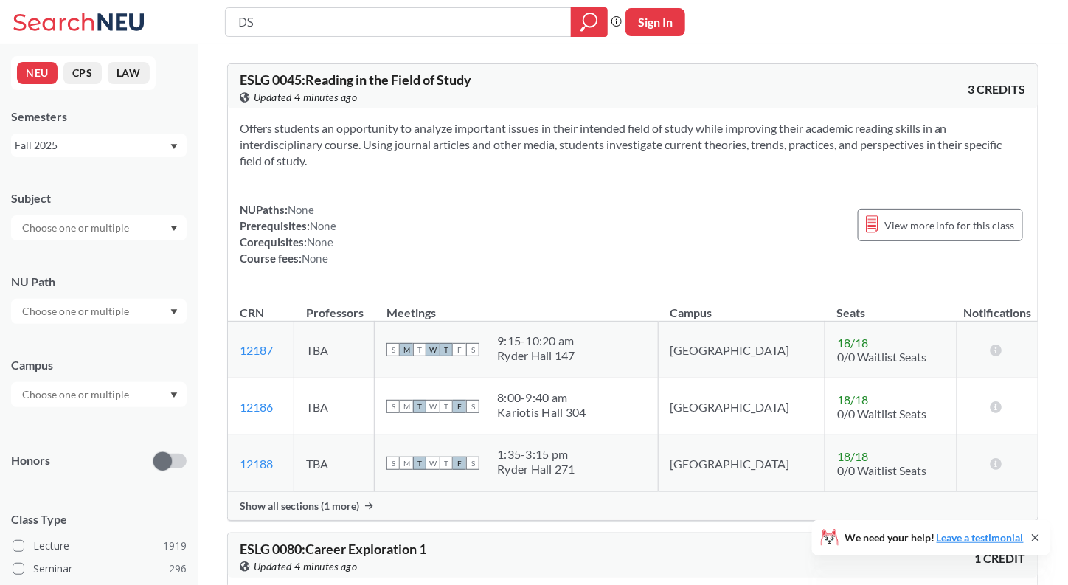
click at [140, 231] on div at bounding box center [99, 227] width 176 height 25
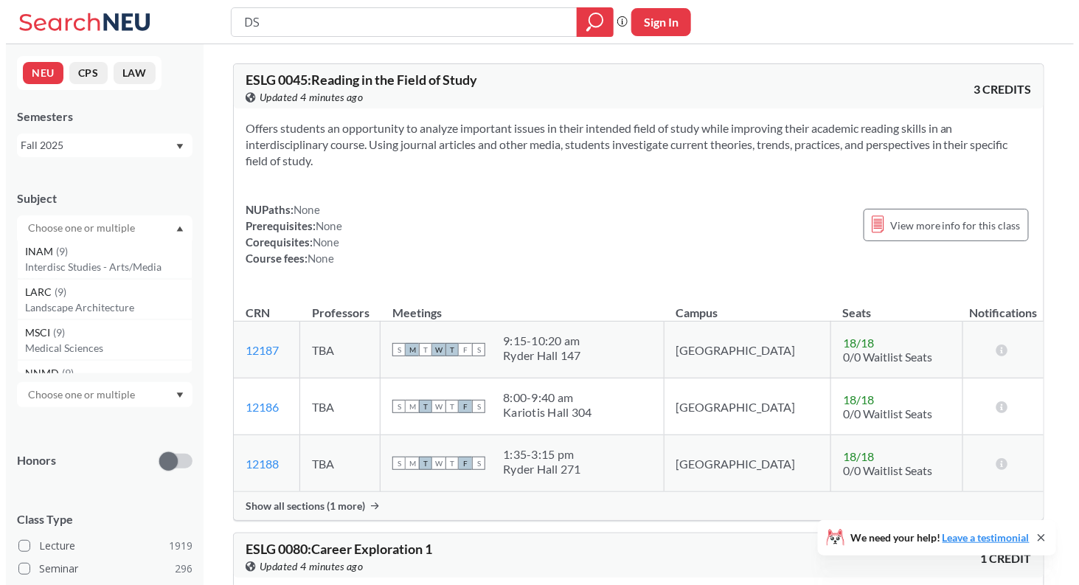
scroll to position [2137, 0]
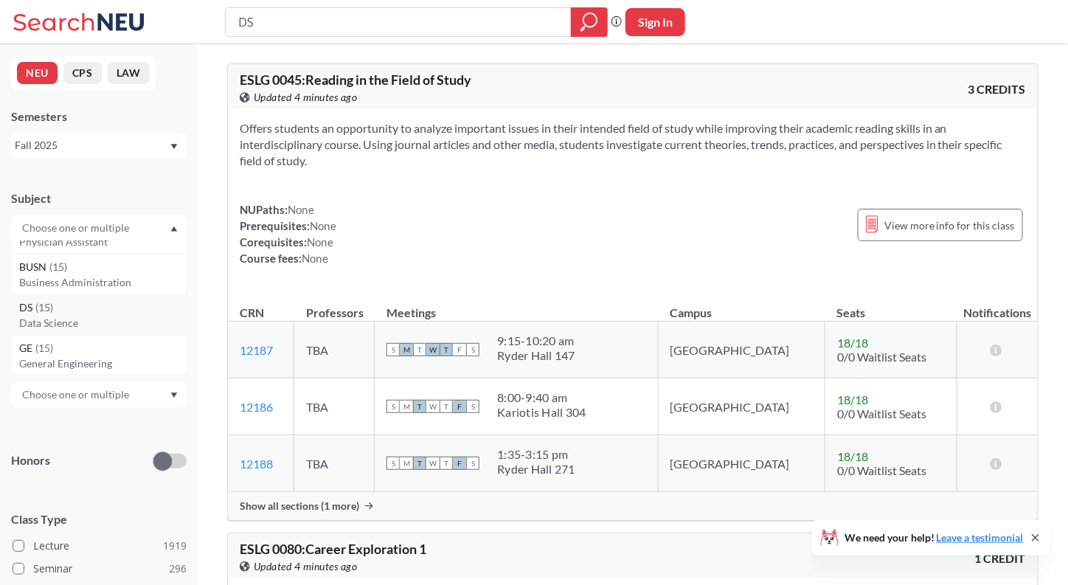
click at [117, 302] on div "DS ( 15 )" at bounding box center [102, 308] width 167 height 16
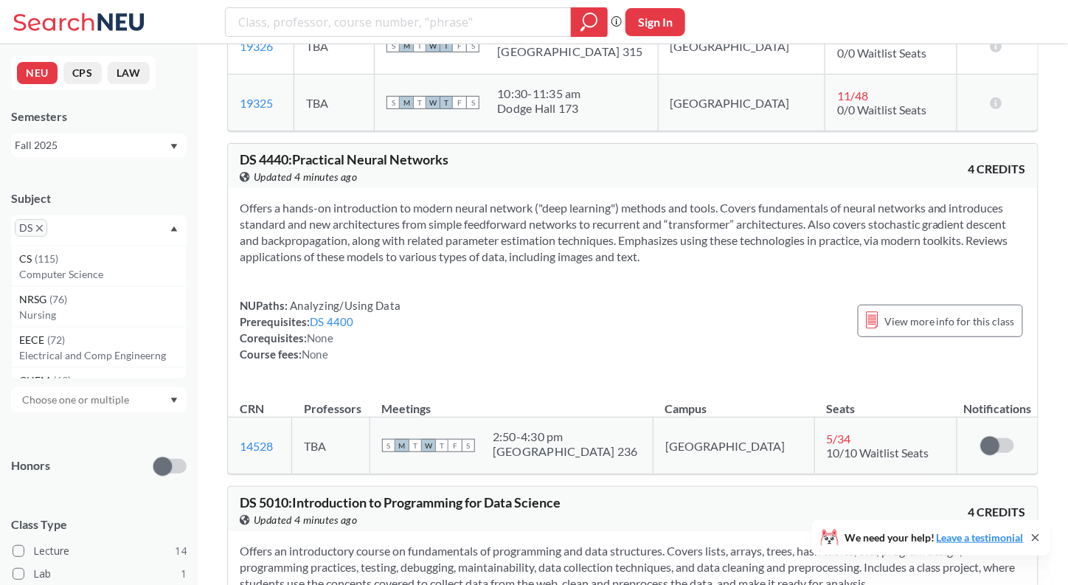
scroll to position [3857, 0]
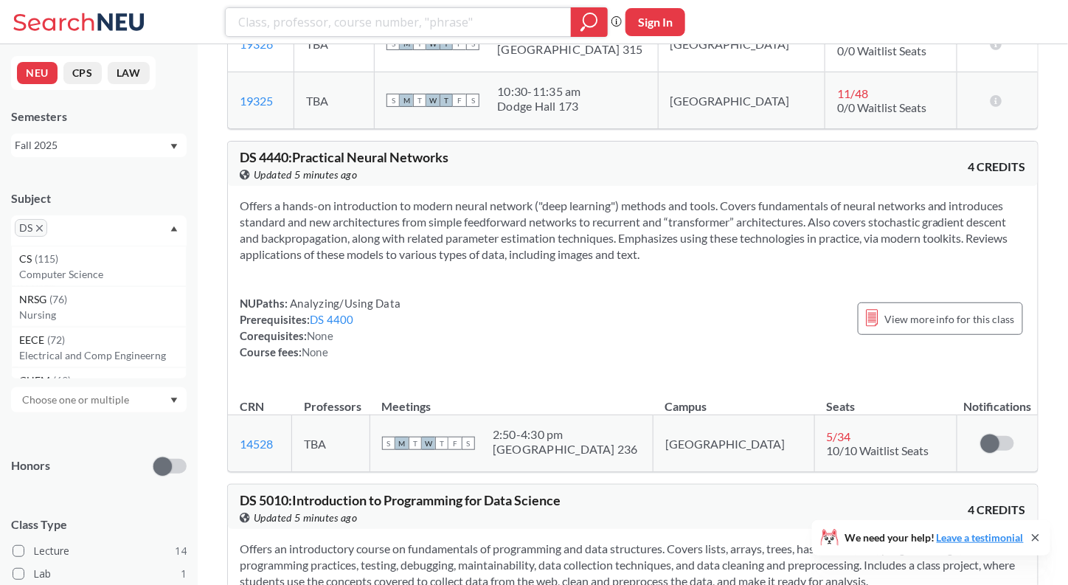
paste input "CY 2000"
type input "CY 2000"
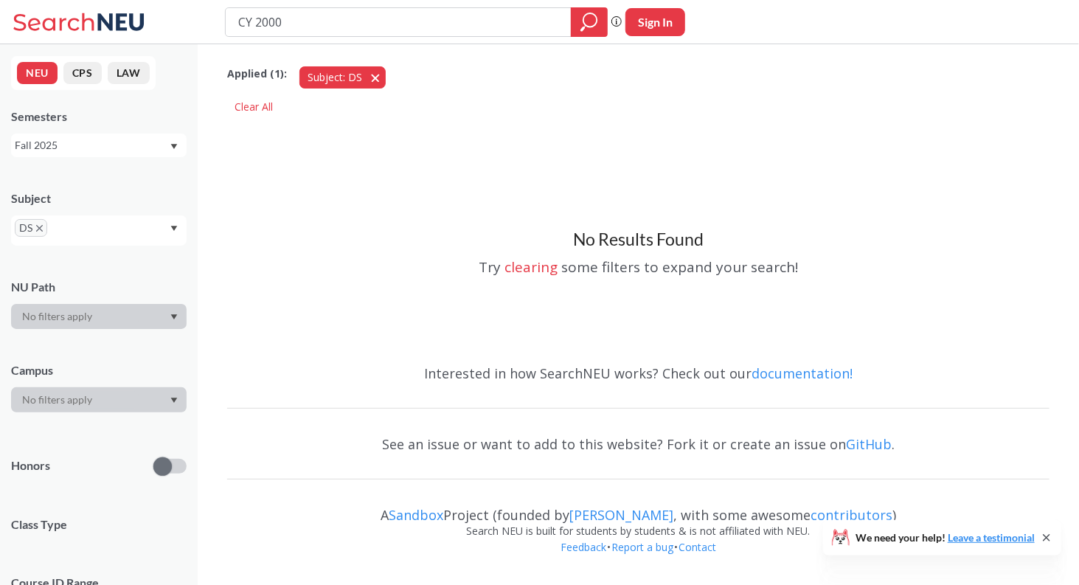
click at [367, 74] on button "Subject: DS DS" at bounding box center [343, 77] width 86 height 22
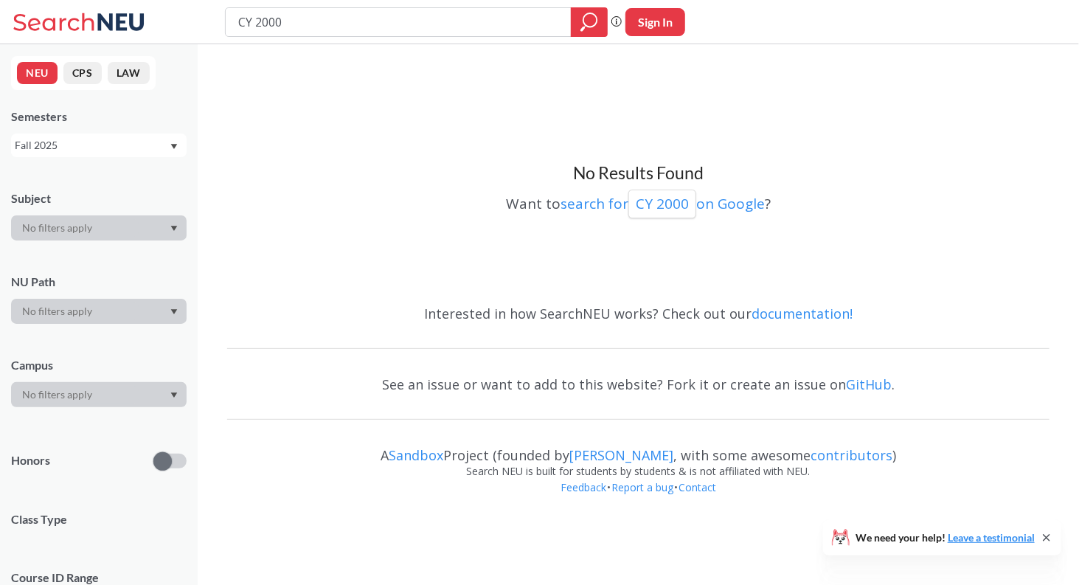
drag, startPoint x: 359, startPoint y: 30, endPoint x: 251, endPoint y: 38, distance: 108.0
click at [251, 38] on div "CY 2000 Phrase search guarantees the exact search appears in the results. Ex. I…" at bounding box center [539, 22] width 1079 height 44
type input "CY"
click at [95, 13] on icon at bounding box center [81, 22] width 137 height 30
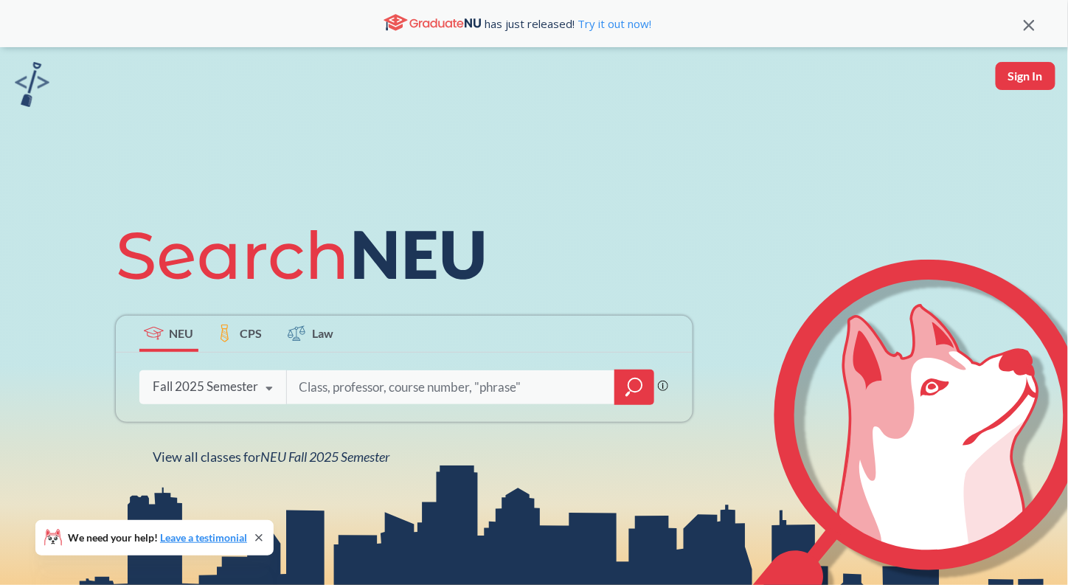
click at [649, 398] on div at bounding box center [635, 387] width 40 height 35
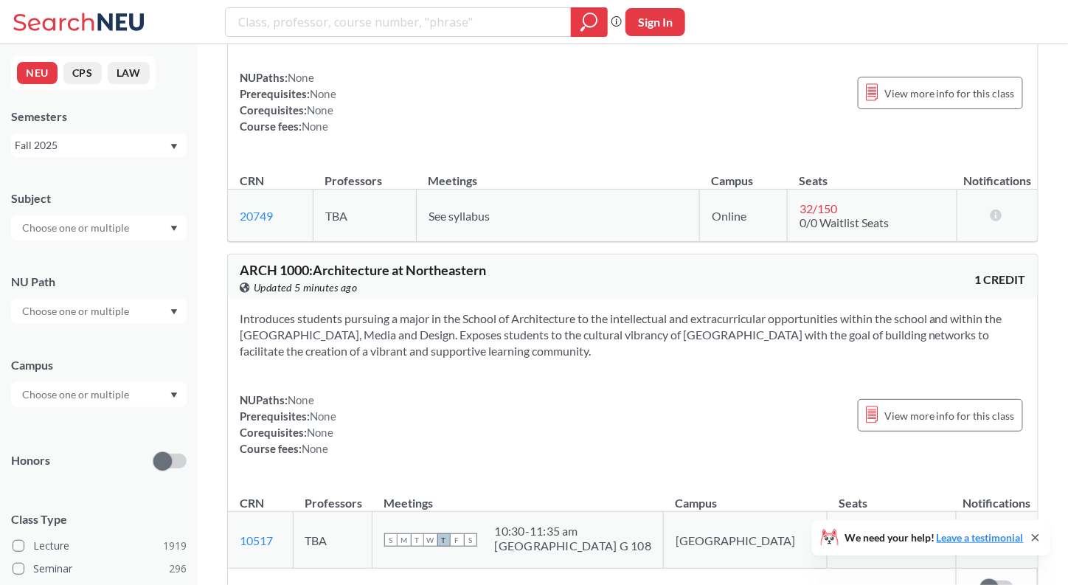
scroll to position [4167, 0]
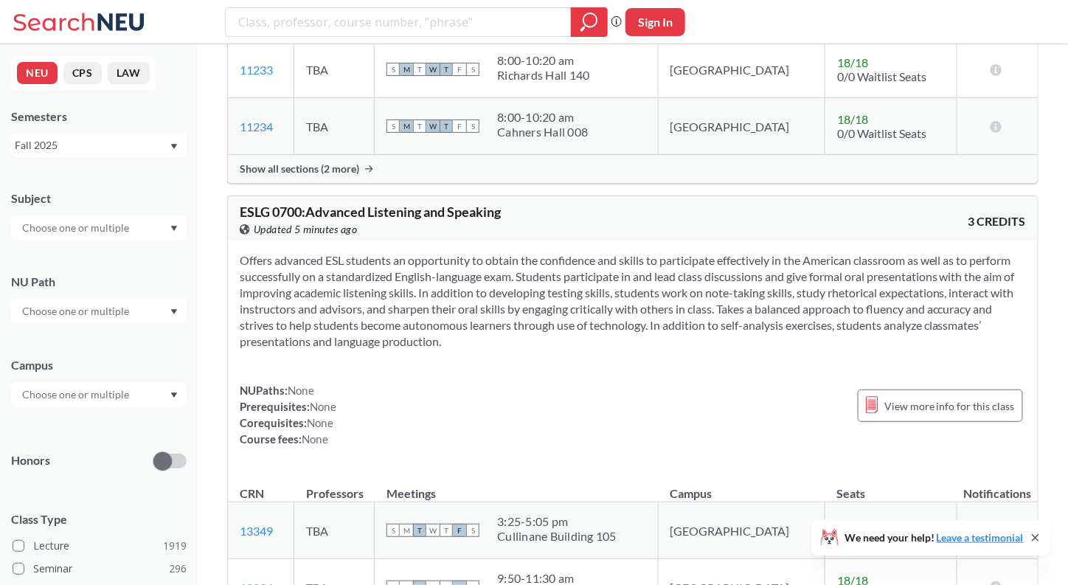
click at [106, 303] on input "text" at bounding box center [77, 311] width 124 height 18
click at [129, 221] on input "text" at bounding box center [77, 228] width 124 height 18
type input "cy"
click at [96, 257] on div "CY ( 16 )" at bounding box center [102, 254] width 167 height 16
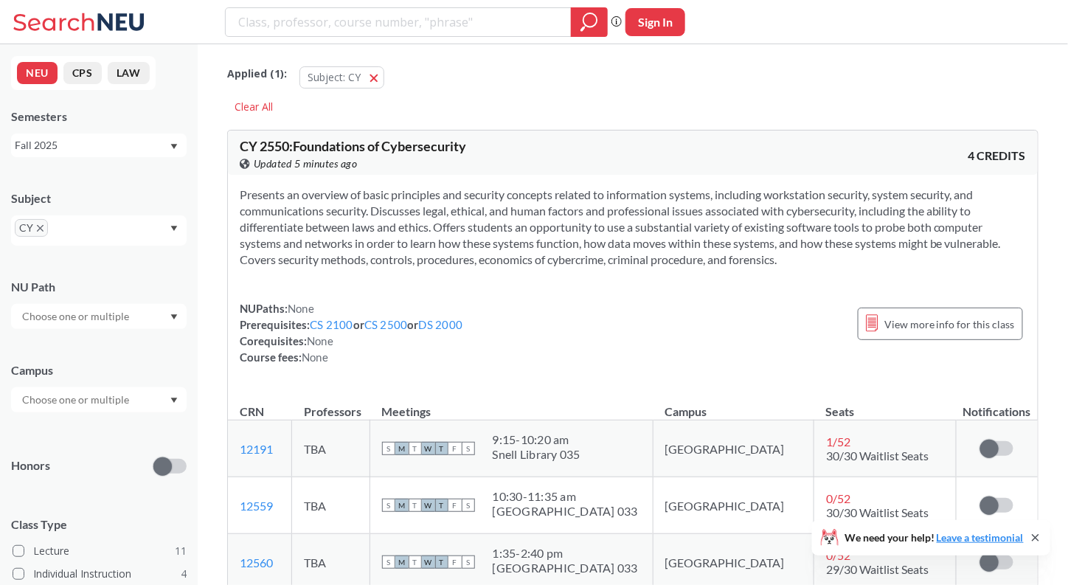
click at [155, 139] on div "Fall 2025" at bounding box center [92, 145] width 154 height 16
drag, startPoint x: 103, startPoint y: 234, endPoint x: 100, endPoint y: 241, distance: 8.2
click at [100, 241] on div "Summer Full 2025" at bounding box center [99, 258] width 176 height 41
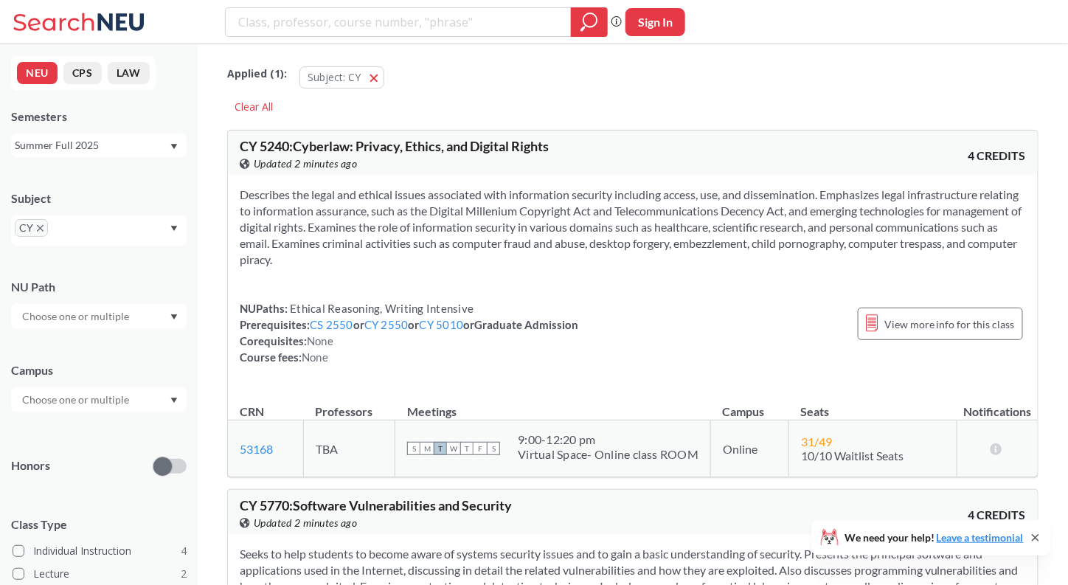
click at [119, 145] on div "Summer Full 2025" at bounding box center [92, 145] width 154 height 16
click at [345, 201] on section "Describes the legal and ethical issues associated with information security inc…" at bounding box center [633, 227] width 786 height 81
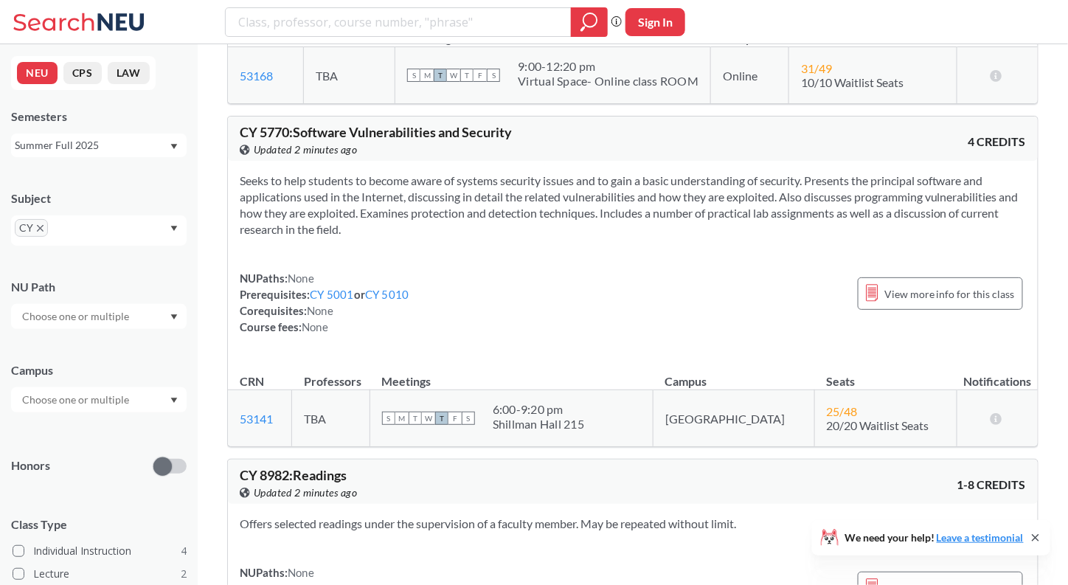
scroll to position [376, 0]
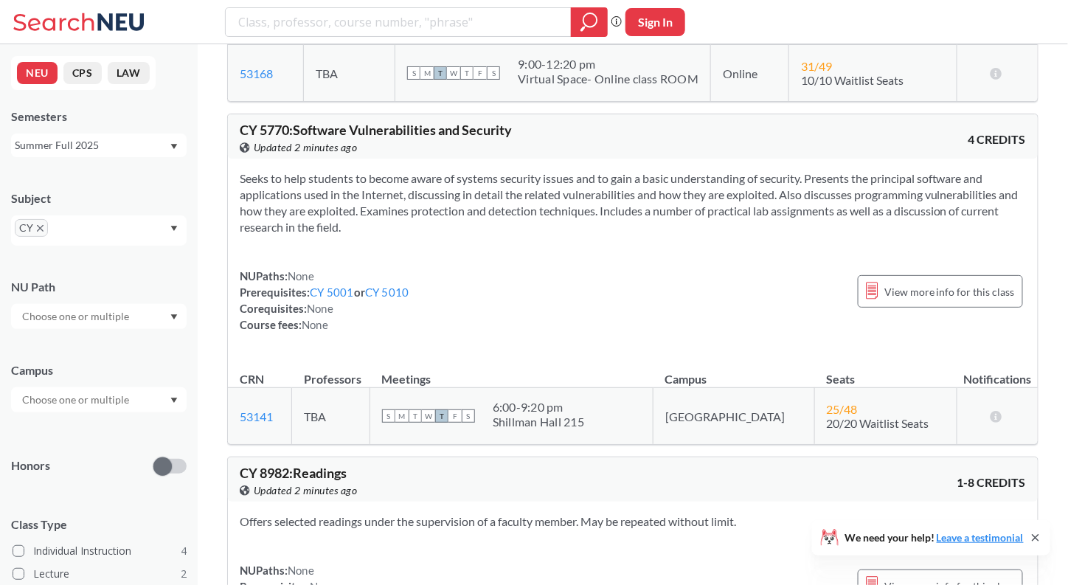
click at [168, 227] on div "CY" at bounding box center [99, 230] width 176 height 30
click at [38, 226] on icon "X to remove pill" at bounding box center [40, 228] width 7 height 7
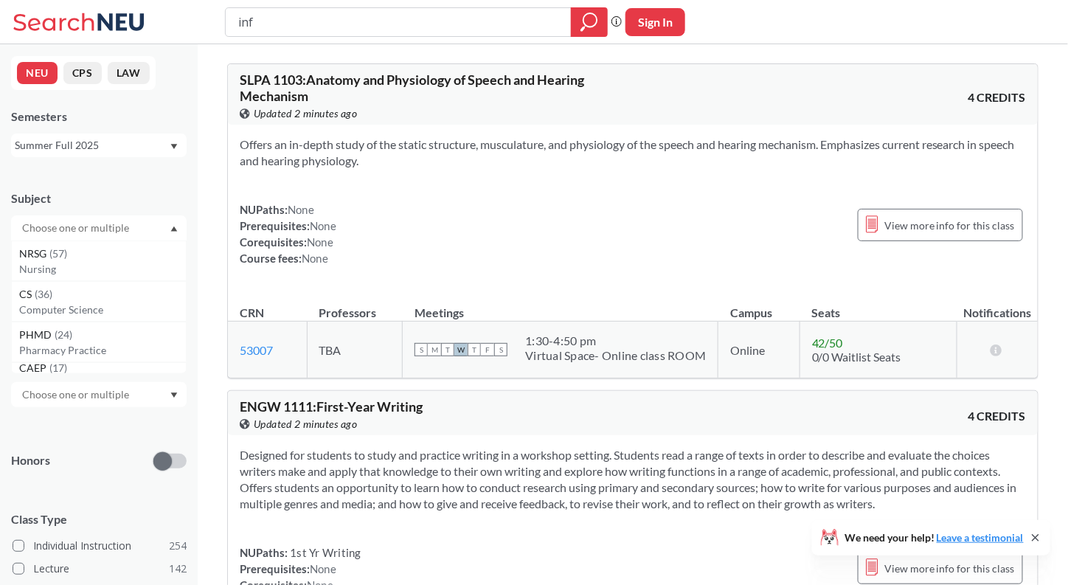
type input "info"
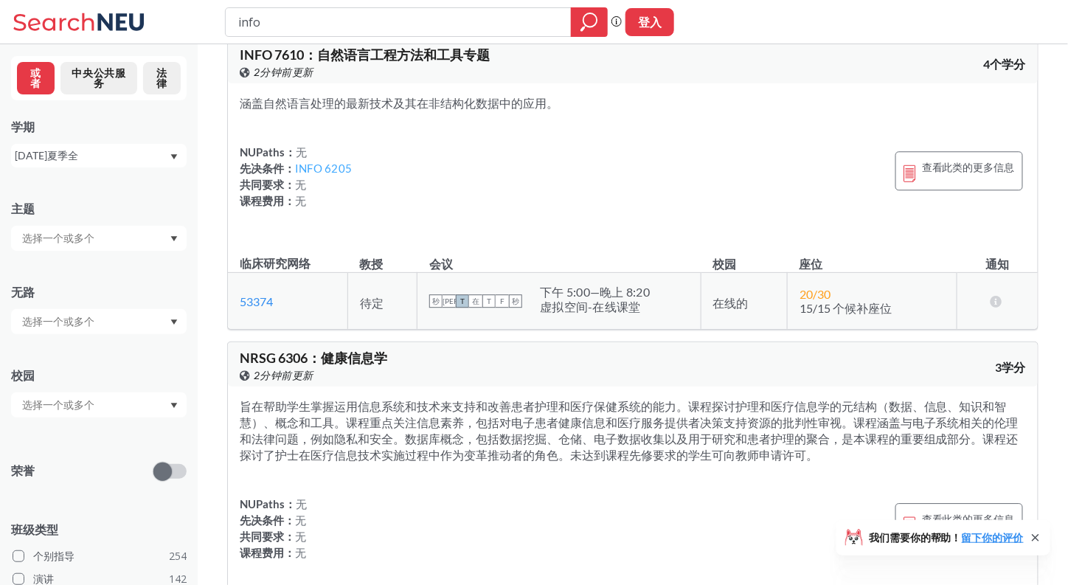
scroll to position [4956, 0]
click at [322, 176] on font "INFO 6205" at bounding box center [323, 168] width 57 height 13
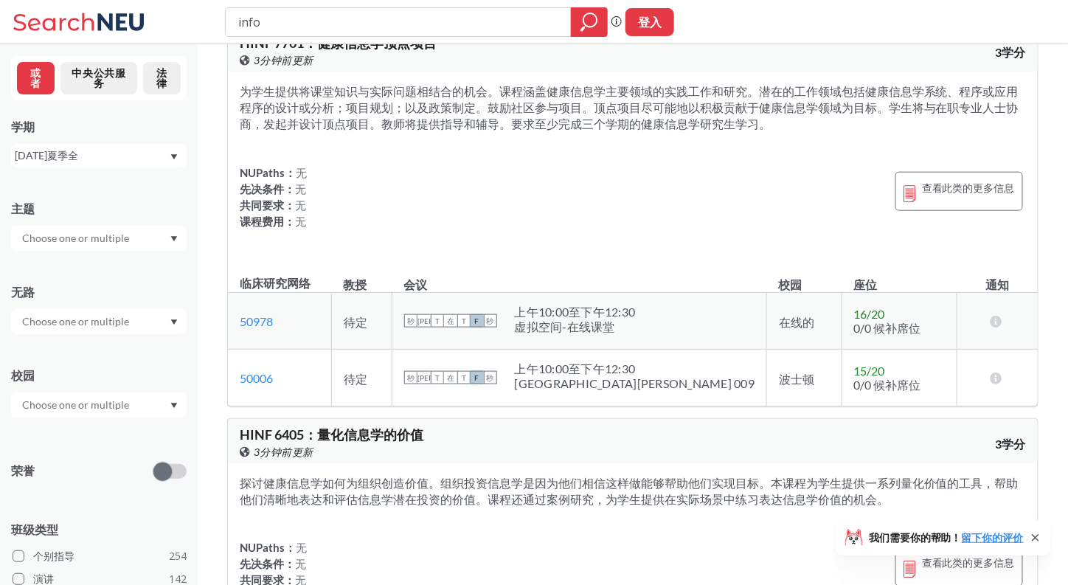
scroll to position [6073, 0]
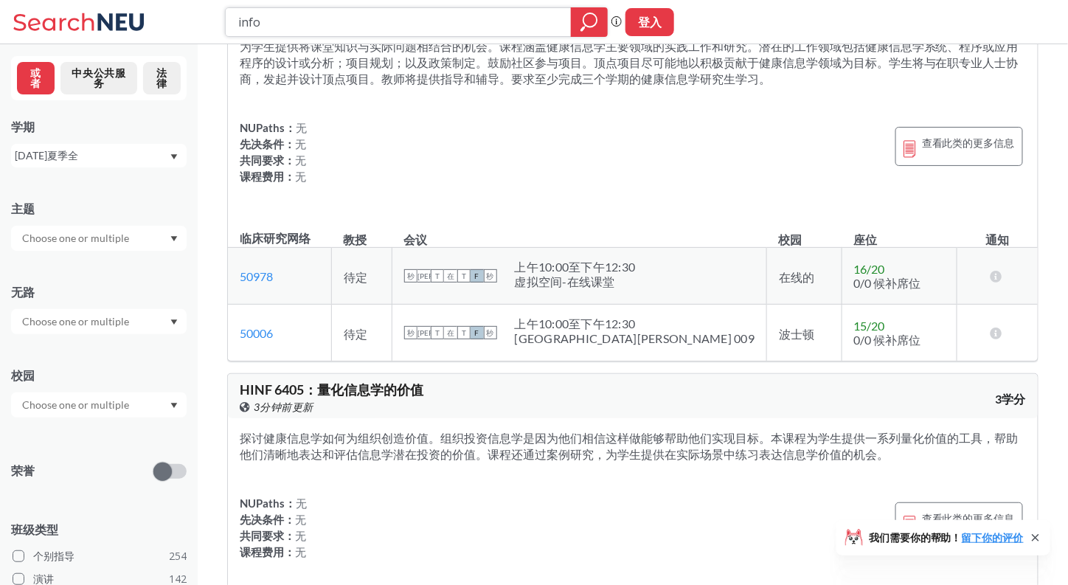
paste input "CS 4300"
type input "CS 4300"
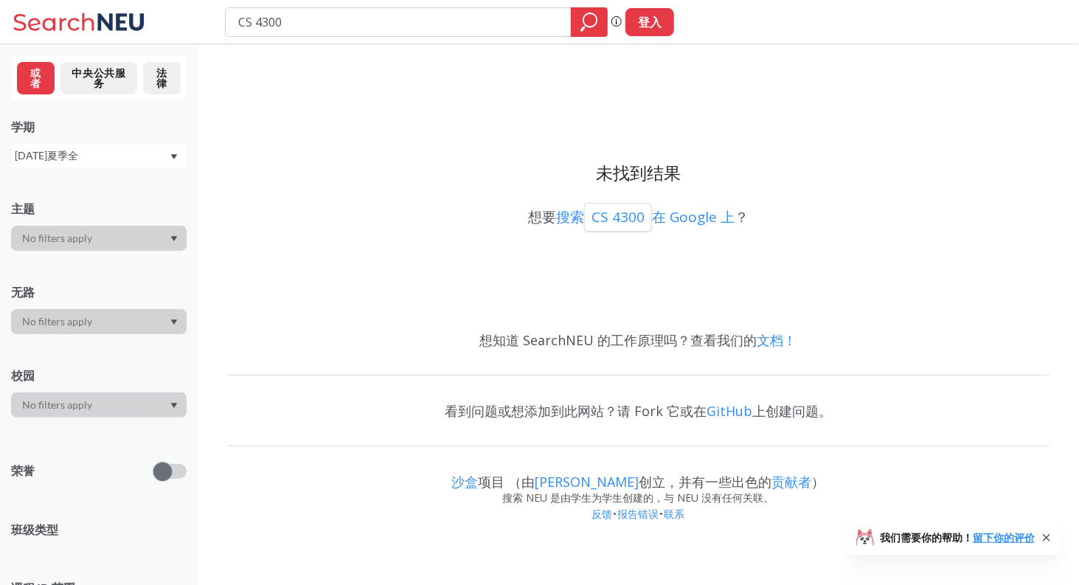
click at [125, 156] on div "[DATE]夏季全" at bounding box center [92, 156] width 154 height 16
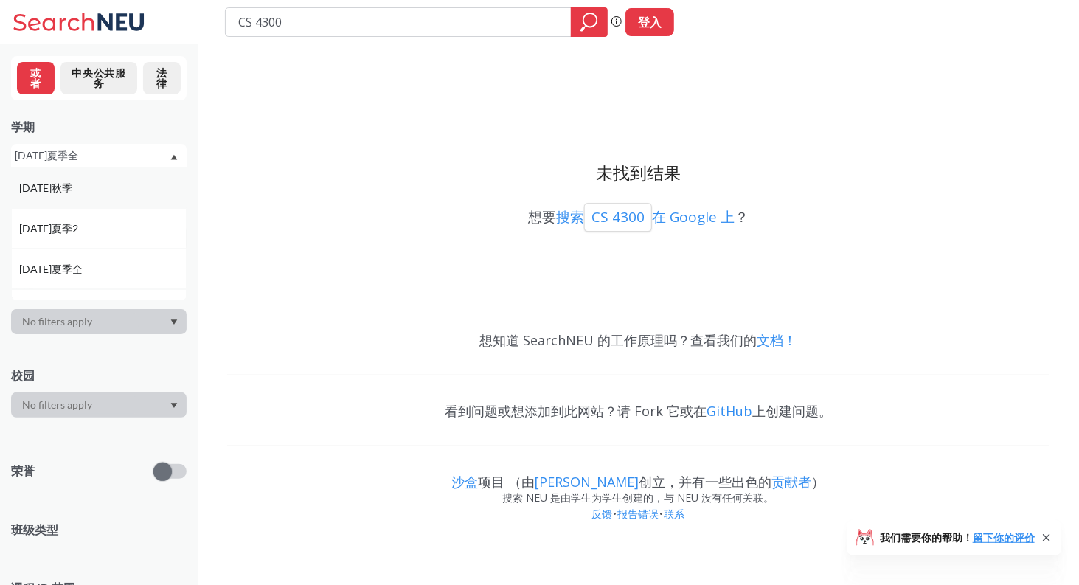
click at [111, 195] on div "[DATE]秋季" at bounding box center [102, 188] width 167 height 16
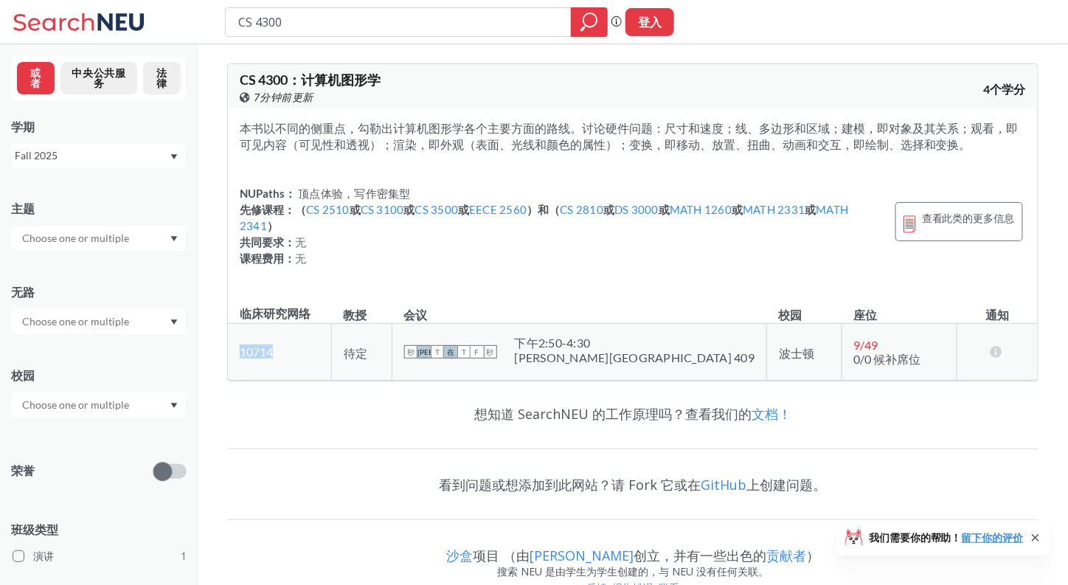
drag, startPoint x: 310, startPoint y: 350, endPoint x: 232, endPoint y: 343, distance: 78.5
click at [232, 343] on td "10714 在 Banner 上查看此部分。" at bounding box center [280, 351] width 104 height 57
click at [360, 33] on input "CS 4300" at bounding box center [399, 22] width 324 height 25
drag, startPoint x: 235, startPoint y: 41, endPoint x: 178, endPoint y: 30, distance: 57.9
click at [178, 30] on div "CS 4300 短语搜索可确保搜索结果中显示精确的搜索词。例如，如果您希望“工作室设计”这个精确的短语出现在搜索结果中，请将其括在引号中。 登入" at bounding box center [534, 22] width 1068 height 44
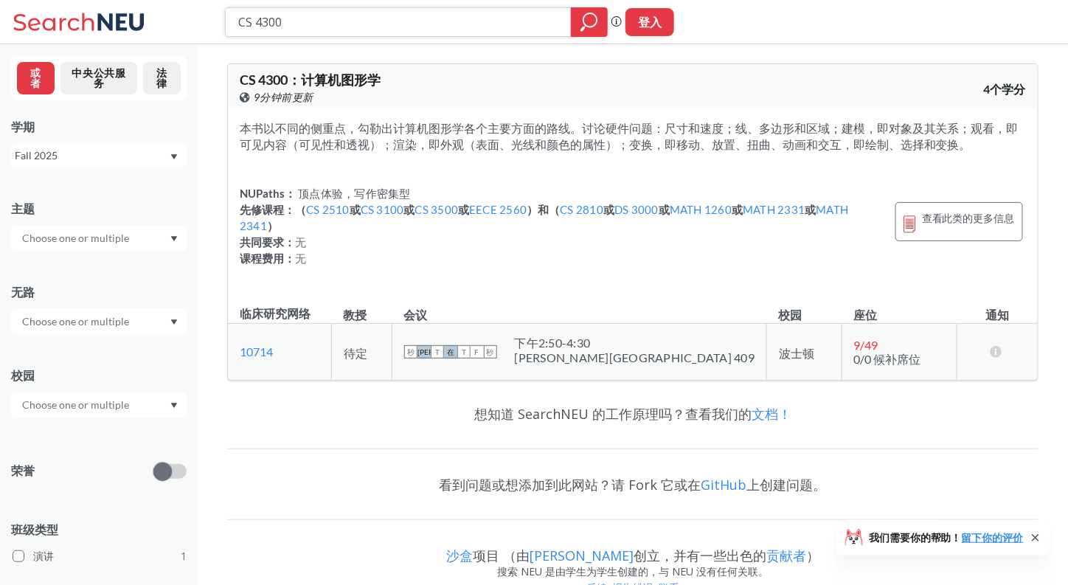
click at [275, 26] on input "CS 4300" at bounding box center [399, 22] width 324 height 25
paste input "PHYS 1145"
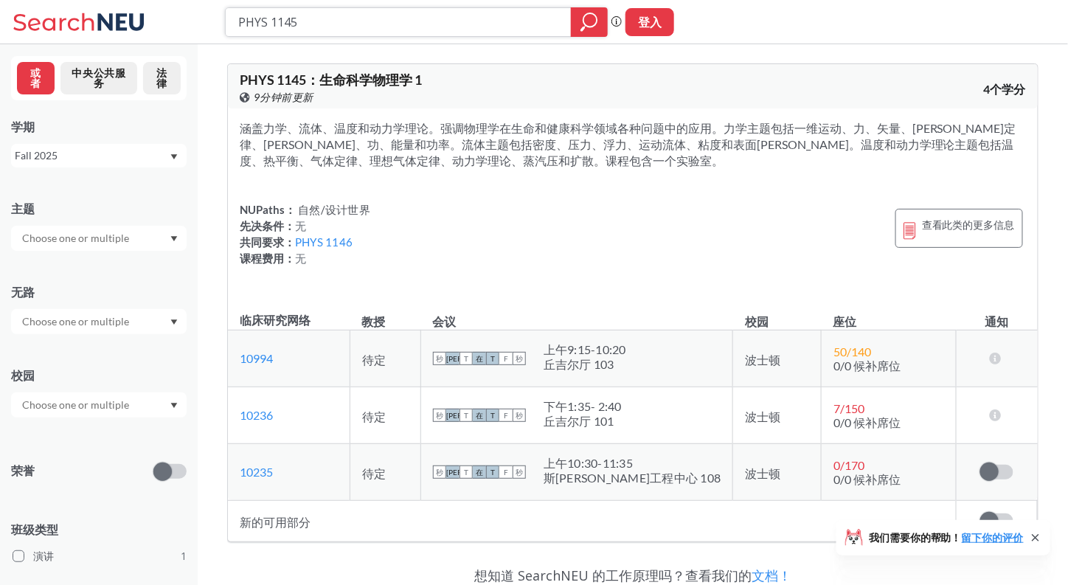
scroll to position [80, 0]
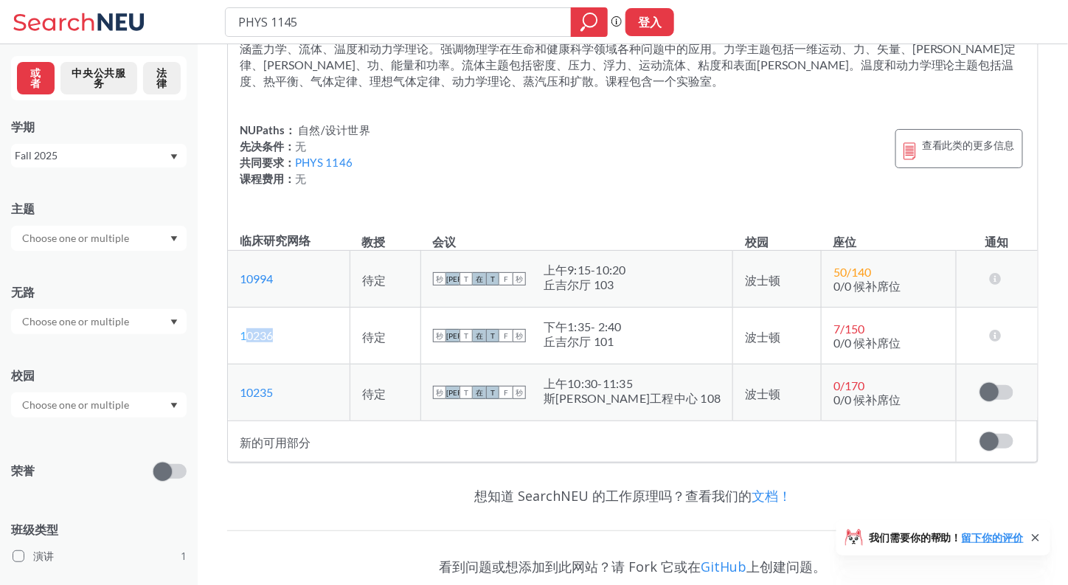
drag, startPoint x: 288, startPoint y: 347, endPoint x: 243, endPoint y: 347, distance: 45.7
click at [243, 347] on td "10236 在 Banner 上查看此部分。" at bounding box center [289, 335] width 122 height 57
click at [300, 347] on td "10236 在 Banner 上查看此部分。" at bounding box center [289, 335] width 122 height 57
drag, startPoint x: 314, startPoint y: 349, endPoint x: 228, endPoint y: 351, distance: 85.6
click at [228, 351] on td "10236 在 Banner 上查看此部分。" at bounding box center [289, 335] width 122 height 57
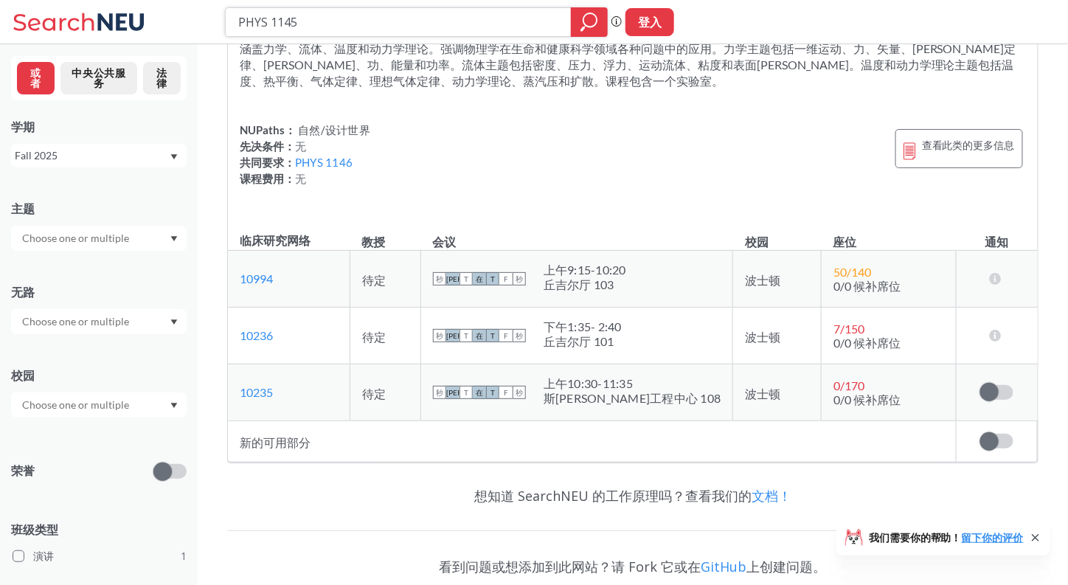
click at [331, 31] on input "PHYS 1145" at bounding box center [399, 22] width 324 height 25
type input "PHYS 1146"
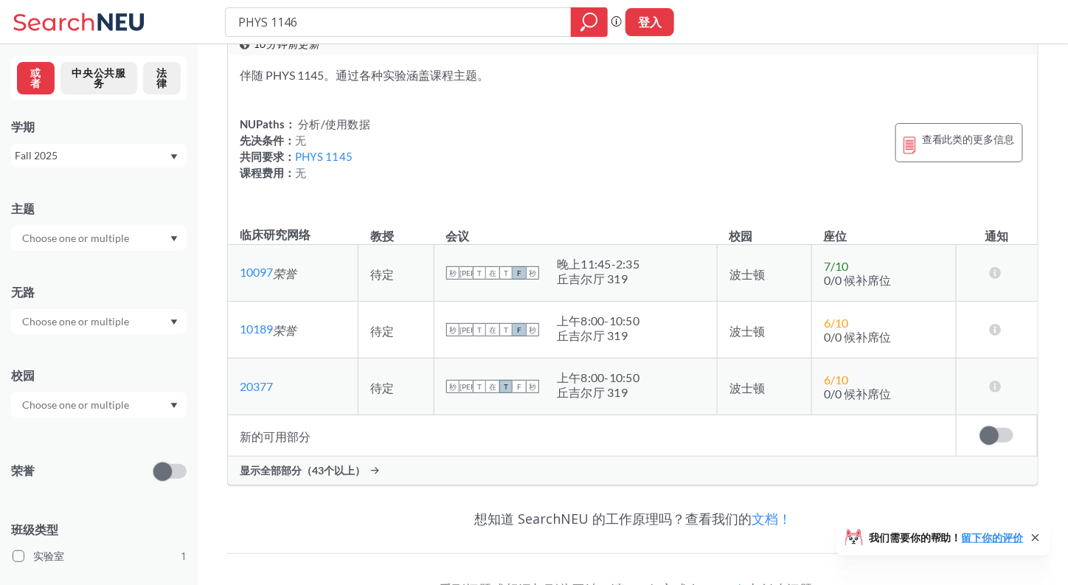
scroll to position [54, 0]
click at [402, 458] on div "显示全部部分（43个以上）" at bounding box center [633, 470] width 810 height 28
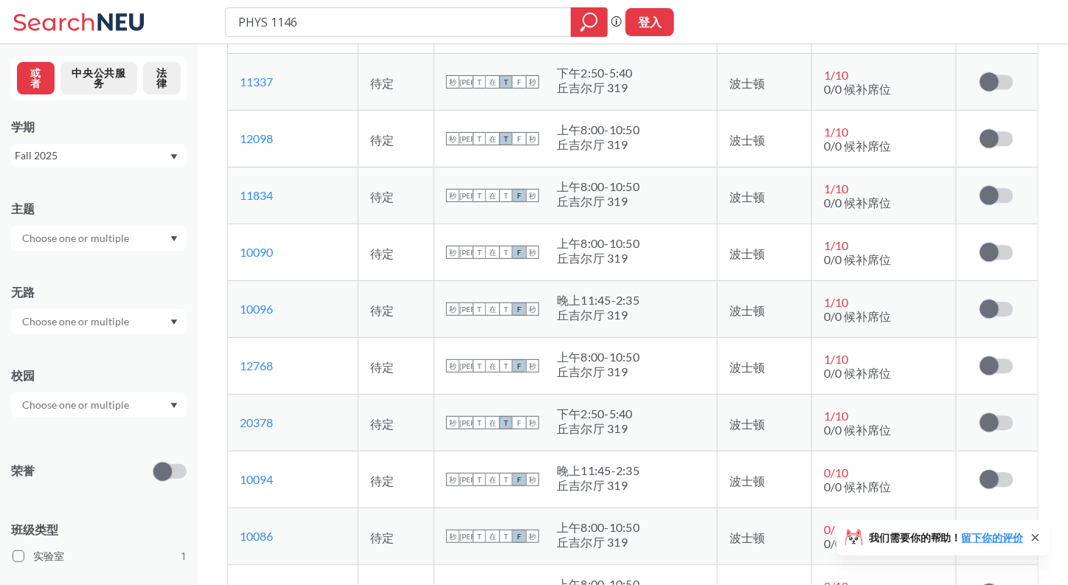
scroll to position [1039, 0]
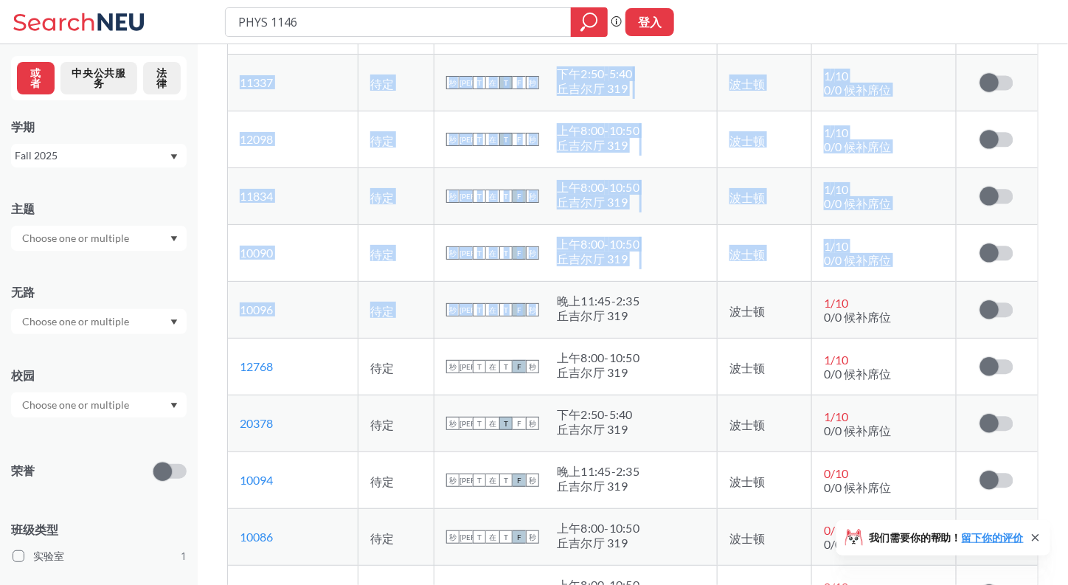
drag, startPoint x: 645, startPoint y: 277, endPoint x: 718, endPoint y: -58, distance: 342.8
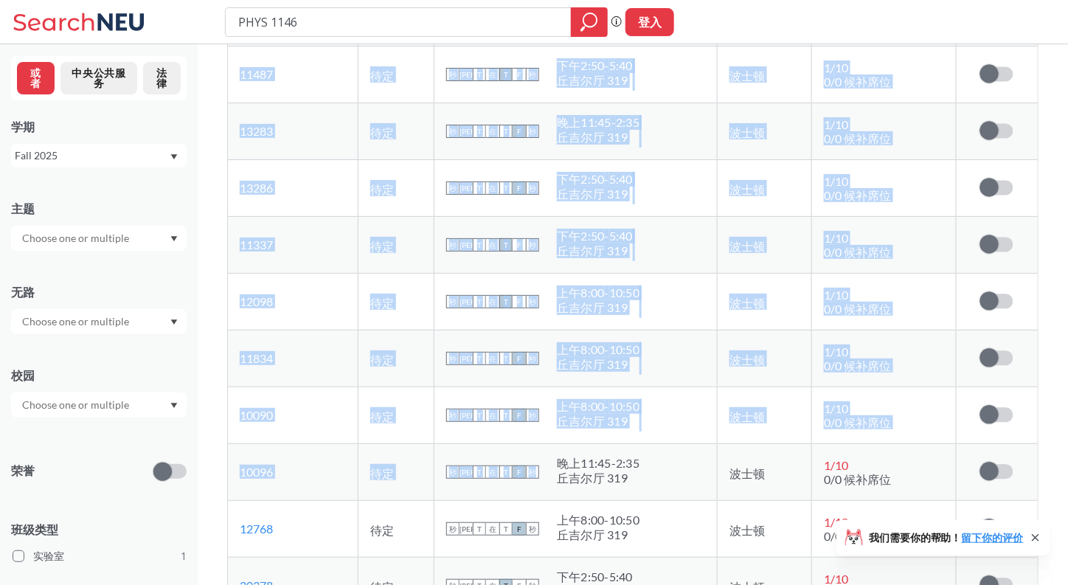
click at [677, 159] on td "秒 米 T 在 T F 秒 下午2:50 - 5:40 丘吉尔厅 319" at bounding box center [576, 187] width 283 height 57
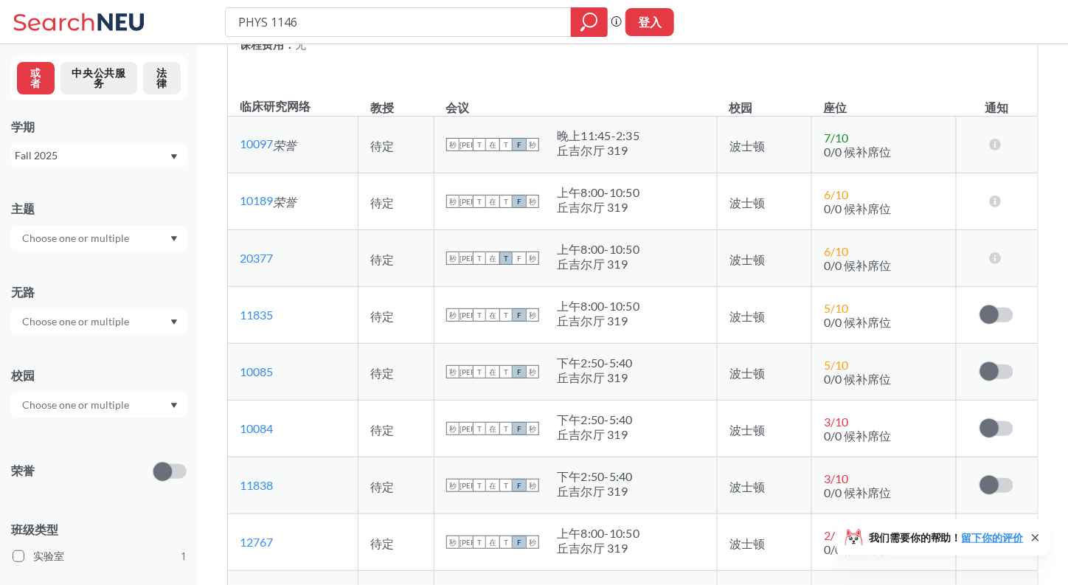
scroll to position [184, 0]
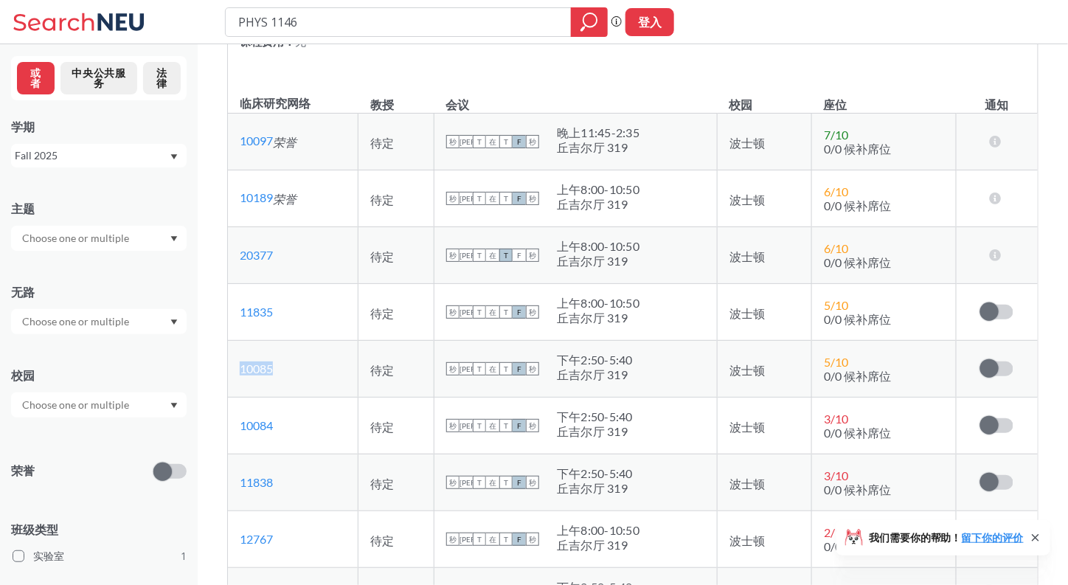
drag, startPoint x: 316, startPoint y: 368, endPoint x: 238, endPoint y: 365, distance: 79.0
click at [238, 365] on td "10085 在 Banner 上查看此部分。" at bounding box center [293, 368] width 131 height 57
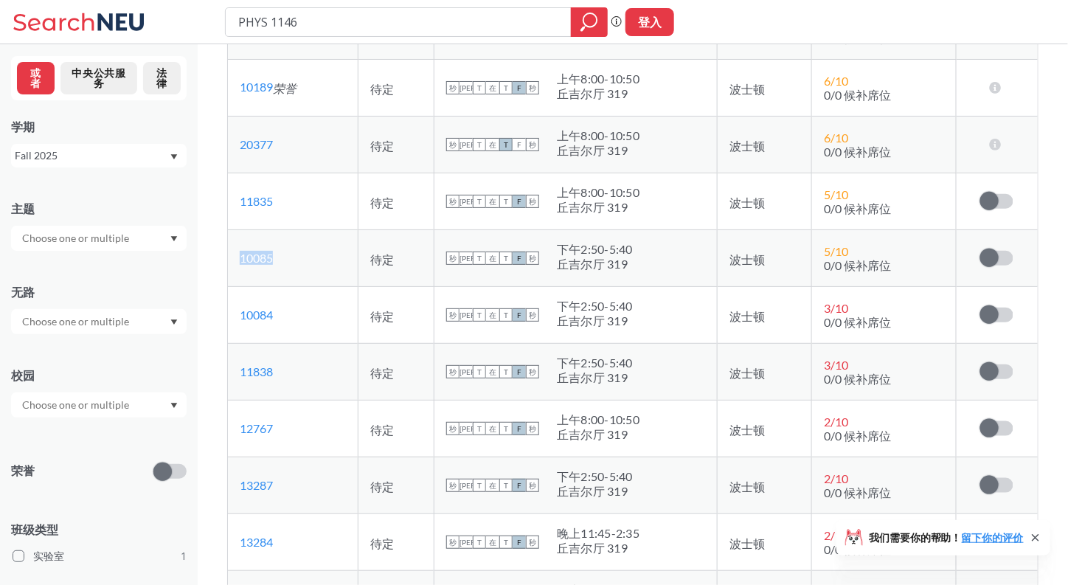
scroll to position [294, 0]
click at [657, 294] on td "秒 米 T 在 T F 秒 下午2:50 - 5:40 丘吉尔厅 319" at bounding box center [576, 316] width 283 height 57
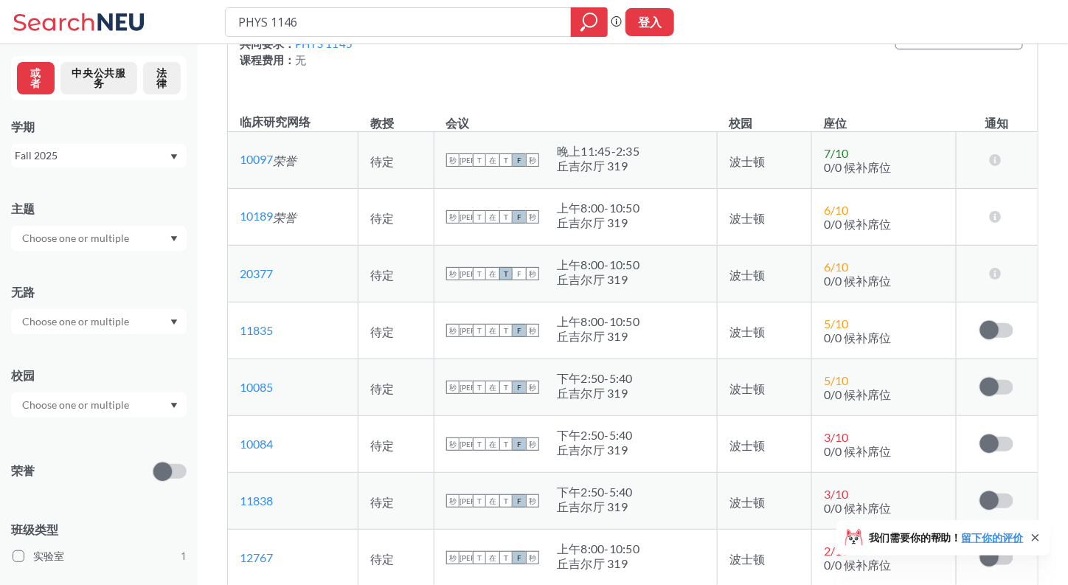
scroll to position [167, 0]
click at [639, 222] on div "丘吉尔厅 319" at bounding box center [598, 222] width 83 height 15
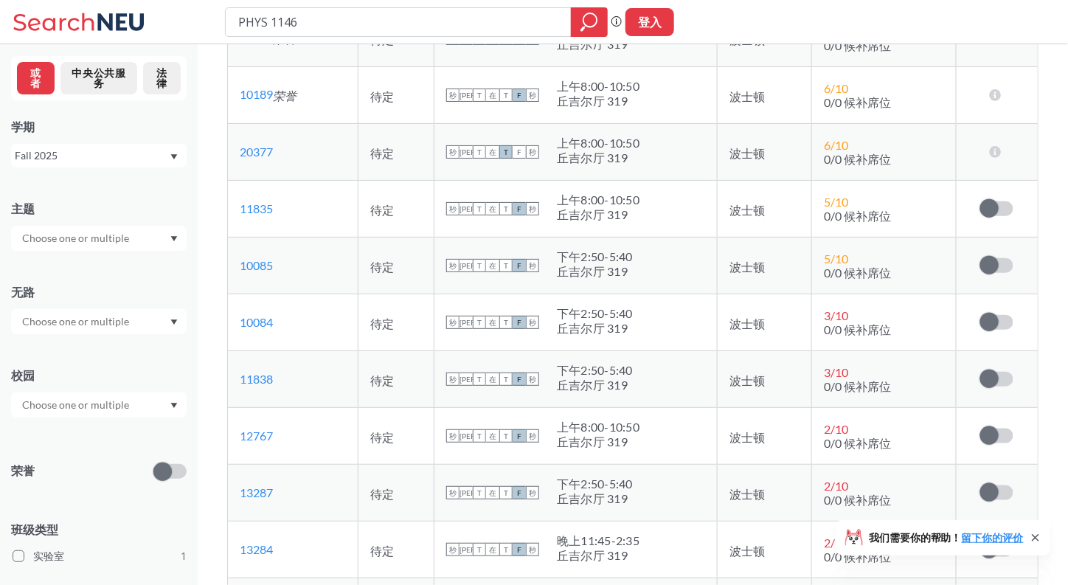
scroll to position [289, 0]
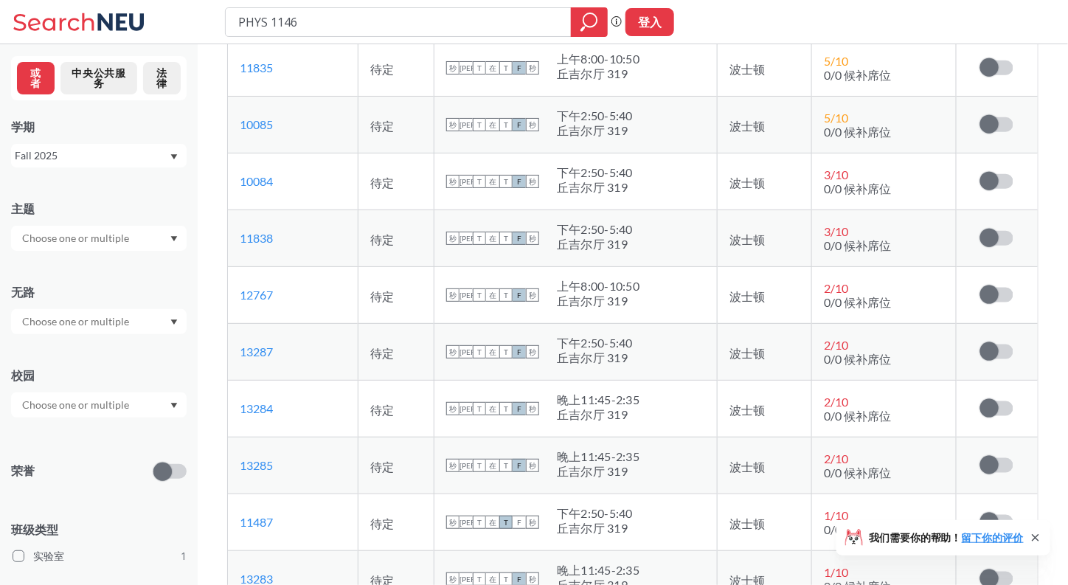
click at [666, 266] on td "秒 米 T 在 T F 秒 上午8:00 - 10:50 丘吉尔厅 319" at bounding box center [576, 294] width 283 height 57
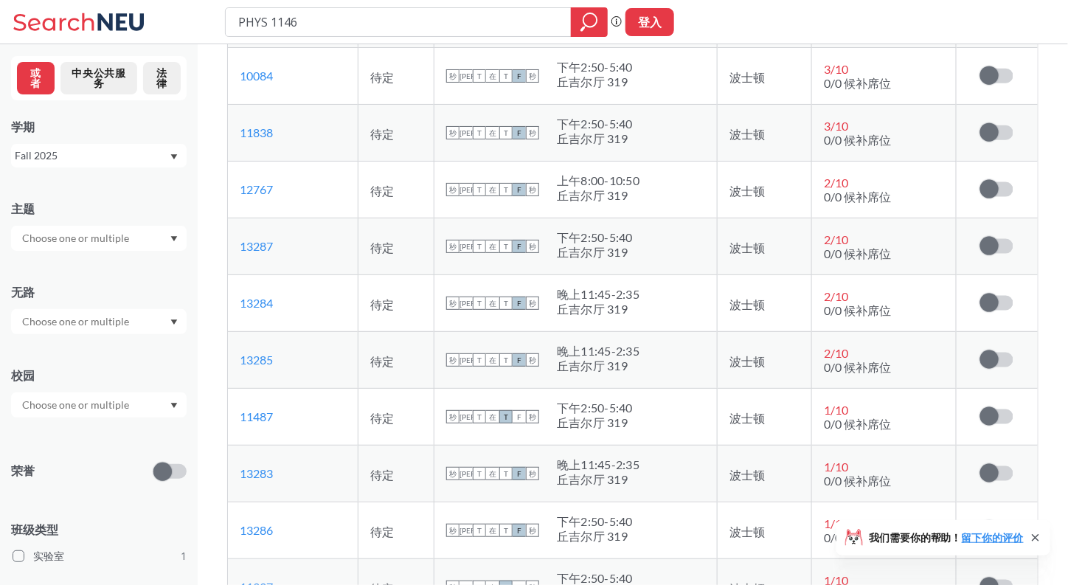
scroll to position [540, 0]
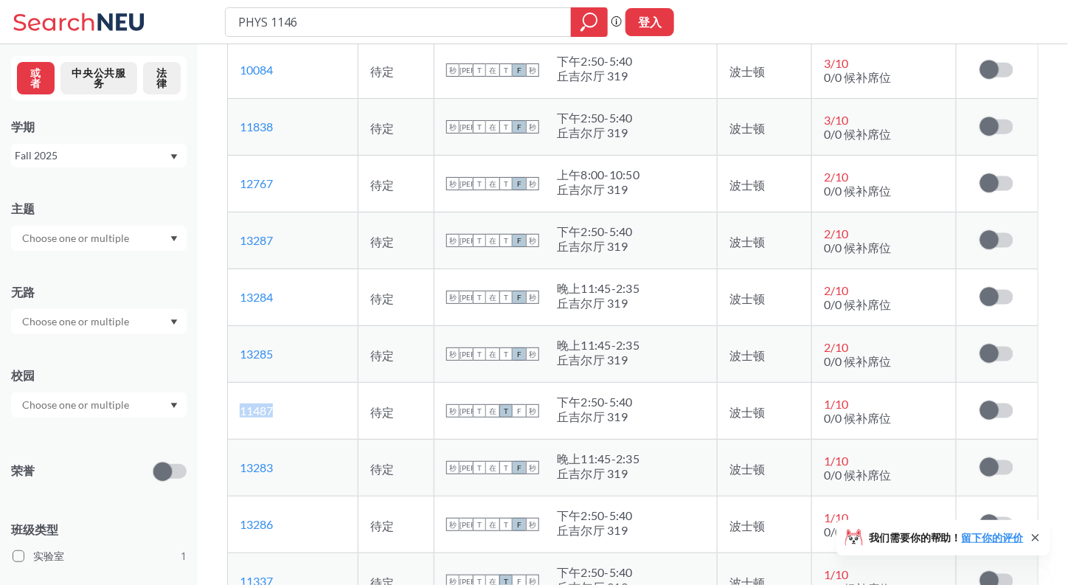
drag, startPoint x: 283, startPoint y: 399, endPoint x: 238, endPoint y: 407, distance: 45.6
click at [238, 408] on td "11487 在 Banner 上查看此部分。" at bounding box center [293, 410] width 131 height 57
drag, startPoint x: 310, startPoint y: 32, endPoint x: 135, endPoint y: 47, distance: 175.5
type input "cs"
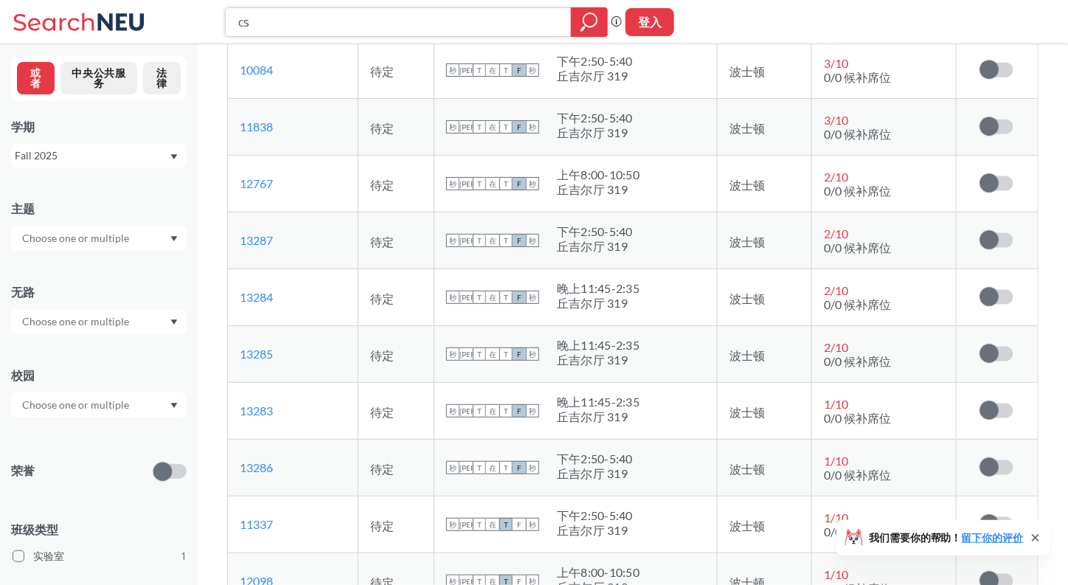
drag, startPoint x: 135, startPoint y: 47, endPoint x: 596, endPoint y: 19, distance: 462.0
click at [596, 19] on icon "放大镜" at bounding box center [590, 22] width 18 height 21
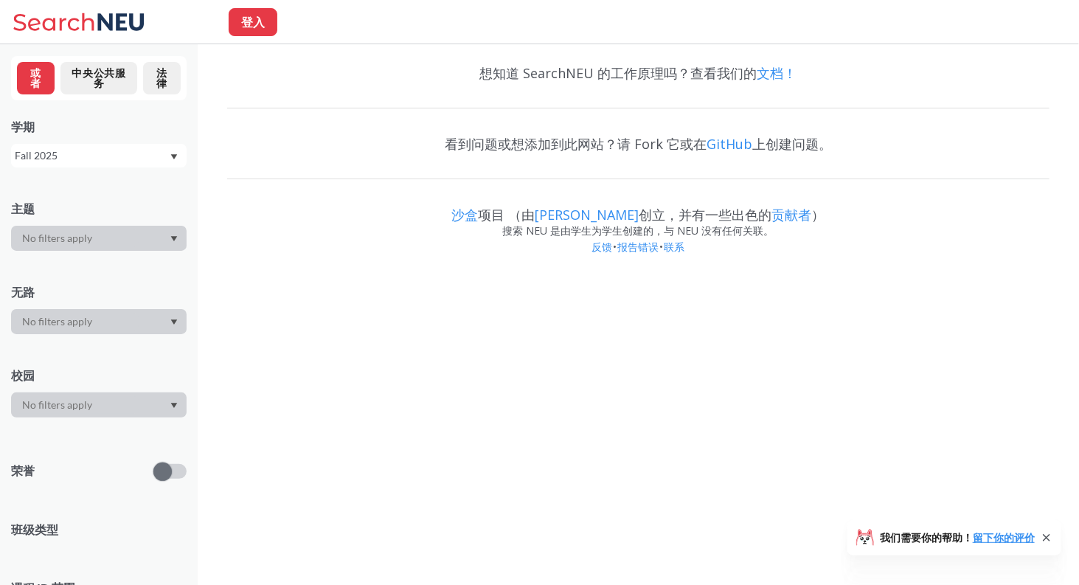
click at [592, 21] on div "登入" at bounding box center [539, 22] width 1079 height 44
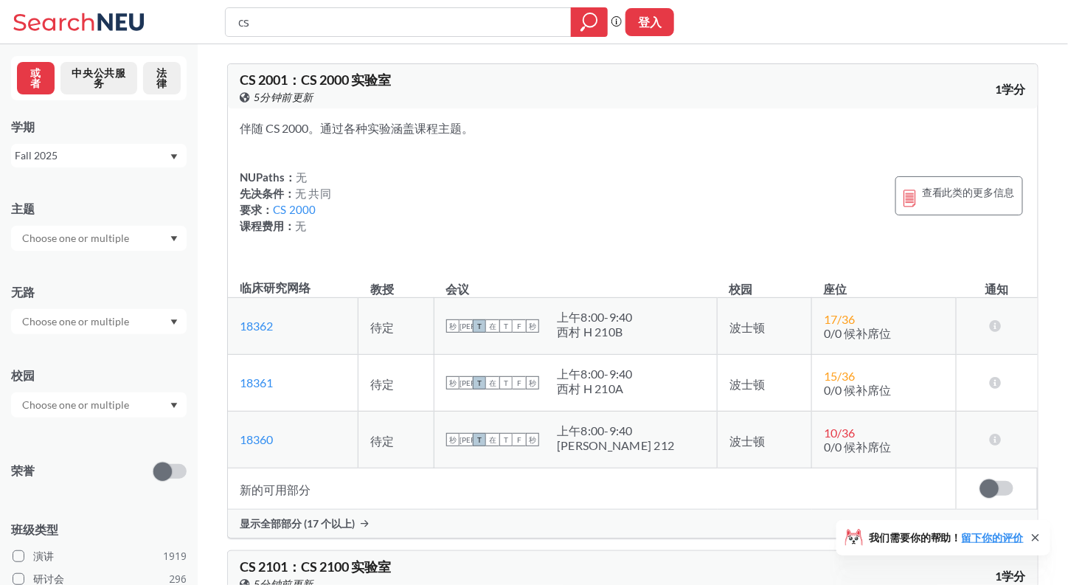
click at [130, 322] on input "text" at bounding box center [77, 322] width 124 height 18
type input "w"
click at [82, 355] on font "182" at bounding box center [86, 354] width 18 height 13
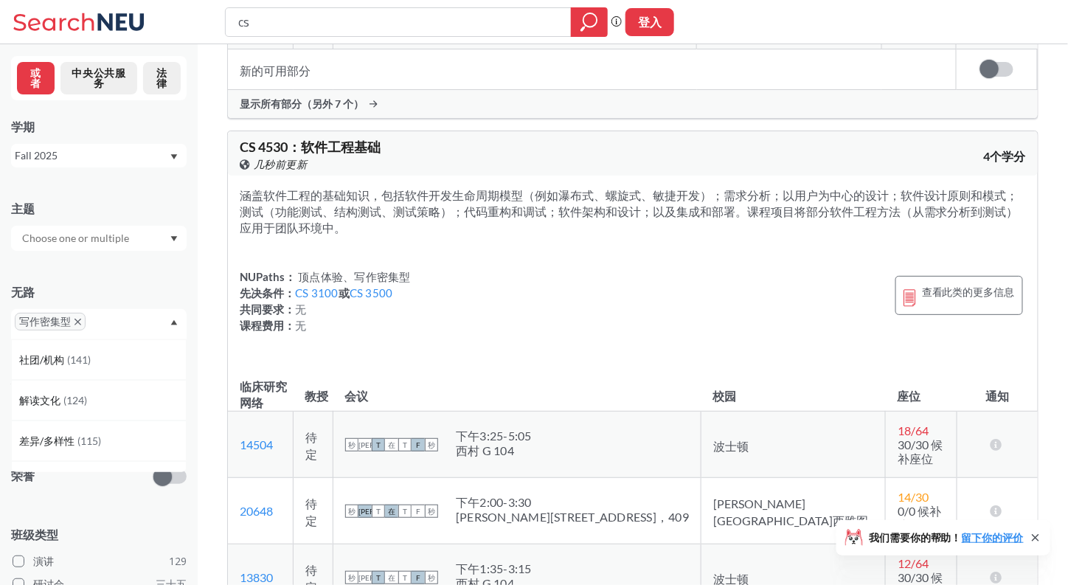
scroll to position [3832, 0]
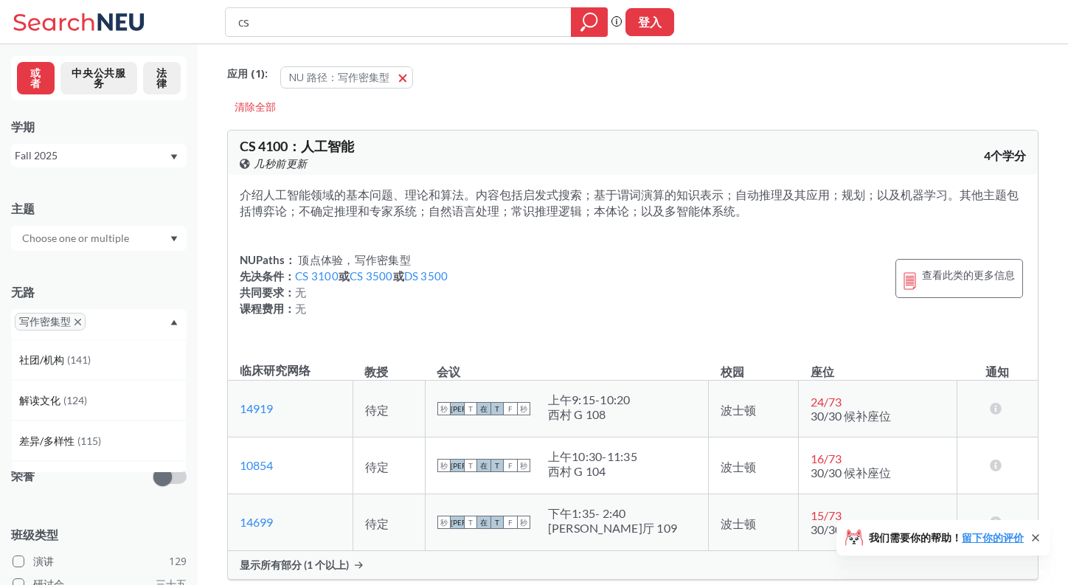
scroll to position [3832, 0]
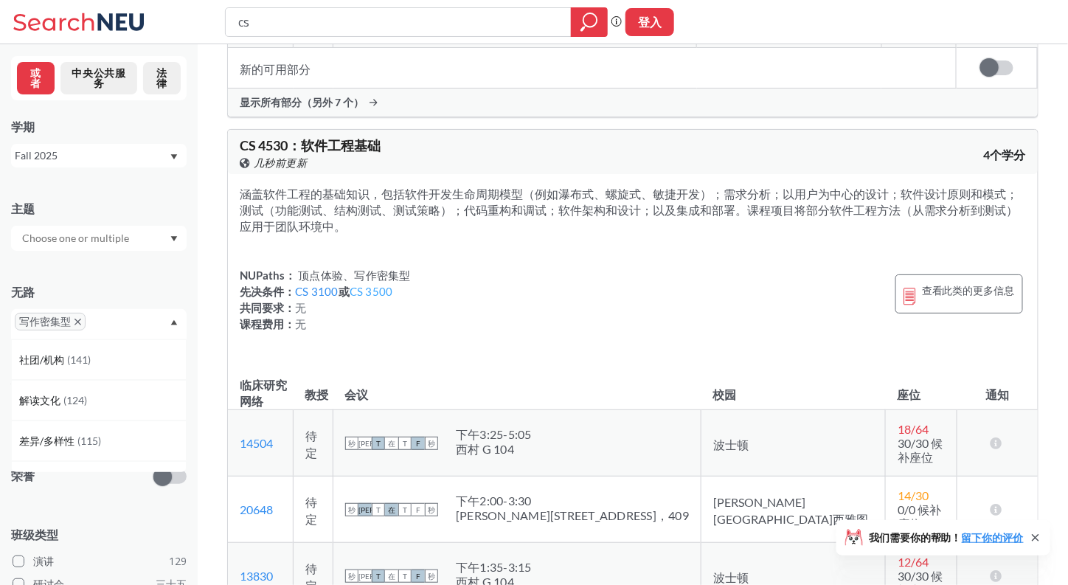
click at [377, 285] on font "CS 3500" at bounding box center [372, 291] width 44 height 13
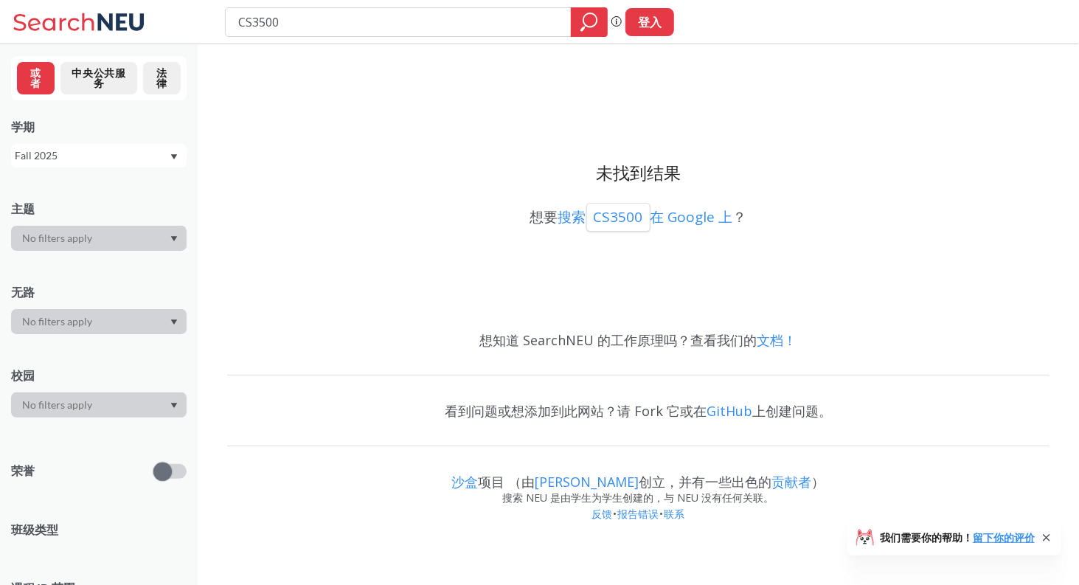
click at [248, 24] on input "CS3500" at bounding box center [399, 22] width 324 height 25
click at [251, 24] on input "CS3500" at bounding box center [399, 22] width 324 height 25
type input "CS 3500"
drag, startPoint x: 300, startPoint y: 20, endPoint x: 257, endPoint y: 29, distance: 43.7
click at [257, 29] on input "CS 3500" at bounding box center [399, 22] width 324 height 25
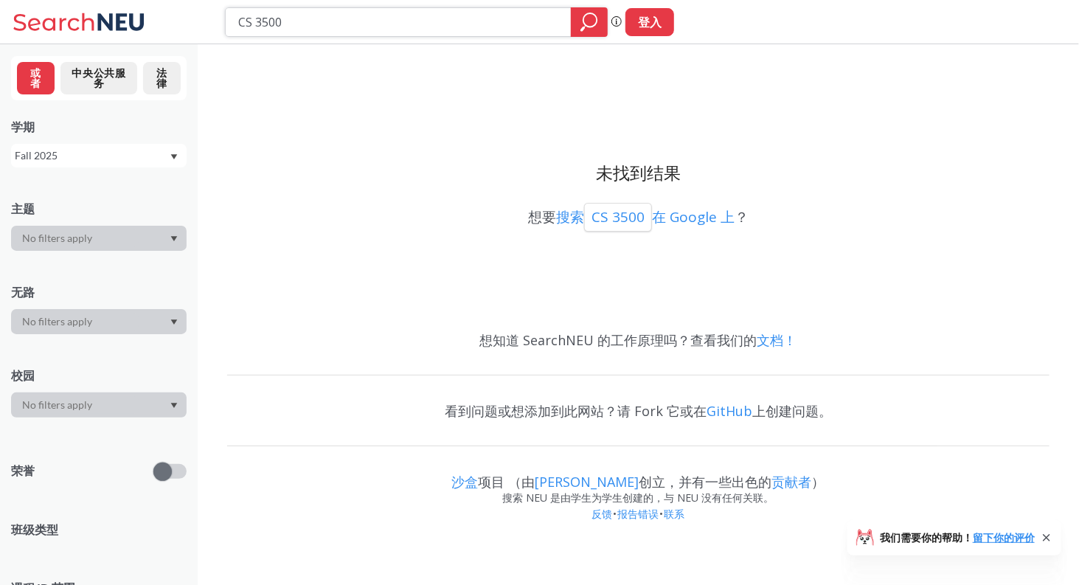
paste input "453"
type input "CS 4530"
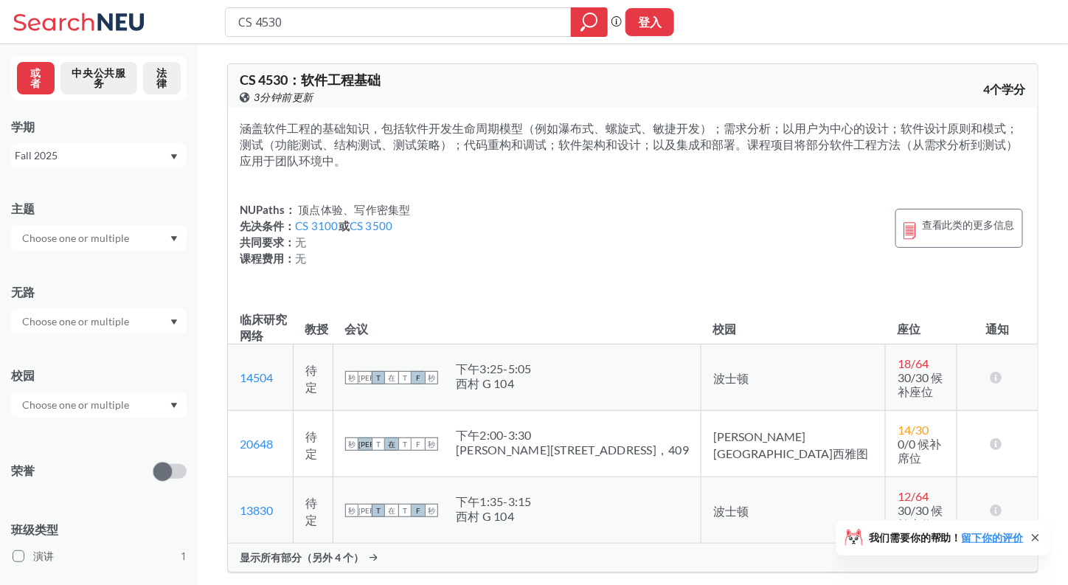
drag, startPoint x: 270, startPoint y: 25, endPoint x: 354, endPoint y: 26, distance: 84.1
click at [352, 26] on input "CS 4530" at bounding box center [399, 22] width 324 height 25
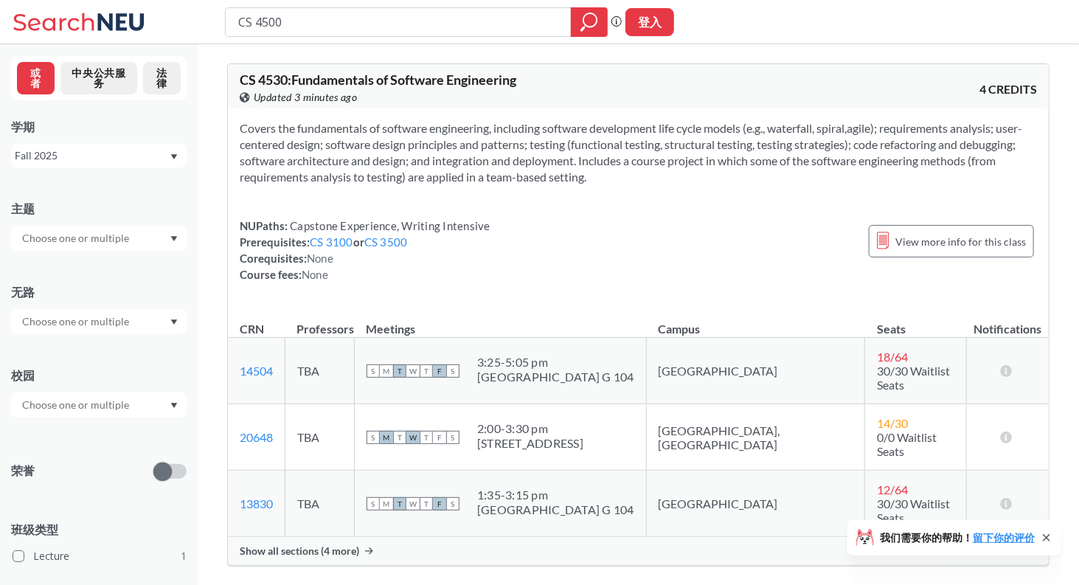
type input "CS 4530"
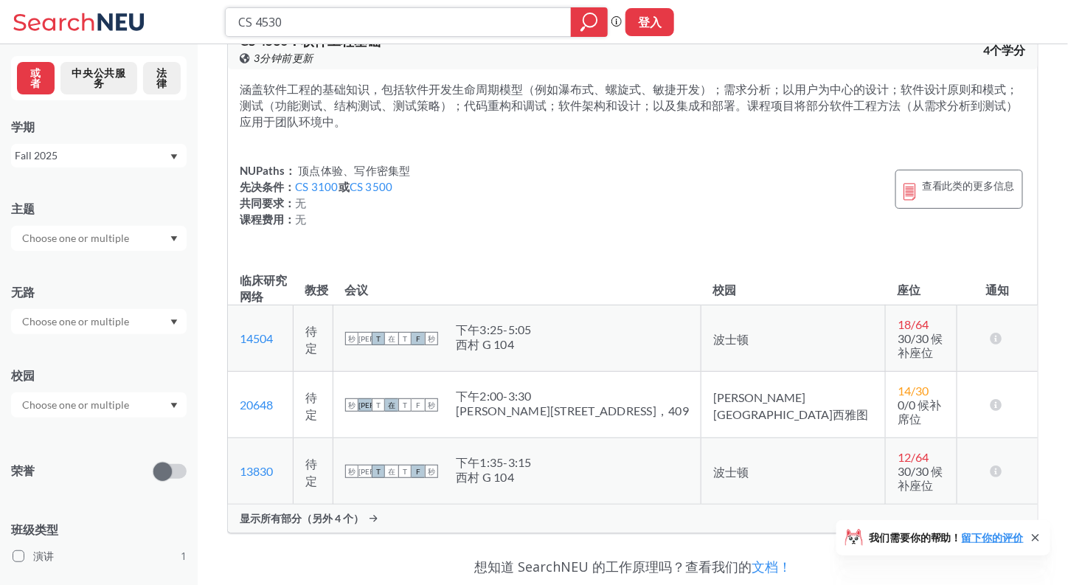
scroll to position [40, 0]
click at [328, 516] on div "CS 4530 ： 软件工程基础 在 Banner 上查看此课程。 3分钟前更新 4个学分 涵盖软件工程的基础知识，包括软件开发生命周期模型（例如瀑布式、螺旋…" at bounding box center [633, 278] width 812 height 533
click at [336, 511] on div "显示所有部分（另外 4 个）" at bounding box center [633, 518] width 810 height 28
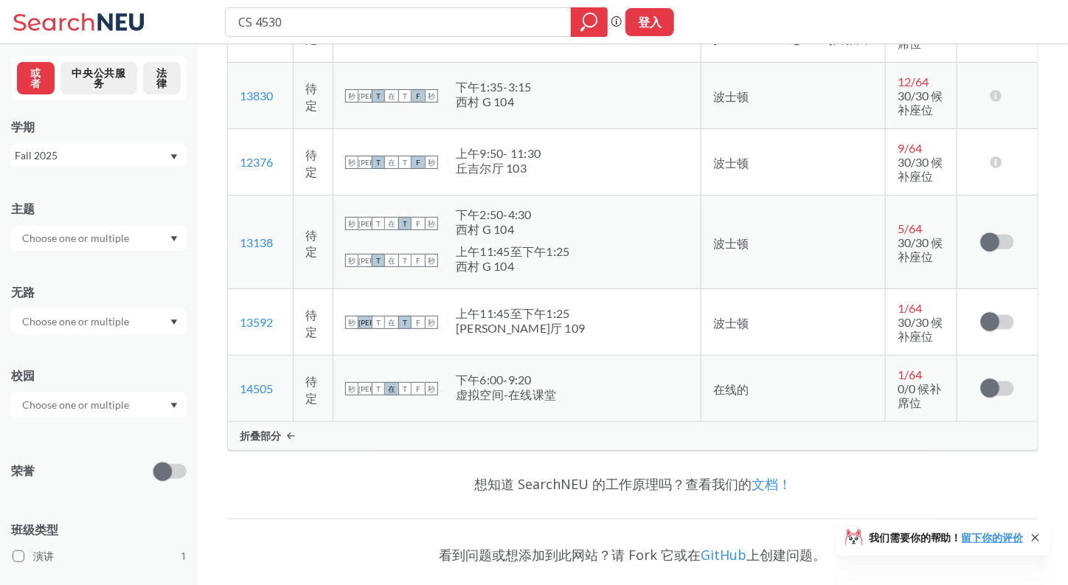
scroll to position [412, 0]
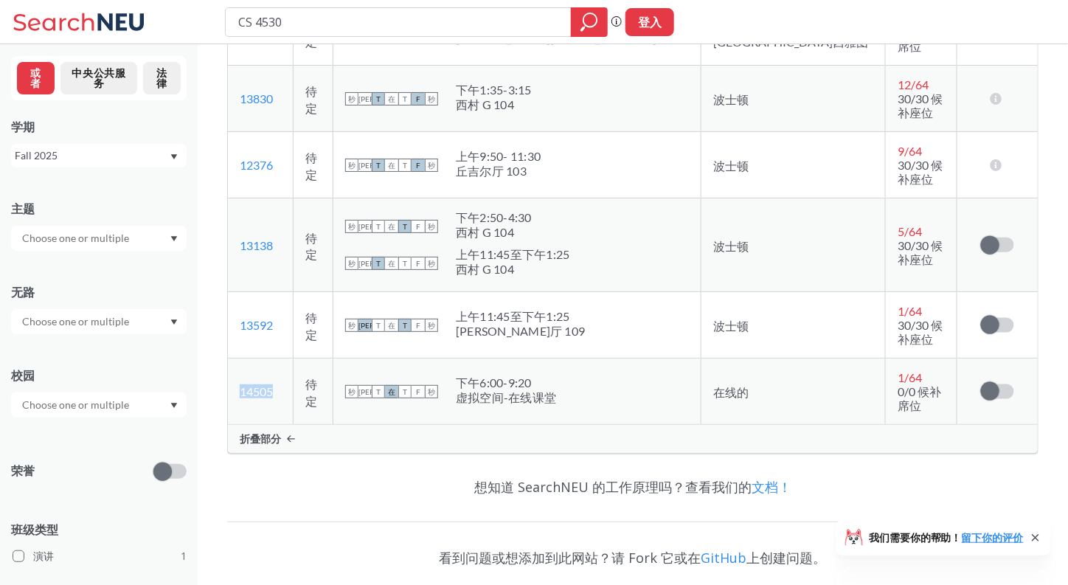
drag, startPoint x: 294, startPoint y: 363, endPoint x: 233, endPoint y: 376, distance: 61.8
click at [233, 376] on td "14505 在 Banner 上查看此部分。" at bounding box center [260, 392] width 65 height 66
copy font "14505"
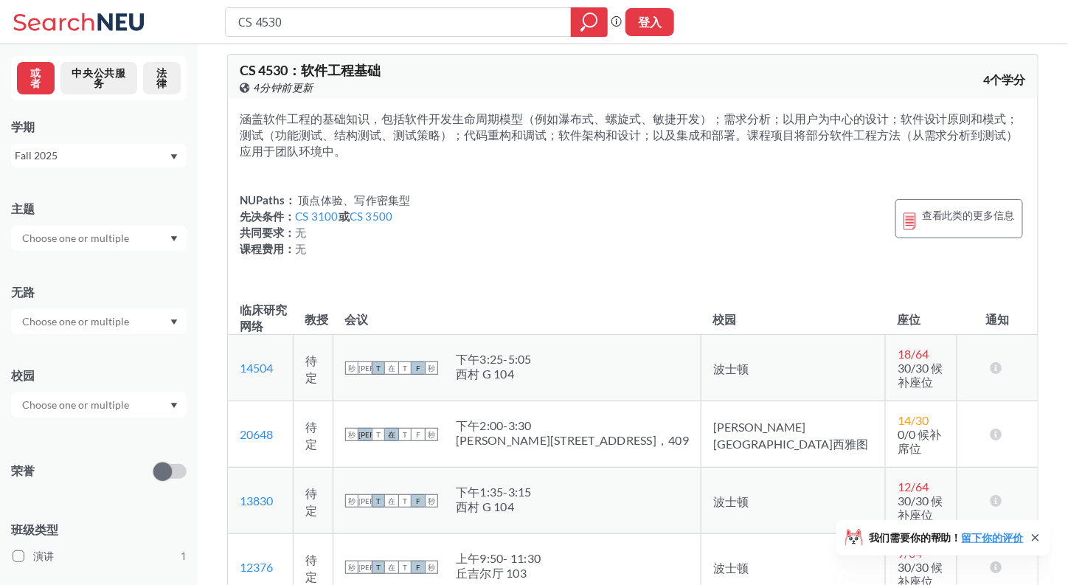
scroll to position [0, 0]
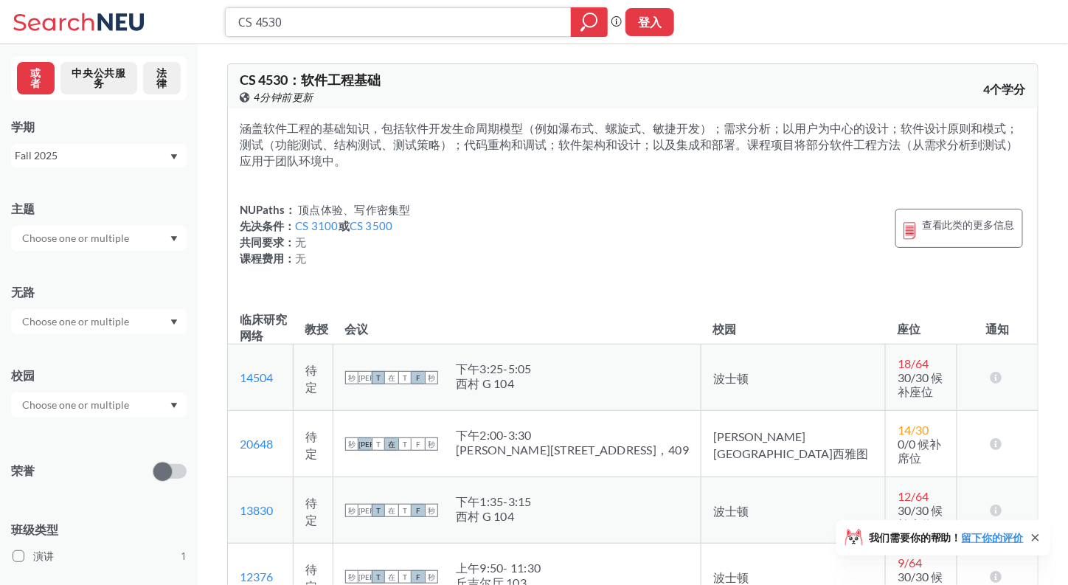
drag, startPoint x: 307, startPoint y: 21, endPoint x: 207, endPoint y: 11, distance: 100.8
click at [207, 11] on div "CS 4530 短语搜索可确保搜索结果中显示精确的搜索词。例如，如果您希望“工作室设计”这个精确的短语出现在搜索结果中，请将其括在引号中。 登入" at bounding box center [534, 22] width 1068 height 44
